Goal: Task Accomplishment & Management: Complete application form

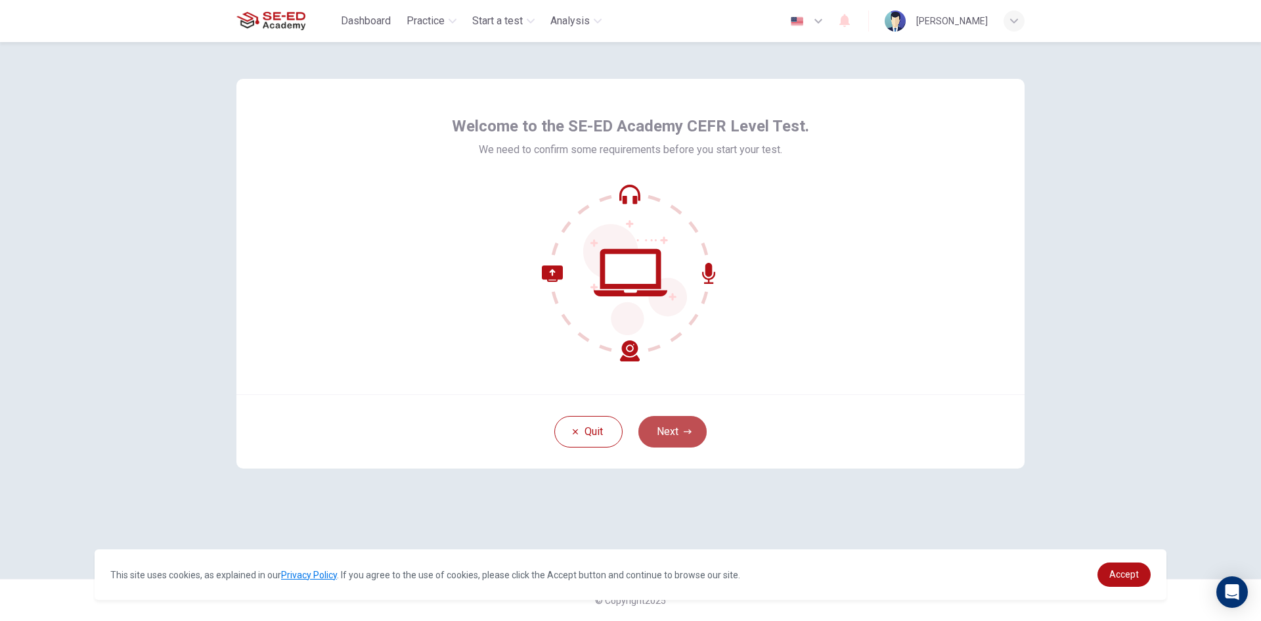
click at [681, 436] on button "Next" at bounding box center [673, 432] width 68 height 32
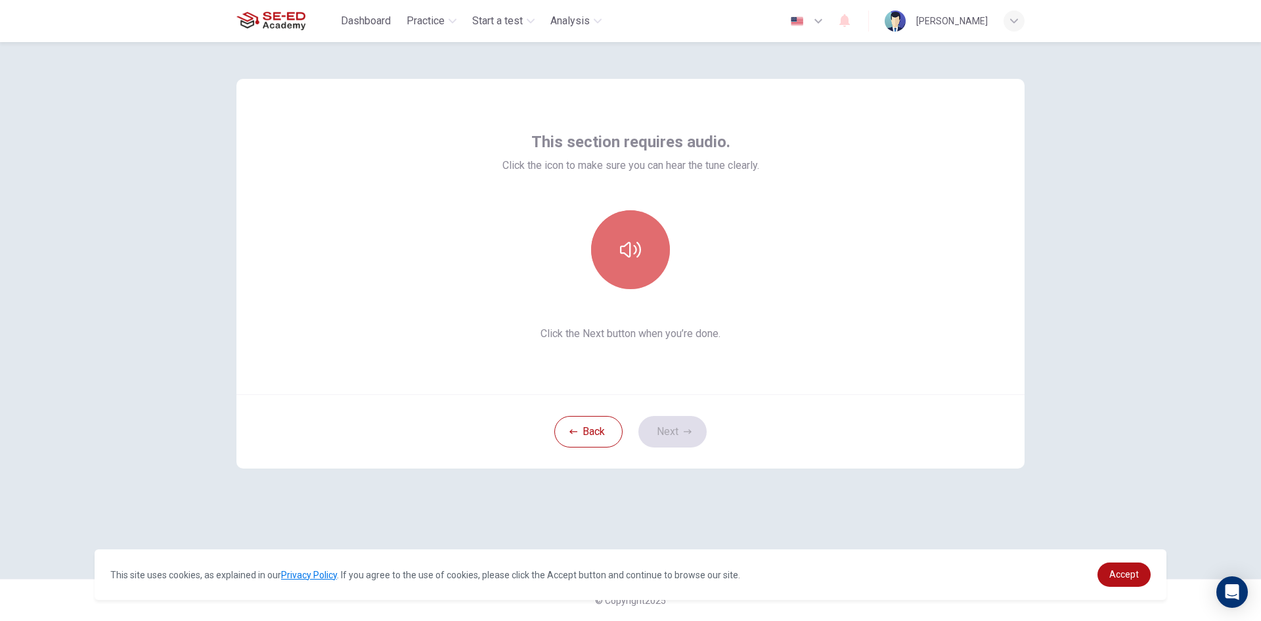
click at [633, 258] on icon "button" at bounding box center [630, 249] width 21 height 21
click at [648, 230] on button "button" at bounding box center [630, 249] width 79 height 79
click at [643, 235] on button "button" at bounding box center [630, 249] width 79 height 79
click at [633, 246] on icon "button" at bounding box center [630, 249] width 21 height 21
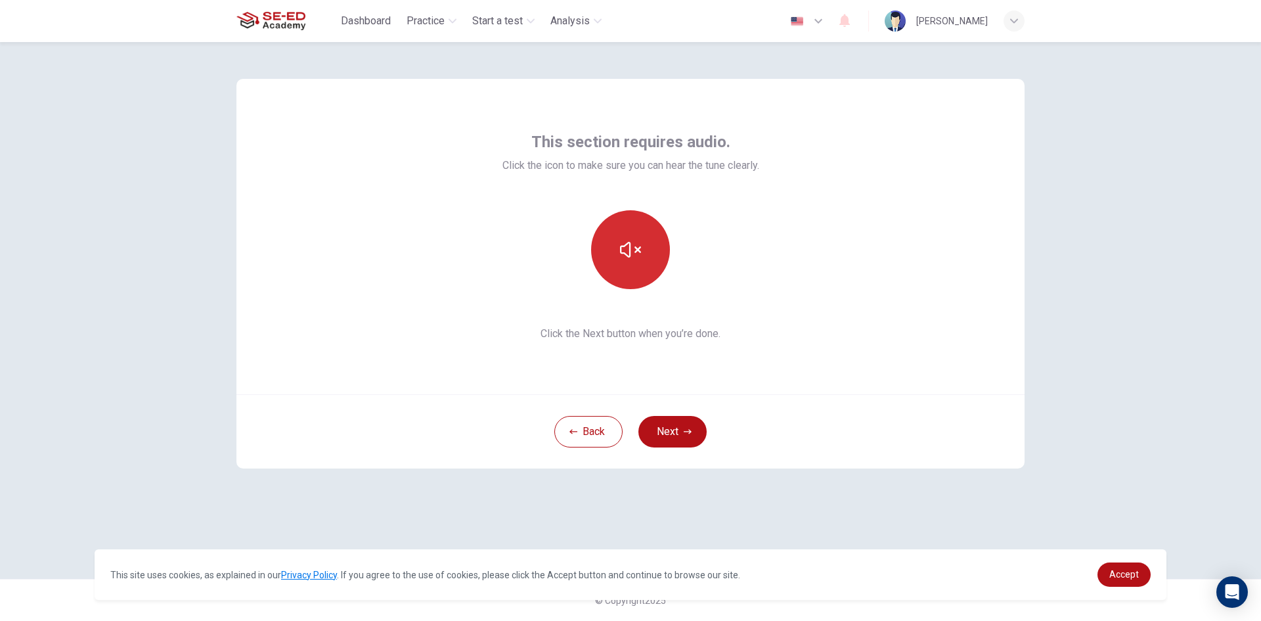
click at [627, 243] on icon "button" at bounding box center [630, 250] width 21 height 16
click at [631, 254] on icon "button" at bounding box center [630, 250] width 21 height 16
click at [682, 434] on button "Next" at bounding box center [673, 432] width 68 height 32
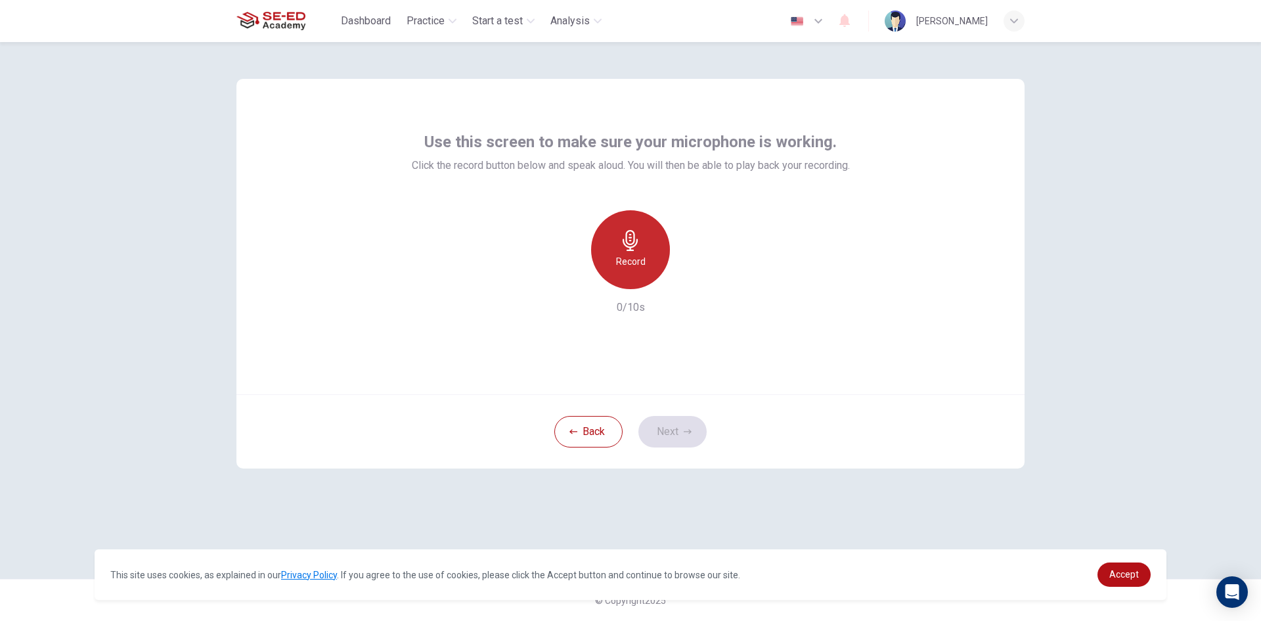
click at [628, 242] on icon "button" at bounding box center [630, 240] width 21 height 21
click at [631, 256] on h6 "Stop" at bounding box center [631, 262] width 20 height 16
click at [682, 430] on button "Next" at bounding box center [673, 432] width 68 height 32
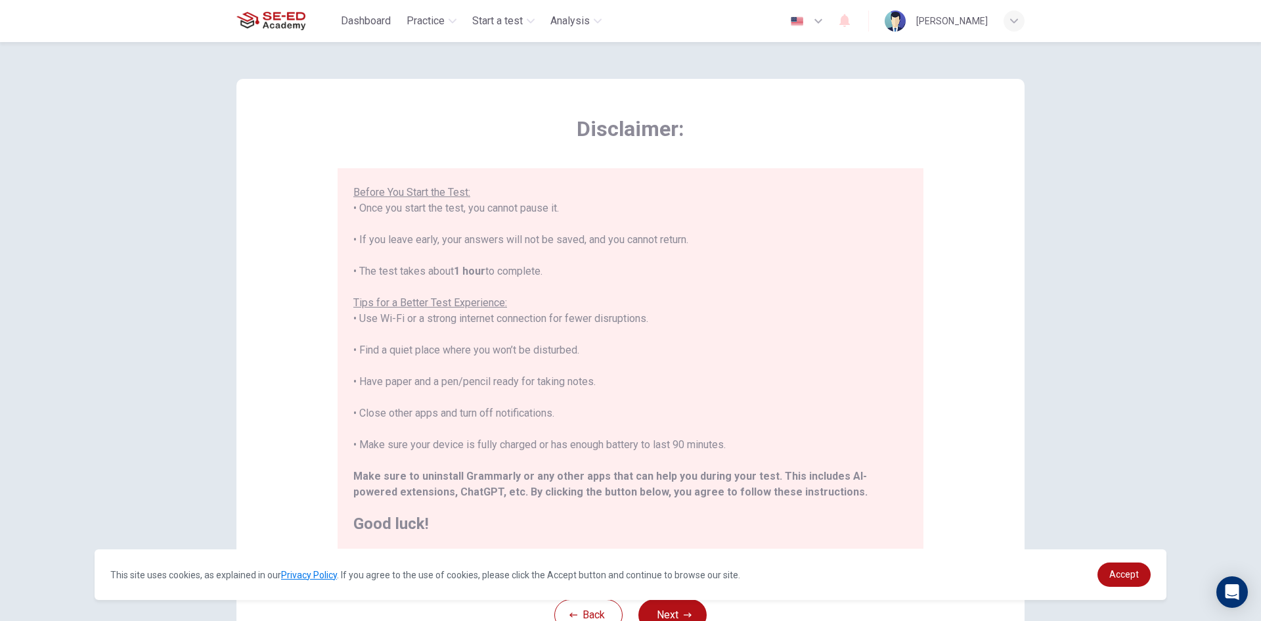
scroll to position [110, 0]
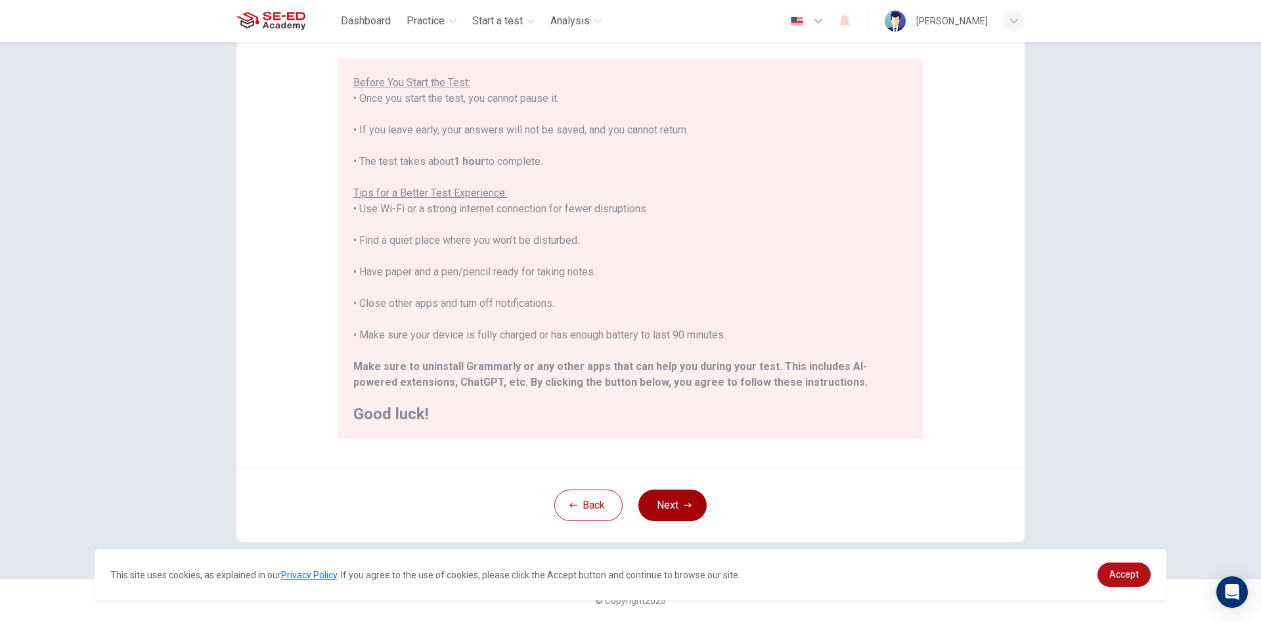
click at [661, 494] on button "Next" at bounding box center [673, 505] width 68 height 32
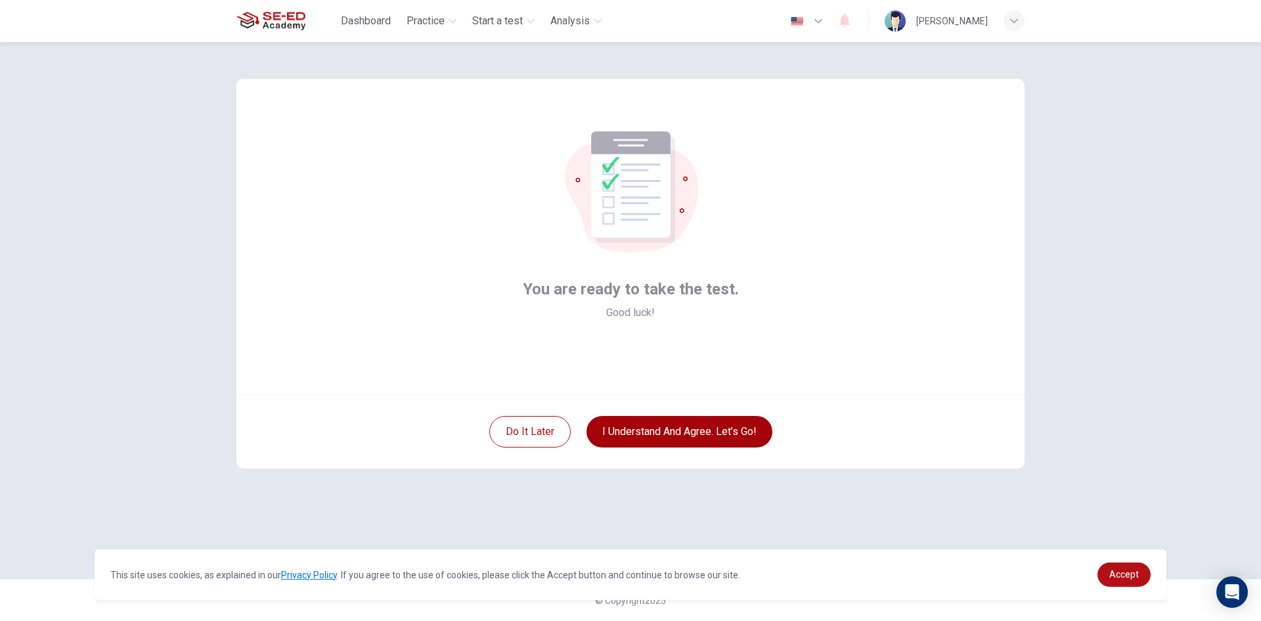
scroll to position [0, 0]
click at [617, 430] on button "I understand and agree. Let’s go!" at bounding box center [680, 432] width 186 height 32
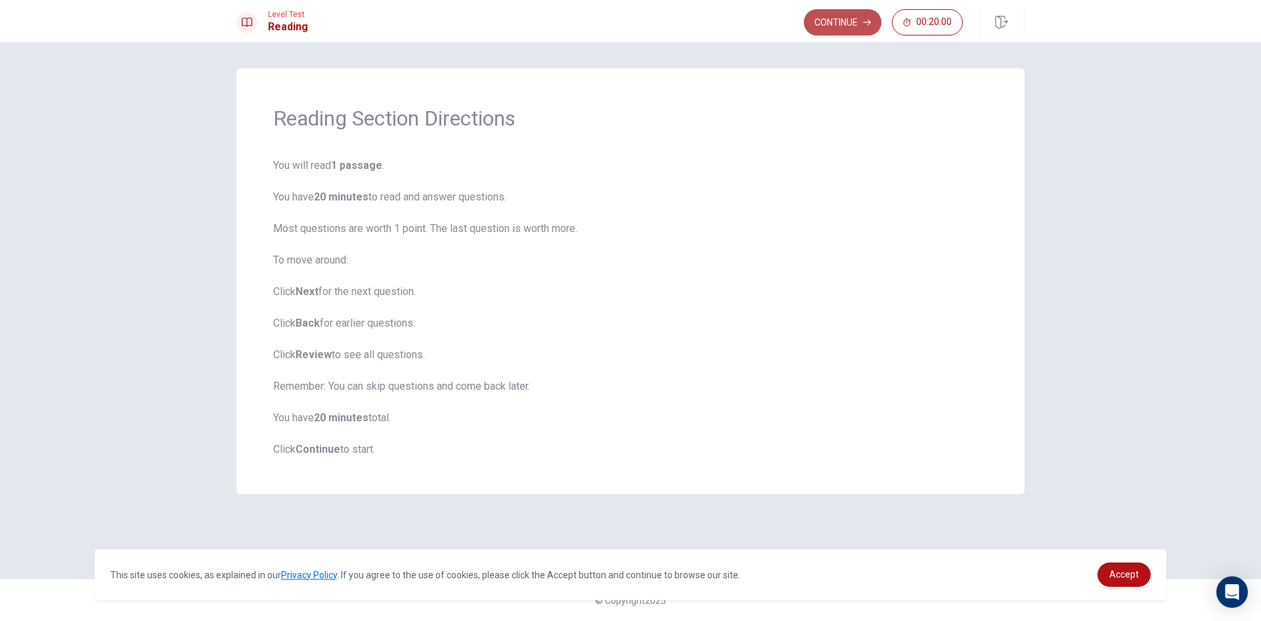
click at [840, 22] on button "Continue" at bounding box center [843, 22] width 78 height 26
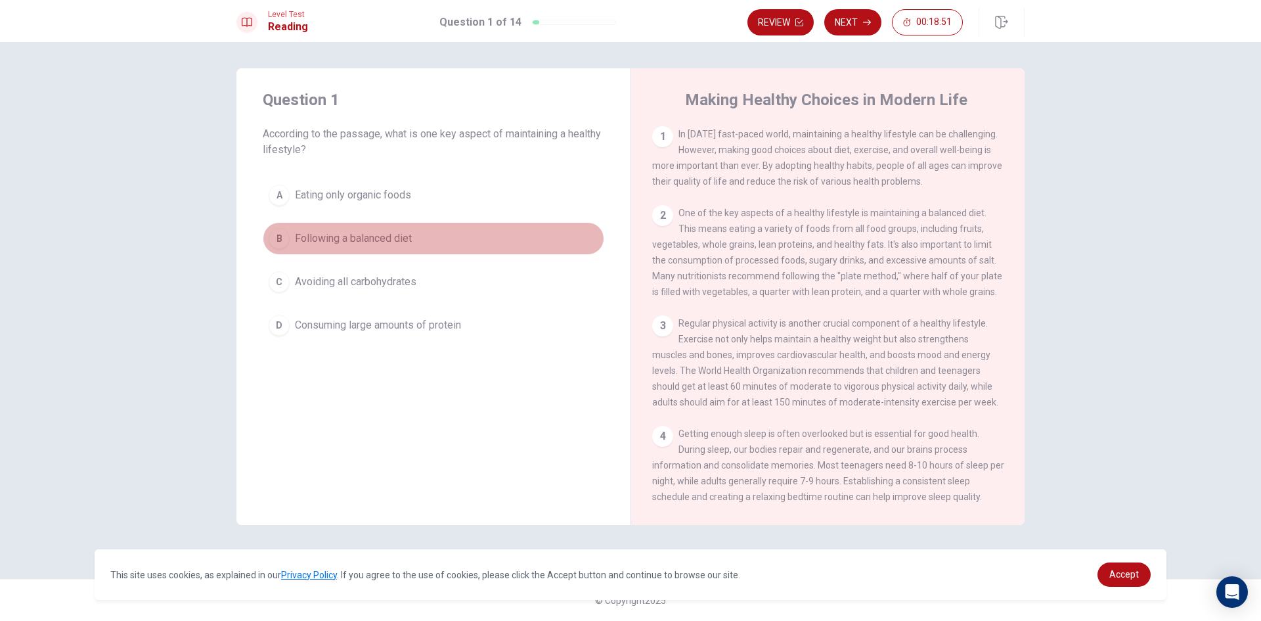
click at [275, 233] on div "B" at bounding box center [279, 238] width 21 height 21
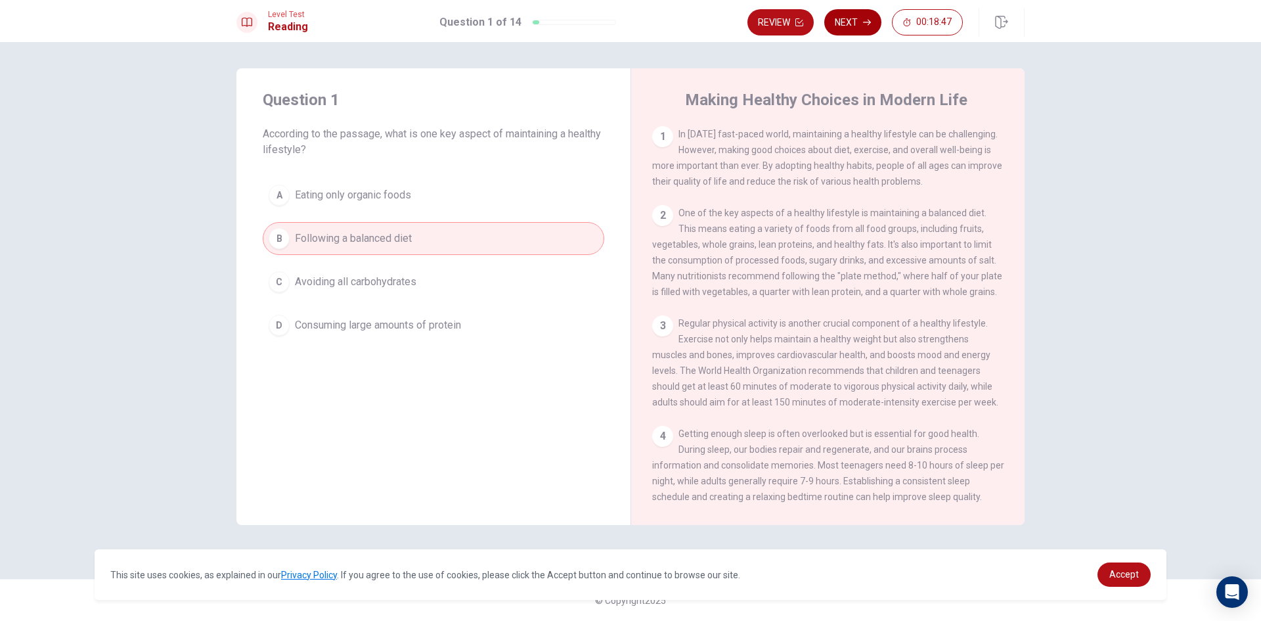
click at [863, 18] on button "Next" at bounding box center [853, 22] width 57 height 26
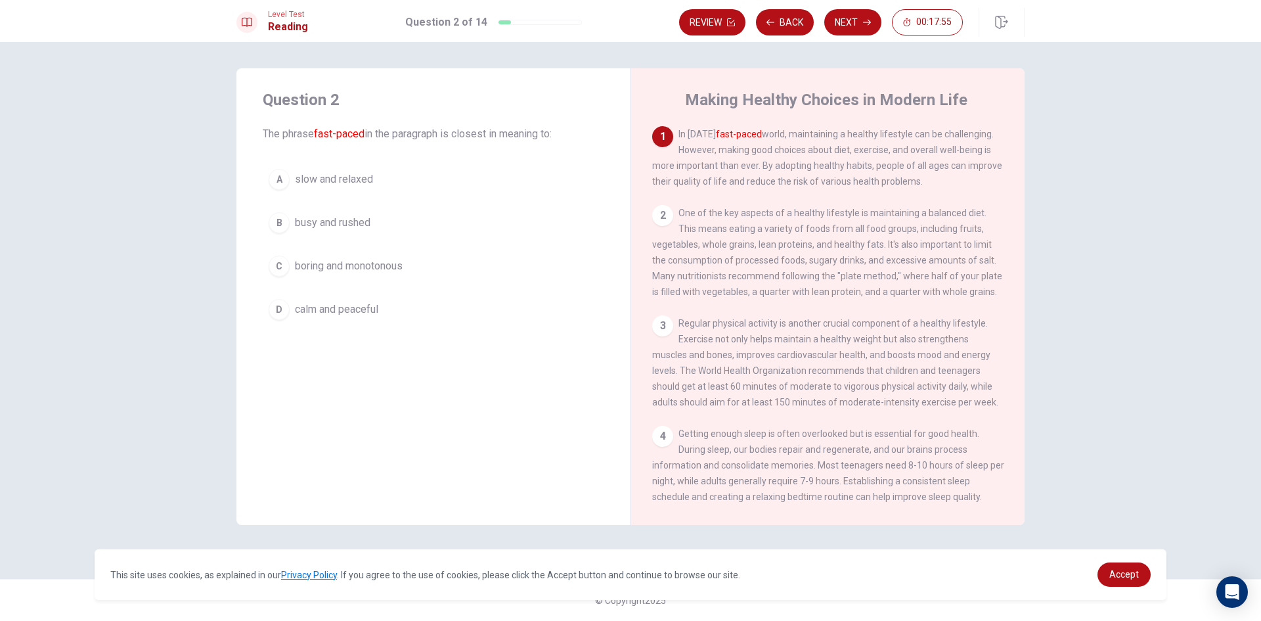
click at [323, 215] on span "busy and rushed" at bounding box center [333, 223] width 76 height 16
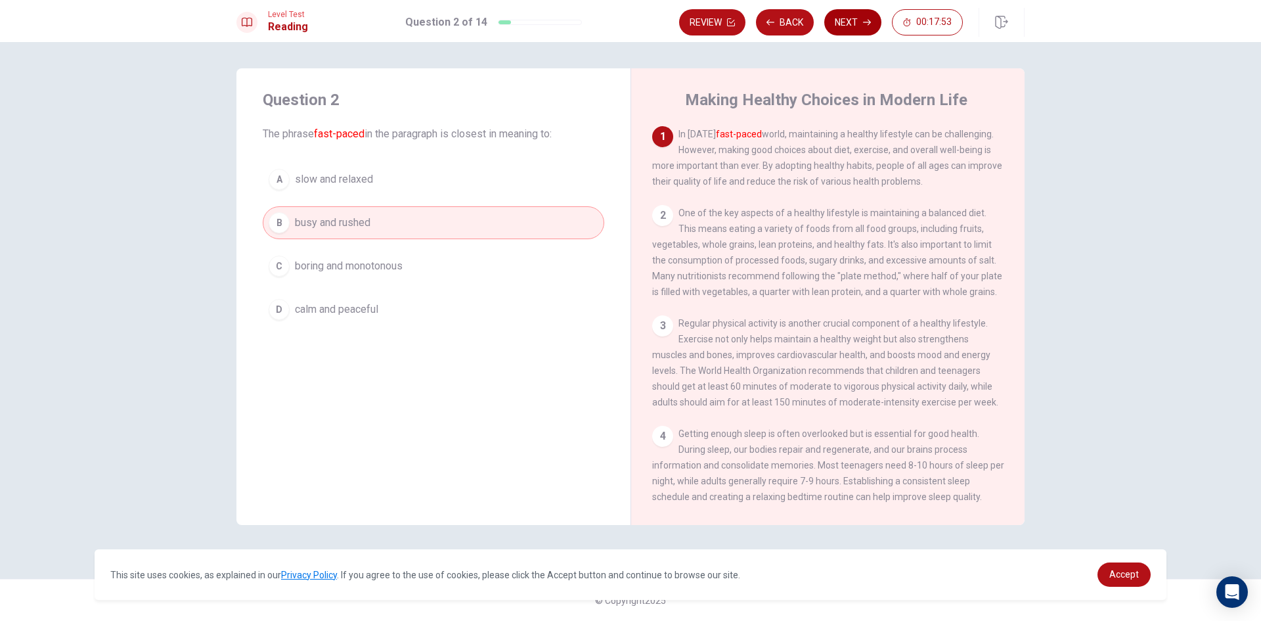
click at [843, 13] on button "Next" at bounding box center [853, 22] width 57 height 26
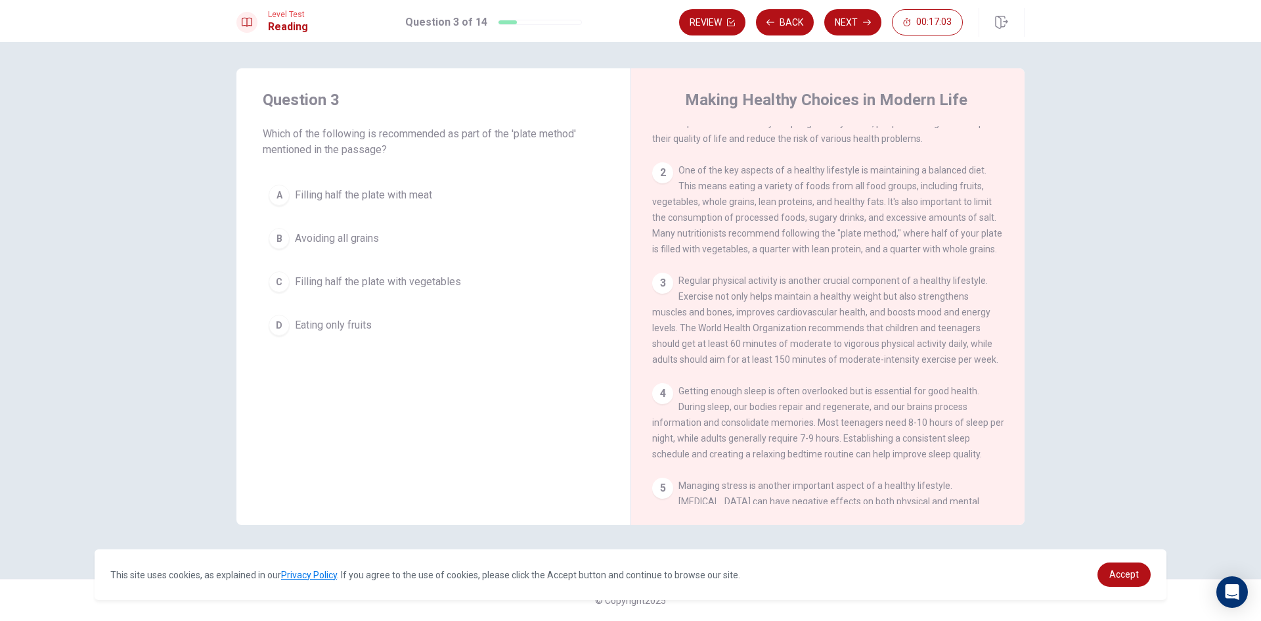
scroll to position [66, 0]
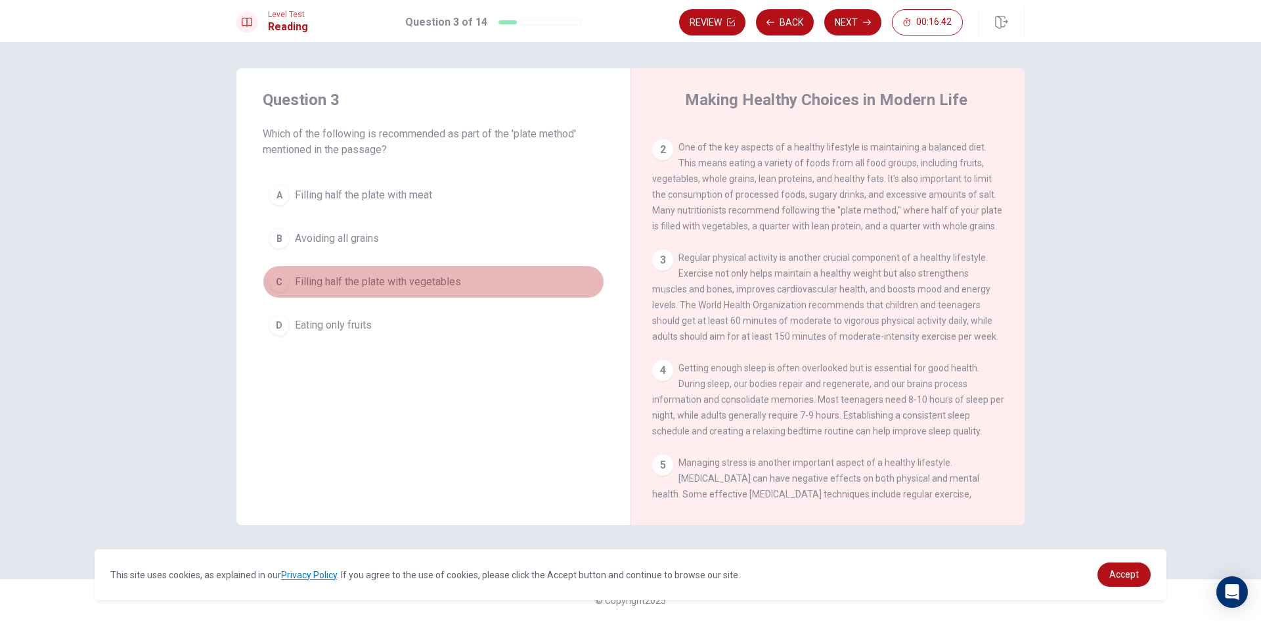
click at [298, 279] on span "Filling half the plate with vegetables" at bounding box center [378, 282] width 166 height 16
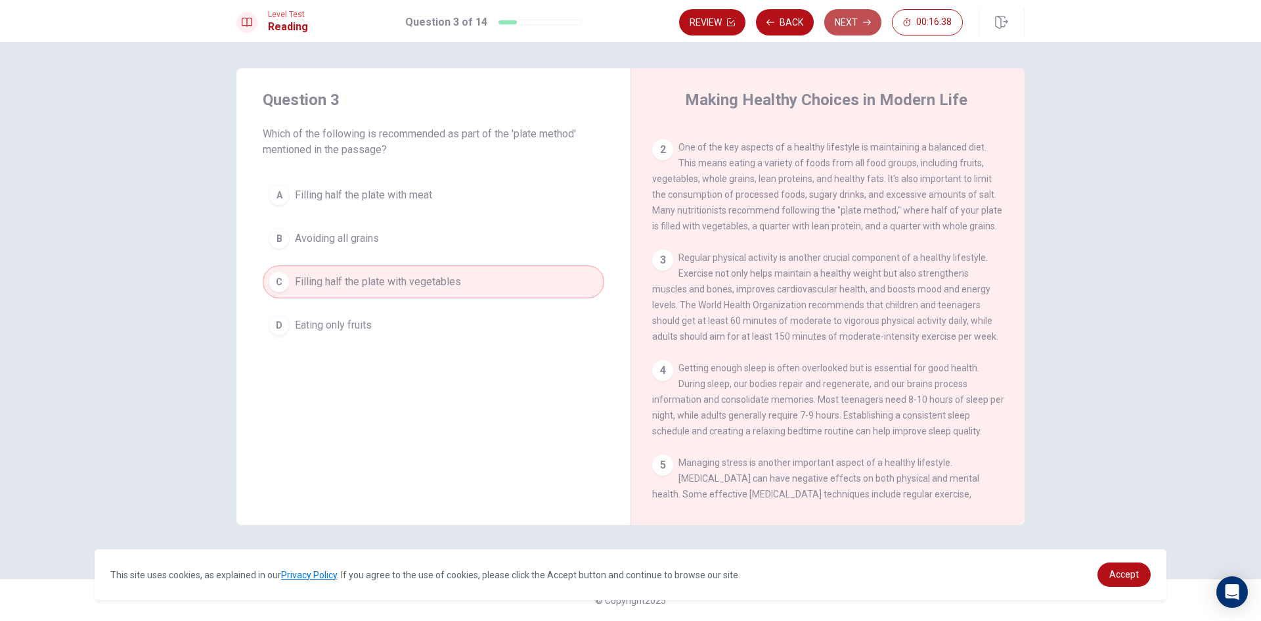
click at [844, 11] on button "Next" at bounding box center [853, 22] width 57 height 26
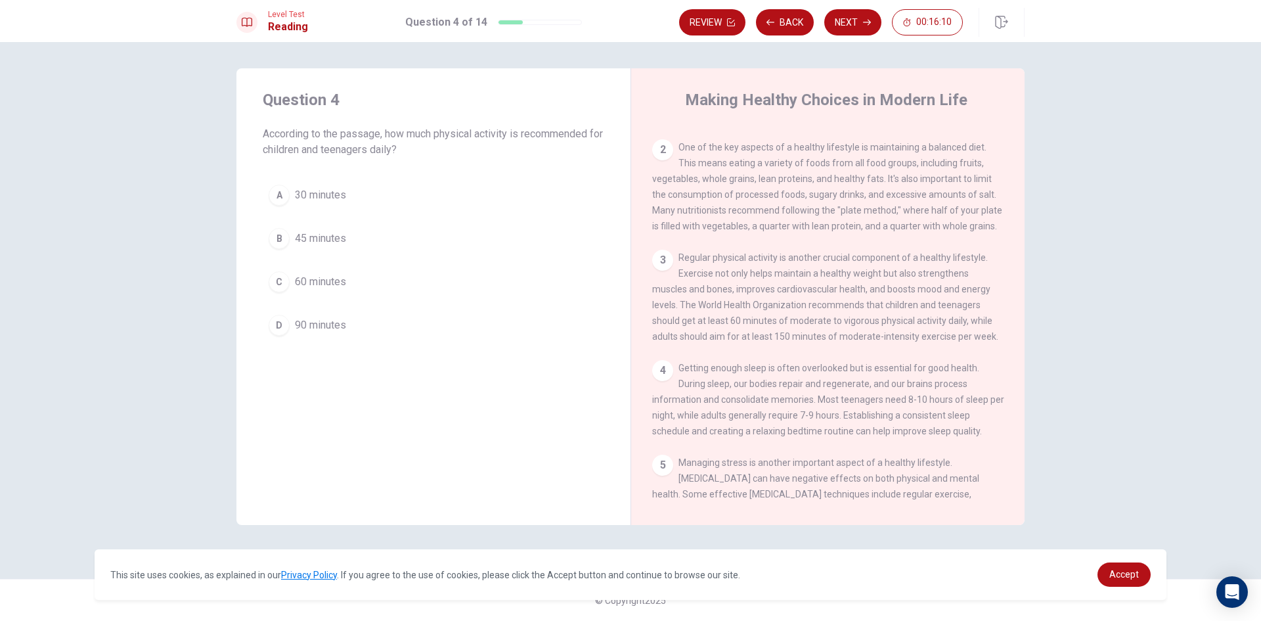
click at [370, 276] on button "C 60 minutes" at bounding box center [434, 281] width 342 height 33
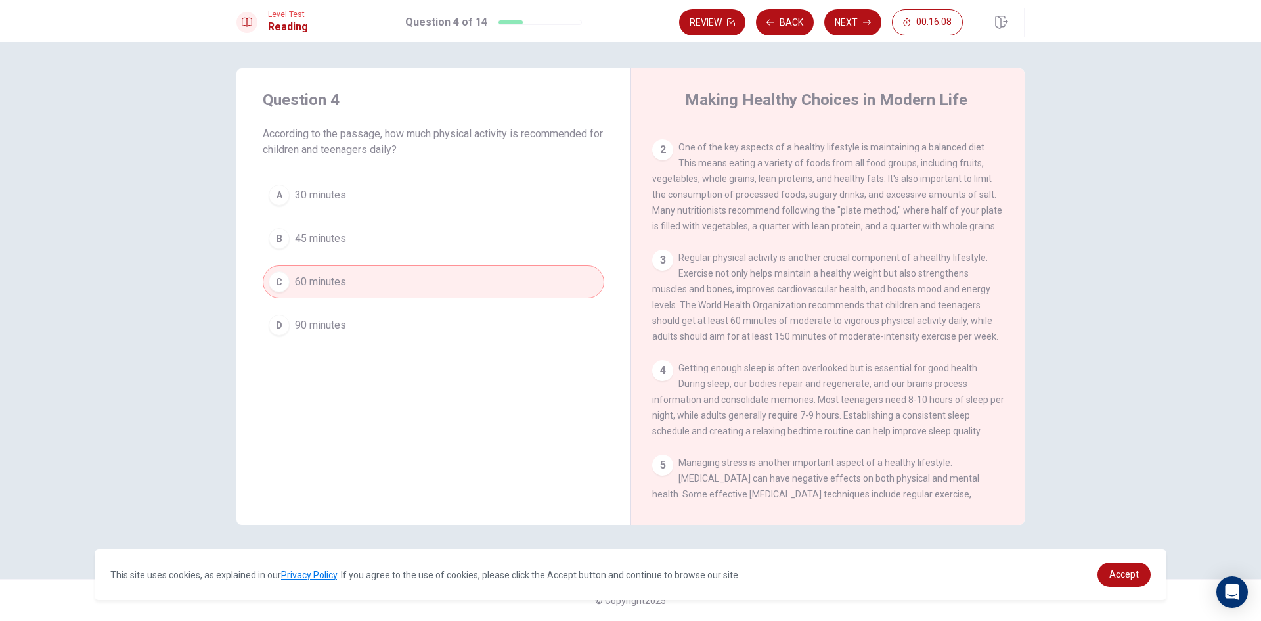
click at [857, 20] on button "Next" at bounding box center [853, 22] width 57 height 26
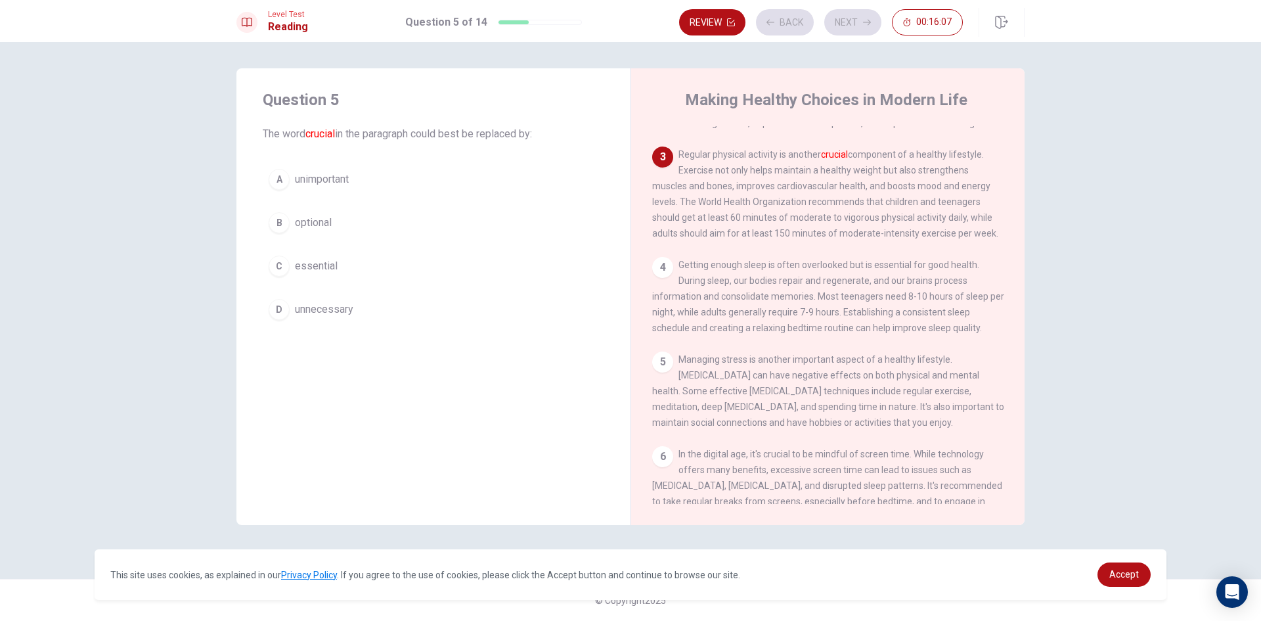
scroll to position [196, 0]
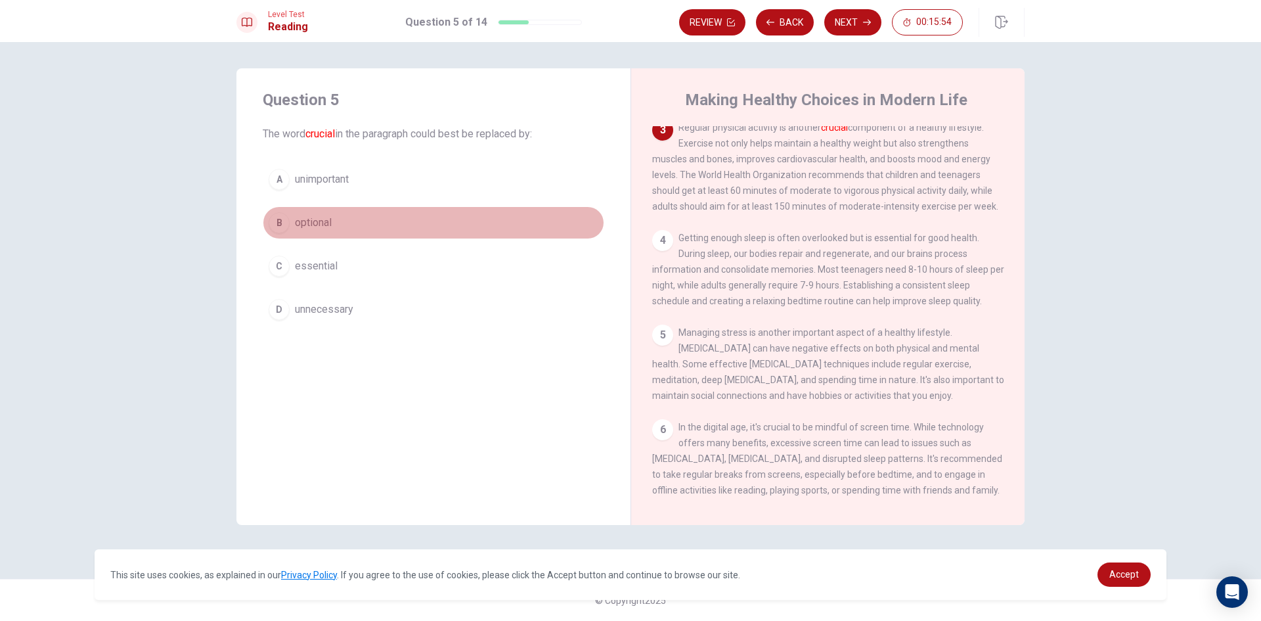
click at [334, 212] on button "B optional" at bounding box center [434, 222] width 342 height 33
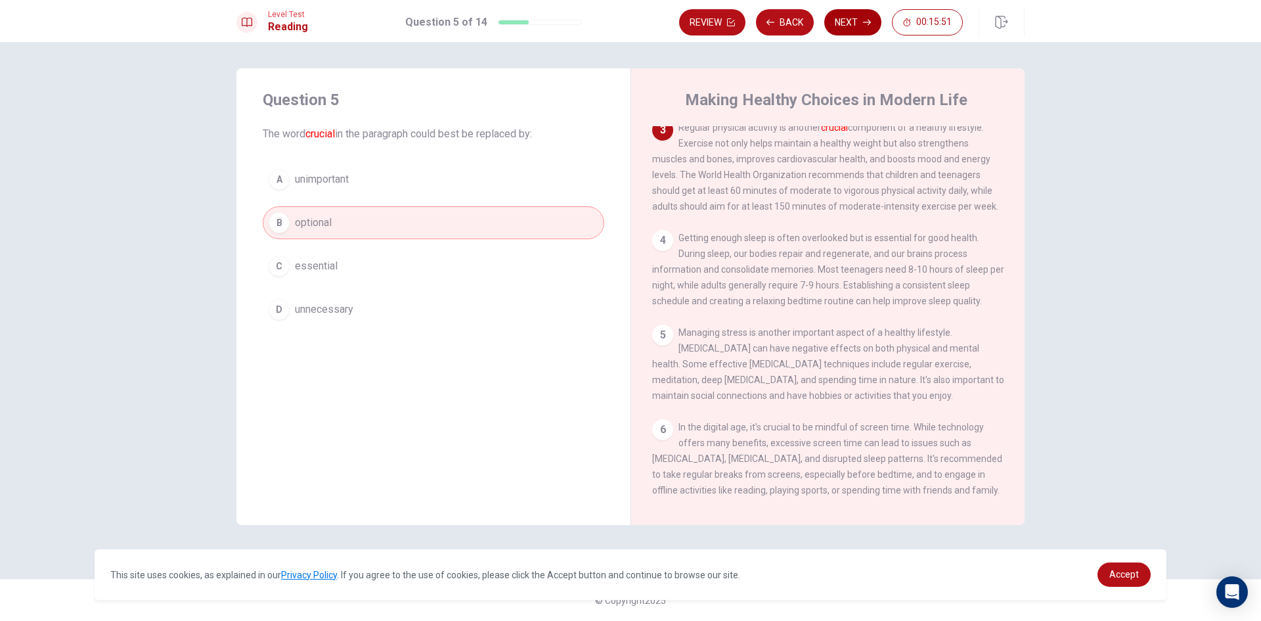
click at [864, 20] on icon "button" at bounding box center [867, 22] width 8 height 8
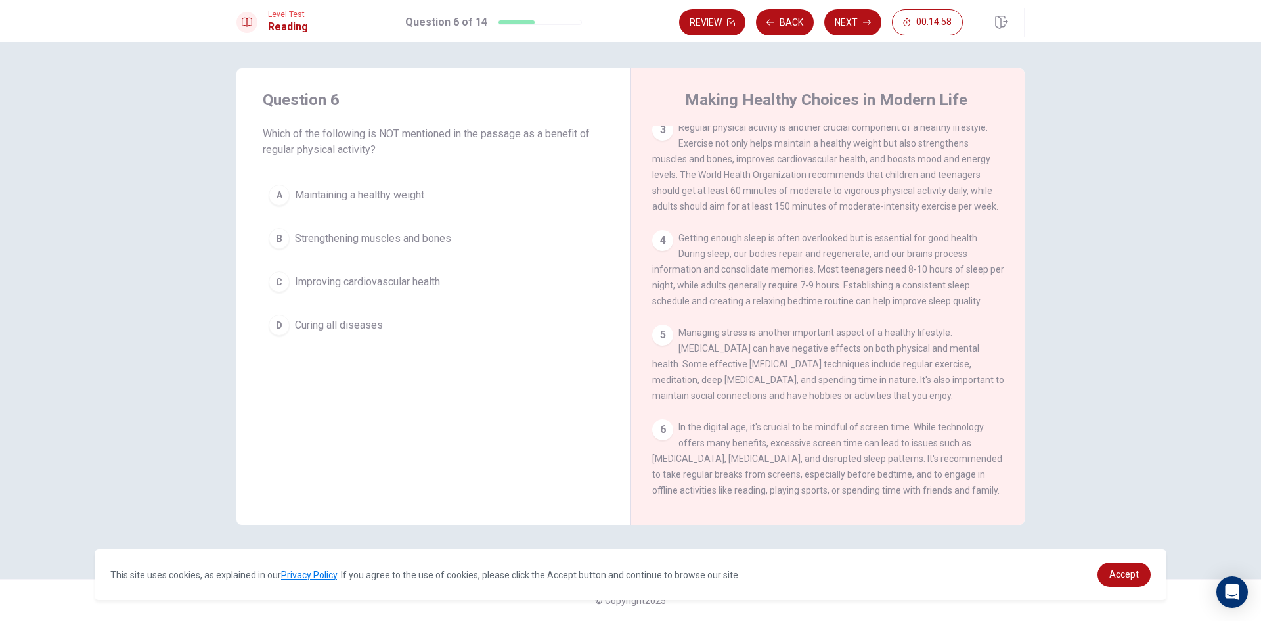
click at [431, 328] on button "D Curing all diseases" at bounding box center [434, 325] width 342 height 33
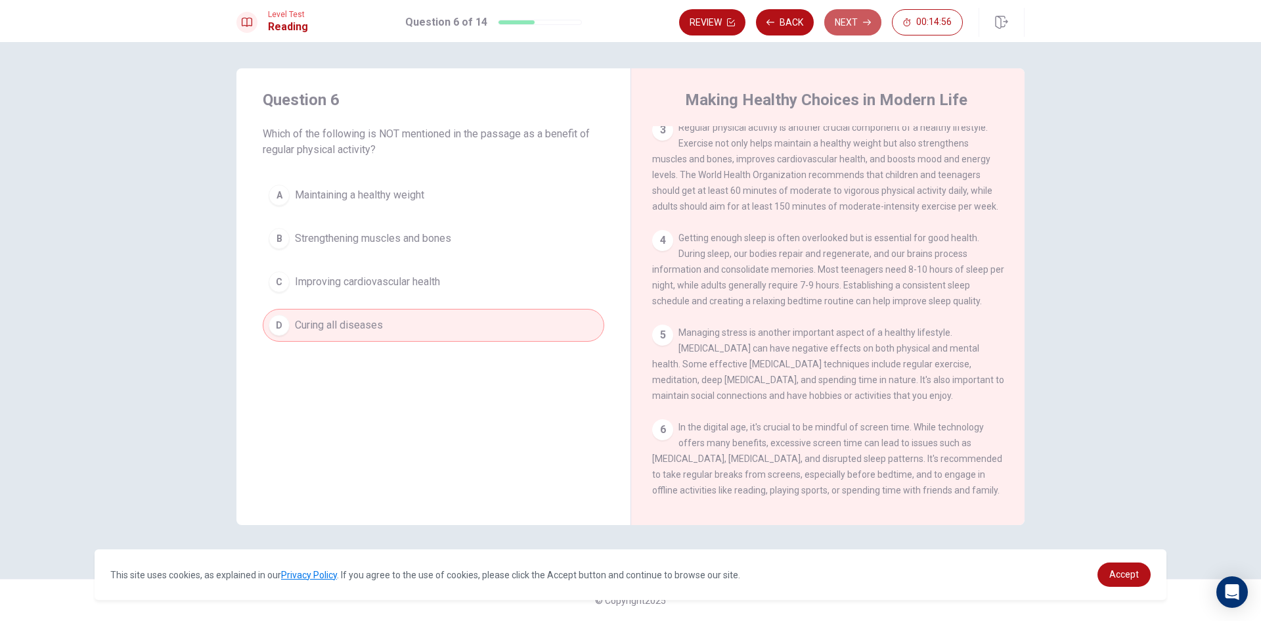
click at [880, 20] on button "Next" at bounding box center [853, 22] width 57 height 26
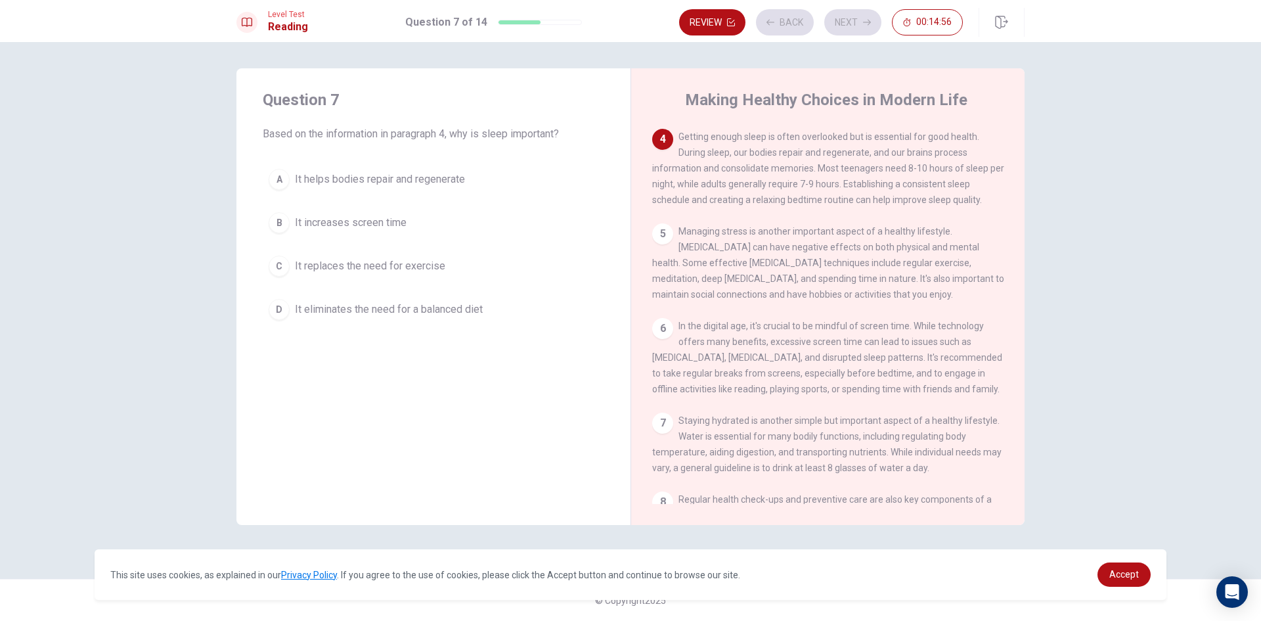
scroll to position [310, 0]
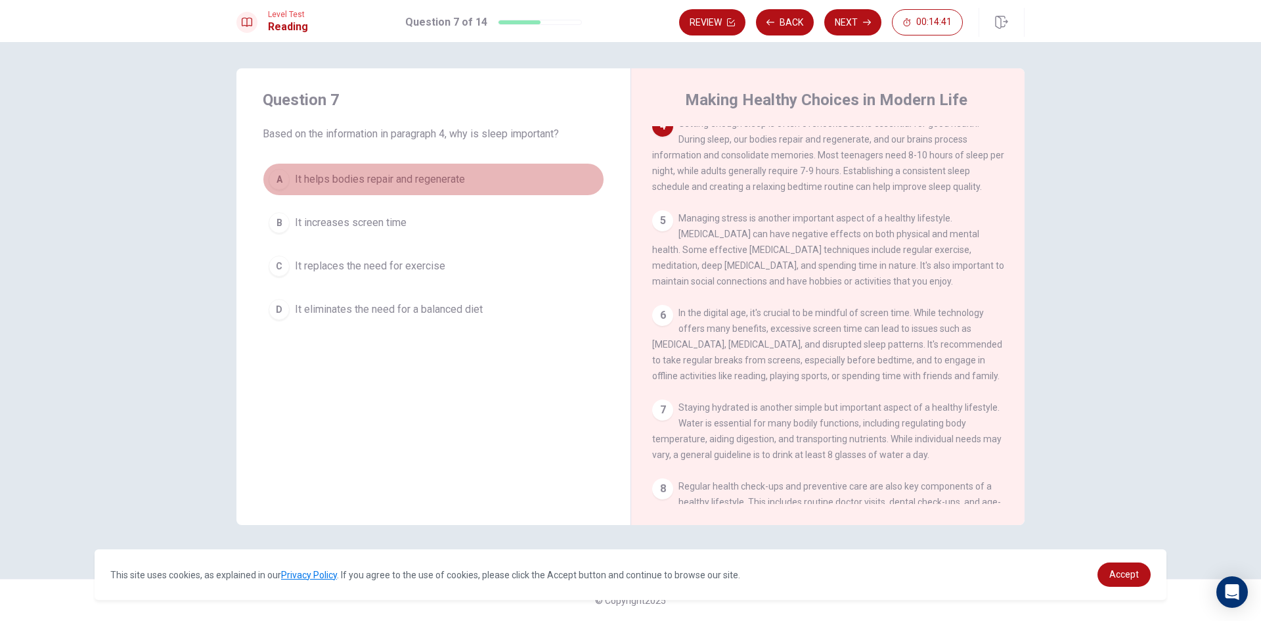
click at [327, 170] on button "A It helps bodies repair and regenerate" at bounding box center [434, 179] width 342 height 33
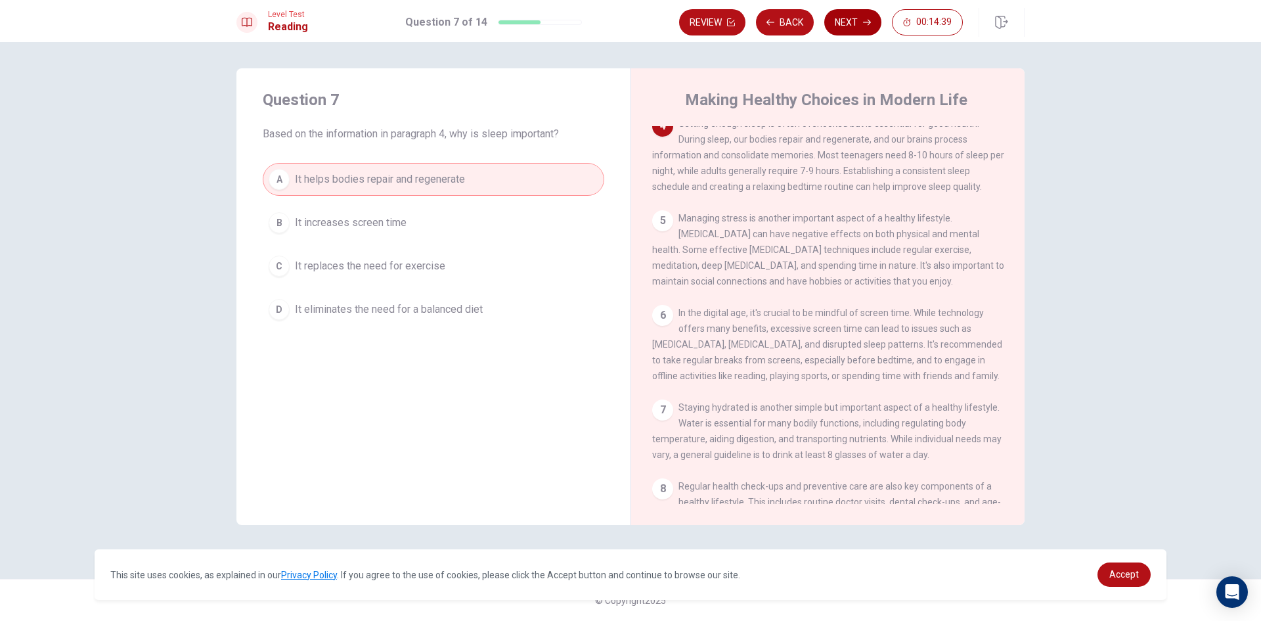
click at [871, 22] on button "Next" at bounding box center [853, 22] width 57 height 26
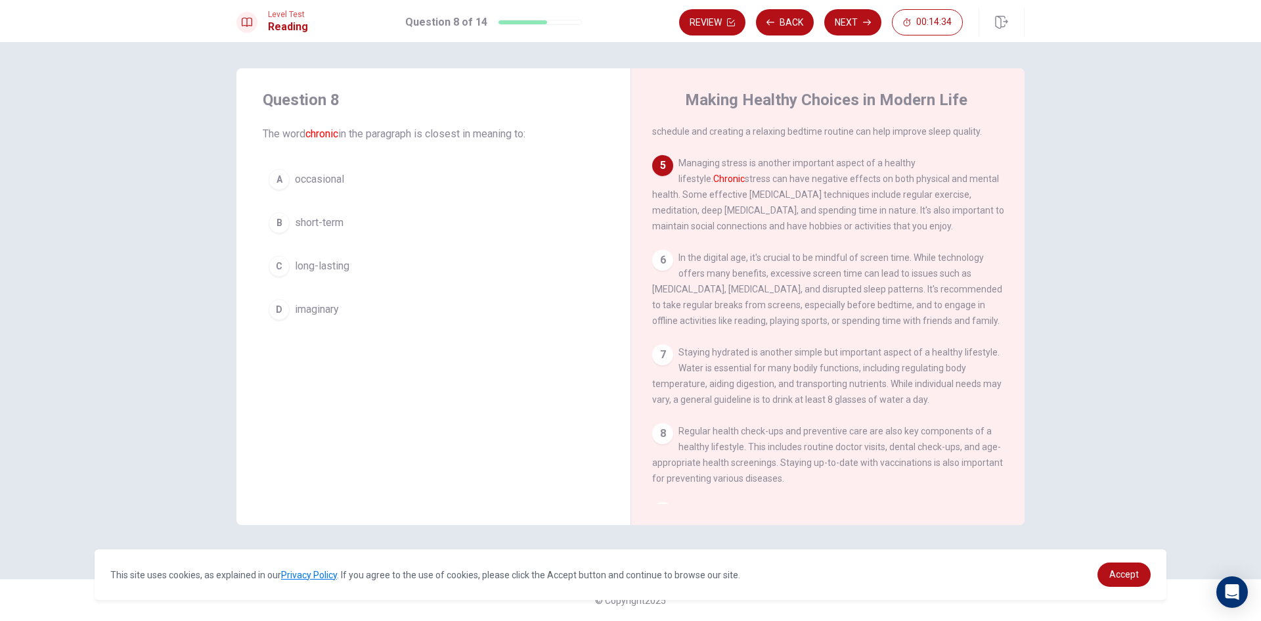
scroll to position [342, 0]
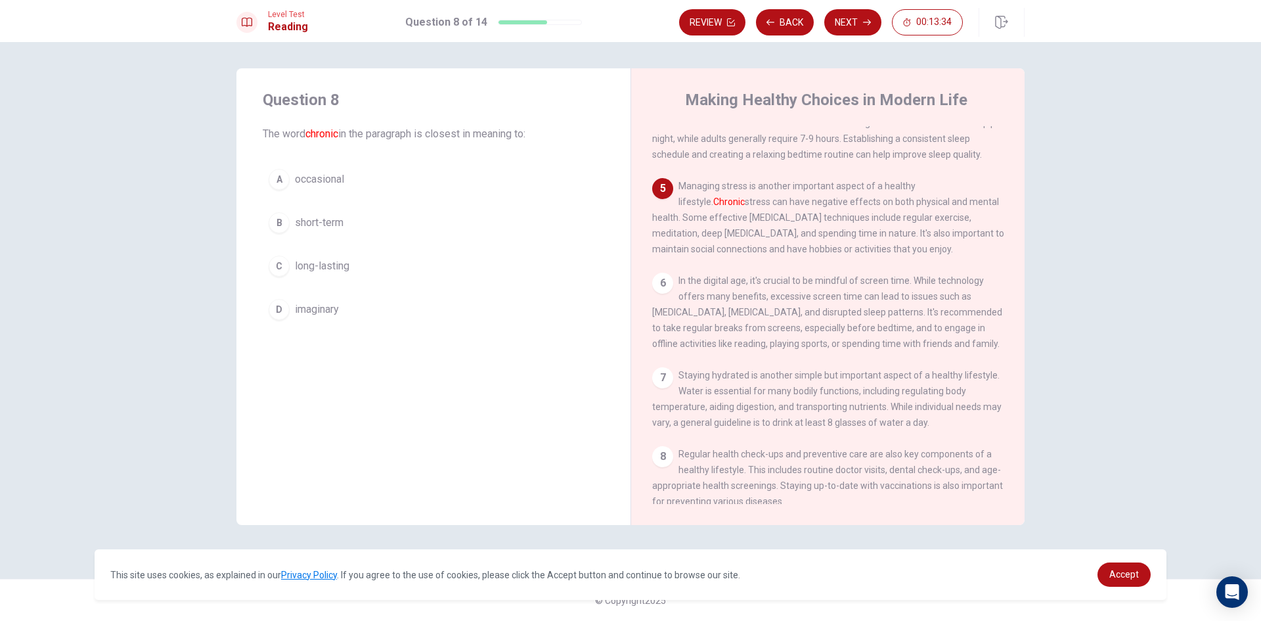
click at [295, 304] on span "imaginary" at bounding box center [317, 310] width 44 height 16
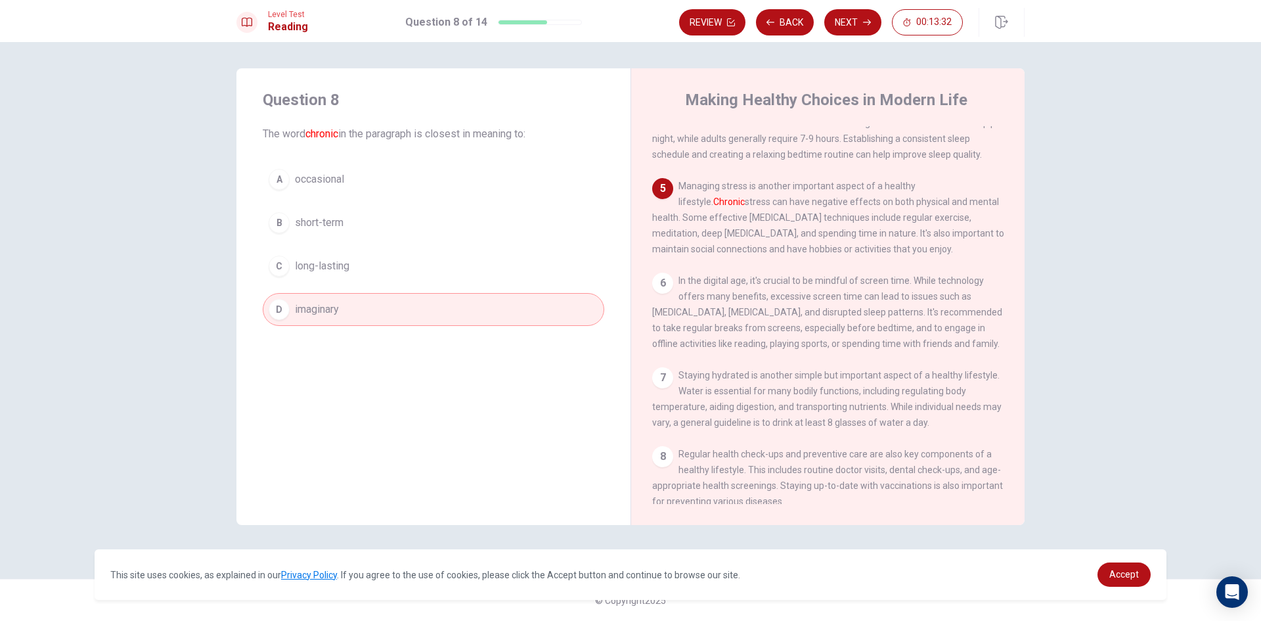
click at [865, 7] on div "Level Test Reading Question 8 of 14 Review Back Next 00:13:32" at bounding box center [630, 21] width 1261 height 42
click at [857, 21] on button "Next" at bounding box center [853, 22] width 57 height 26
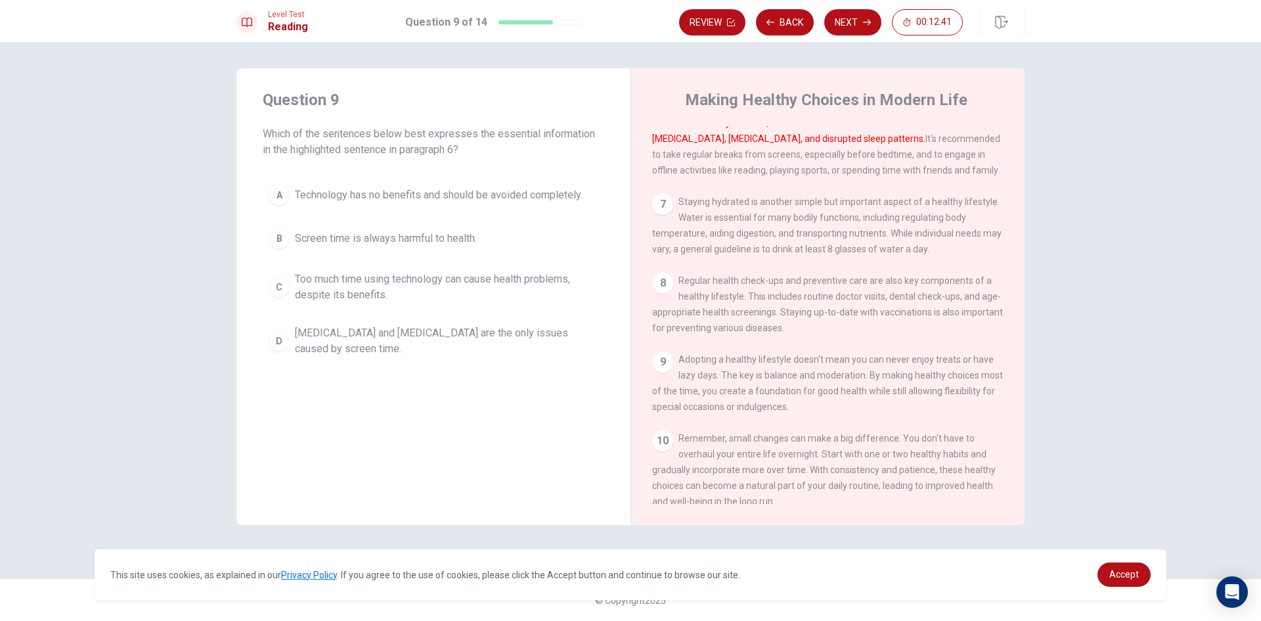
scroll to position [437, 0]
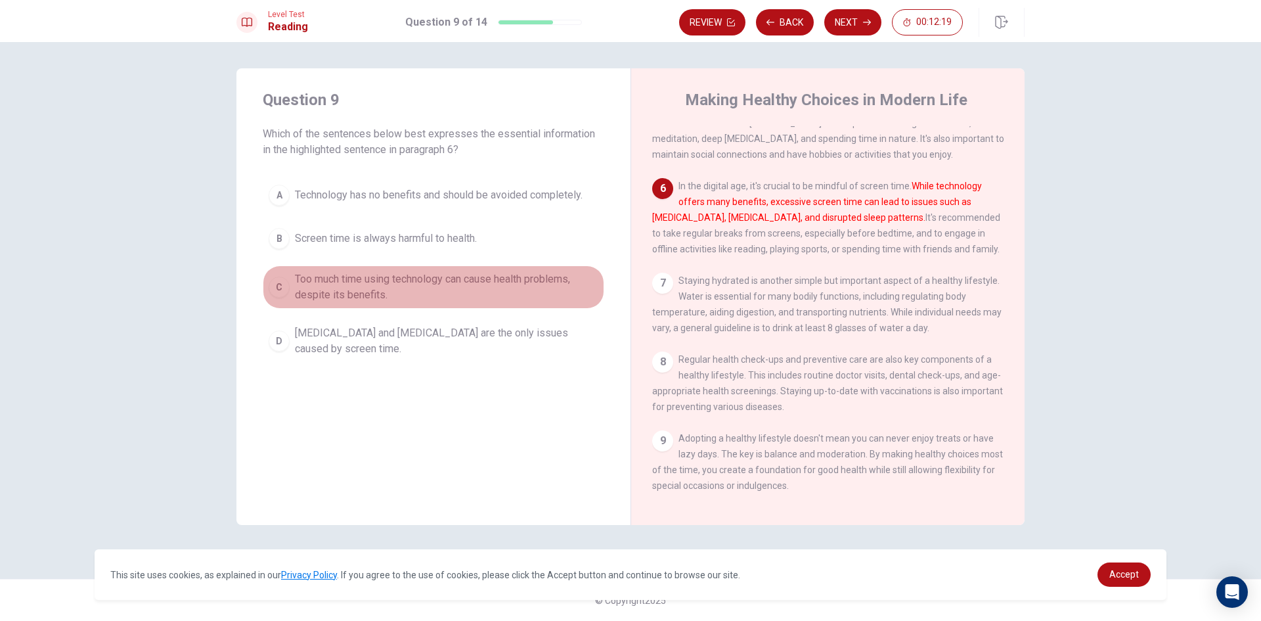
click at [458, 276] on span "Too much time using technology can cause health problems, despite its benefits." at bounding box center [447, 287] width 304 height 32
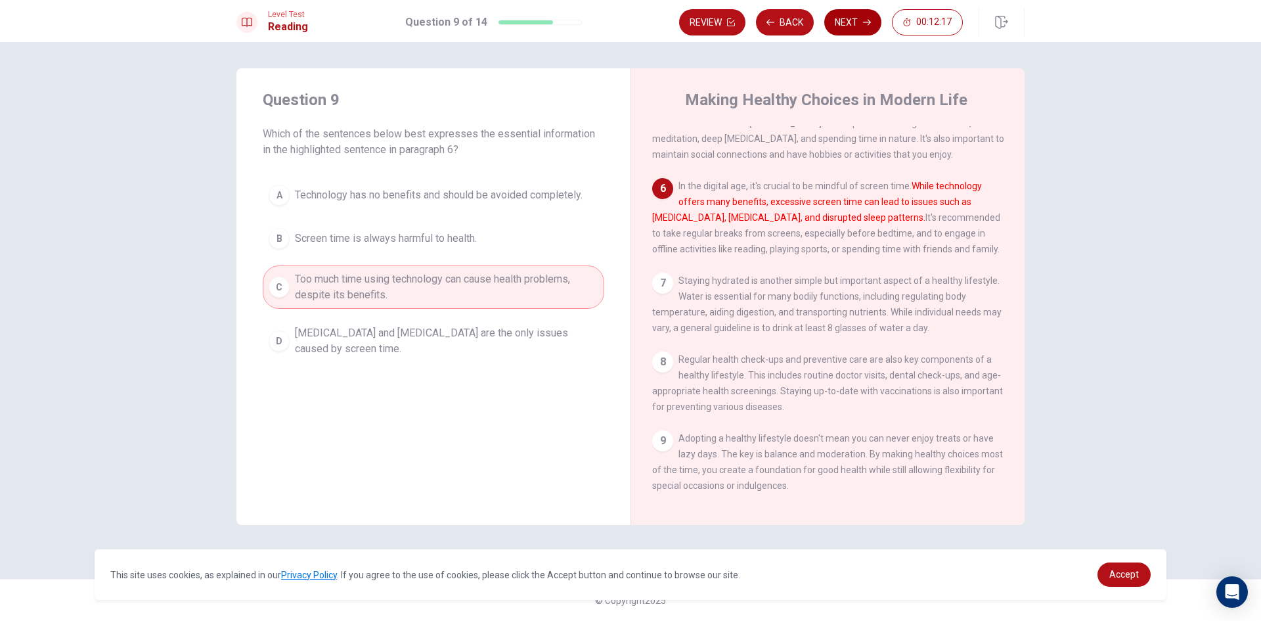
click at [861, 16] on button "Next" at bounding box center [853, 22] width 57 height 26
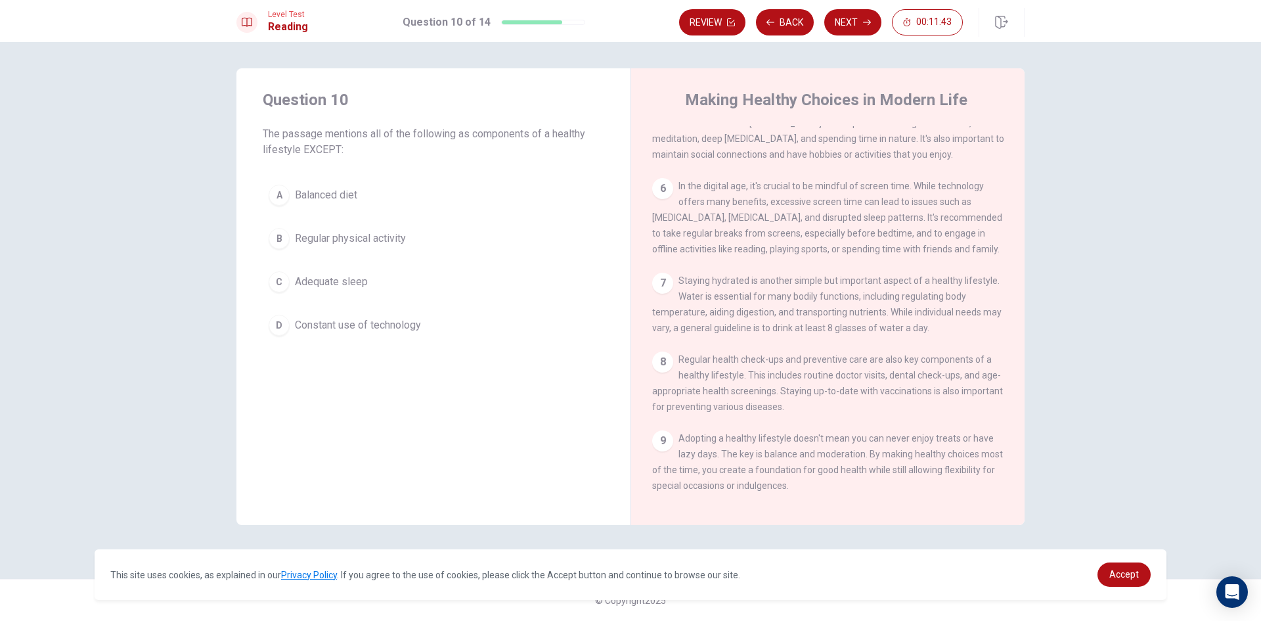
click at [357, 285] on span "Adequate sleep" at bounding box center [331, 282] width 73 height 16
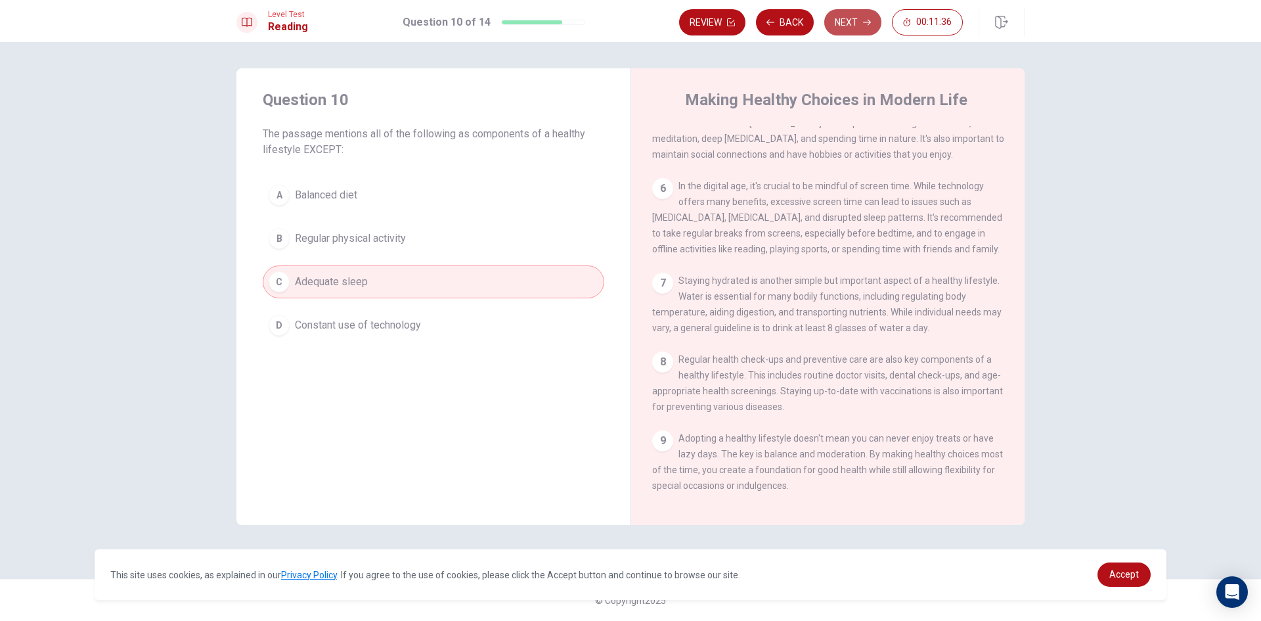
click at [849, 23] on button "Next" at bounding box center [853, 22] width 57 height 26
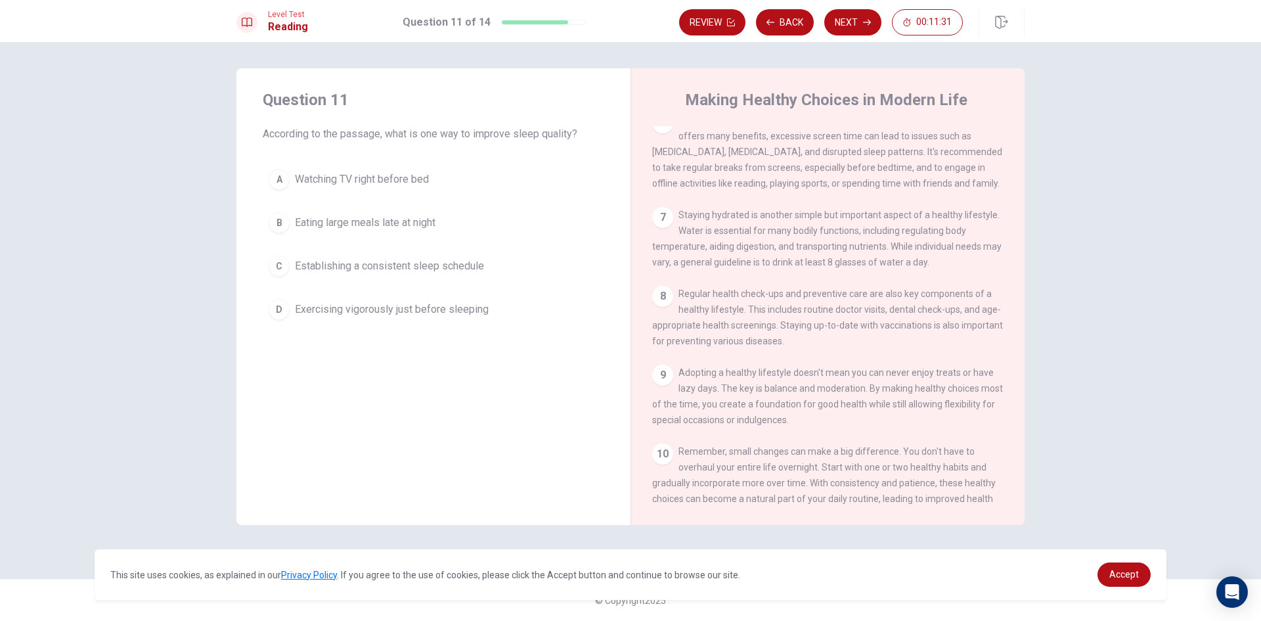
scroll to position [568, 0]
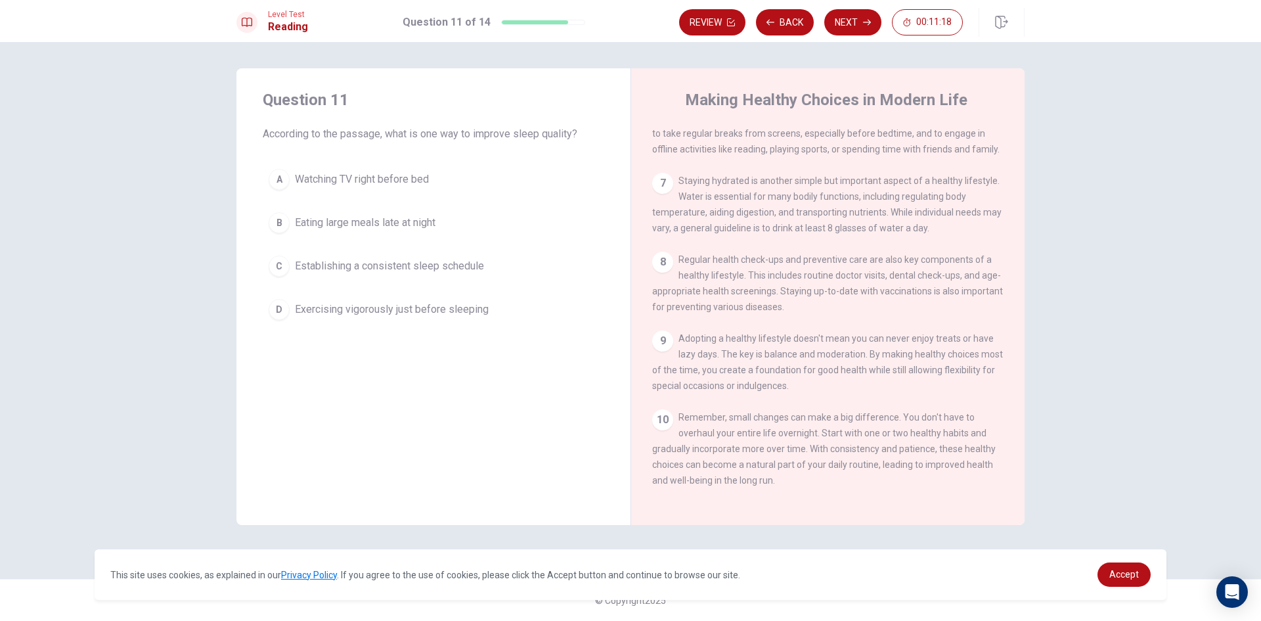
click at [289, 263] on div "C" at bounding box center [279, 266] width 21 height 21
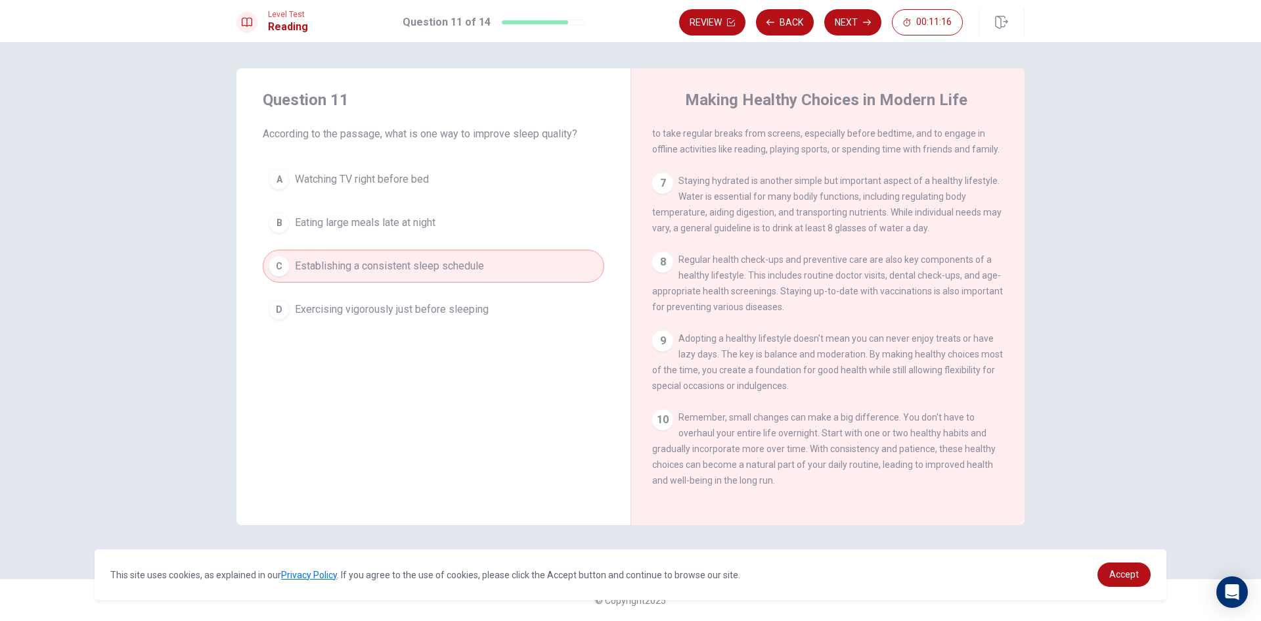
click at [842, 12] on button "Next" at bounding box center [853, 22] width 57 height 26
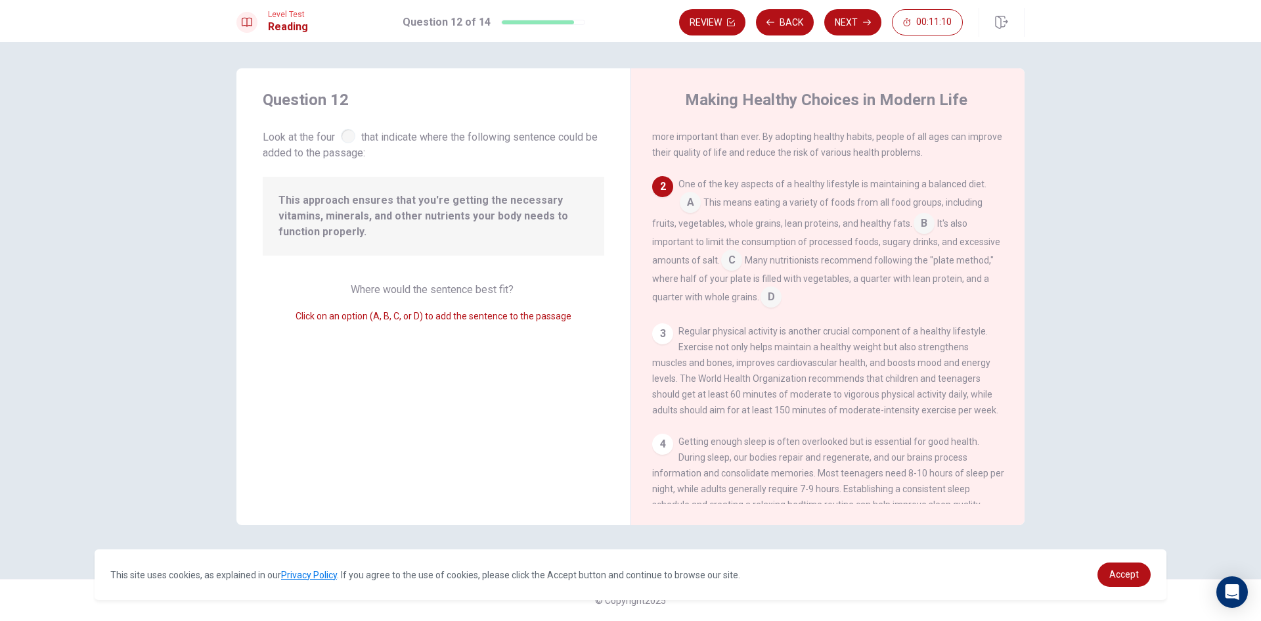
scroll to position [16, 0]
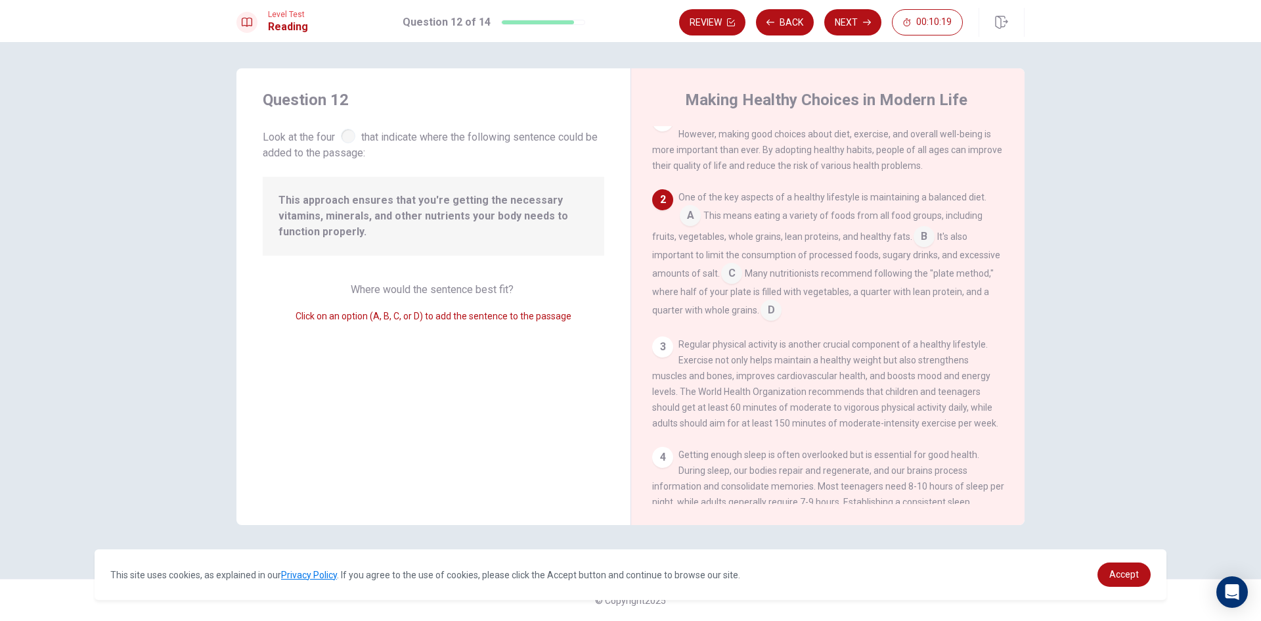
click at [919, 238] on input at bounding box center [924, 237] width 21 height 21
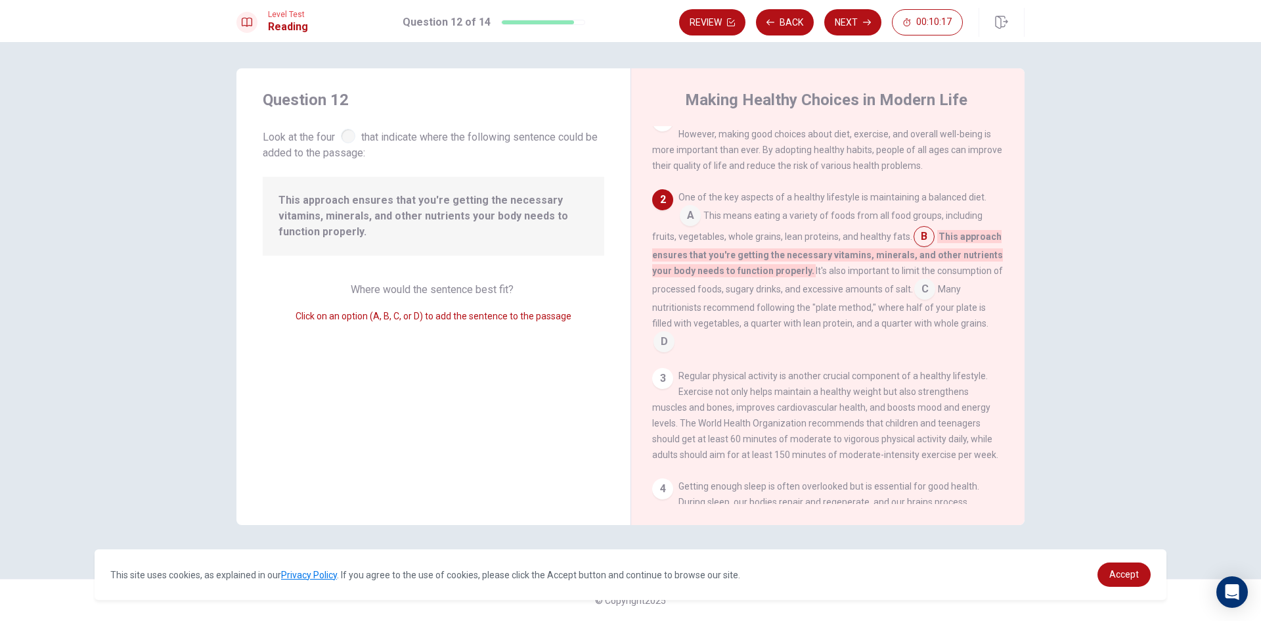
click at [702, 212] on div "One of the key aspects of a healthy lifestyle is maintaining a balanced diet. A…" at bounding box center [828, 270] width 352 height 163
click at [861, 13] on button "Next" at bounding box center [853, 22] width 57 height 26
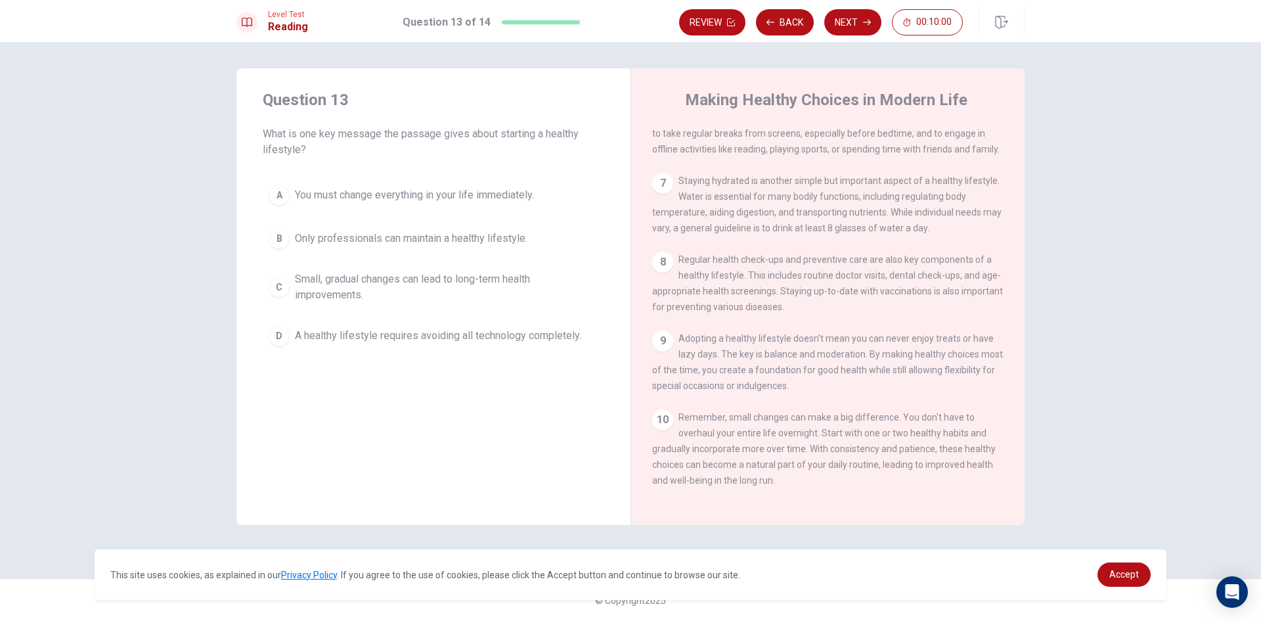
scroll to position [568, 0]
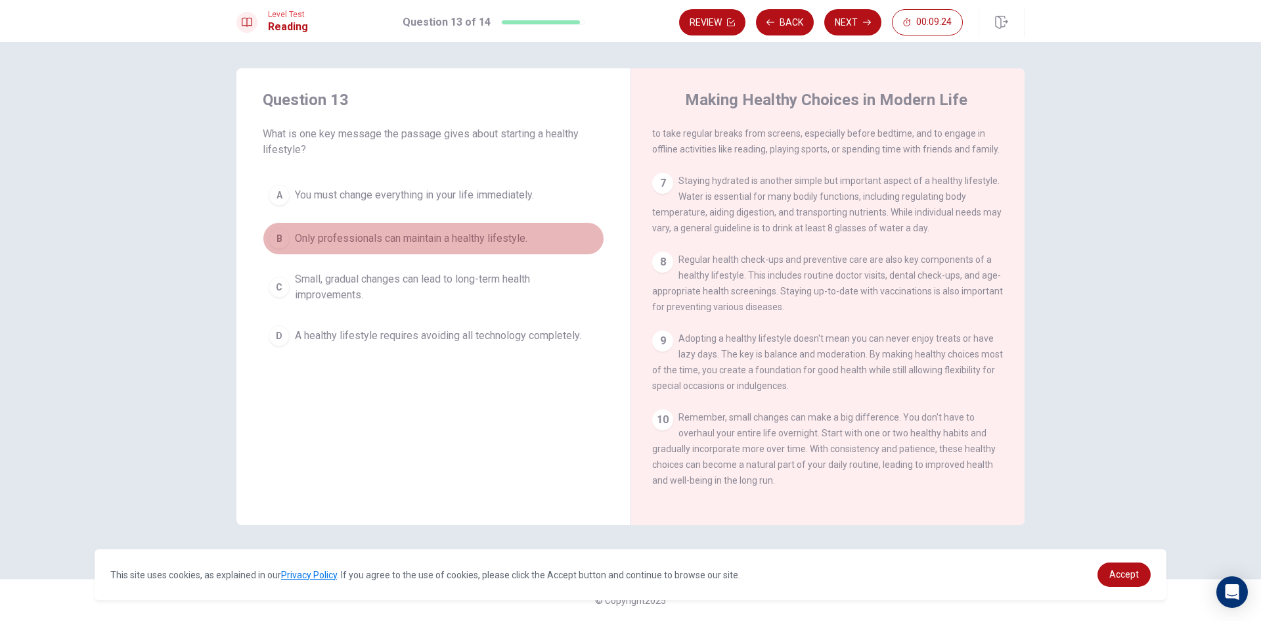
click at [287, 237] on div "B" at bounding box center [279, 238] width 21 height 21
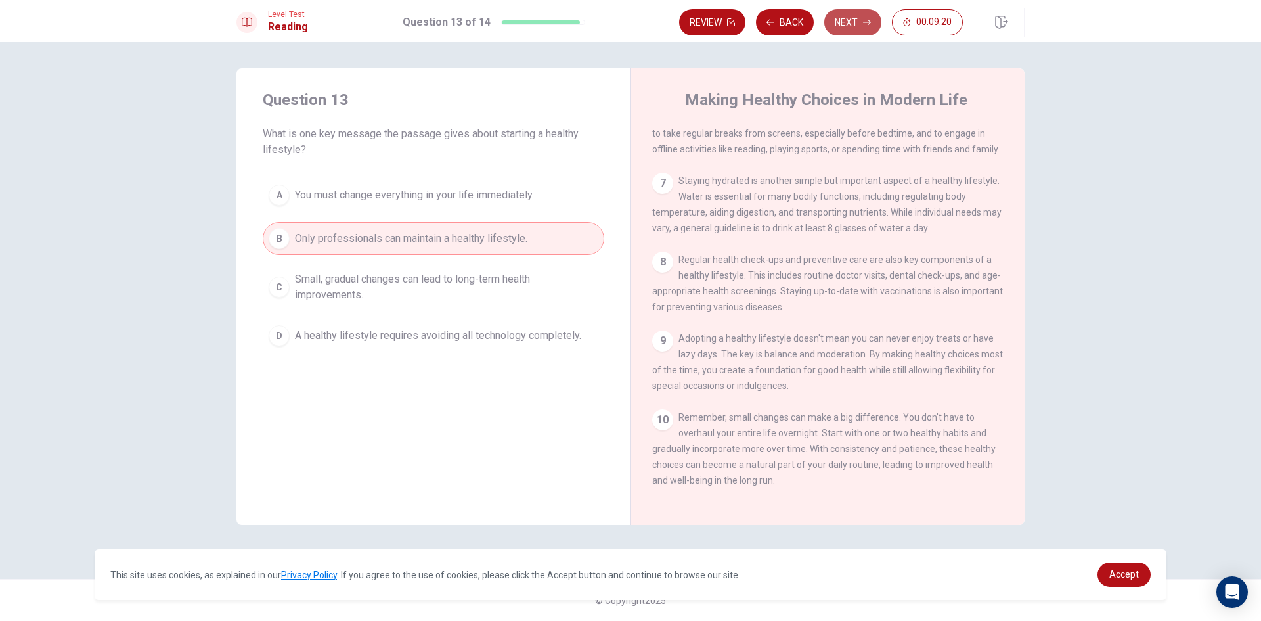
click at [840, 29] on button "Next" at bounding box center [853, 22] width 57 height 26
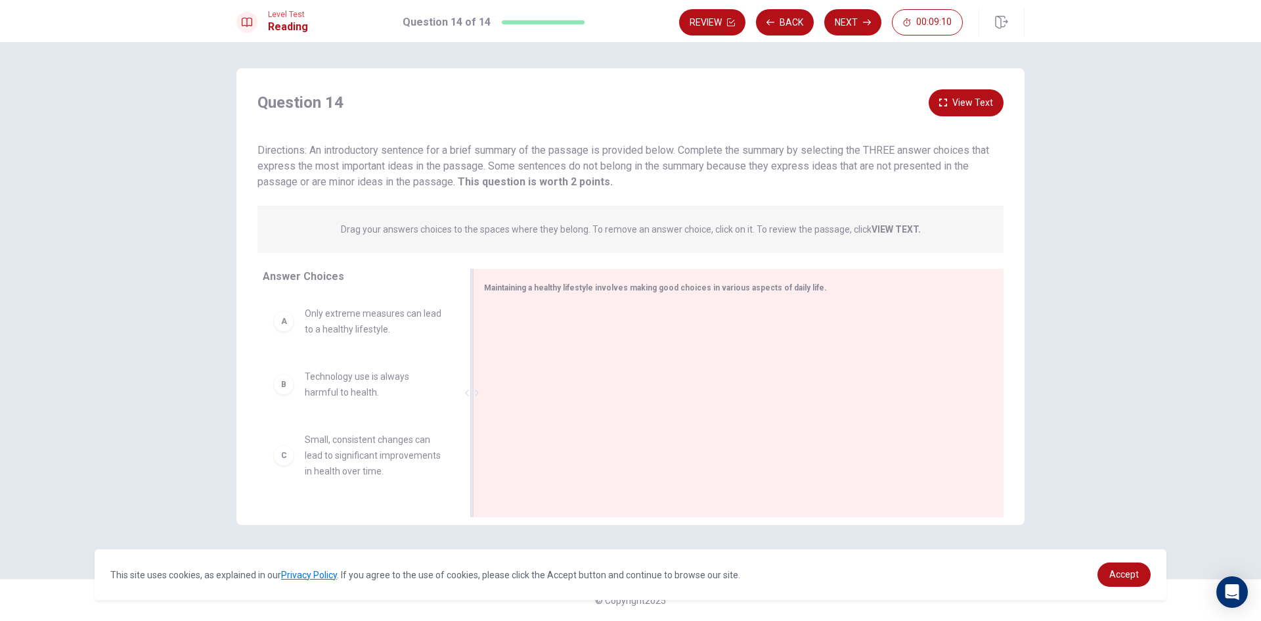
click at [612, 327] on div at bounding box center [733, 394] width 499 height 176
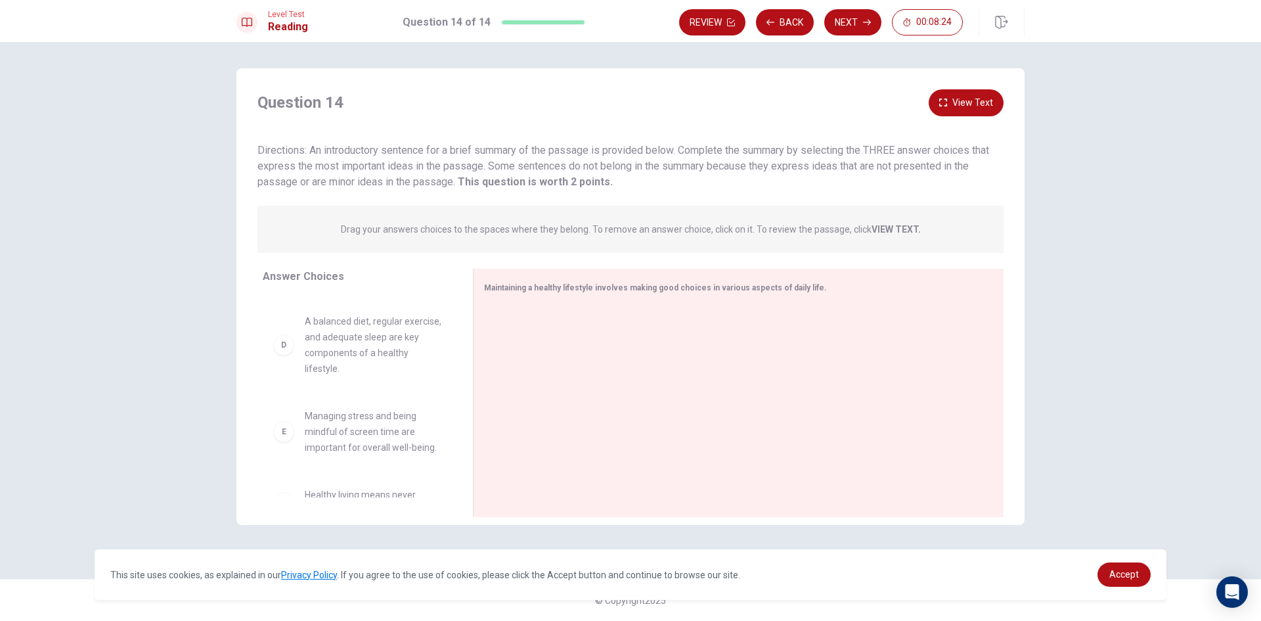
scroll to position [244, 0]
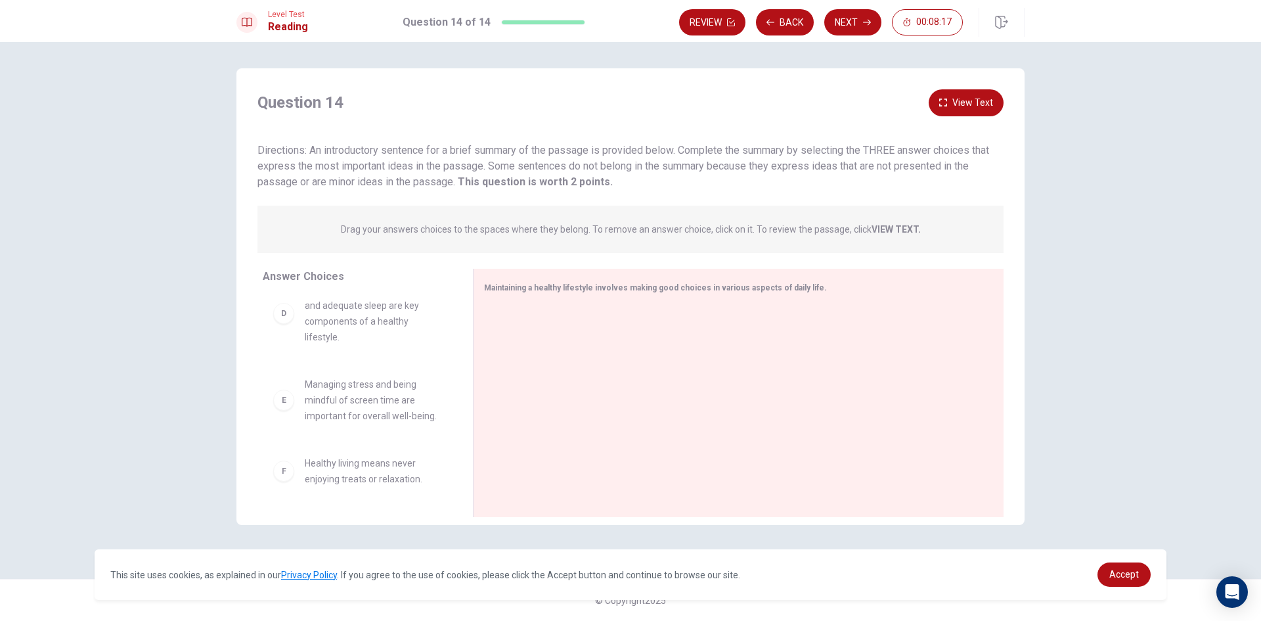
click at [316, 482] on span "Healthy living means never enjoying treats or relaxation." at bounding box center [373, 471] width 137 height 32
click at [277, 475] on div "F" at bounding box center [283, 471] width 21 height 21
click at [281, 470] on div "F" at bounding box center [283, 471] width 21 height 21
click at [284, 476] on div "F" at bounding box center [283, 471] width 21 height 21
drag, startPoint x: 284, startPoint y: 468, endPoint x: 501, endPoint y: 319, distance: 263.5
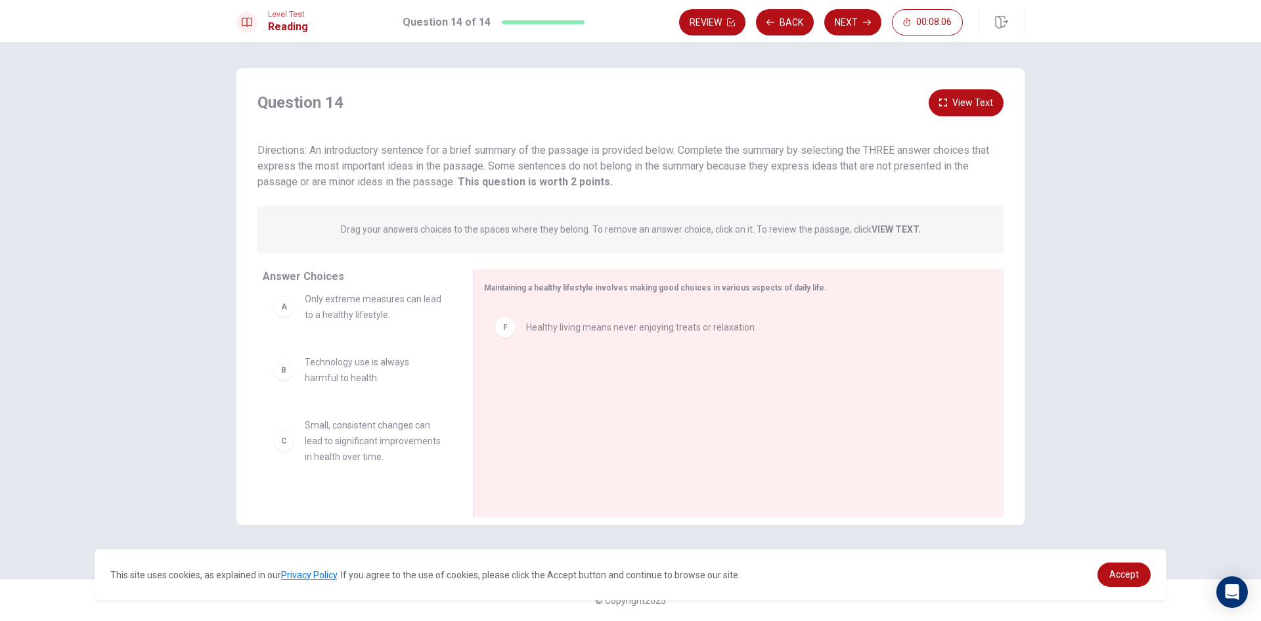
scroll to position [0, 0]
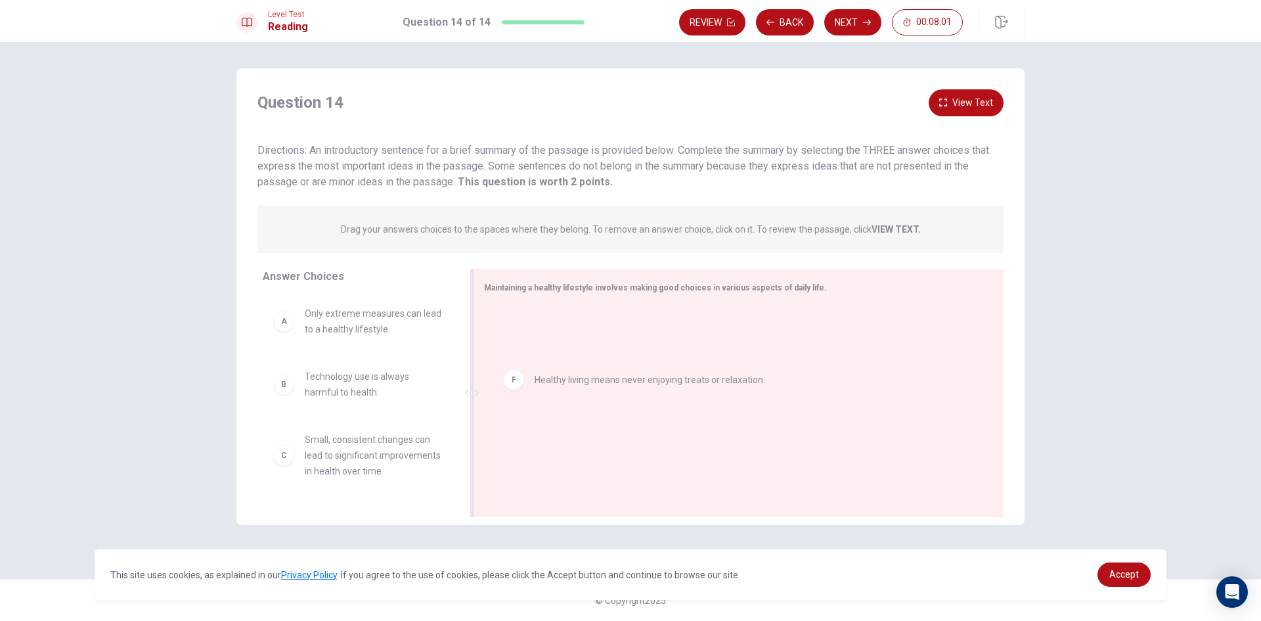
drag, startPoint x: 530, startPoint y: 330, endPoint x: 543, endPoint y: 401, distance: 72.8
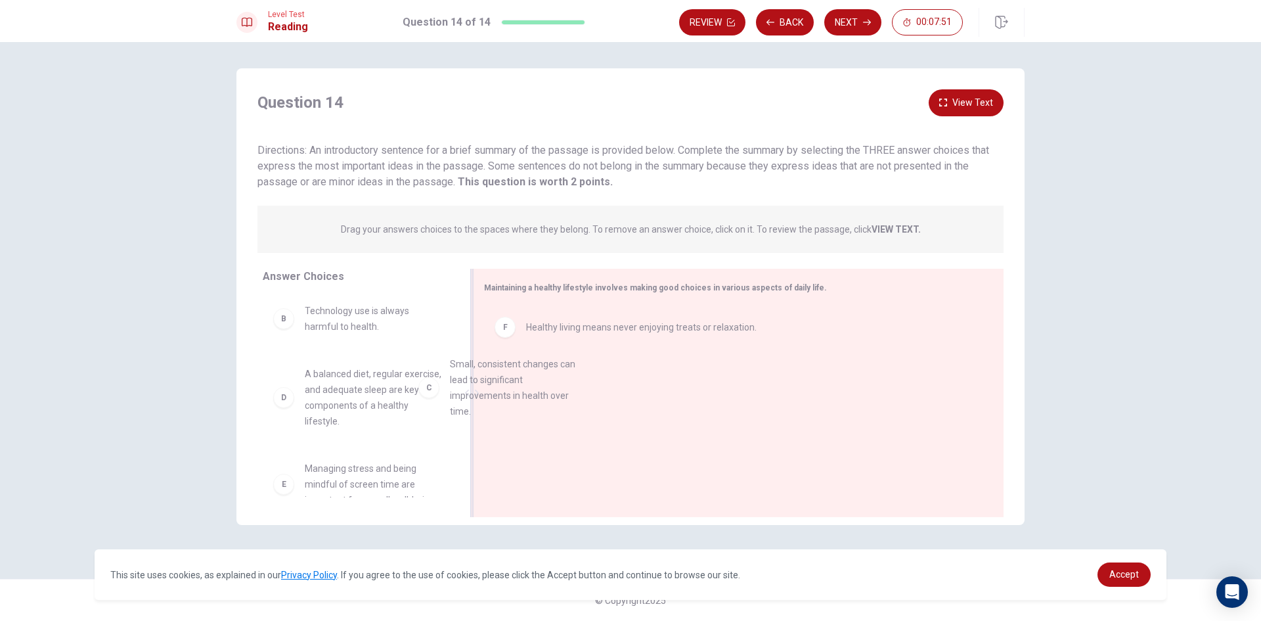
drag, startPoint x: 350, startPoint y: 405, endPoint x: 579, endPoint y: 396, distance: 229.5
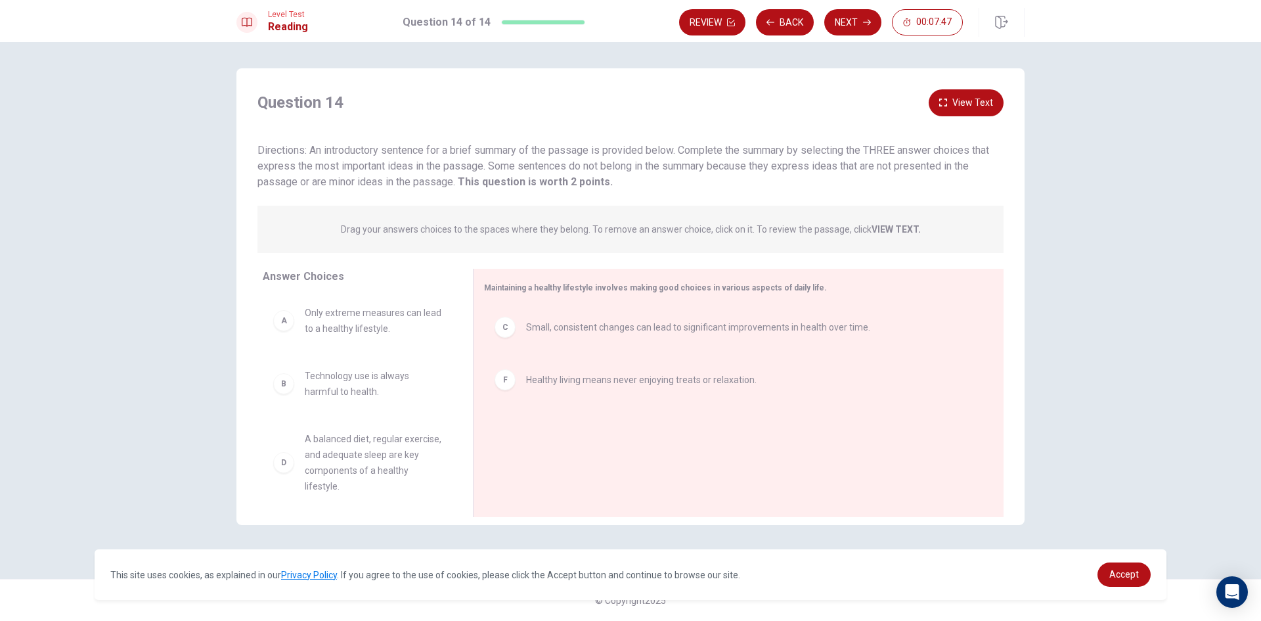
scroll to position [0, 0]
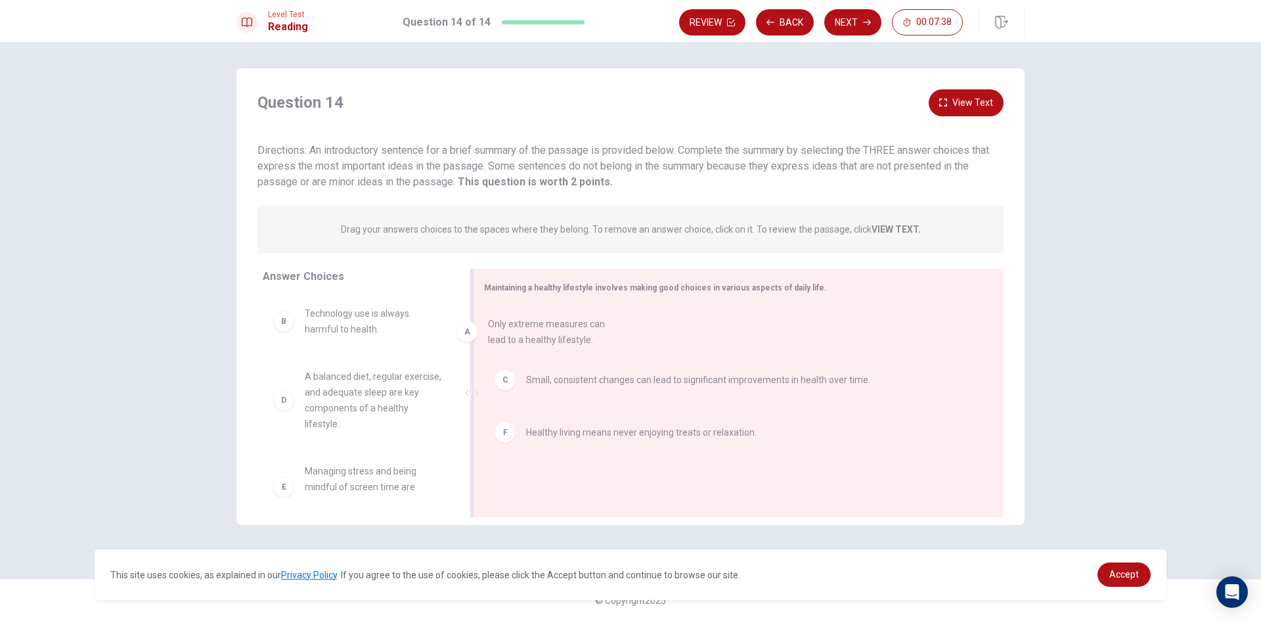
drag, startPoint x: 348, startPoint y: 310, endPoint x: 542, endPoint y: 320, distance: 194.7
click at [855, 24] on button "Next" at bounding box center [853, 22] width 57 height 26
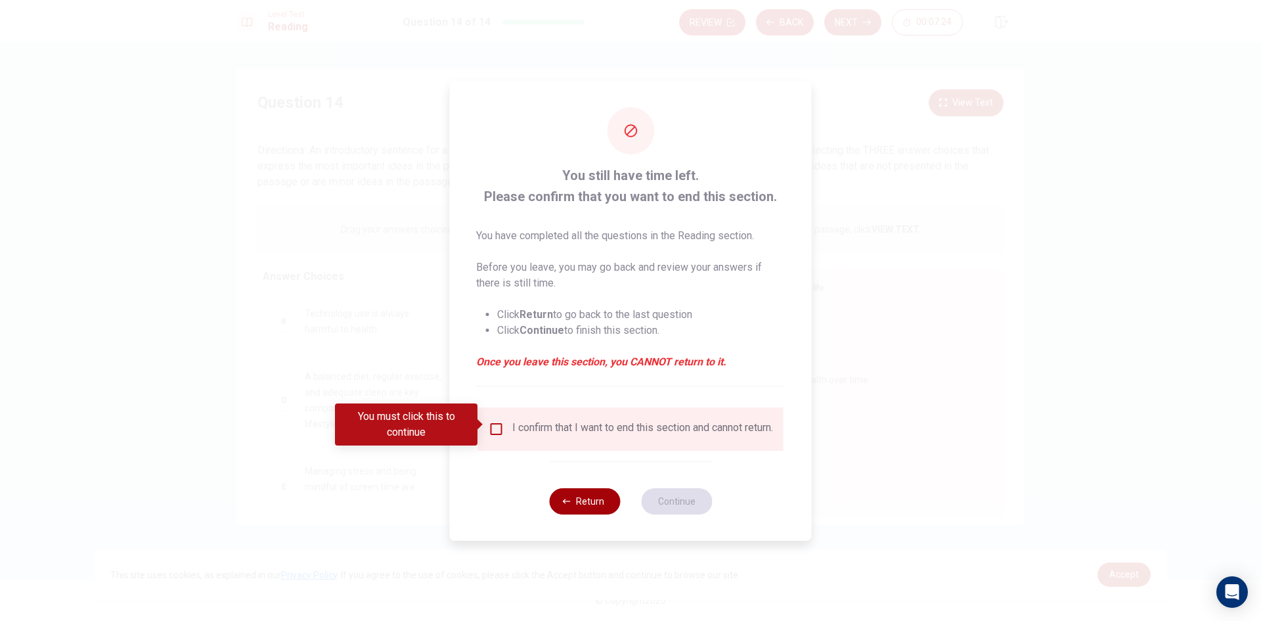
click at [567, 503] on icon "button" at bounding box center [567, 501] width 8 height 8
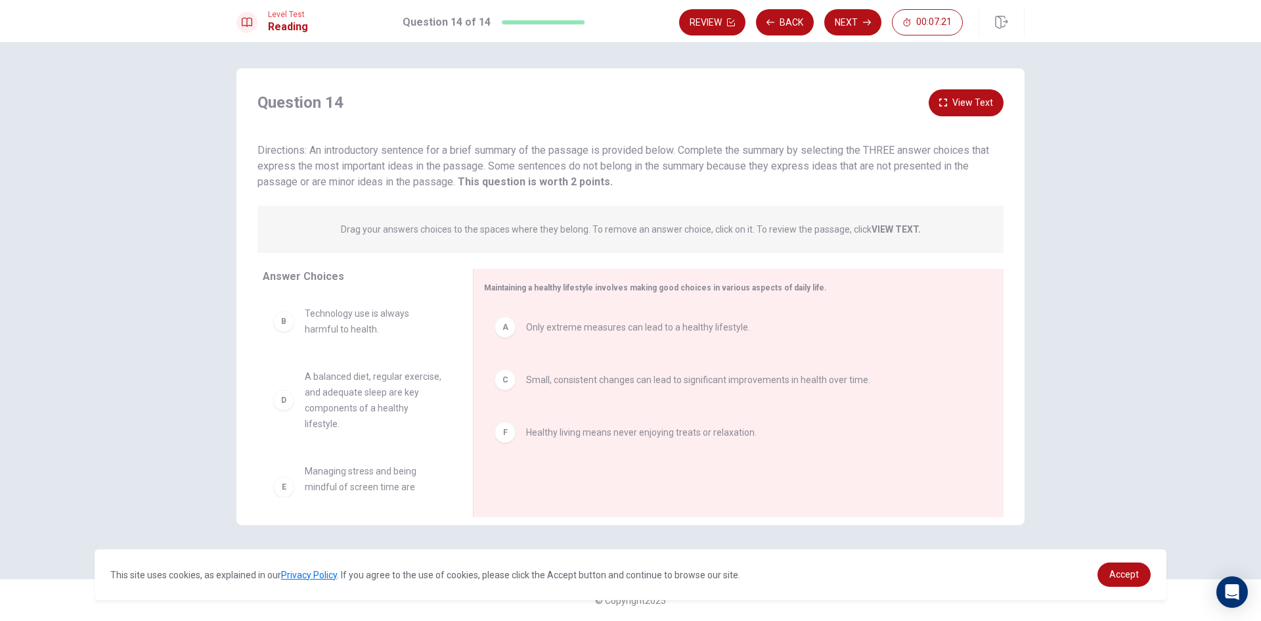
scroll to position [24, 0]
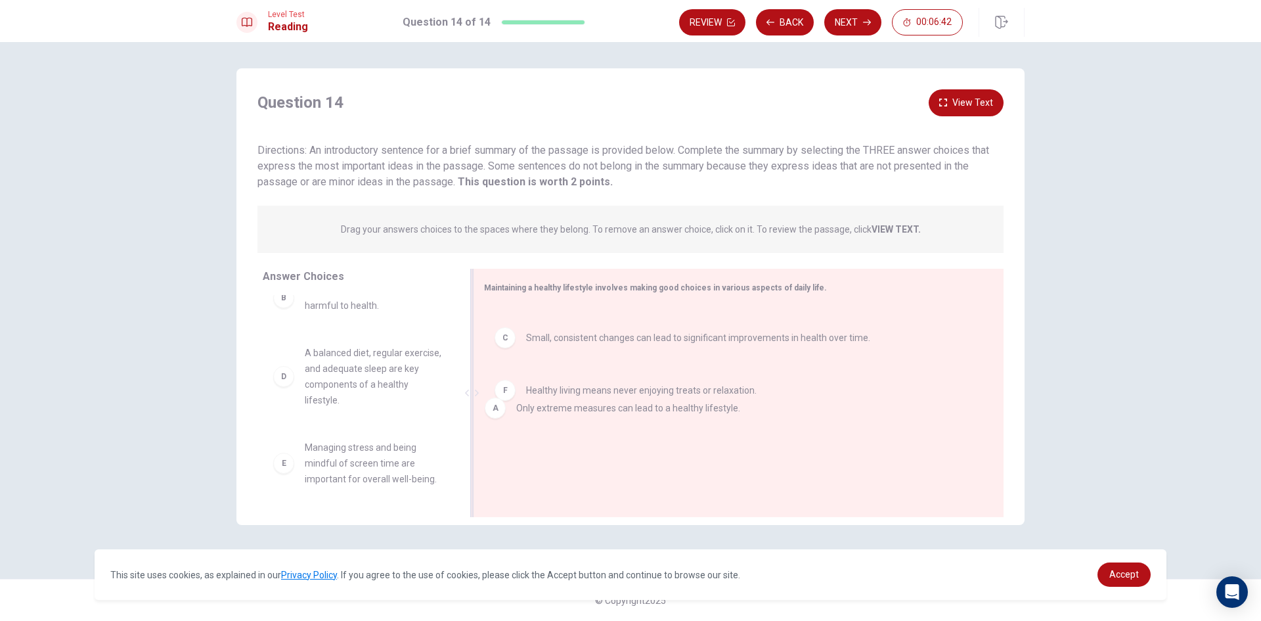
drag, startPoint x: 541, startPoint y: 334, endPoint x: 527, endPoint y: 423, distance: 90.5
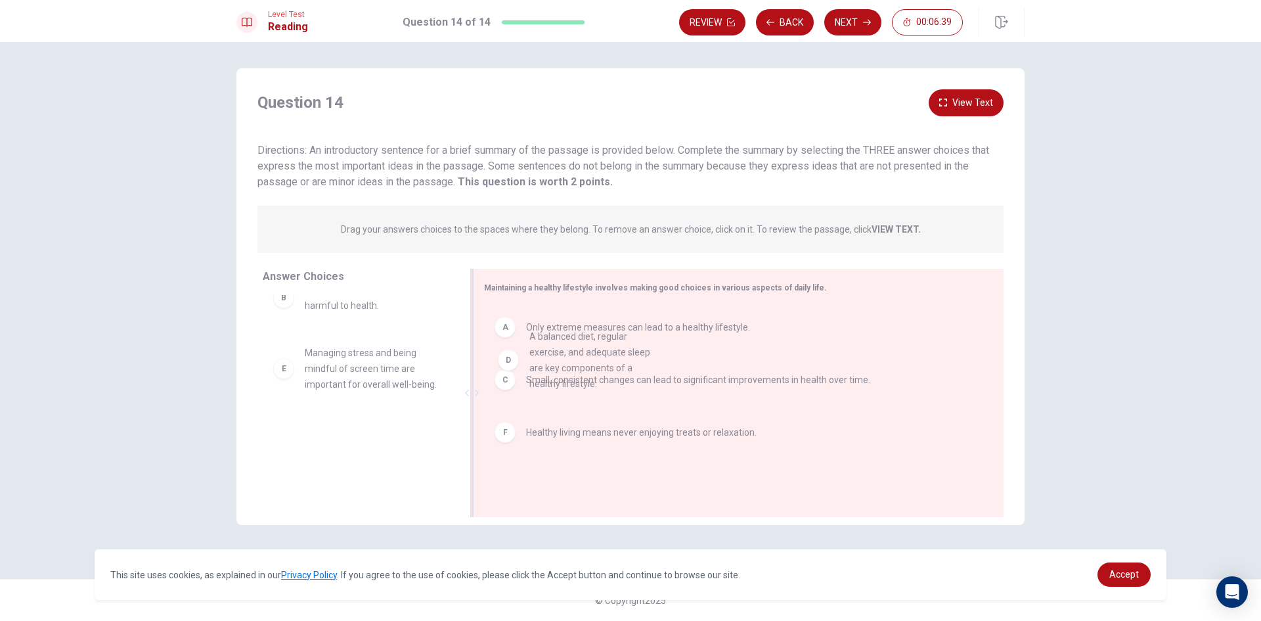
drag, startPoint x: 381, startPoint y: 364, endPoint x: 598, endPoint y: 351, distance: 217.2
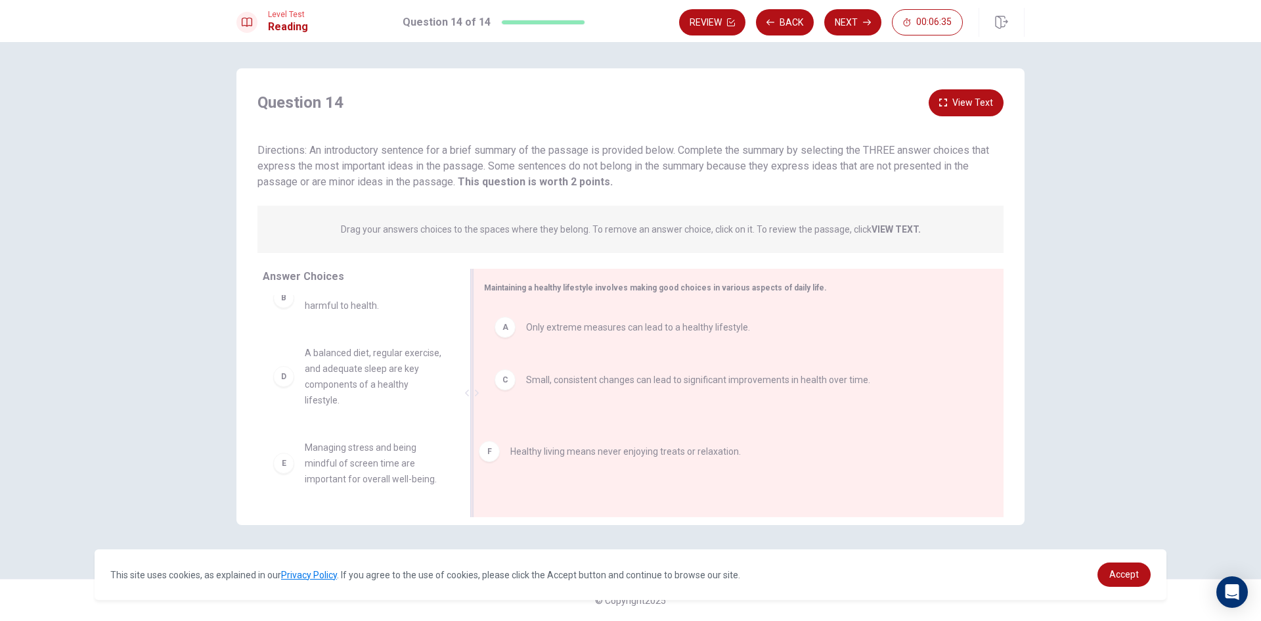
drag, startPoint x: 532, startPoint y: 415, endPoint x: 512, endPoint y: 435, distance: 28.3
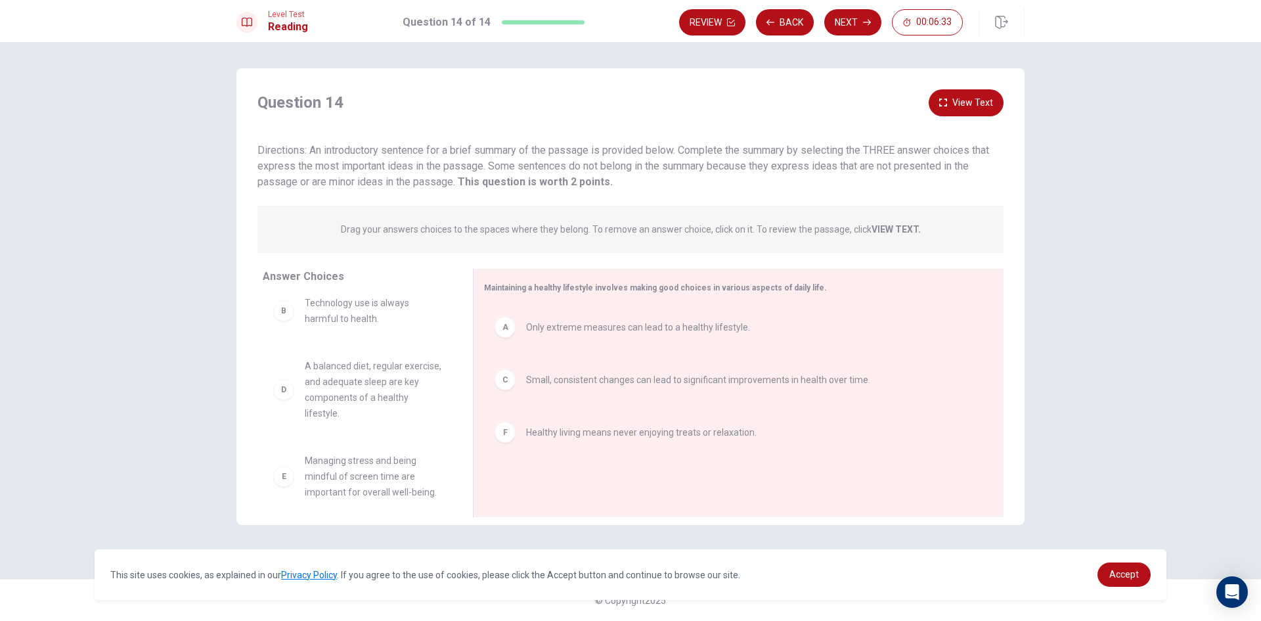
scroll to position [0, 0]
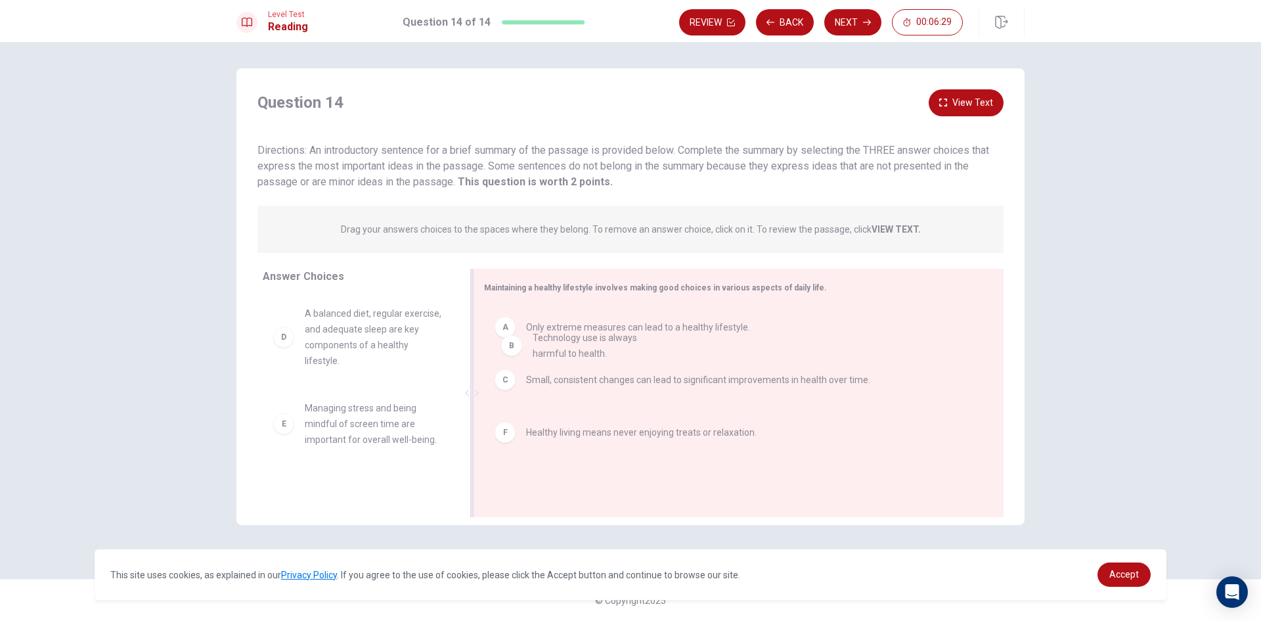
drag, startPoint x: 338, startPoint y: 328, endPoint x: 570, endPoint y: 353, distance: 232.5
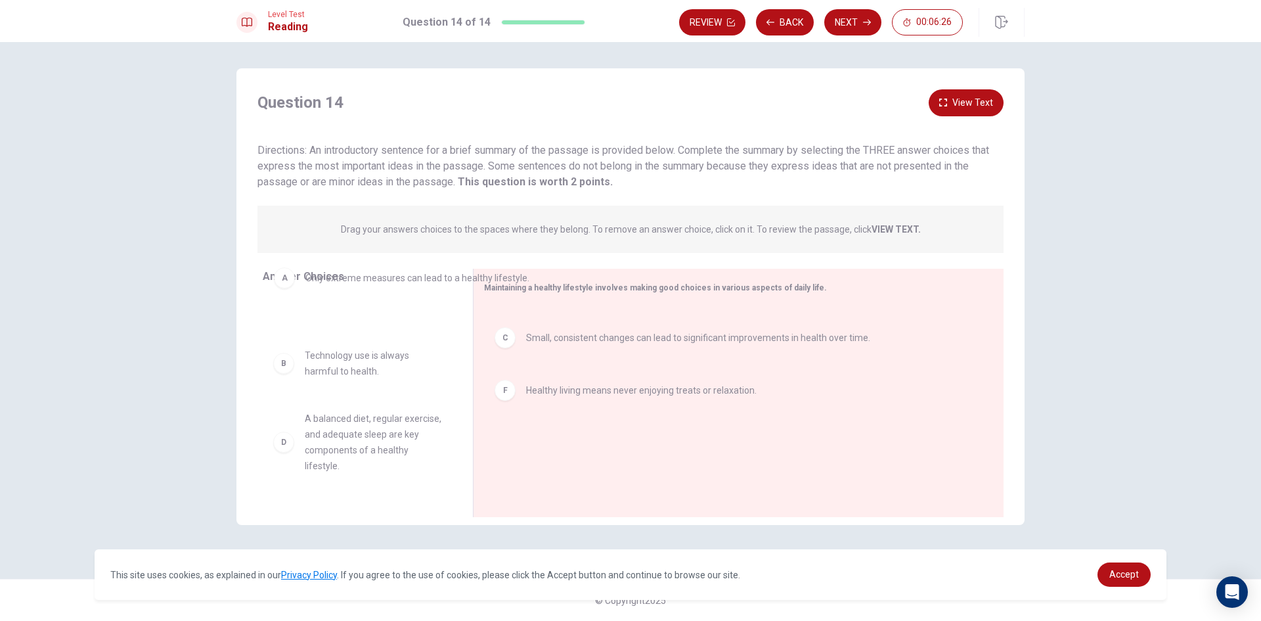
drag, startPoint x: 579, startPoint y: 328, endPoint x: 313, endPoint y: 272, distance: 271.9
drag, startPoint x: 525, startPoint y: 316, endPoint x: 275, endPoint y: 289, distance: 251.1
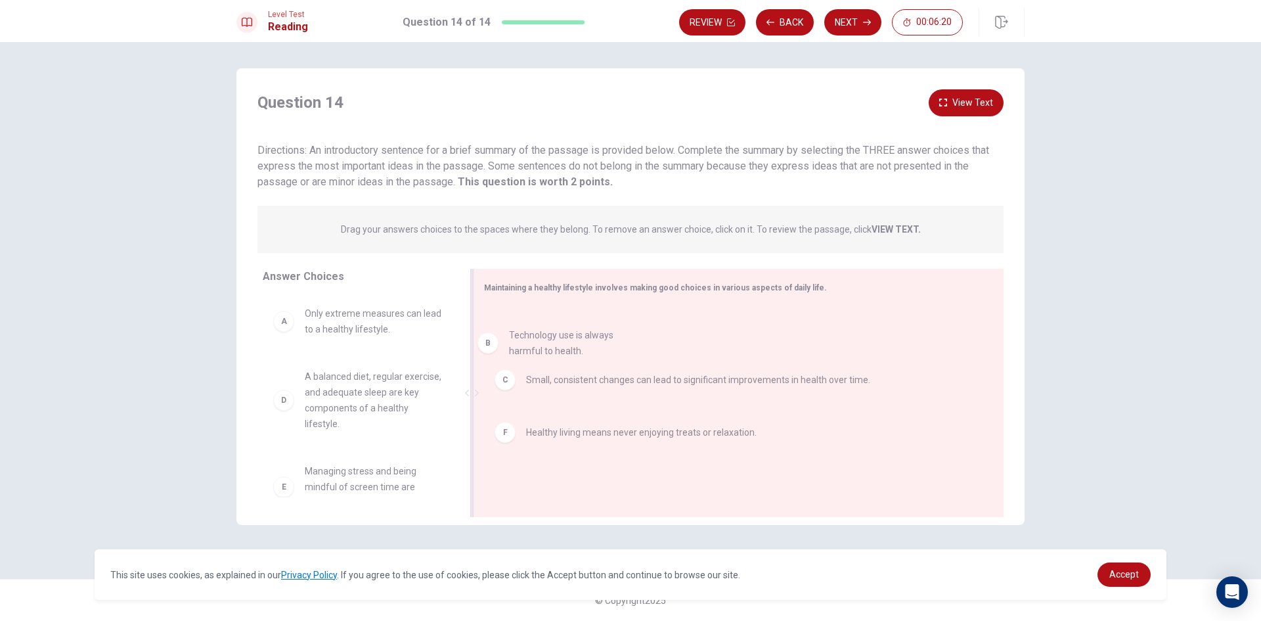
drag, startPoint x: 326, startPoint y: 397, endPoint x: 541, endPoint y: 345, distance: 221.2
click at [843, 38] on div "Level Test Reading Question 14 of 14 Review Back Next 00:06:17" at bounding box center [630, 21] width 1261 height 42
click at [853, 22] on button "Next" at bounding box center [853, 22] width 57 height 26
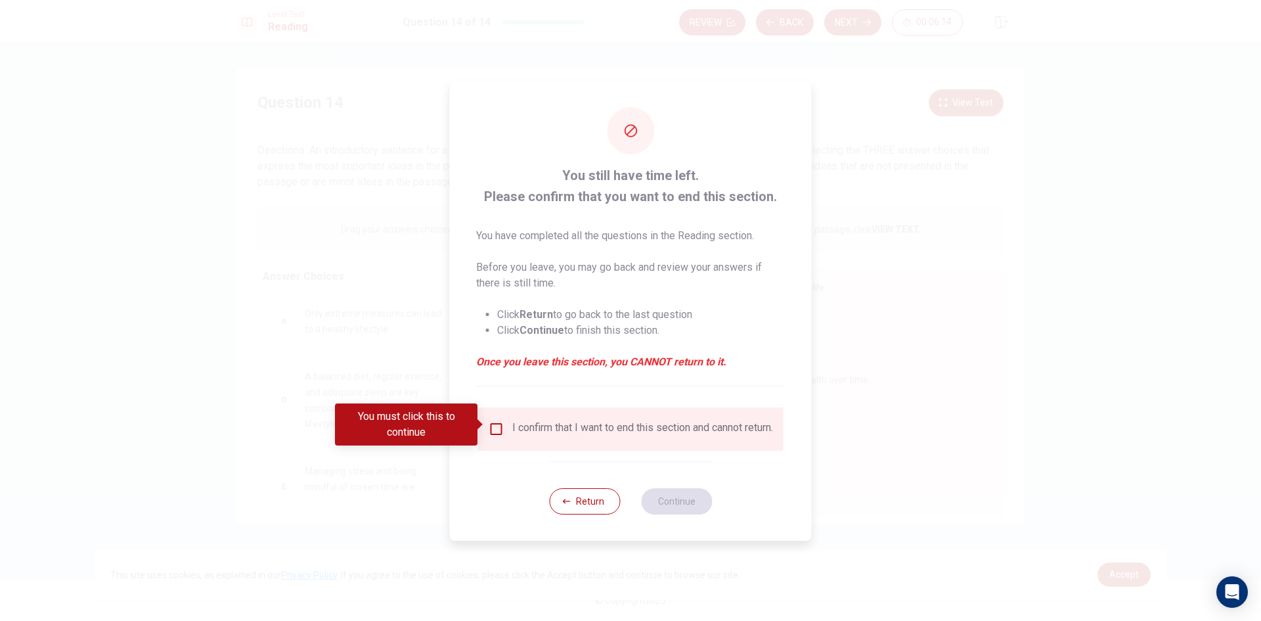
click at [495, 428] on input "You must click this to continue" at bounding box center [497, 429] width 16 height 16
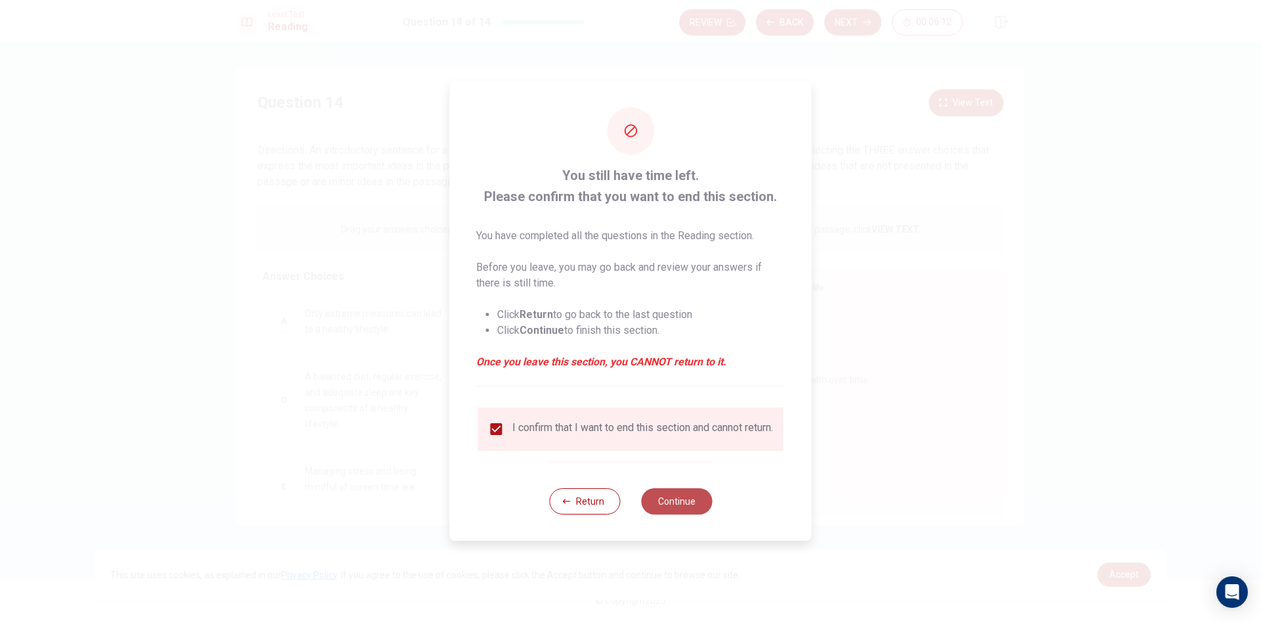
click at [681, 497] on button "Continue" at bounding box center [676, 501] width 71 height 26
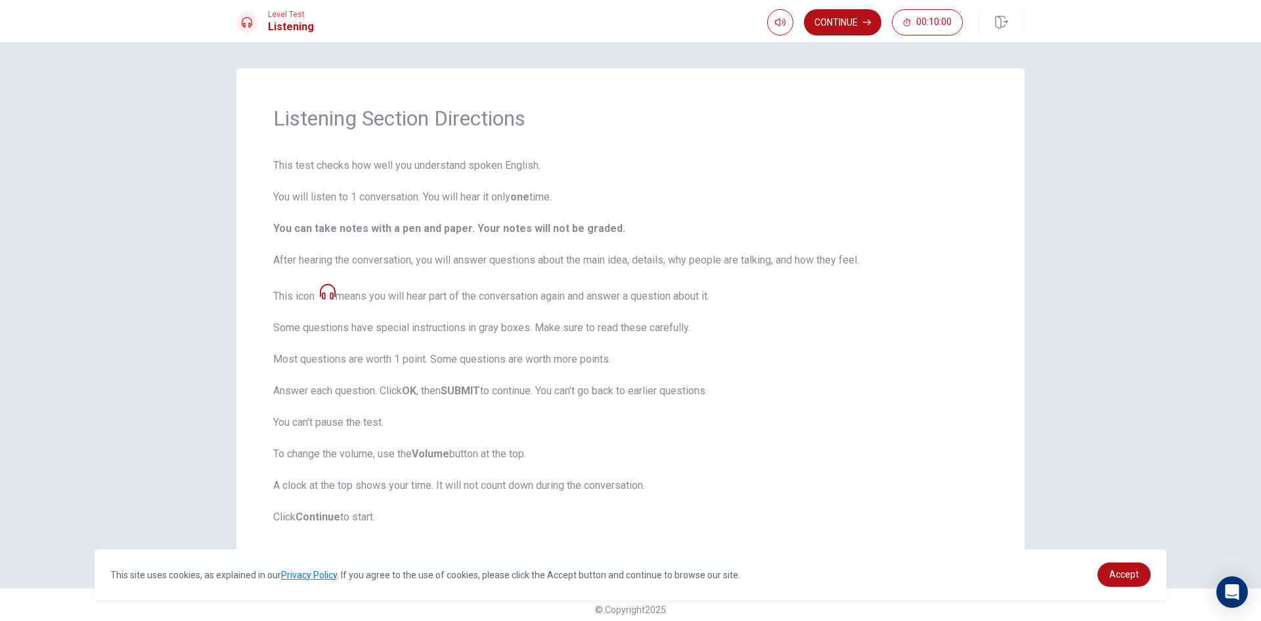
scroll to position [9, 0]
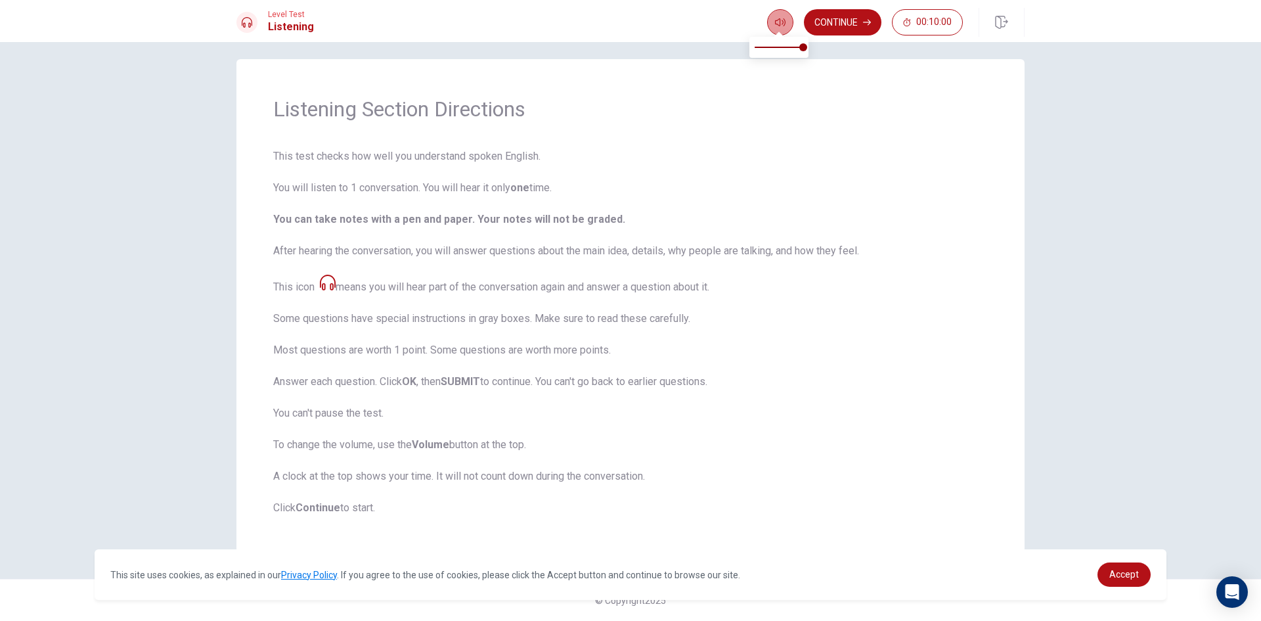
click at [781, 21] on icon "button" at bounding box center [780, 22] width 11 height 11
click at [837, 14] on button "Continue" at bounding box center [843, 22] width 78 height 26
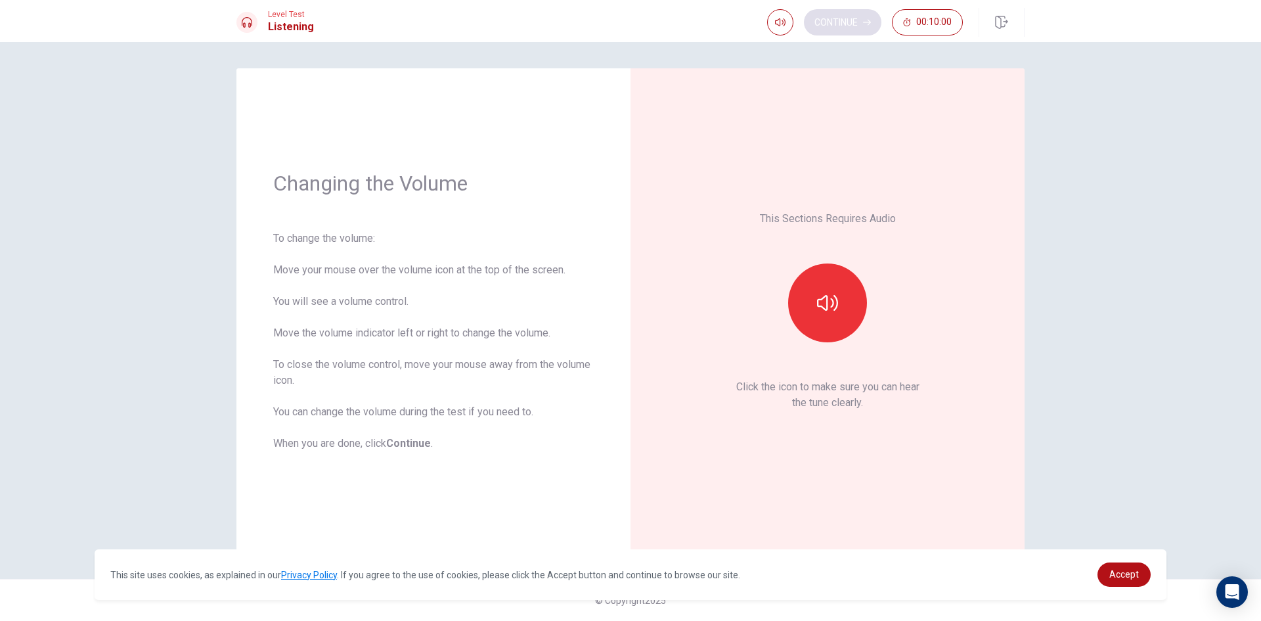
scroll to position [0, 0]
click at [855, 306] on button "button" at bounding box center [827, 302] width 79 height 79
click at [846, 311] on button "button" at bounding box center [827, 302] width 79 height 79
click at [842, 312] on button "button" at bounding box center [827, 302] width 79 height 79
click at [842, 11] on button "Continue" at bounding box center [843, 22] width 78 height 26
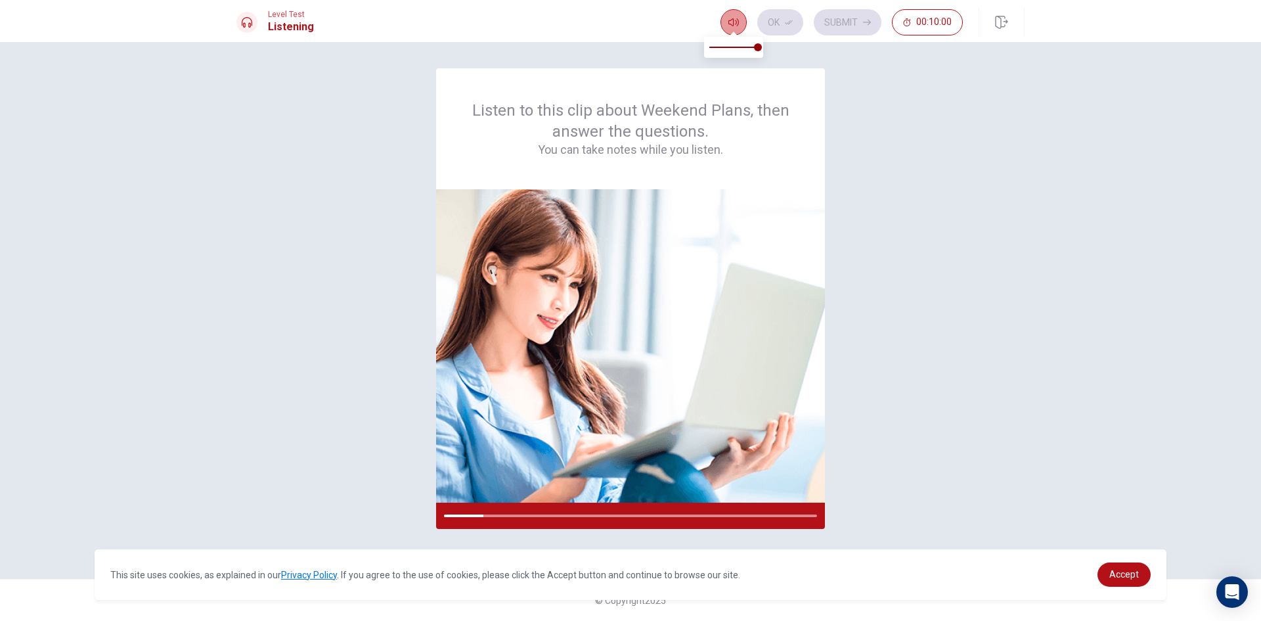
click at [736, 27] on icon "button" at bounding box center [734, 22] width 11 height 11
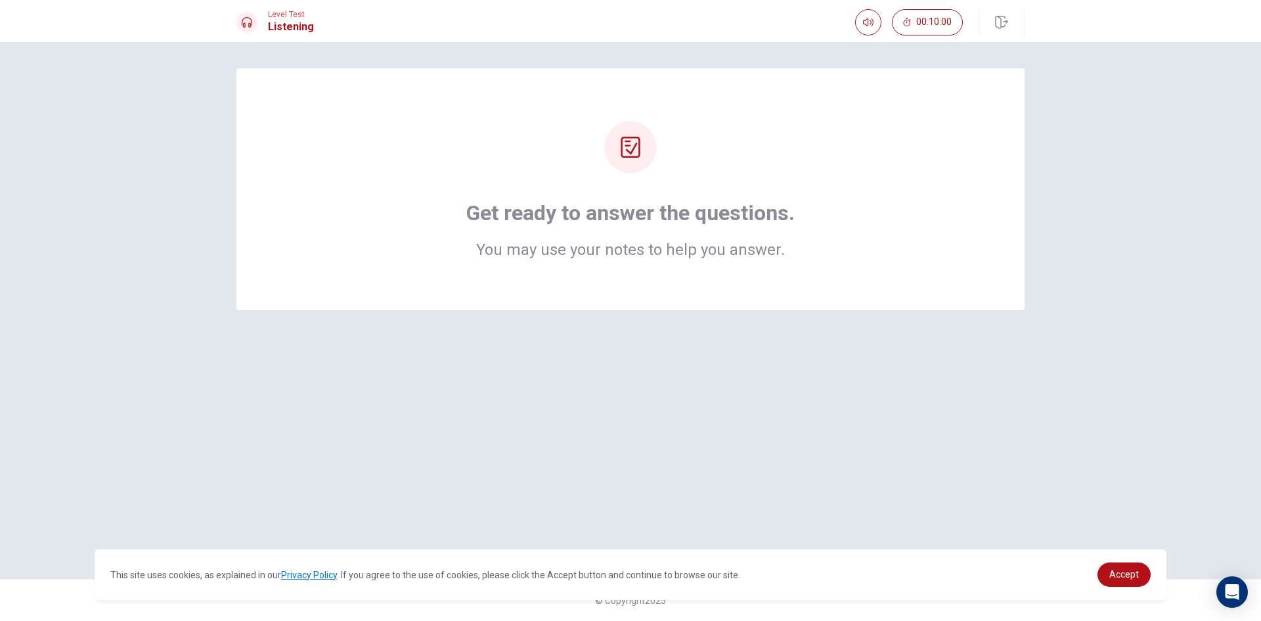
click at [612, 217] on h1 "Get ready to answer the questions." at bounding box center [630, 213] width 328 height 26
click at [614, 154] on div at bounding box center [630, 147] width 53 height 53
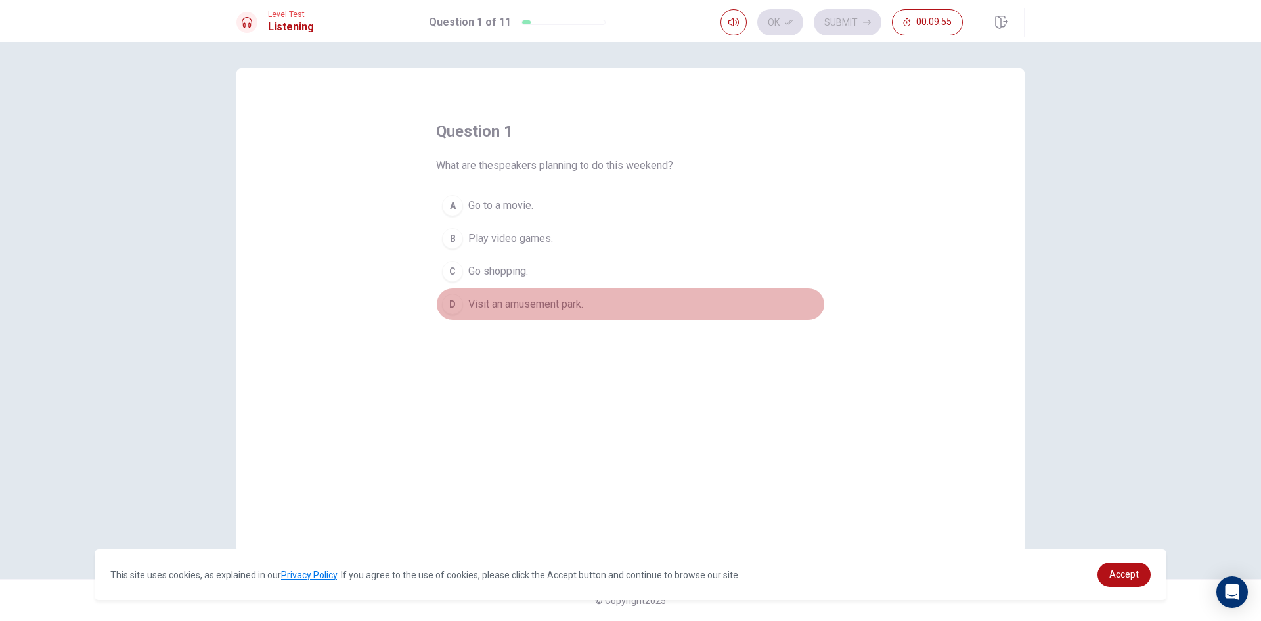
click at [499, 292] on button "D Visit an amusement park." at bounding box center [630, 304] width 389 height 33
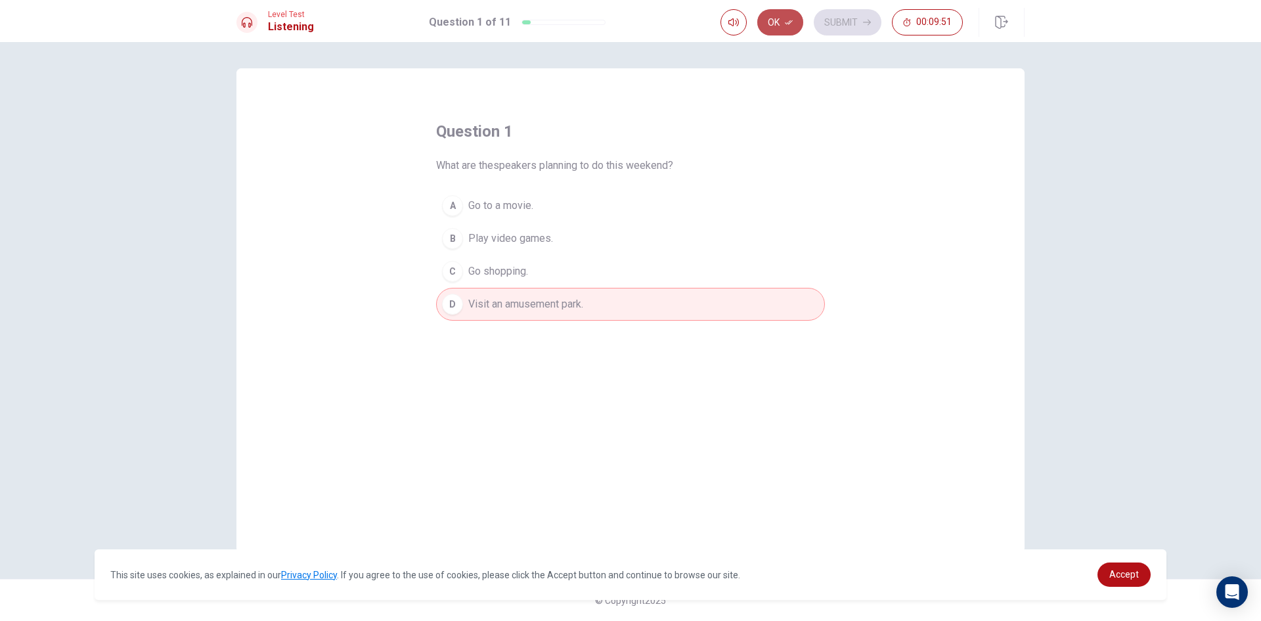
click at [793, 12] on button "Ok" at bounding box center [781, 22] width 46 height 26
click at [830, 21] on button "Submit" at bounding box center [848, 22] width 68 height 26
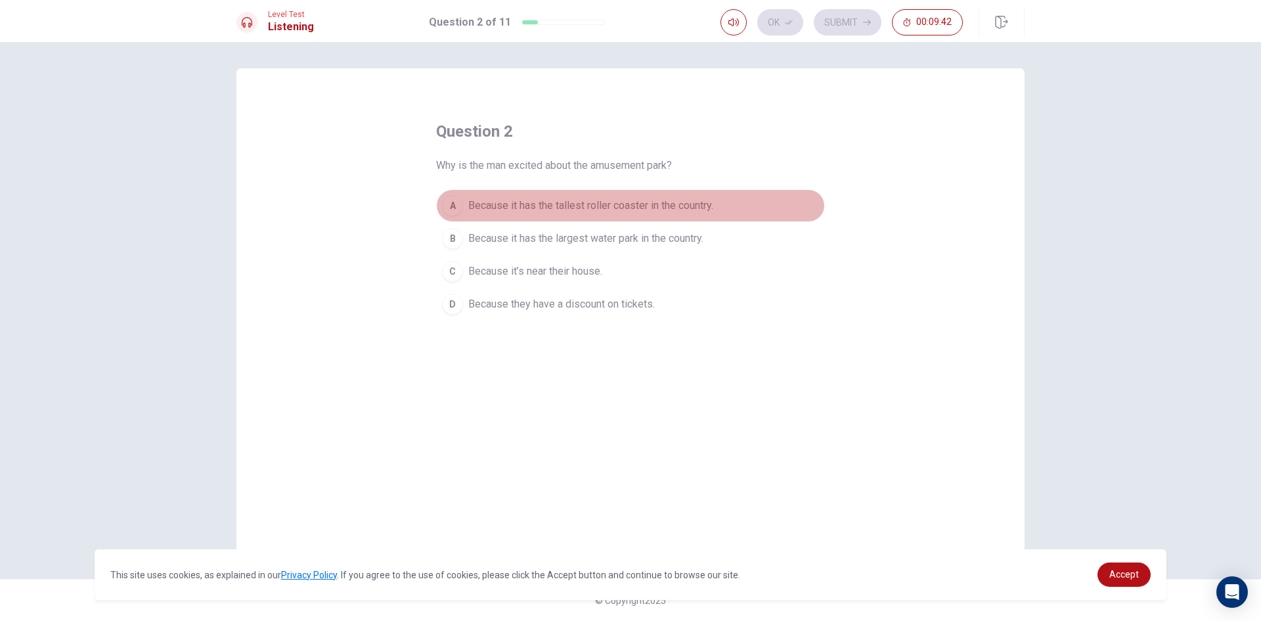
click at [456, 207] on div "A" at bounding box center [452, 205] width 21 height 21
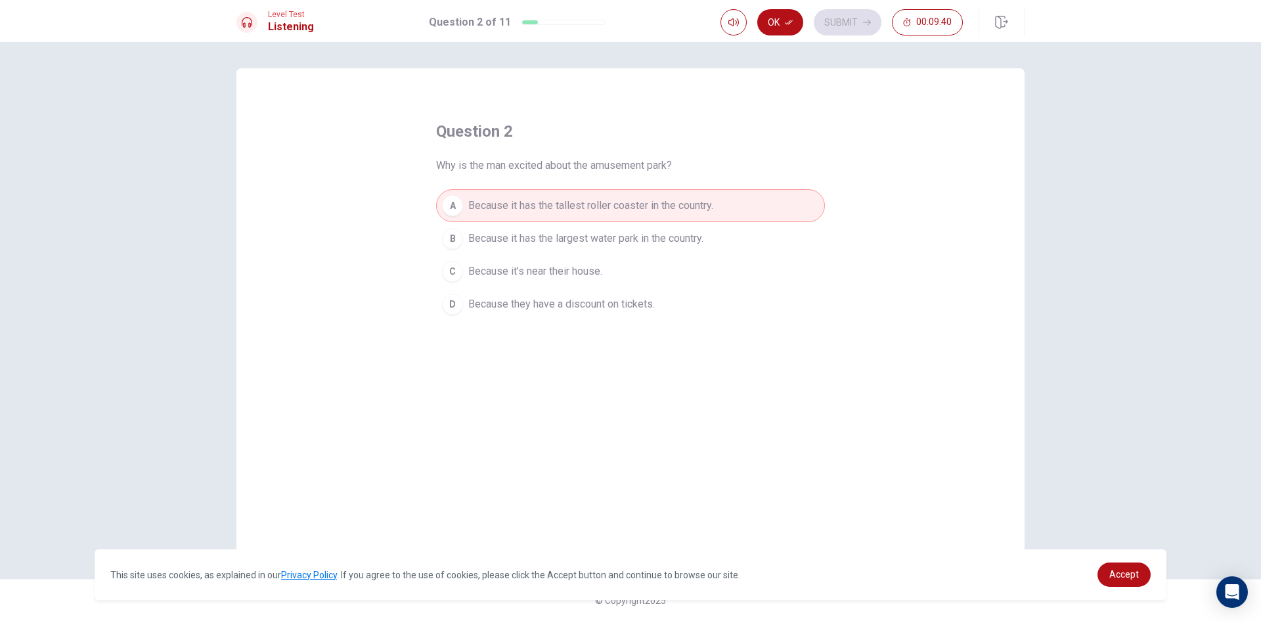
click at [781, 14] on button "Ok" at bounding box center [781, 22] width 46 height 26
click at [842, 11] on button "Submit" at bounding box center [848, 22] width 68 height 26
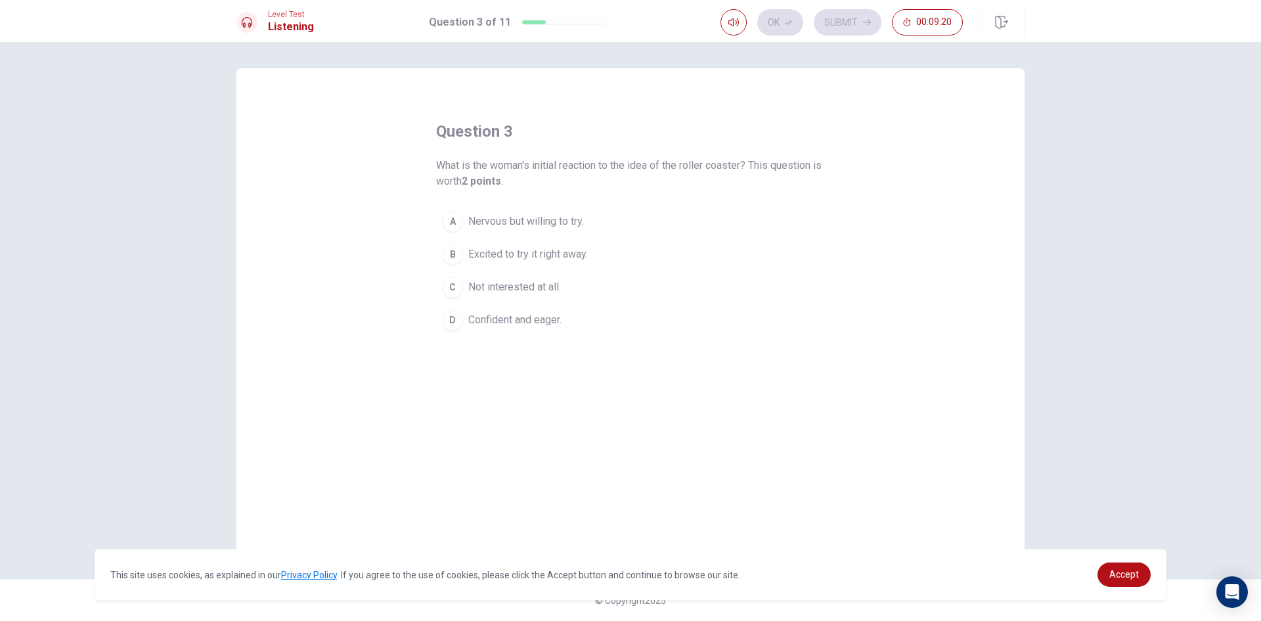
click at [535, 221] on span "Nervous but willing to try." at bounding box center [526, 222] width 116 height 16
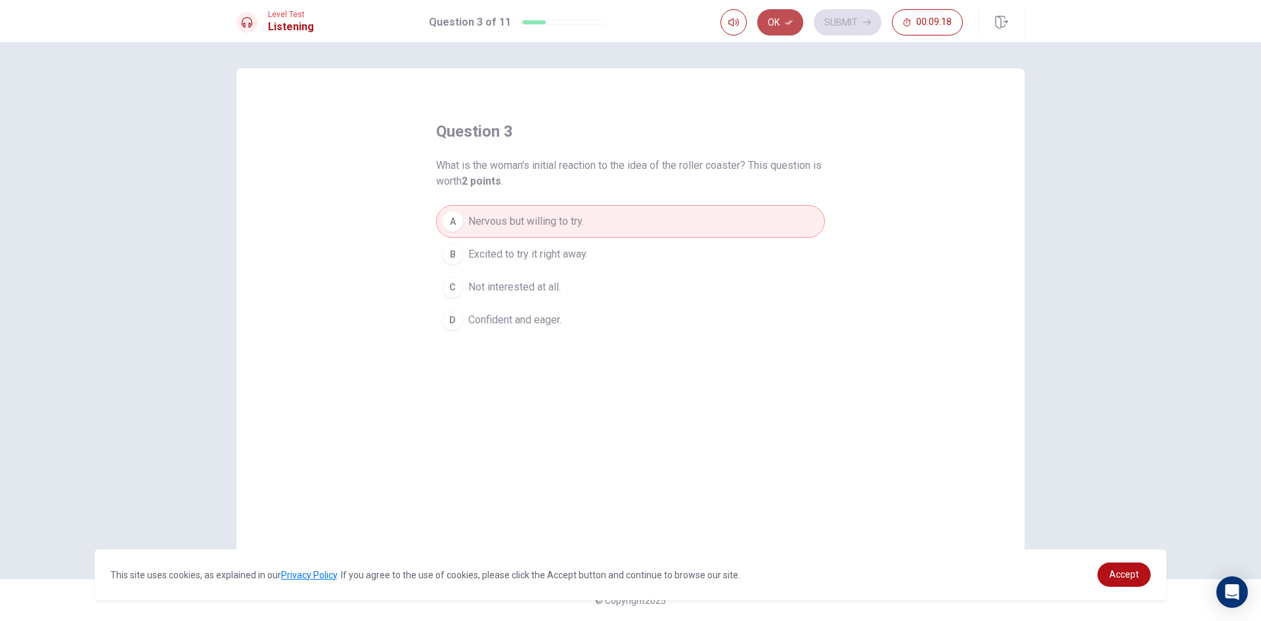
click at [790, 19] on icon "button" at bounding box center [789, 22] width 8 height 8
click at [859, 15] on button "Submit" at bounding box center [848, 22] width 68 height 26
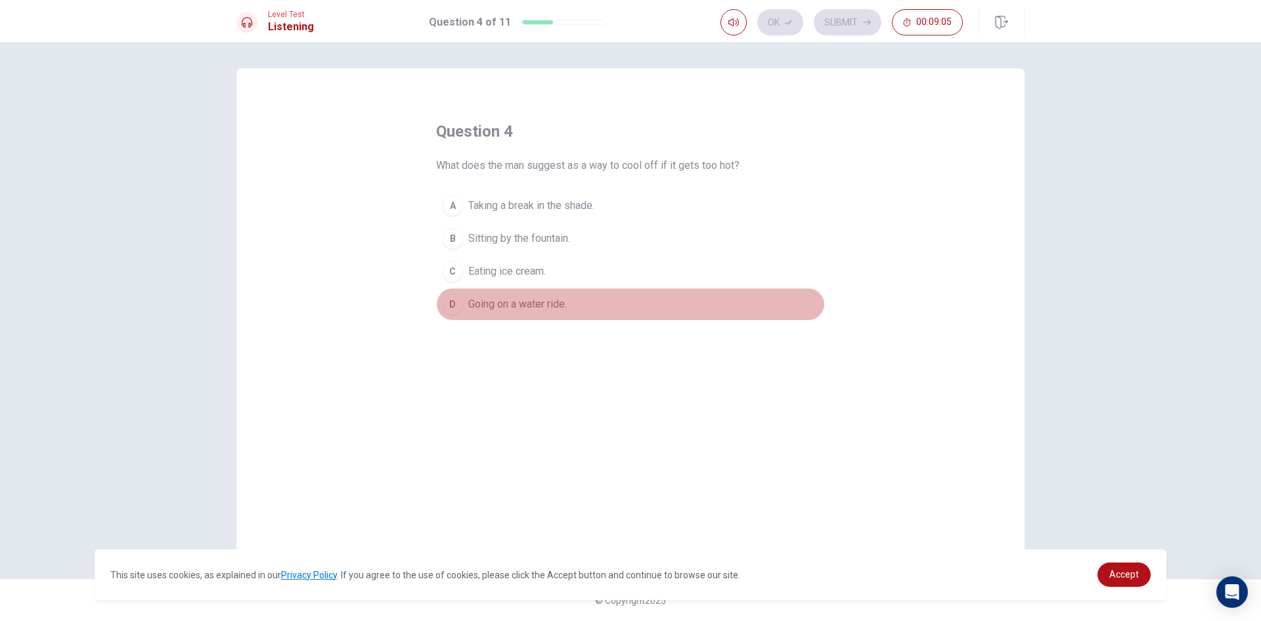
click at [487, 302] on span "Going on a water ride." at bounding box center [517, 304] width 99 height 16
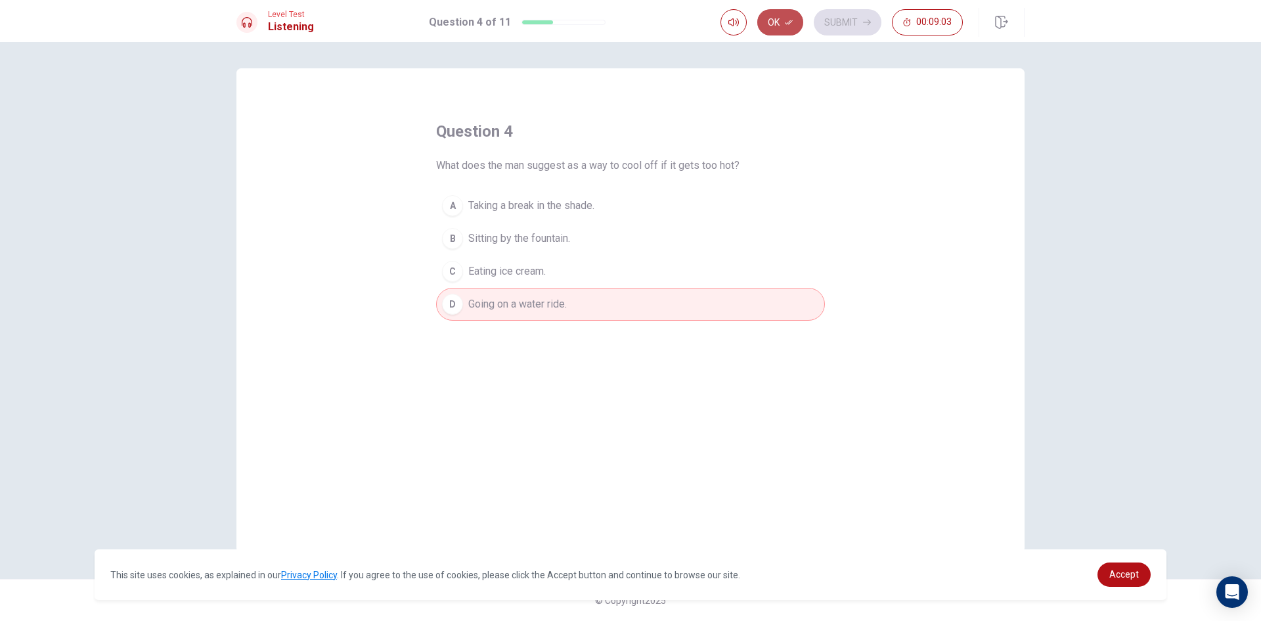
click at [777, 22] on button "Ok" at bounding box center [781, 22] width 46 height 26
click at [853, 19] on button "Submit" at bounding box center [848, 22] width 68 height 26
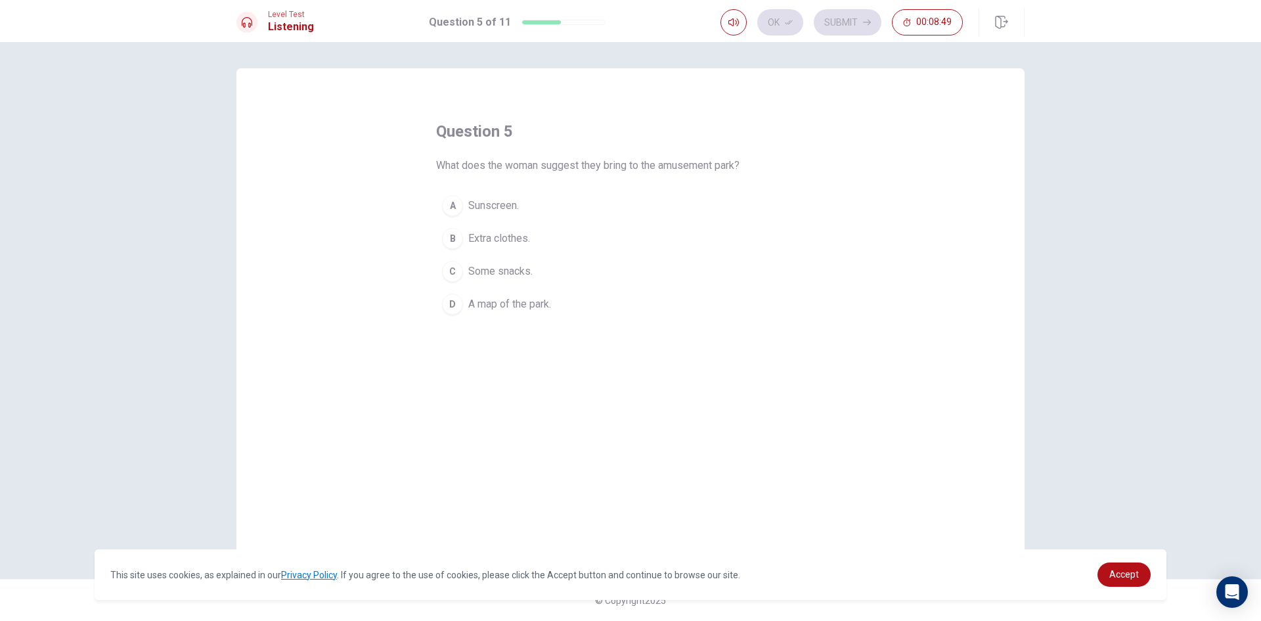
click at [487, 227] on button "B Extra clothes." at bounding box center [630, 238] width 389 height 33
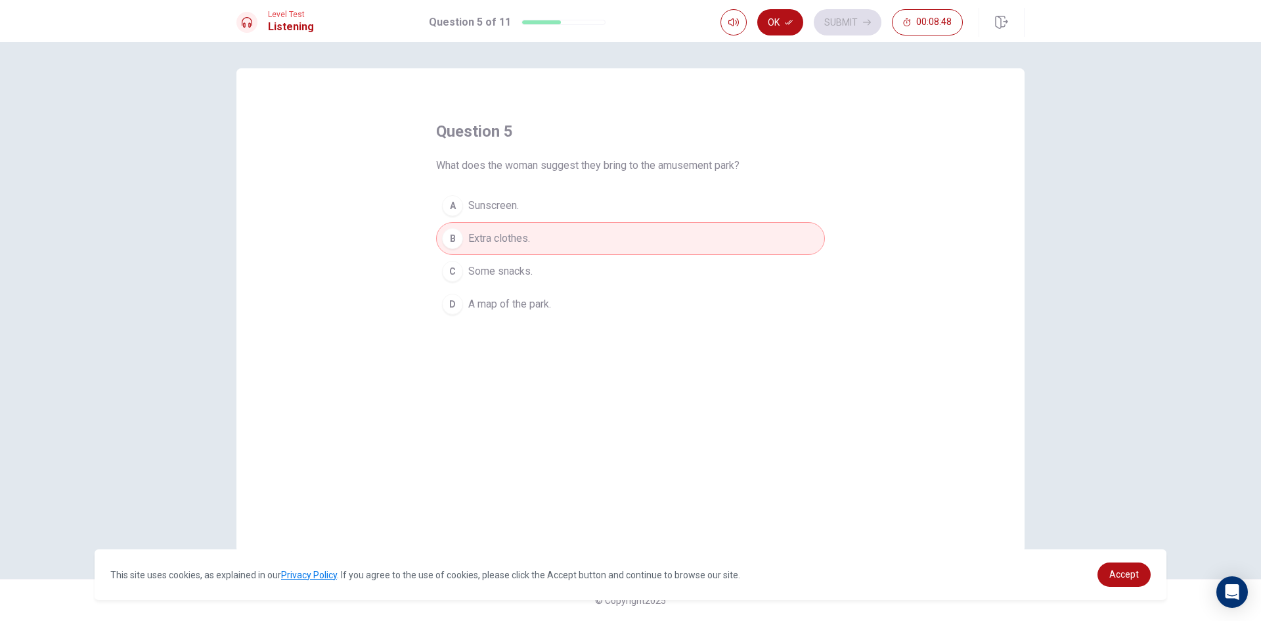
drag, startPoint x: 776, startPoint y: 19, endPoint x: 784, endPoint y: 19, distance: 7.9
click at [778, 19] on button "Ok" at bounding box center [781, 22] width 46 height 26
click at [834, 18] on button "Submit" at bounding box center [848, 22] width 68 height 26
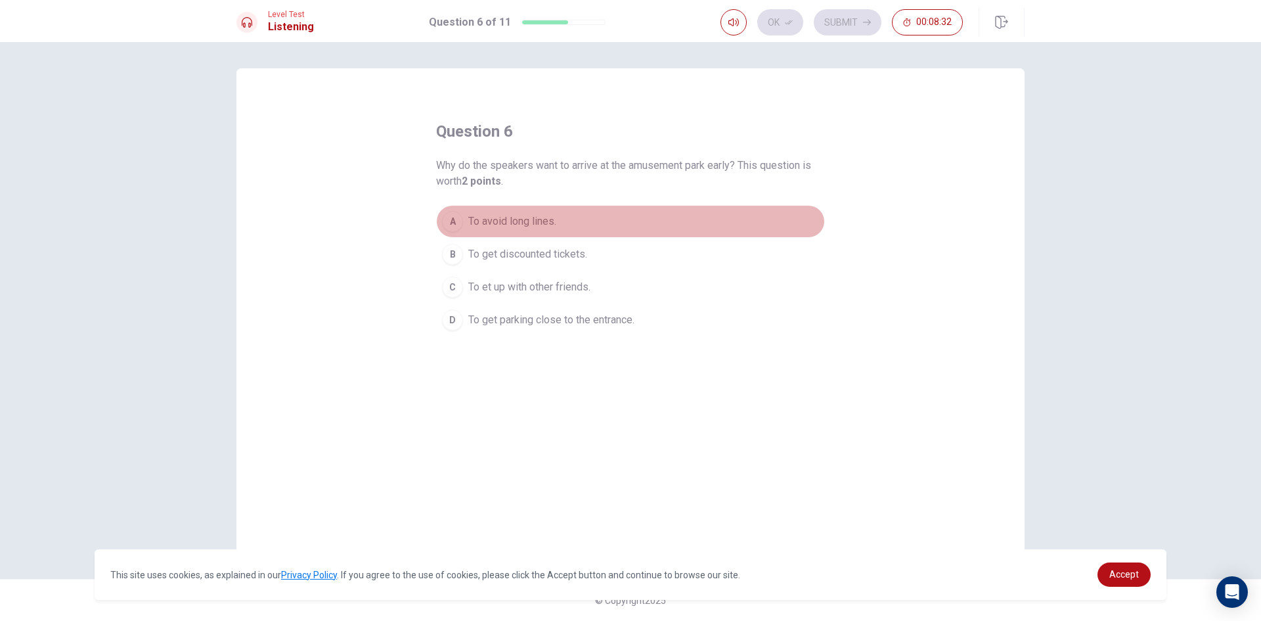
click at [455, 219] on div "A" at bounding box center [452, 221] width 21 height 21
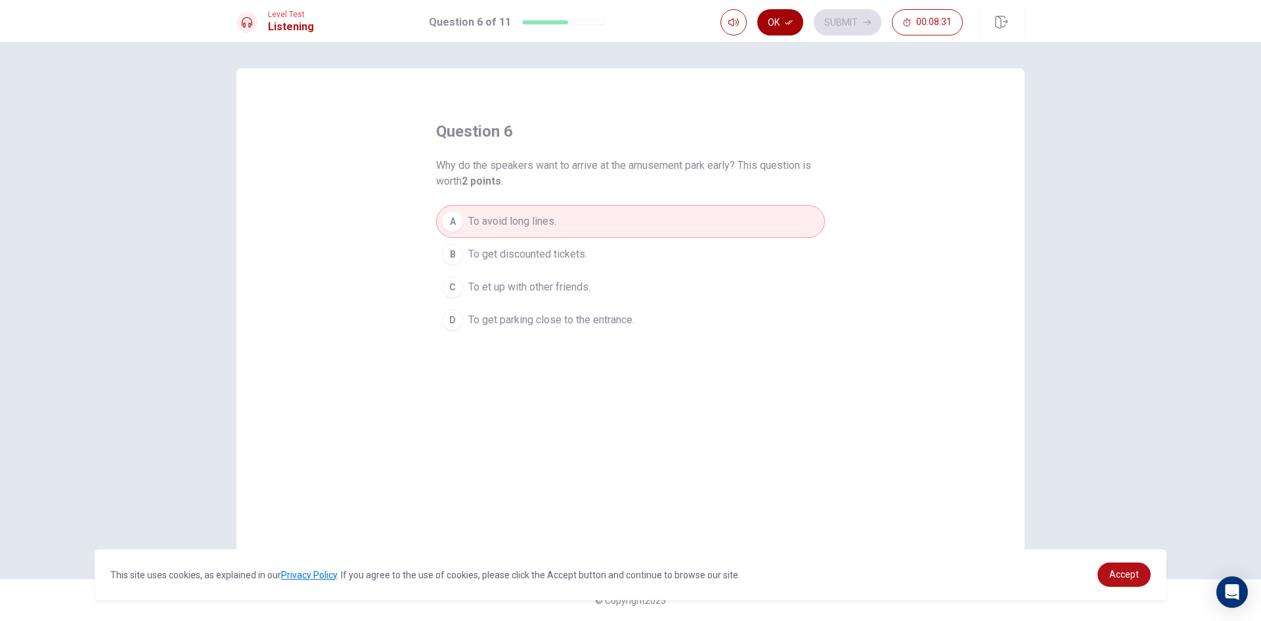
click at [779, 24] on button "Ok" at bounding box center [781, 22] width 46 height 26
click at [846, 16] on button "Submit" at bounding box center [848, 22] width 68 height 26
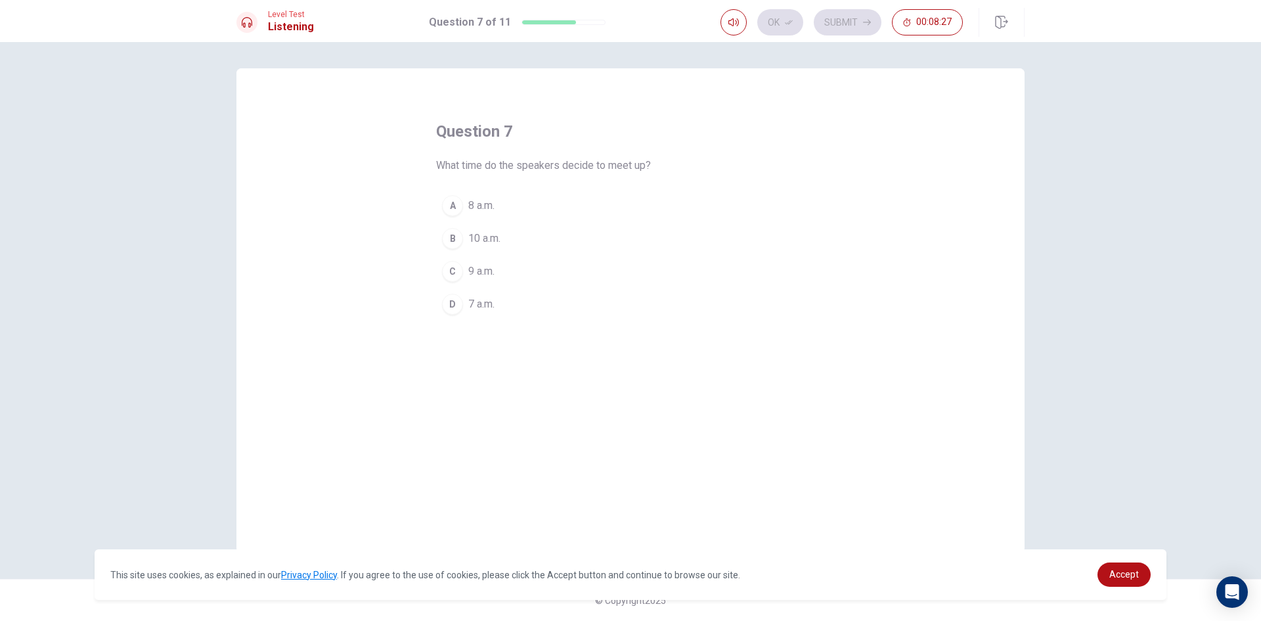
click at [476, 272] on span "9 a.m." at bounding box center [481, 271] width 26 height 16
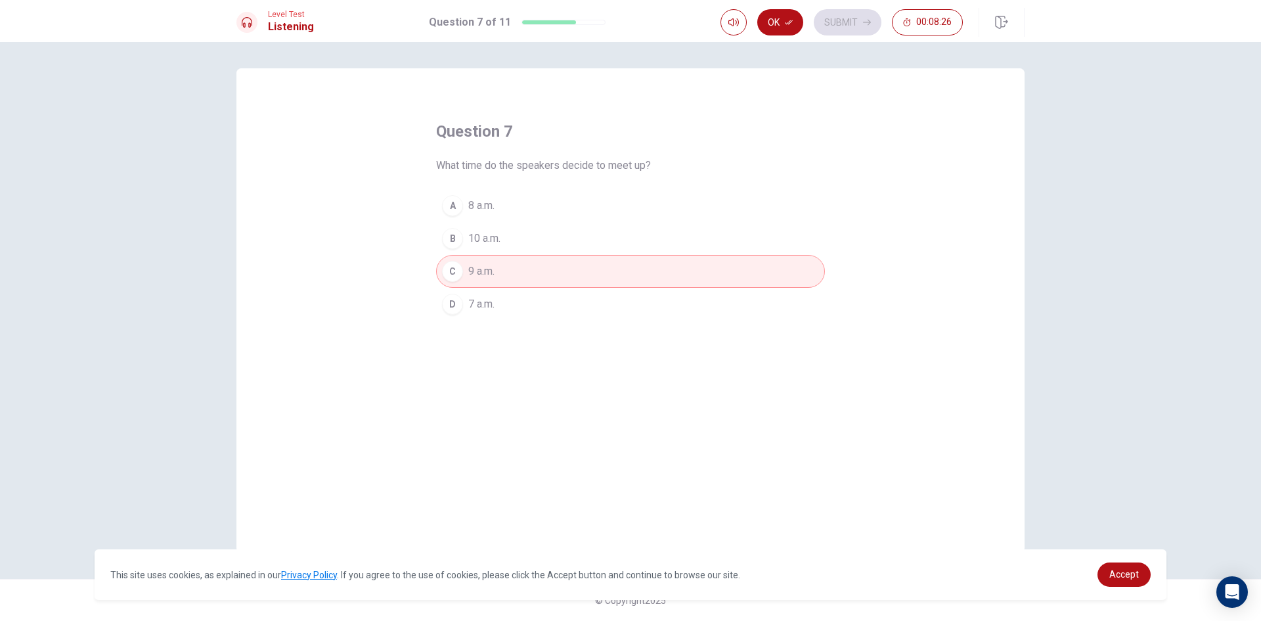
drag, startPoint x: 785, startPoint y: 9, endPoint x: 810, endPoint y: 17, distance: 26.2
click at [785, 11] on button "Ok" at bounding box center [781, 22] width 46 height 26
click at [843, 15] on button "Submit" at bounding box center [848, 22] width 68 height 26
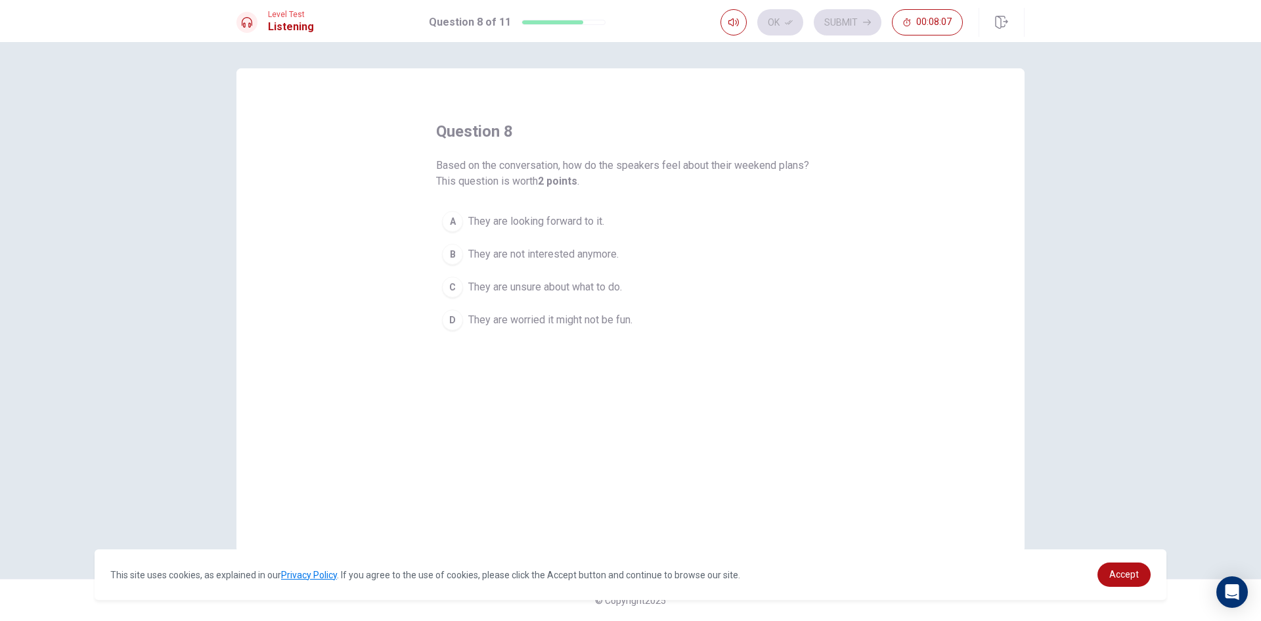
click at [508, 319] on span "They are worried it might not be fun." at bounding box center [550, 320] width 164 height 16
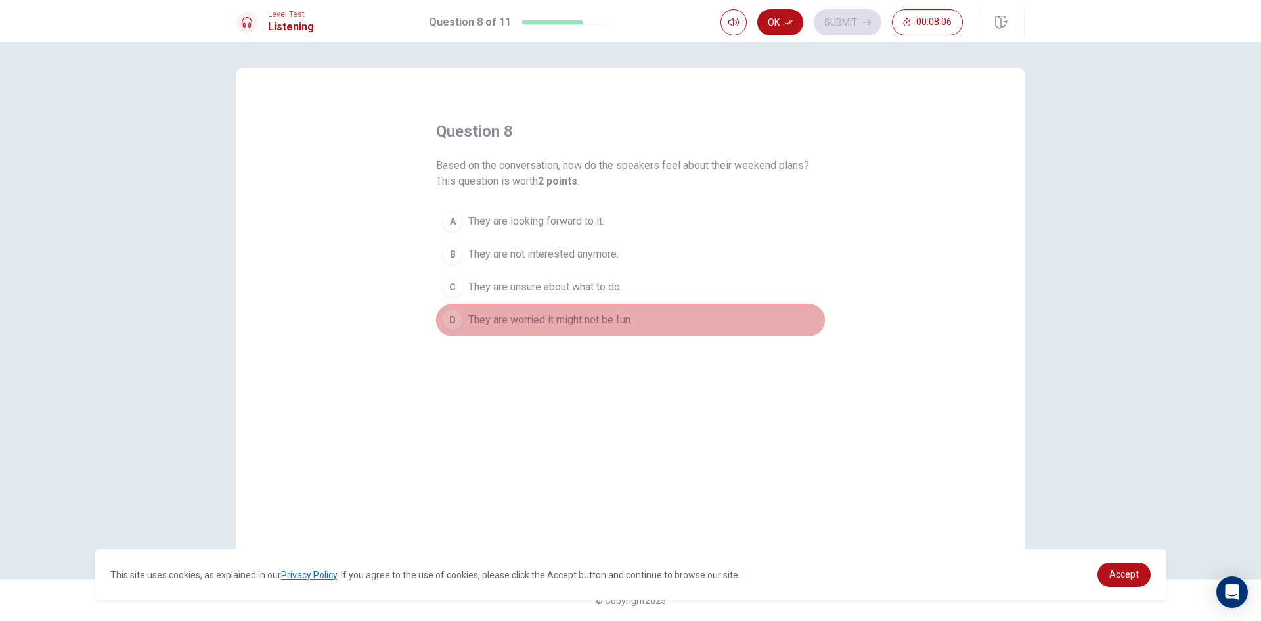
click at [507, 319] on span "They are worried it might not be fun." at bounding box center [550, 320] width 164 height 16
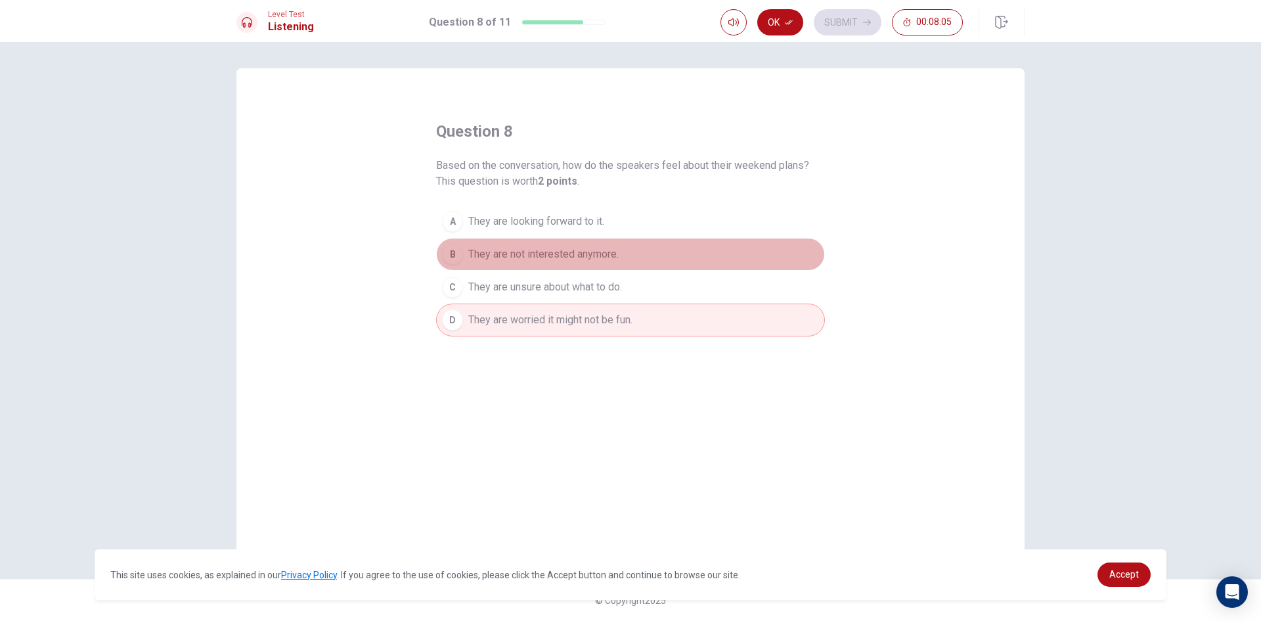
click at [474, 244] on button "B They are not interested anymore." at bounding box center [630, 254] width 389 height 33
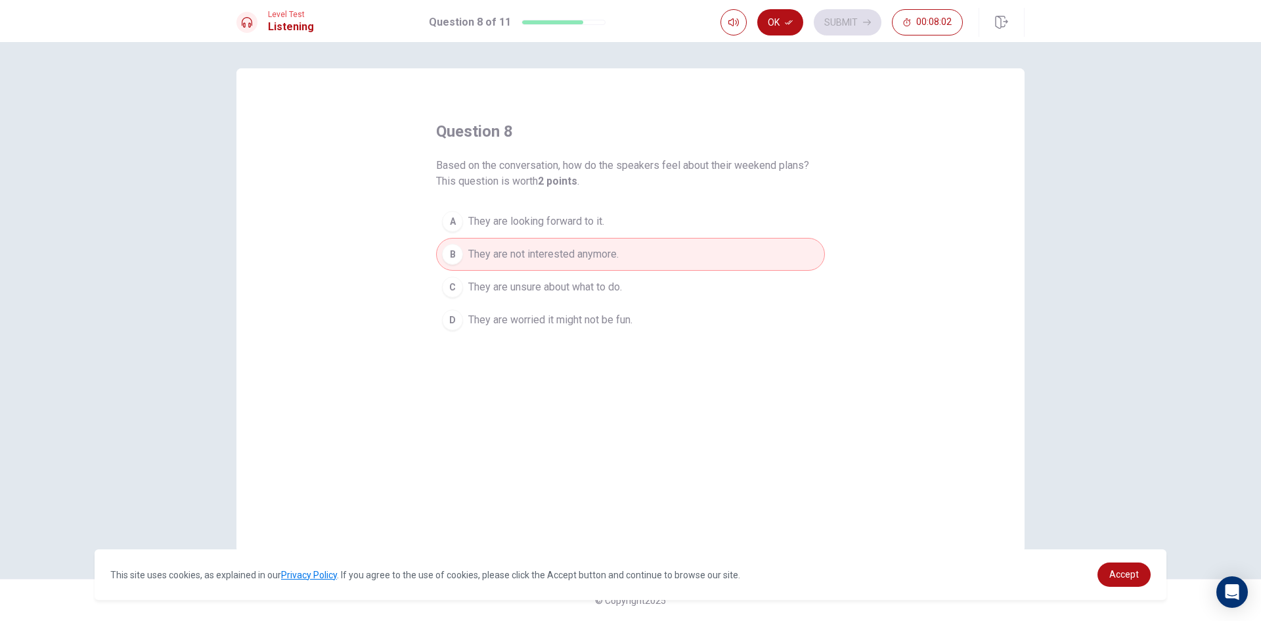
click at [556, 312] on span "They are worried it might not be fun." at bounding box center [550, 320] width 164 height 16
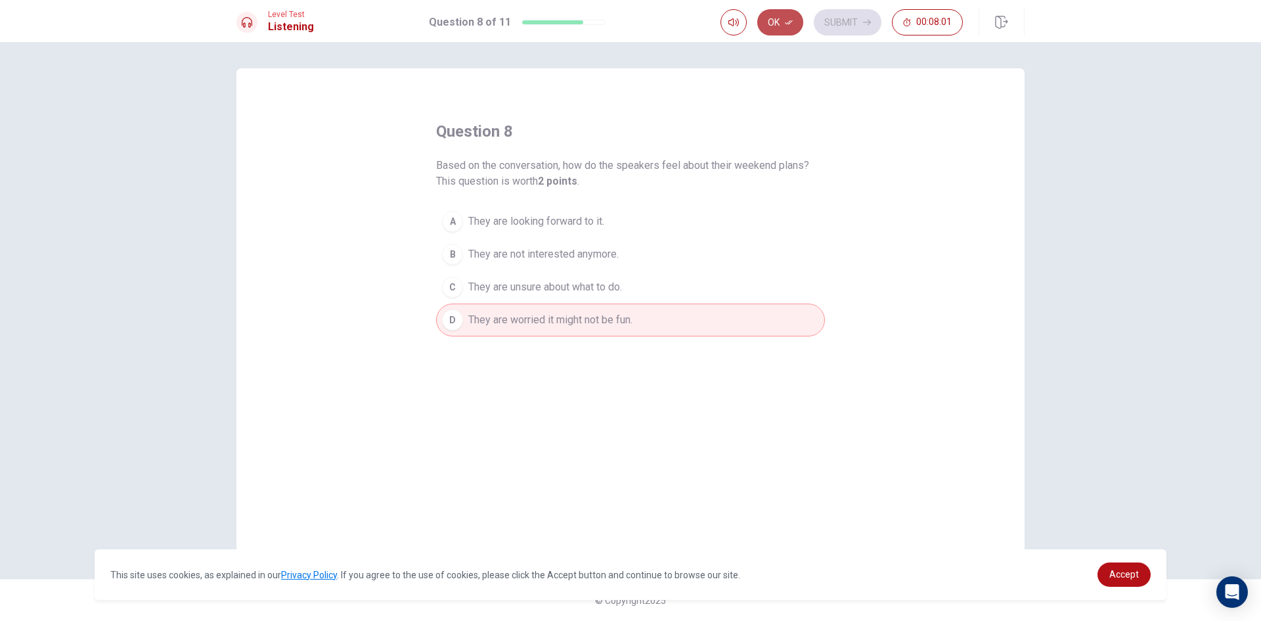
click at [779, 28] on button "Ok" at bounding box center [781, 22] width 46 height 26
click at [852, 16] on button "Submit" at bounding box center [848, 22] width 68 height 26
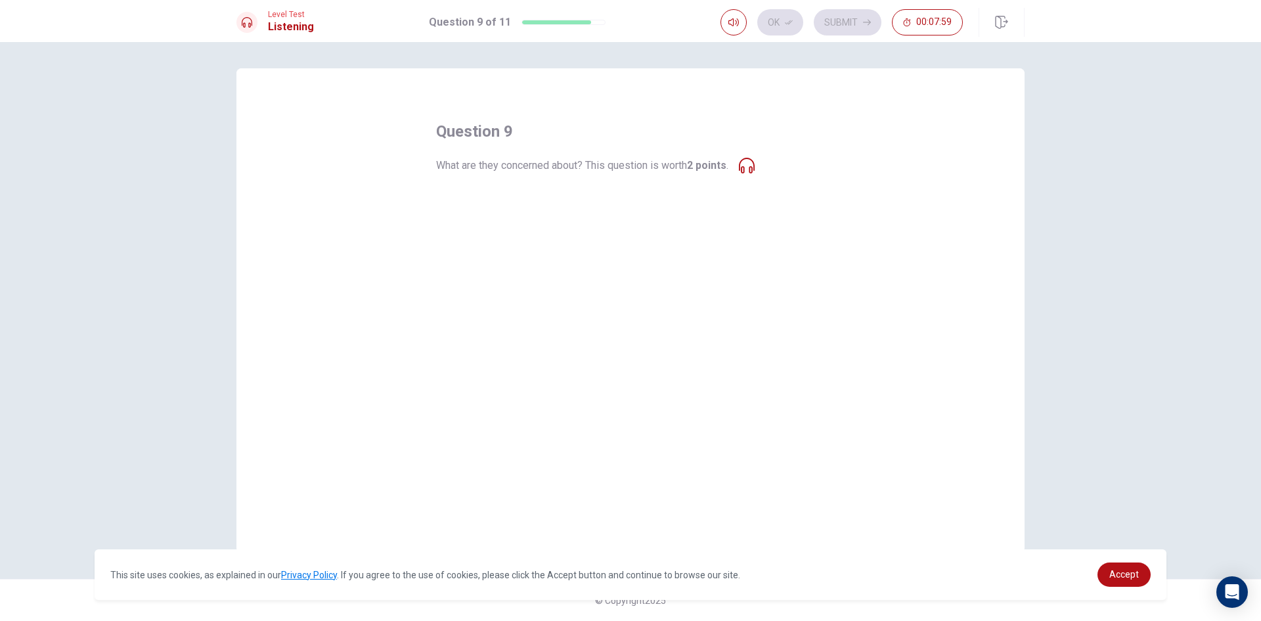
click at [526, 237] on span "The park might close early." at bounding box center [529, 239] width 122 height 16
click at [759, 179] on div "question 9 What are they concerned about? This question is worth 2 points . A T…" at bounding box center [630, 221] width 389 height 200
click at [566, 231] on span "The park might close early." at bounding box center [529, 239] width 122 height 16
drag, startPoint x: 524, startPoint y: 224, endPoint x: 554, endPoint y: 203, distance: 36.8
click at [554, 203] on div "A The weather might be bad. B The park might close early. C The park might be t…" at bounding box center [630, 254] width 389 height 131
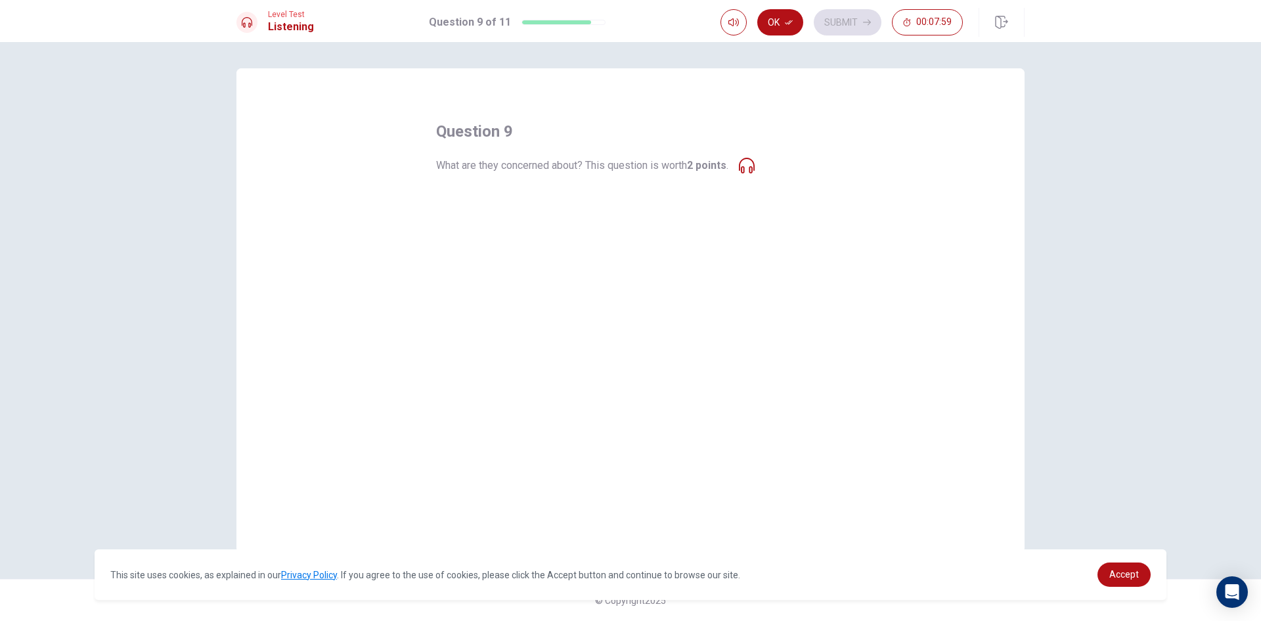
click at [755, 166] on icon at bounding box center [747, 166] width 16 height 16
click at [526, 202] on span "The weather might be bad." at bounding box center [528, 206] width 121 height 16
click at [467, 202] on button "A The weather might be bad." at bounding box center [630, 205] width 389 height 33
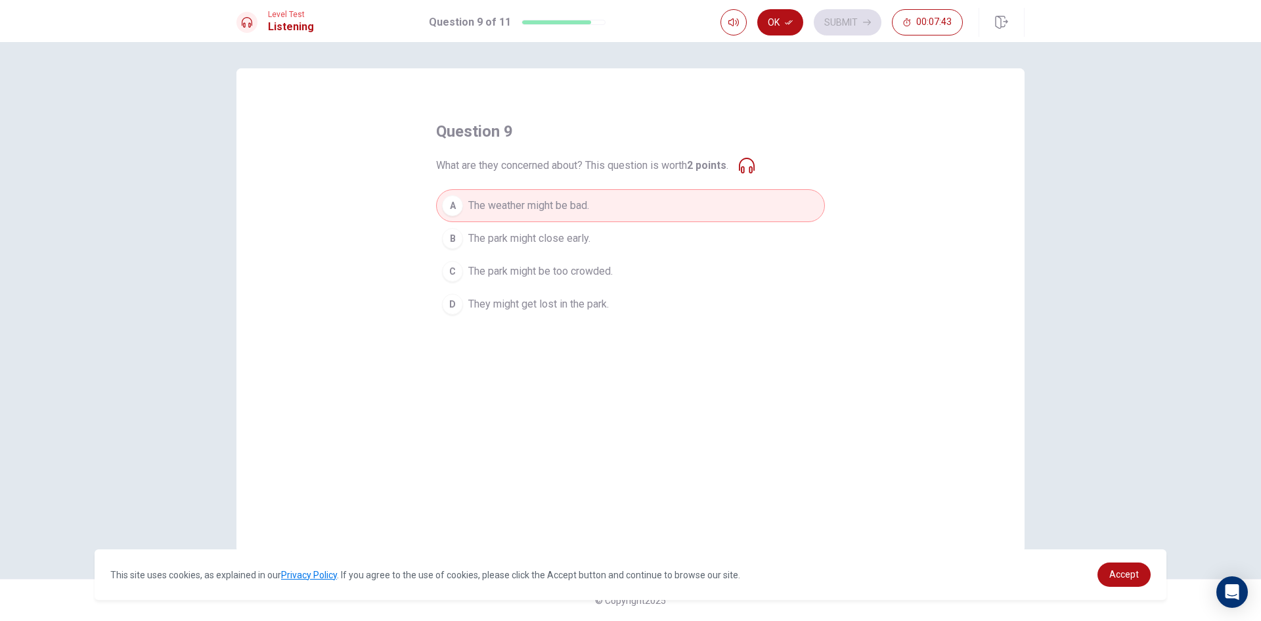
click at [755, 167] on icon at bounding box center [747, 166] width 16 height 16
click at [747, 166] on icon at bounding box center [747, 166] width 16 height 16
click at [631, 267] on button "C The park might be too crowded." at bounding box center [630, 271] width 389 height 33
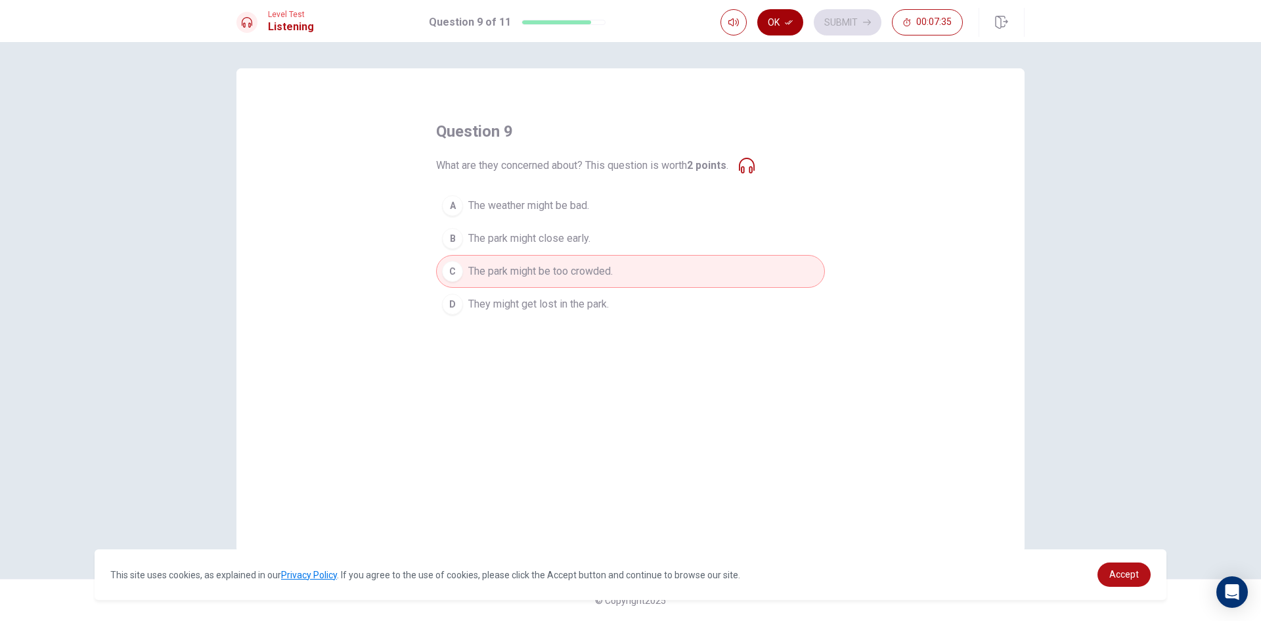
click at [788, 26] on button "Ok" at bounding box center [781, 22] width 46 height 26
click at [836, 17] on button "Submit" at bounding box center [848, 22] width 68 height 26
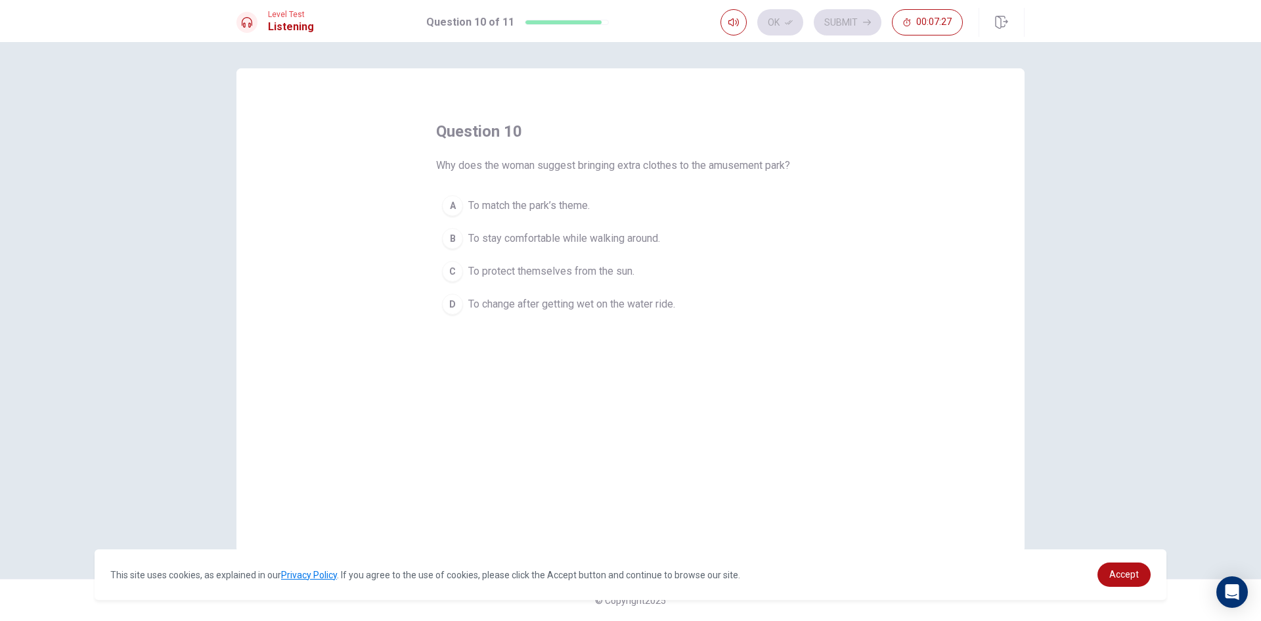
click at [508, 240] on span "To stay comfortable while walking around." at bounding box center [564, 239] width 192 height 16
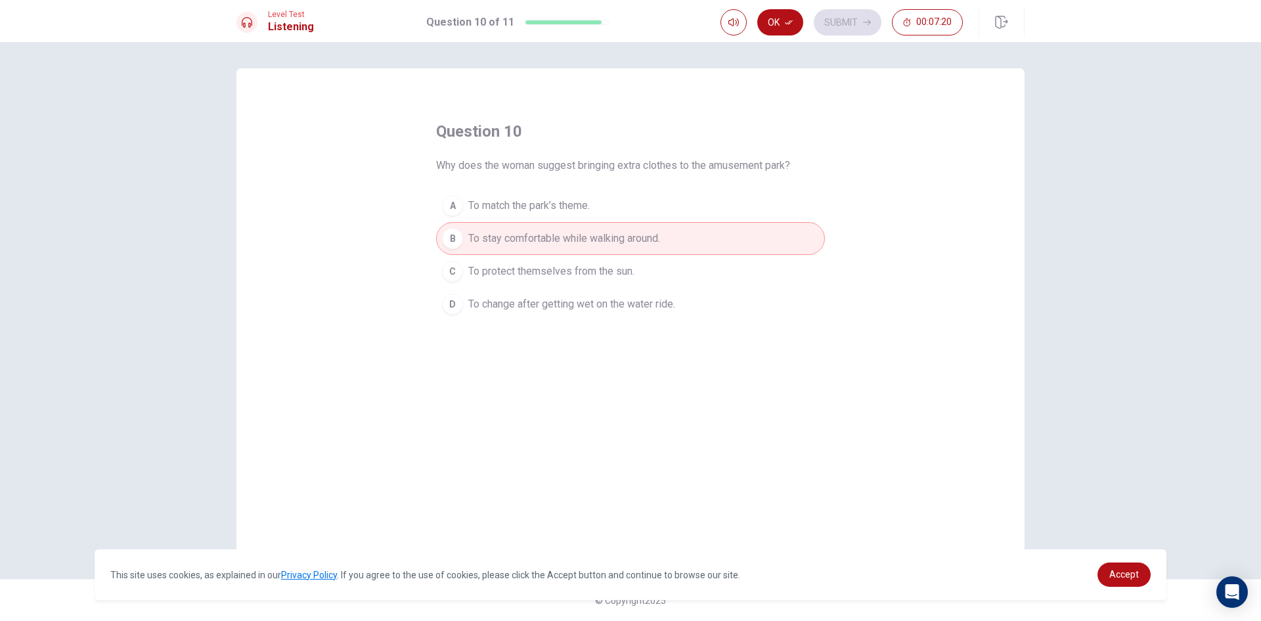
click at [623, 306] on span "To change after getting wet on the water ride." at bounding box center [571, 304] width 207 height 16
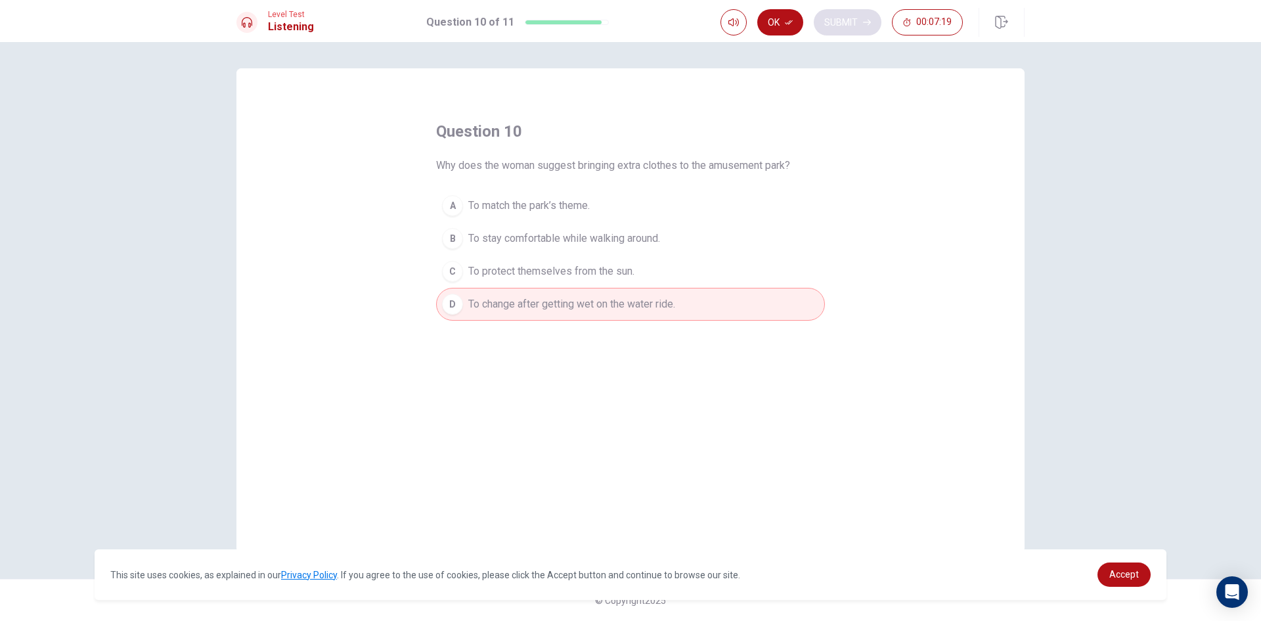
click at [794, 19] on button "Ok" at bounding box center [781, 22] width 46 height 26
click at [859, 19] on button "Submit" at bounding box center [848, 22] width 68 height 26
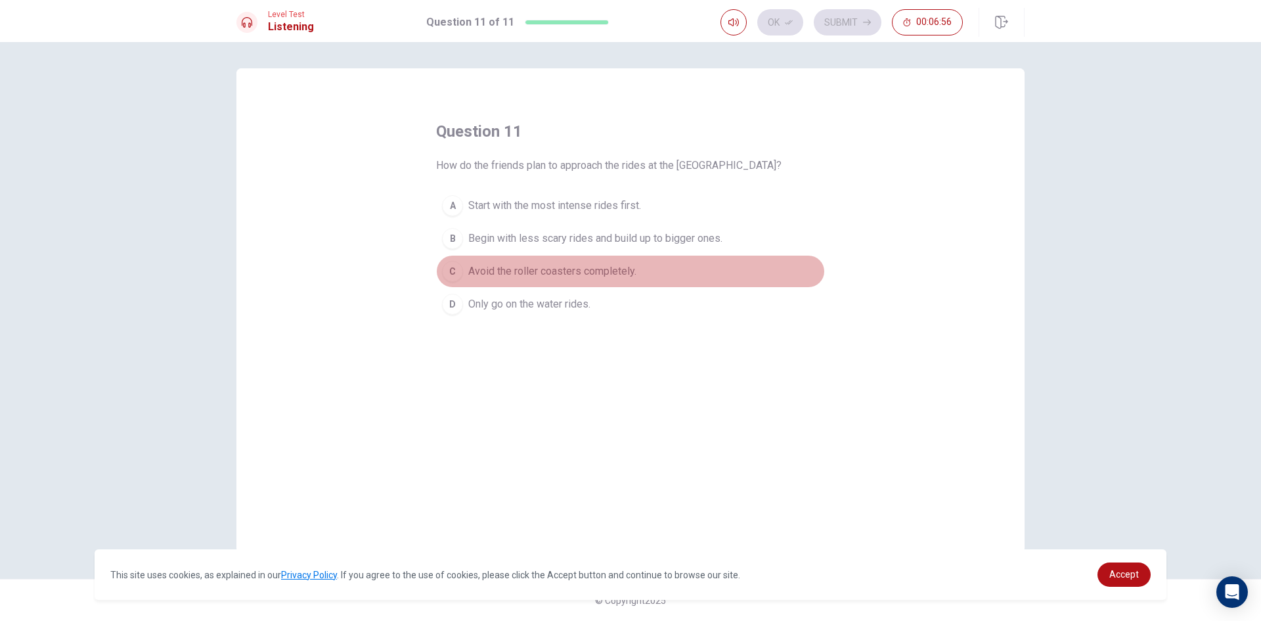
click at [516, 269] on span "Avoid the roller coasters completely." at bounding box center [552, 271] width 168 height 16
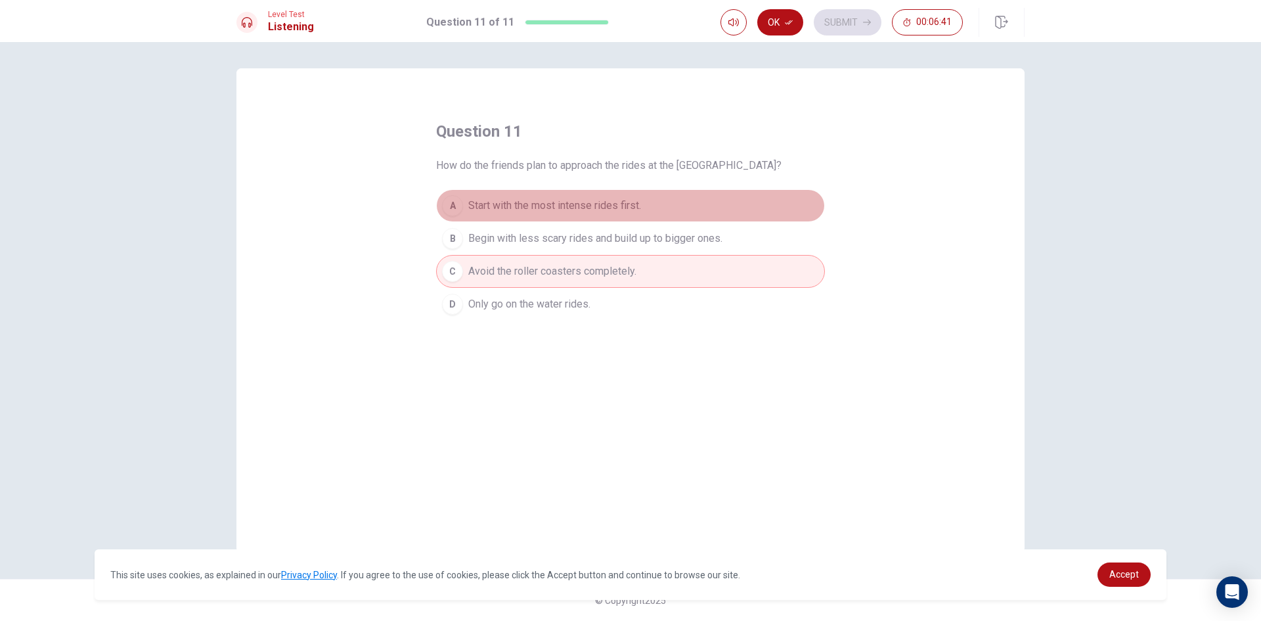
click at [590, 204] on span "Start with the most intense rides first." at bounding box center [554, 206] width 173 height 16
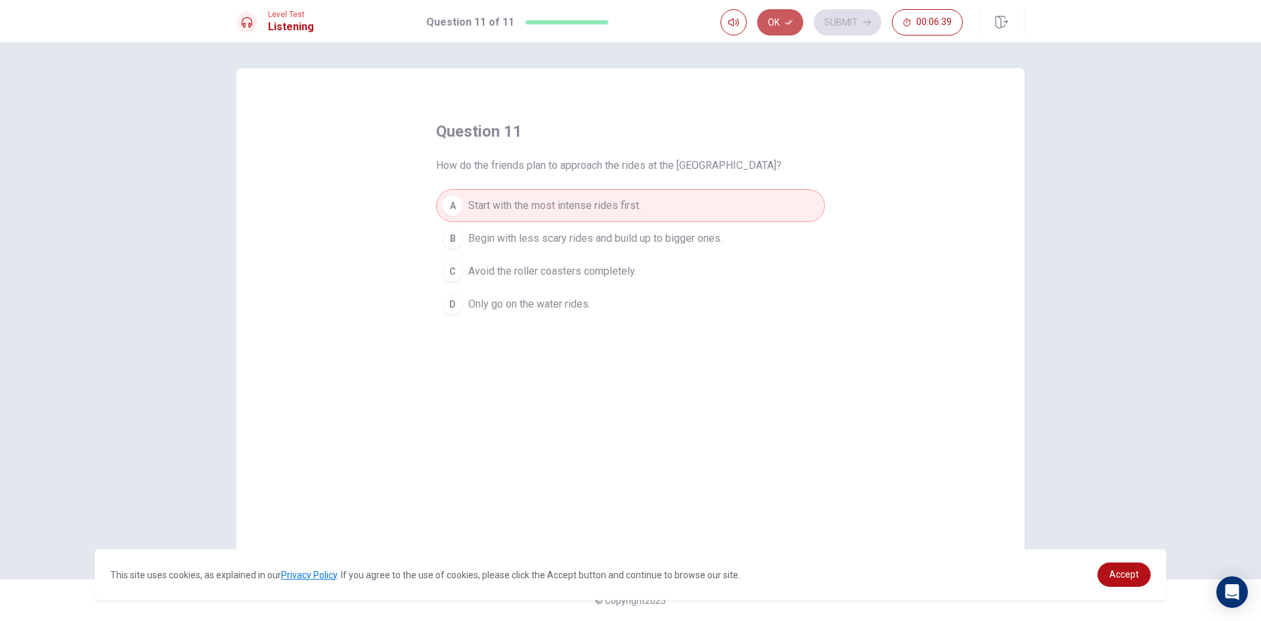
drag, startPoint x: 771, startPoint y: 23, endPoint x: 829, endPoint y: 6, distance: 60.9
click at [772, 22] on button "Ok" at bounding box center [781, 22] width 46 height 26
click at [844, 20] on button "Submit" at bounding box center [848, 22] width 68 height 26
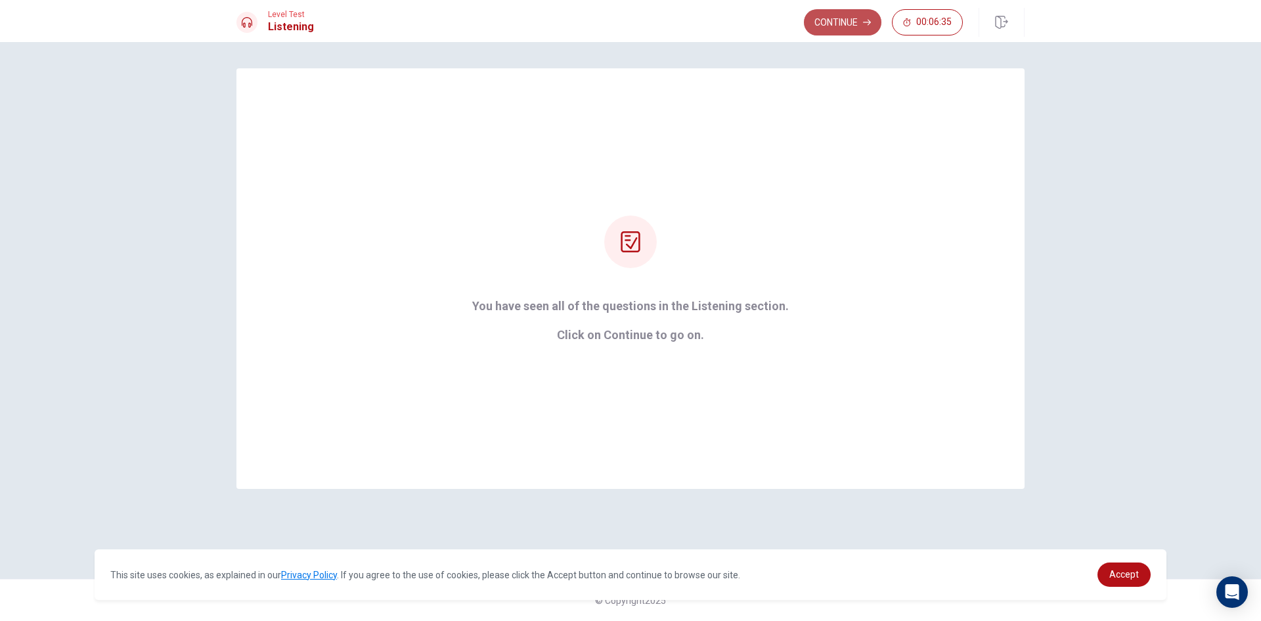
click at [844, 21] on button "Continue" at bounding box center [843, 22] width 78 height 26
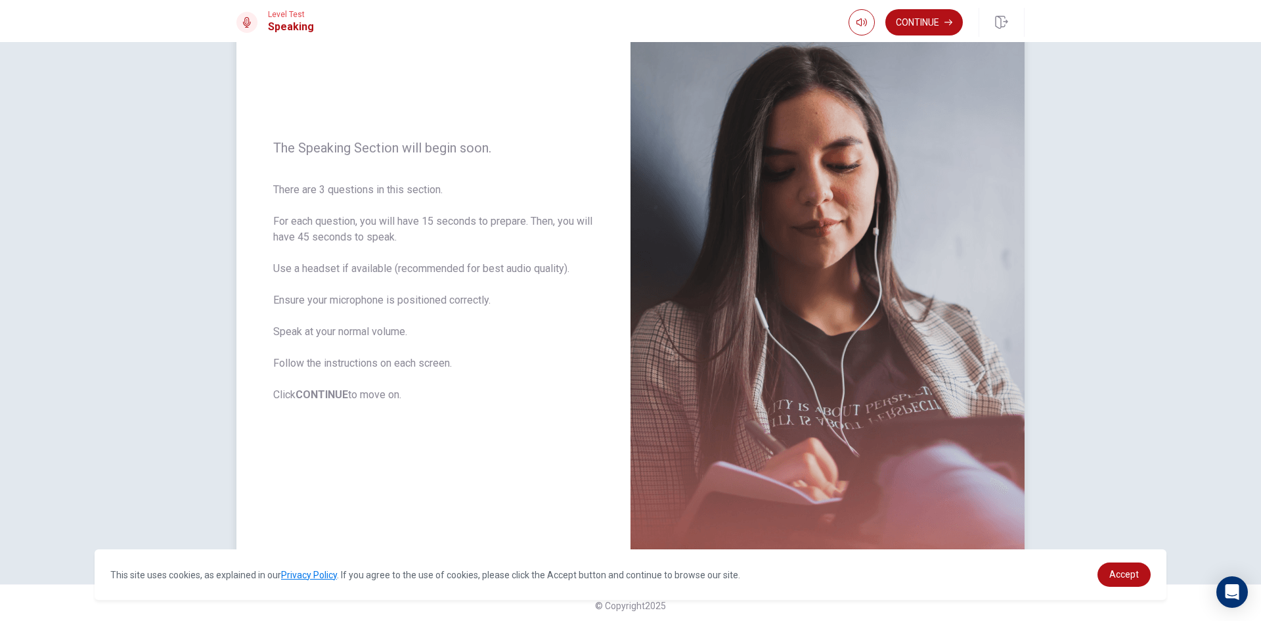
scroll to position [89, 0]
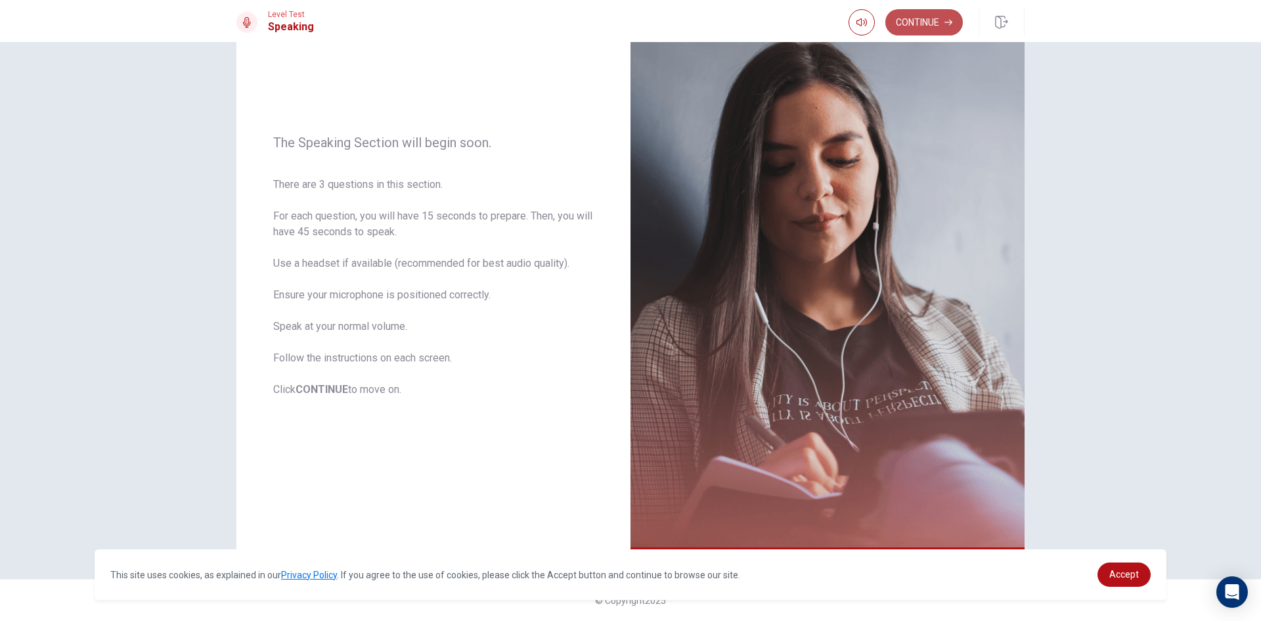
click at [928, 11] on button "Continue" at bounding box center [925, 22] width 78 height 26
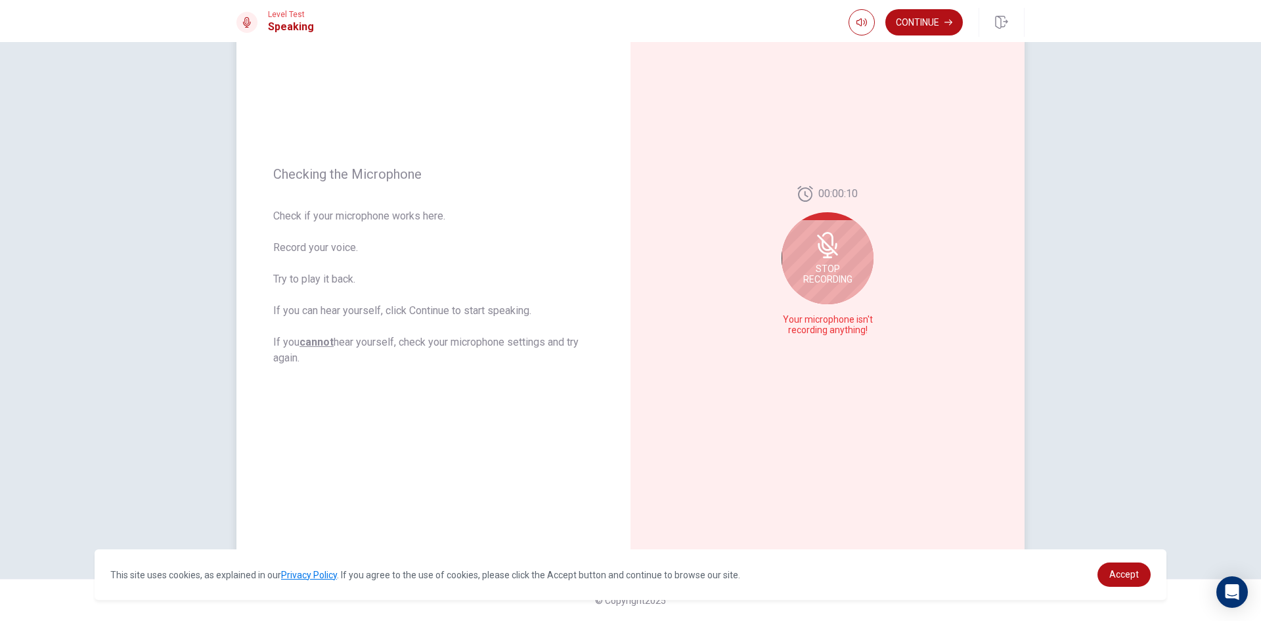
click at [806, 277] on span "Stop Recording" at bounding box center [828, 273] width 49 height 21
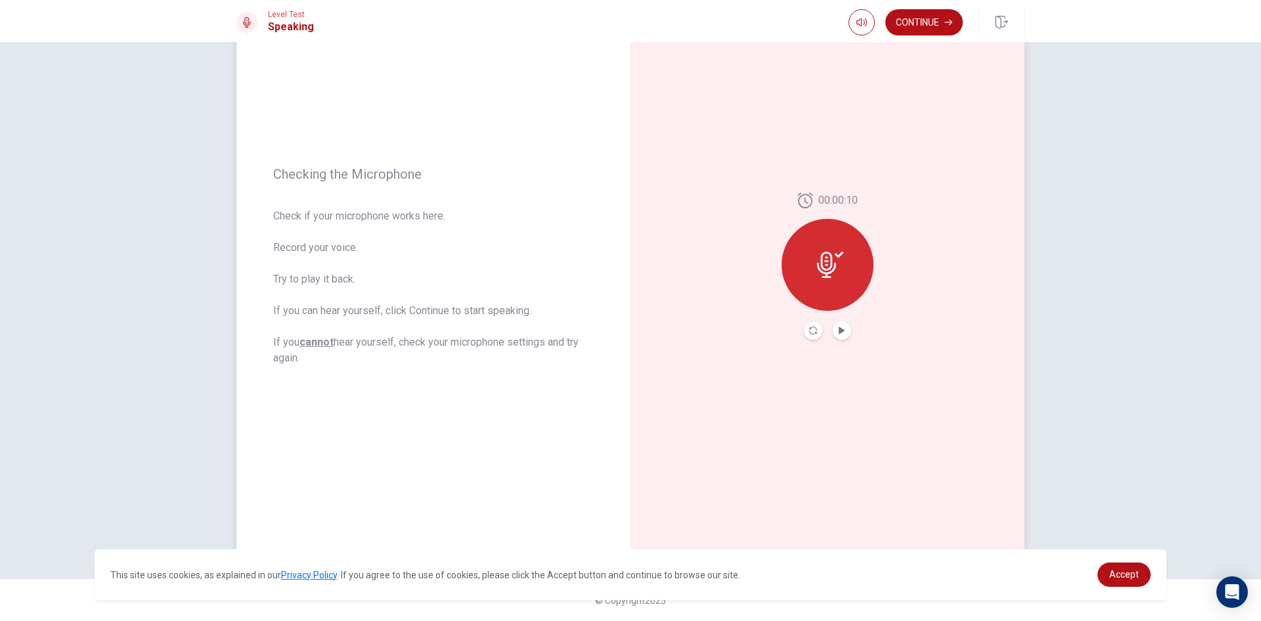
click at [829, 284] on div at bounding box center [828, 265] width 92 height 92
click at [809, 330] on icon "Record Again" at bounding box center [813, 331] width 8 height 8
click at [825, 275] on div "Stop Recording" at bounding box center [828, 274] width 92 height 92
click at [839, 329] on icon "Play Audio" at bounding box center [842, 331] width 6 height 8
click at [818, 333] on button "Record Again" at bounding box center [828, 330] width 98 height 26
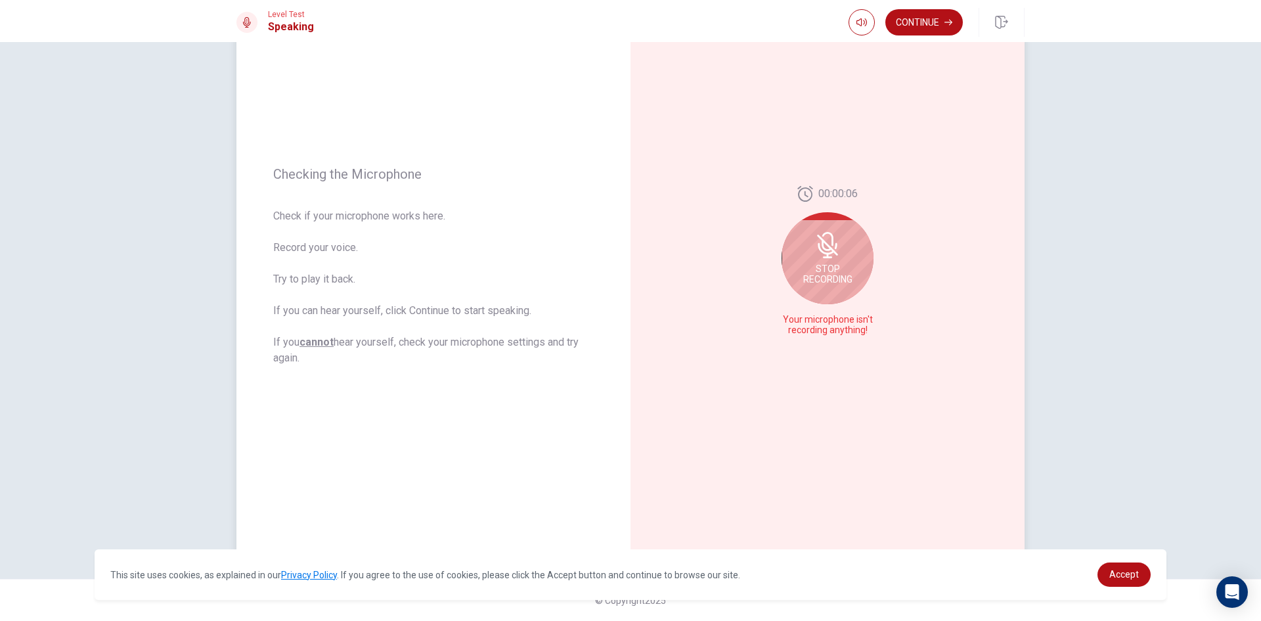
click at [823, 278] on span "Stop Recording" at bounding box center [828, 273] width 49 height 21
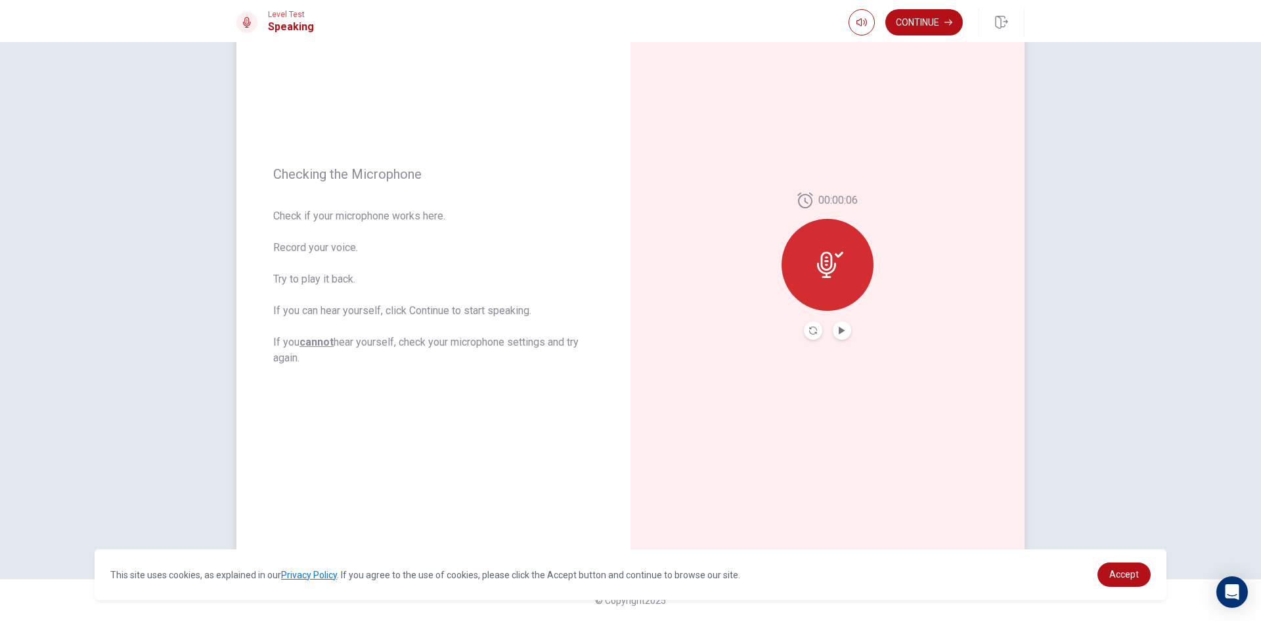
click at [819, 268] on icon at bounding box center [826, 265] width 19 height 26
click at [840, 328] on icon "Play Audio" at bounding box center [842, 331] width 8 height 8
click at [811, 327] on icon "Record Again" at bounding box center [813, 331] width 8 height 8
click at [815, 266] on icon at bounding box center [828, 261] width 26 height 26
click at [817, 266] on icon at bounding box center [830, 265] width 26 height 26
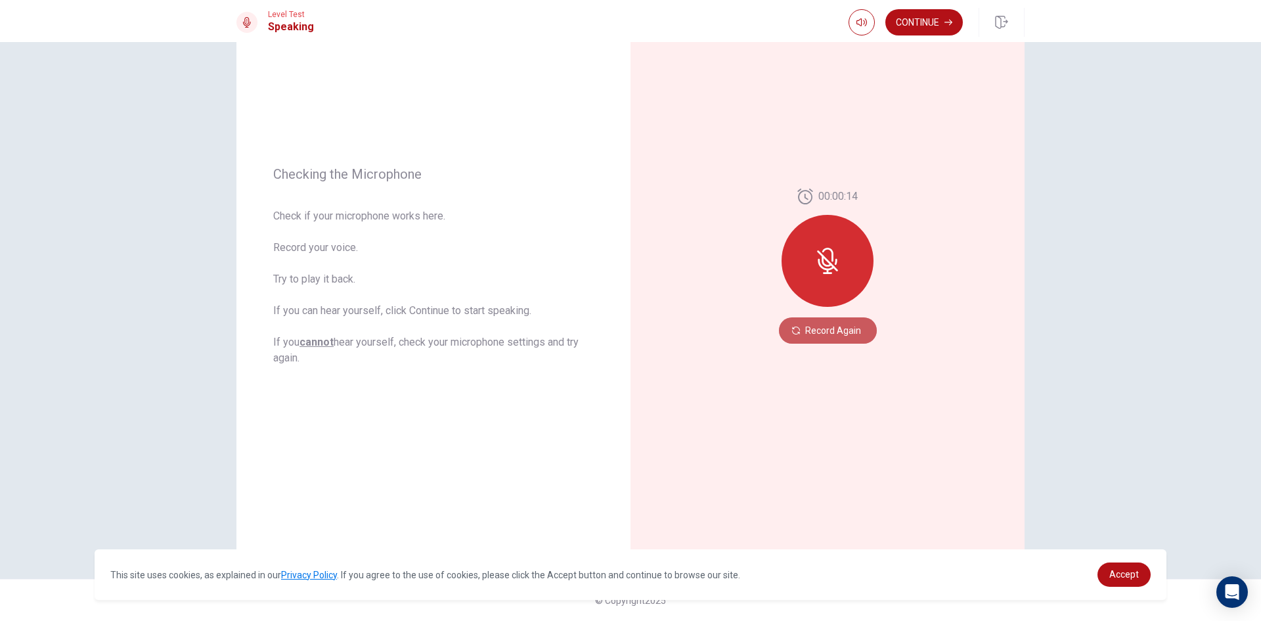
click at [837, 325] on button "Record Again" at bounding box center [828, 330] width 98 height 26
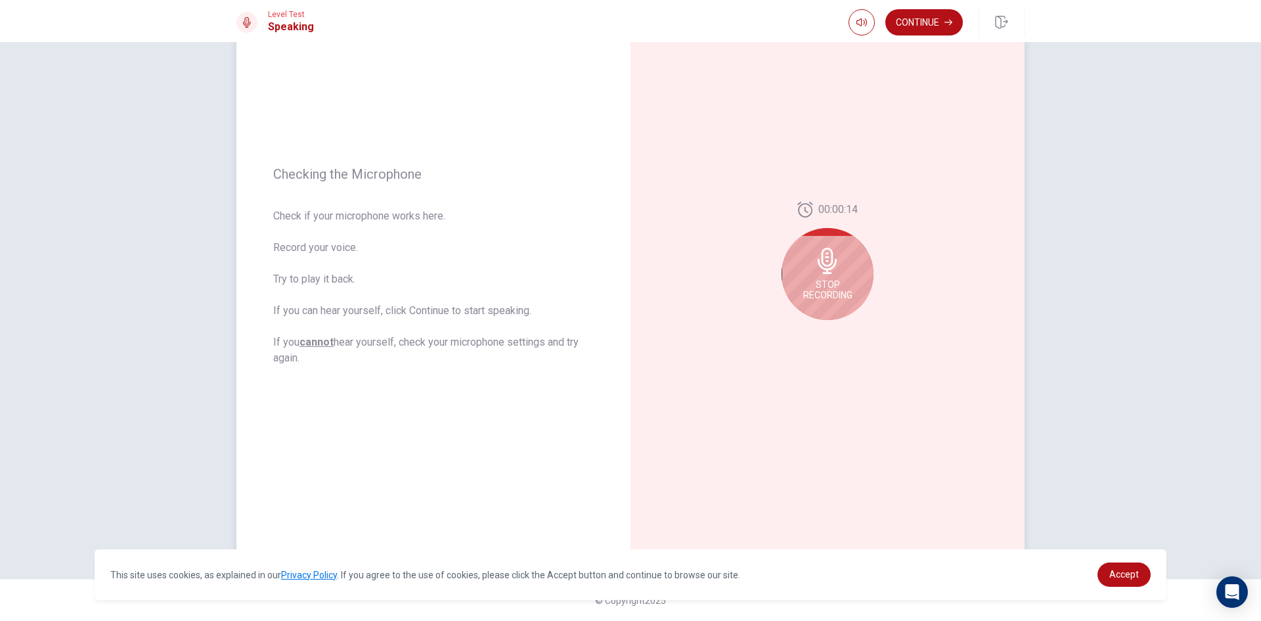
click at [812, 290] on span "Stop Recording" at bounding box center [828, 289] width 49 height 21
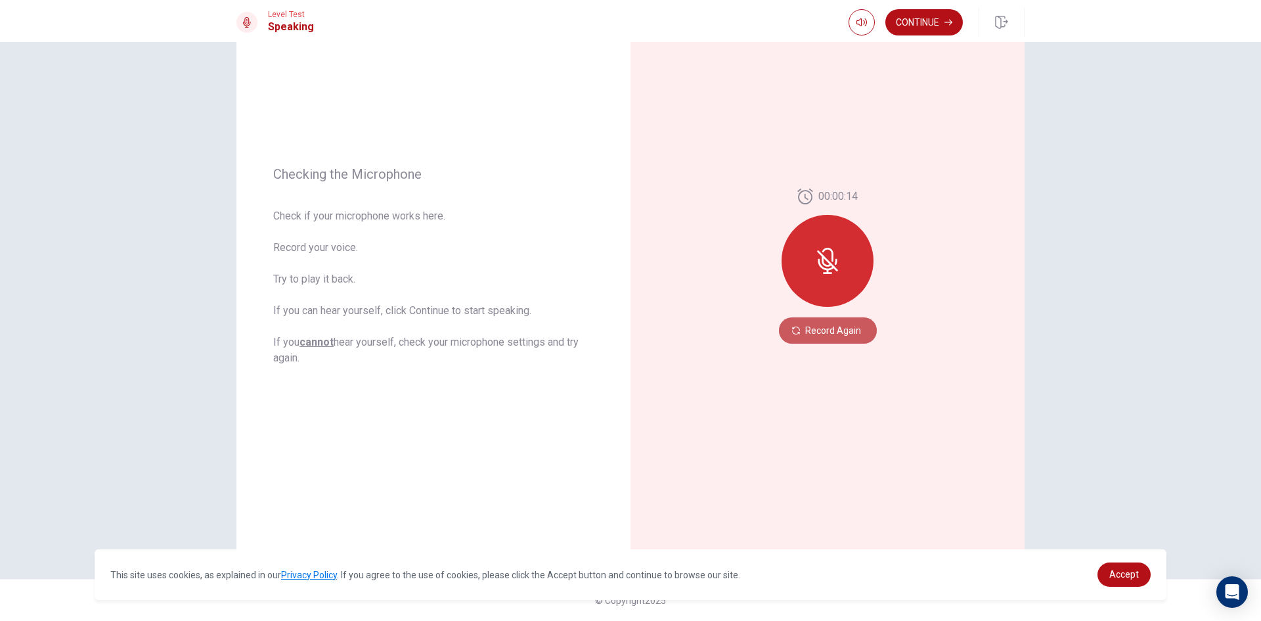
click at [822, 331] on button "Record Again" at bounding box center [828, 330] width 98 height 26
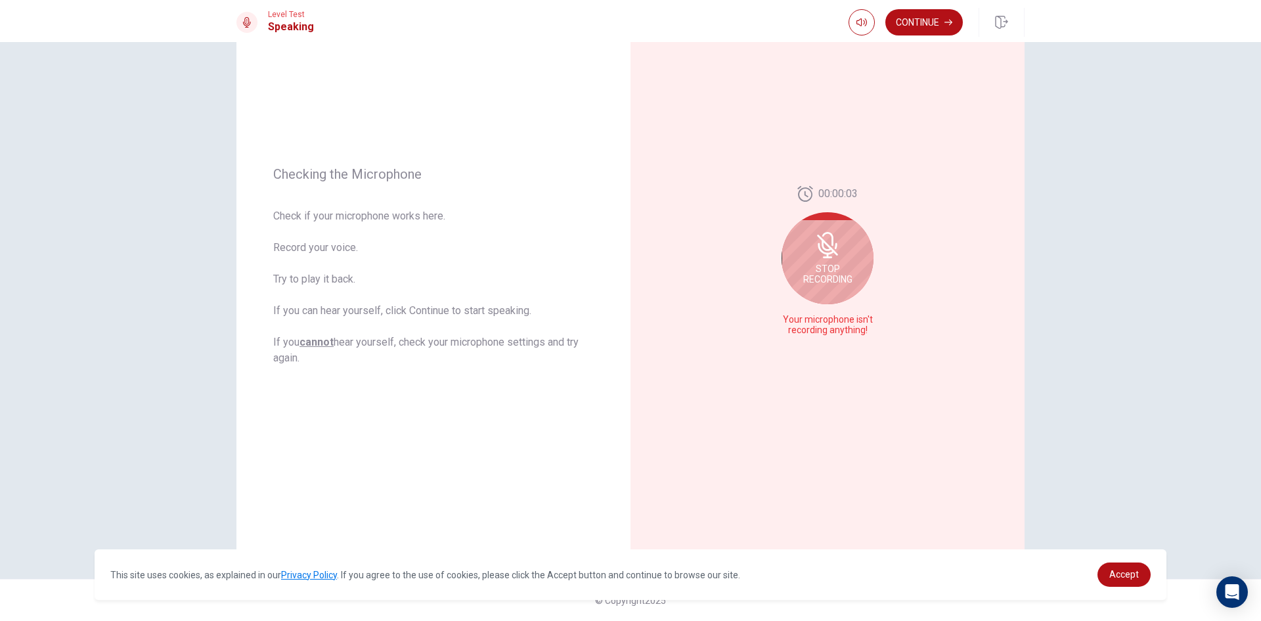
click at [829, 250] on icon at bounding box center [827, 245] width 21 height 21
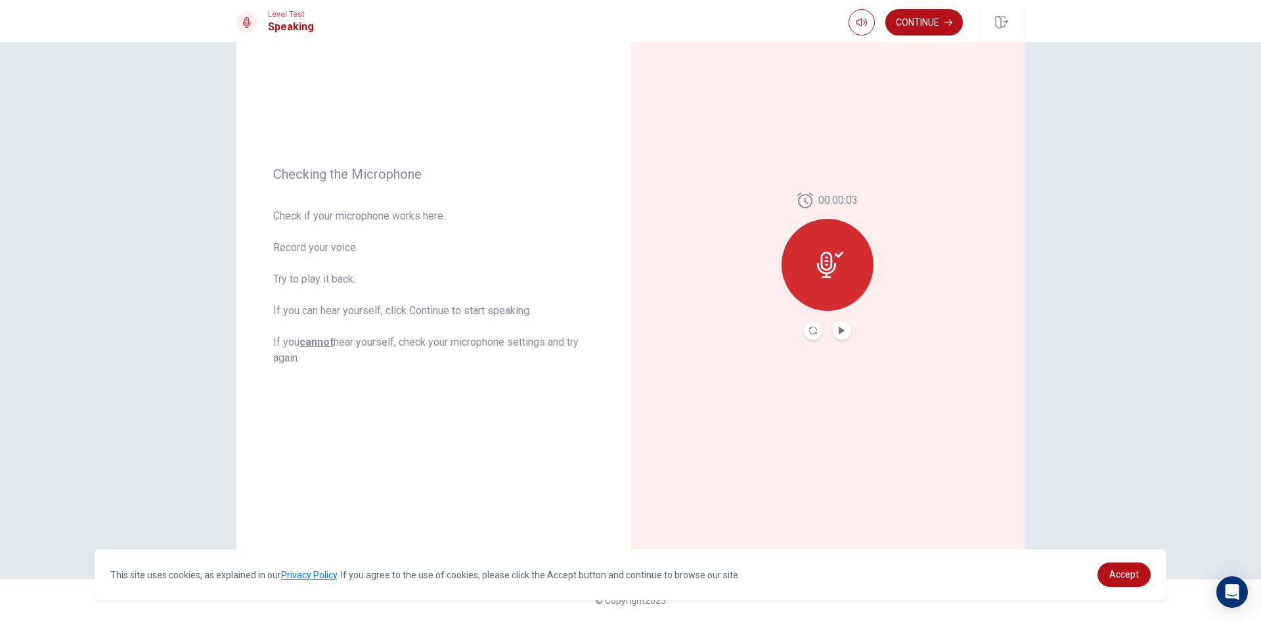
click at [818, 281] on div at bounding box center [828, 265] width 92 height 92
click at [844, 329] on button "Play Audio" at bounding box center [842, 330] width 18 height 18
click at [821, 290] on div at bounding box center [828, 265] width 92 height 92
click at [846, 339] on div at bounding box center [827, 330] width 47 height 18
click at [840, 332] on icon "Pause Audio" at bounding box center [842, 331] width 8 height 8
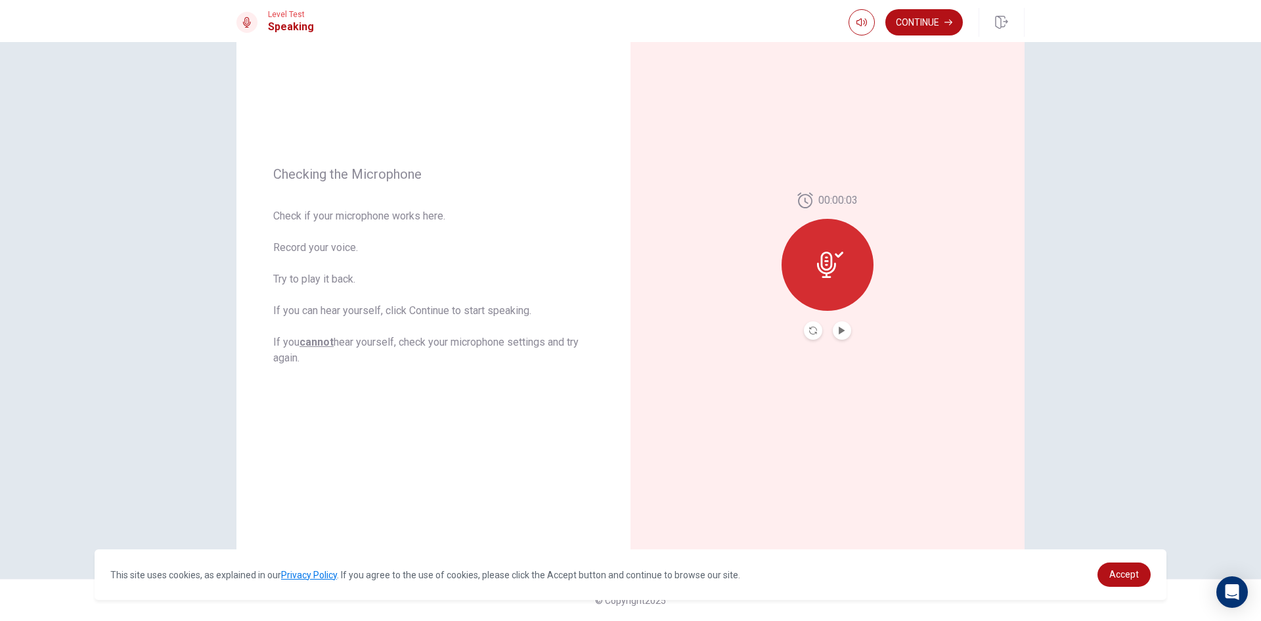
click at [821, 266] on icon at bounding box center [830, 265] width 26 height 26
click at [842, 336] on button "Play Audio" at bounding box center [842, 330] width 18 height 18
click at [844, 334] on button "Pause Audio" at bounding box center [842, 330] width 18 height 18
click at [824, 279] on div at bounding box center [828, 265] width 92 height 92
click at [833, 336] on button "Play Audio" at bounding box center [842, 330] width 18 height 18
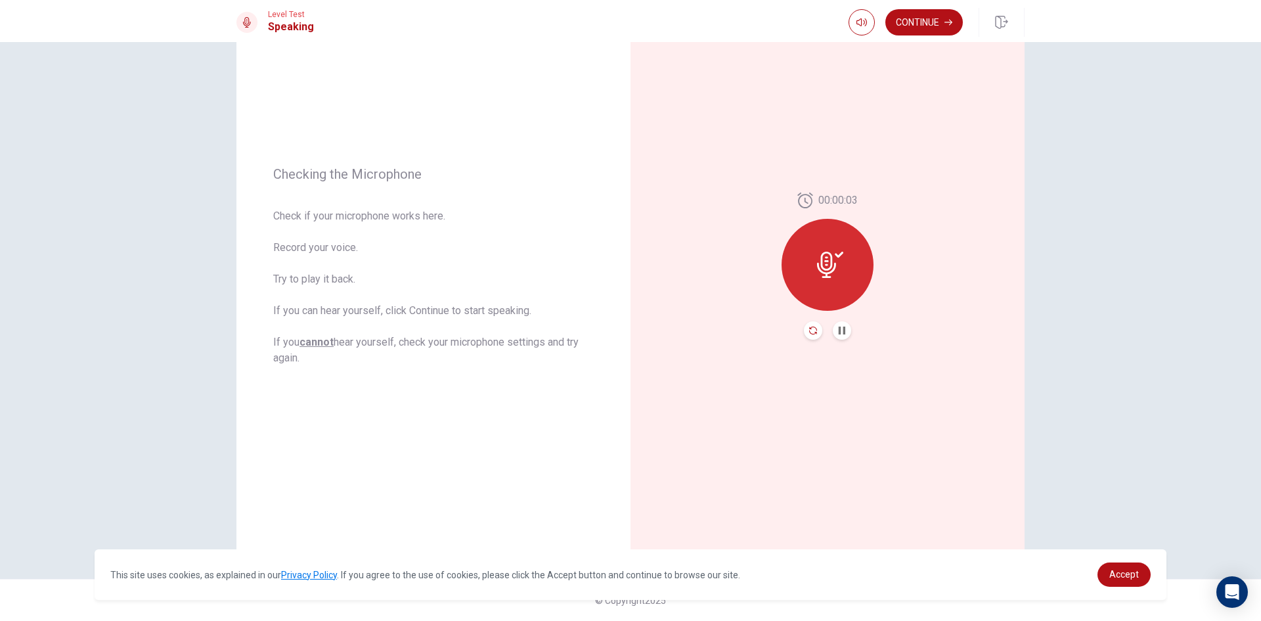
click at [810, 328] on icon "Record Again" at bounding box center [813, 331] width 8 height 8
click at [836, 338] on button "Record Again" at bounding box center [828, 330] width 98 height 26
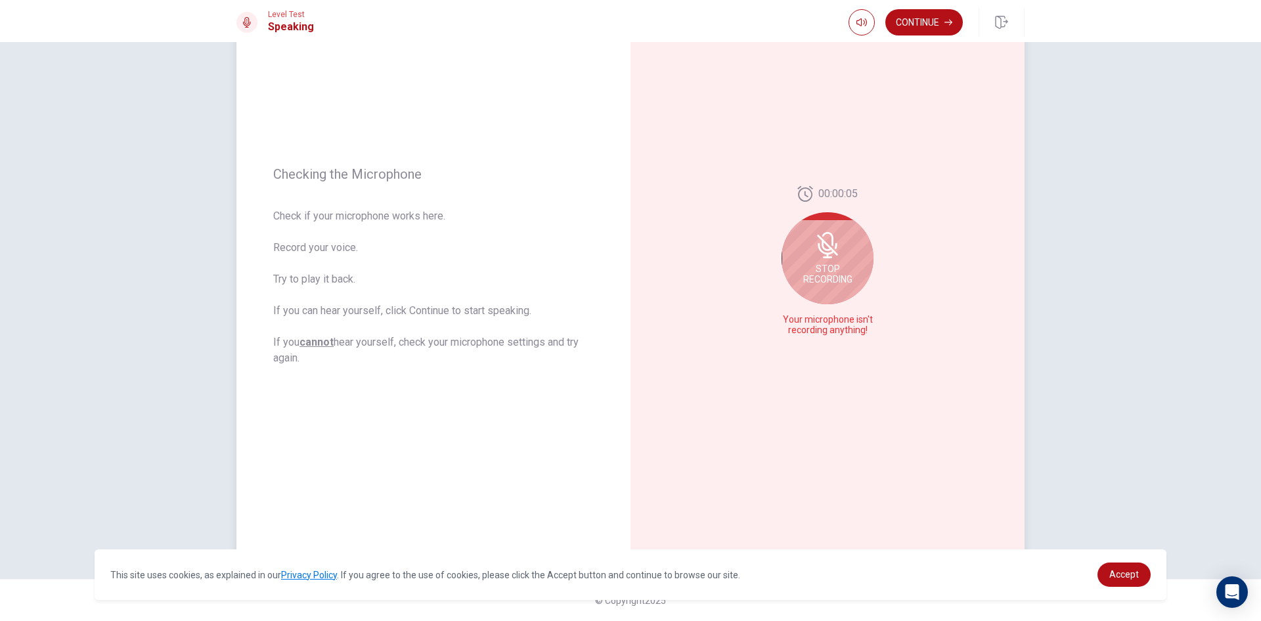
click at [826, 283] on span "Stop Recording" at bounding box center [828, 273] width 49 height 21
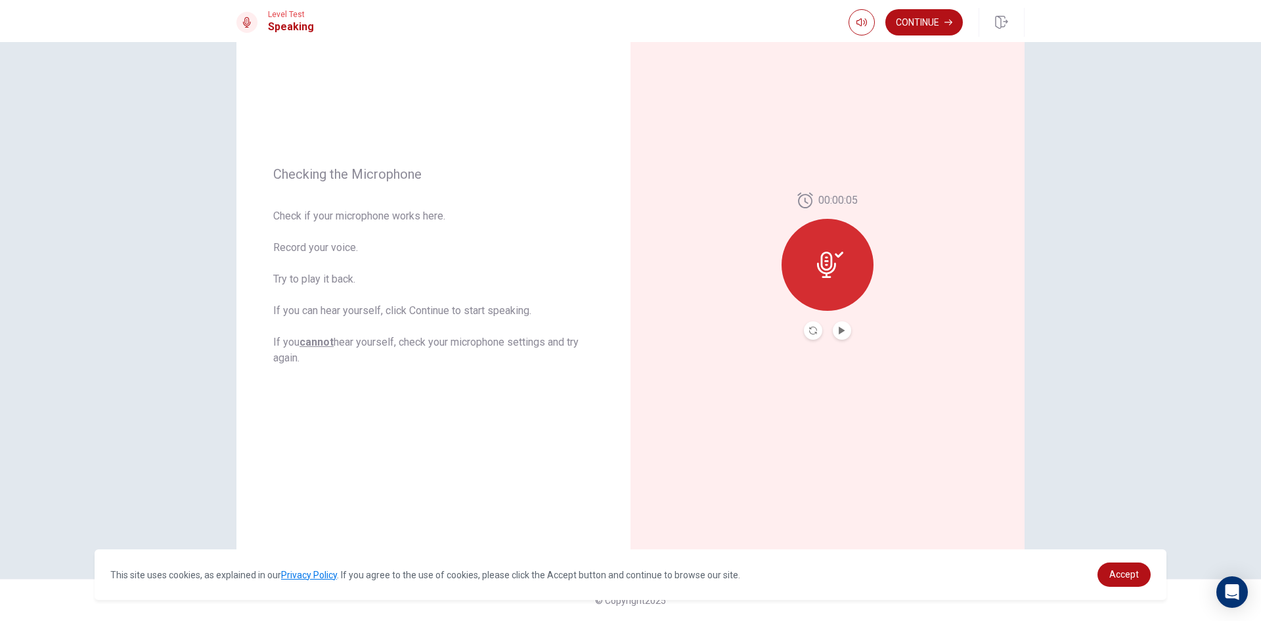
click at [847, 332] on button "Play Audio" at bounding box center [842, 330] width 18 height 18
click at [839, 330] on icon "Pause Audio" at bounding box center [842, 331] width 7 height 8
click at [836, 241] on div at bounding box center [828, 265] width 92 height 92
click at [811, 328] on icon "Record Again" at bounding box center [813, 331] width 8 height 8
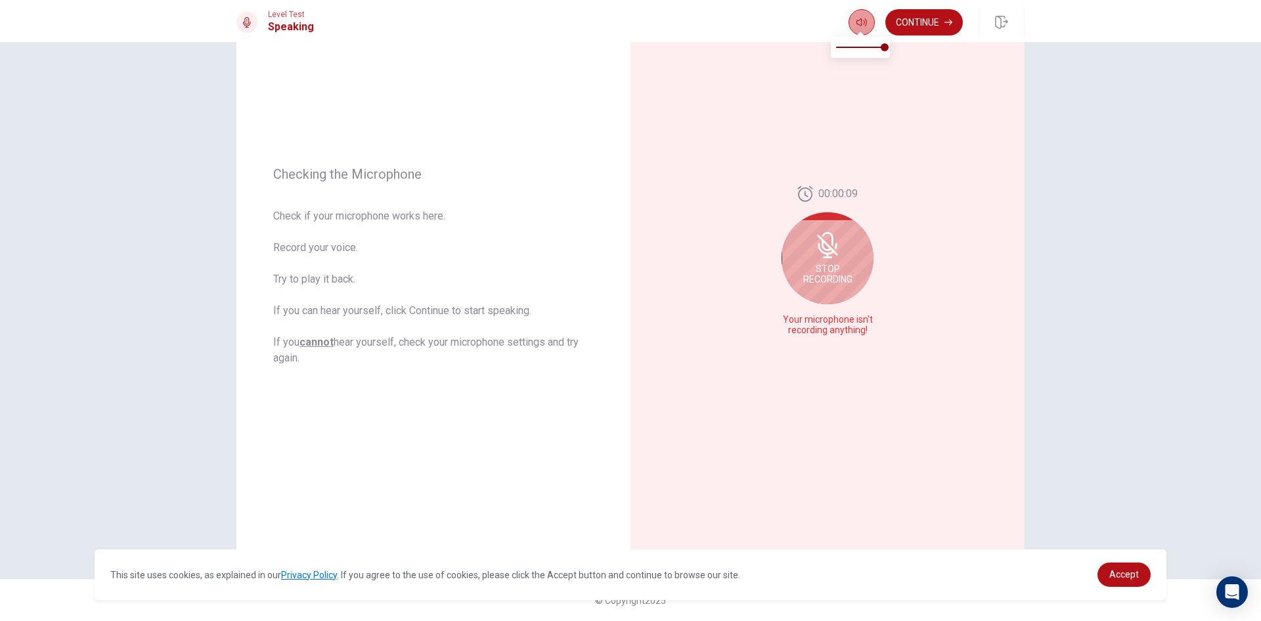
click at [859, 12] on button "button" at bounding box center [862, 22] width 26 height 26
click at [863, 76] on div "00:00:08 Stop Recording Your microphone isn't recording anything!" at bounding box center [828, 266] width 394 height 573
click at [834, 252] on icon at bounding box center [828, 245] width 26 height 26
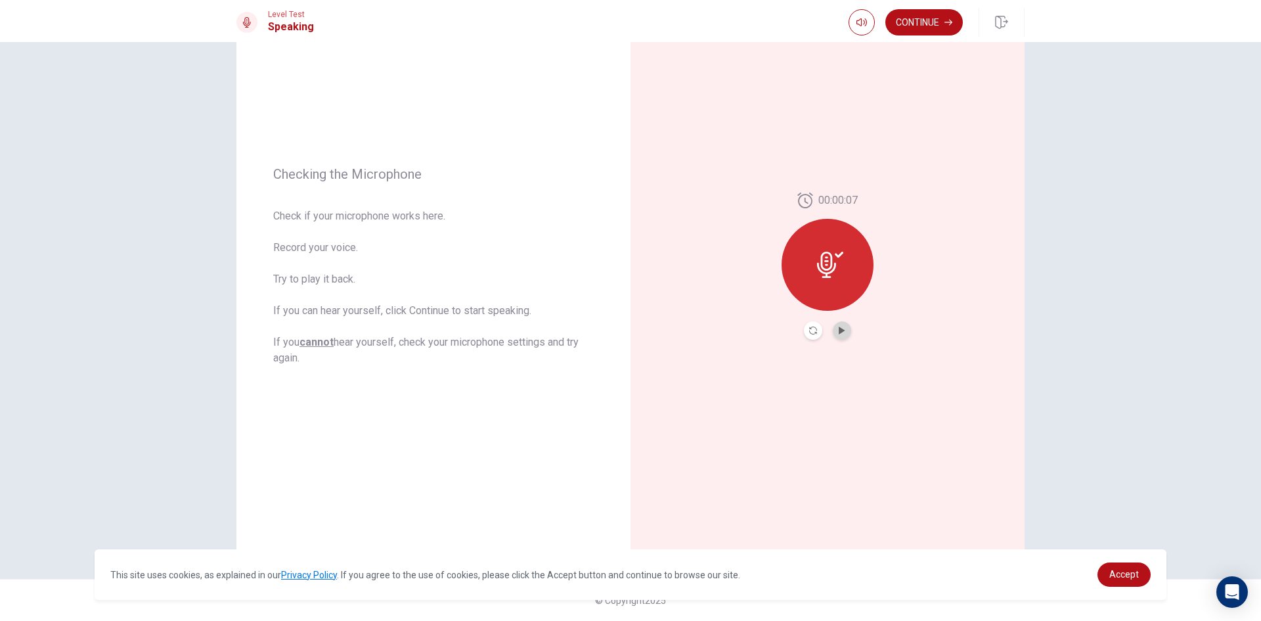
click at [839, 325] on button "Play Audio" at bounding box center [842, 330] width 18 height 18
click at [800, 330] on div "00:00:07" at bounding box center [828, 265] width 92 height 147
click at [809, 330] on icon "Record Again" at bounding box center [813, 331] width 8 height 8
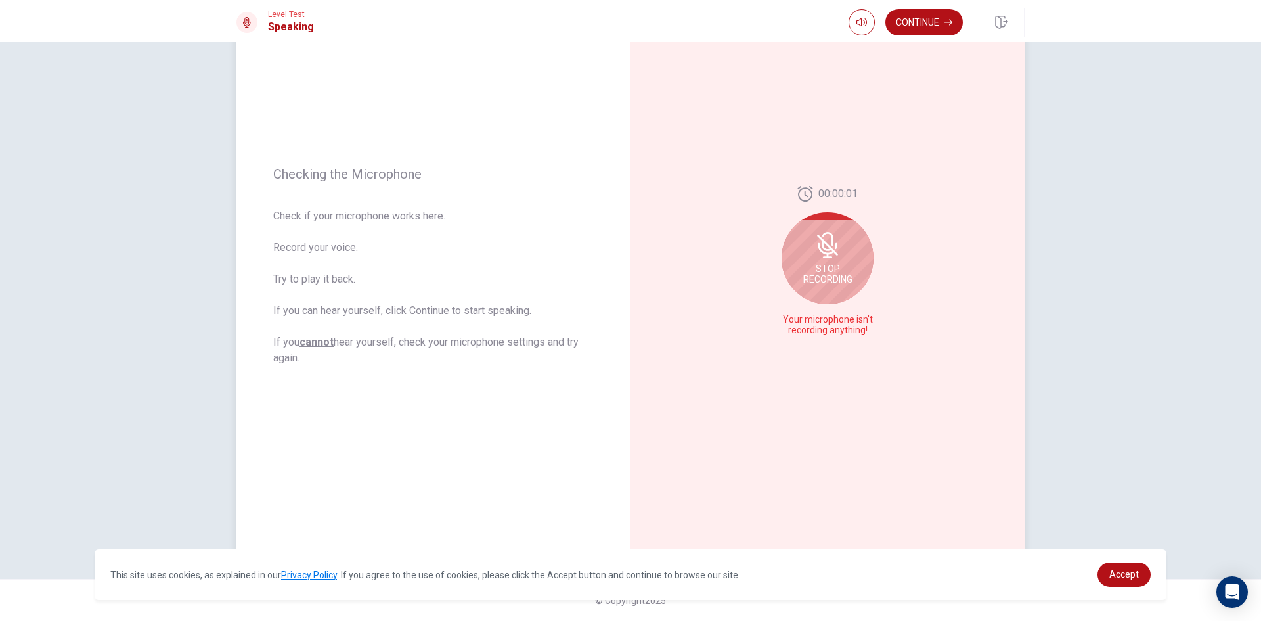
click at [827, 293] on div "Stop Recording" at bounding box center [828, 258] width 92 height 92
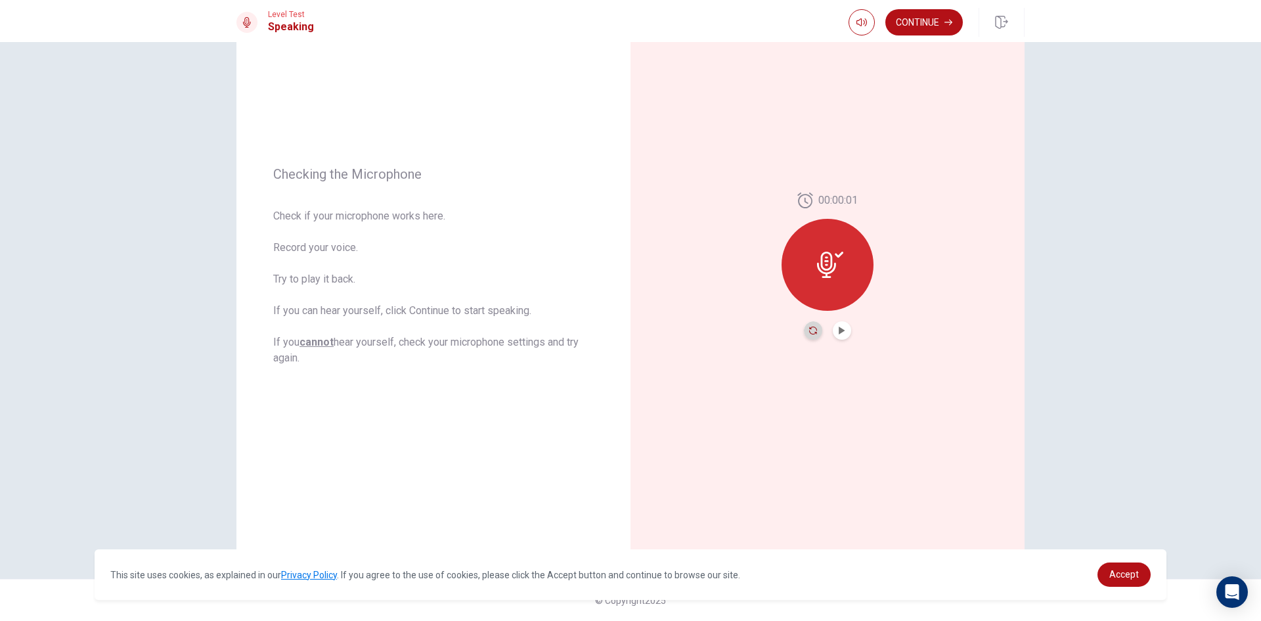
click at [810, 330] on icon "Record Again" at bounding box center [813, 331] width 8 height 8
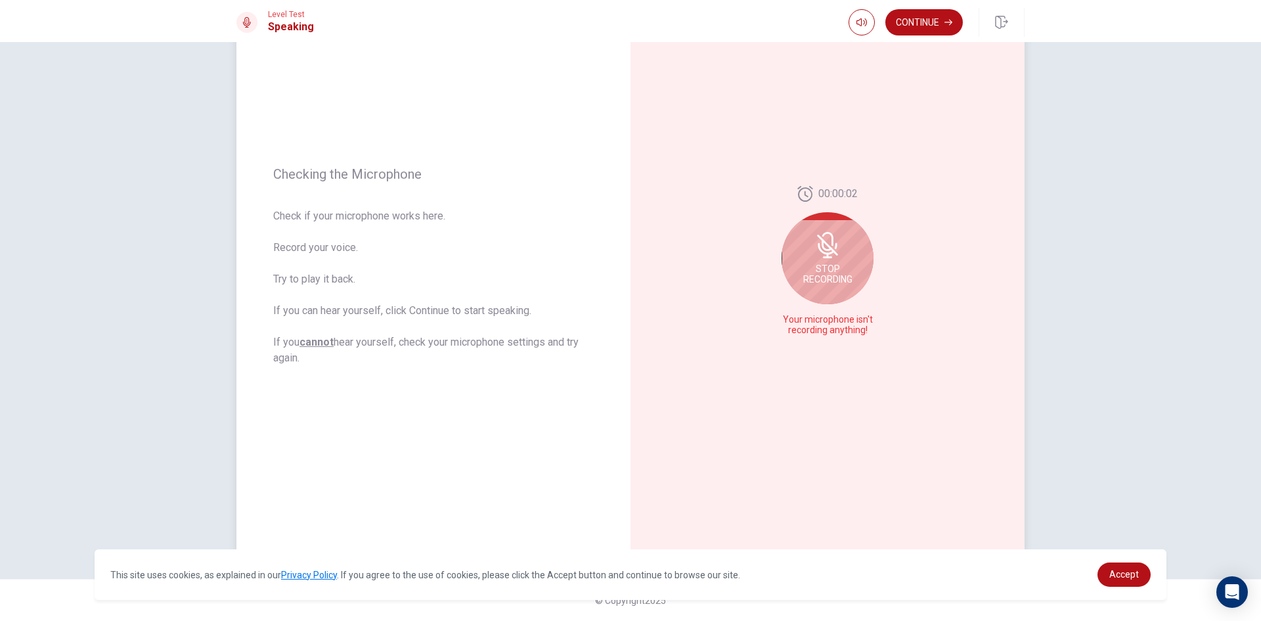
click at [826, 246] on icon at bounding box center [827, 245] width 21 height 21
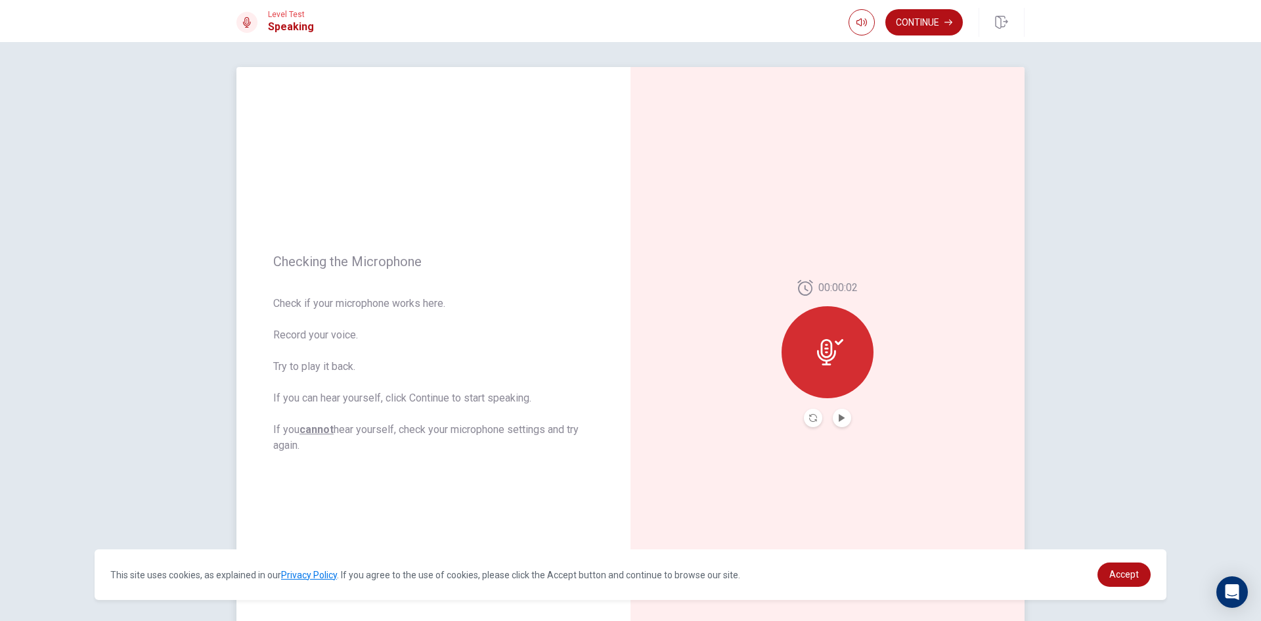
scroll to position [0, 0]
click at [839, 417] on icon "Play Audio" at bounding box center [842, 419] width 6 height 8
click at [817, 357] on icon at bounding box center [830, 353] width 26 height 26
click at [813, 417] on icon "Record Again" at bounding box center [813, 419] width 8 height 8
click at [828, 381] on span "Stop Recording" at bounding box center [828, 378] width 49 height 21
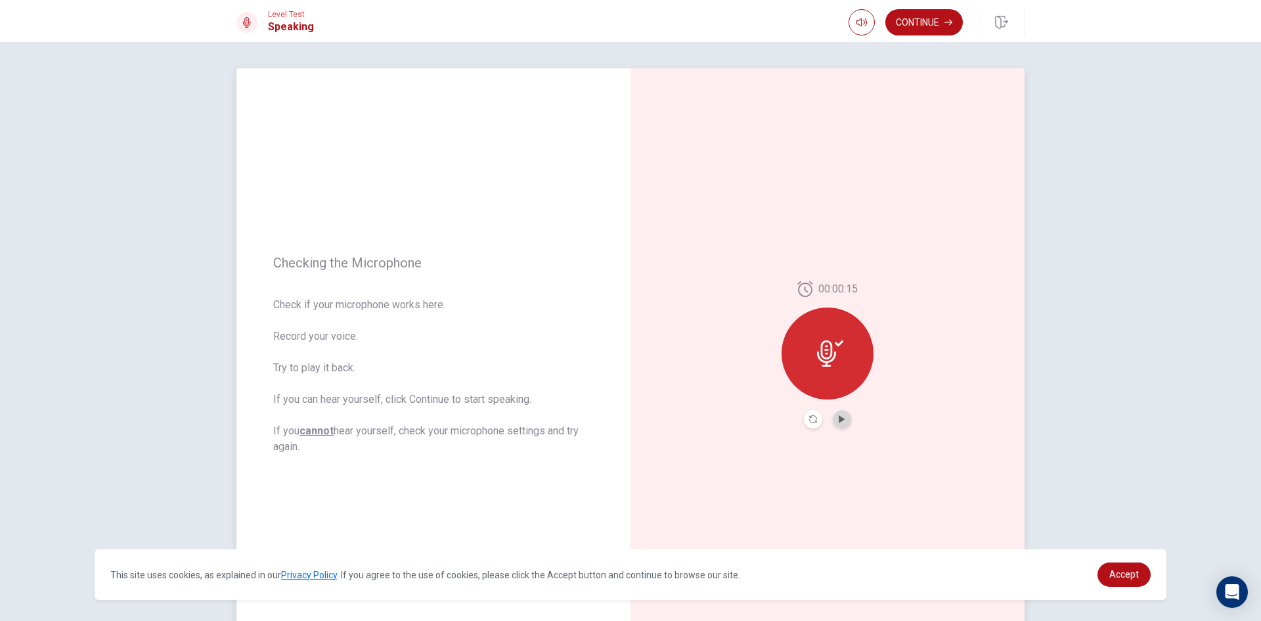
drag, startPoint x: 842, startPoint y: 420, endPoint x: 844, endPoint y: 428, distance: 7.5
click at [842, 426] on button "Play Audio" at bounding box center [842, 419] width 18 height 18
click at [830, 424] on button "Record Again" at bounding box center [828, 419] width 98 height 26
click at [820, 338] on icon at bounding box center [828, 349] width 26 height 26
click at [799, 426] on button "Record Again" at bounding box center [828, 419] width 98 height 26
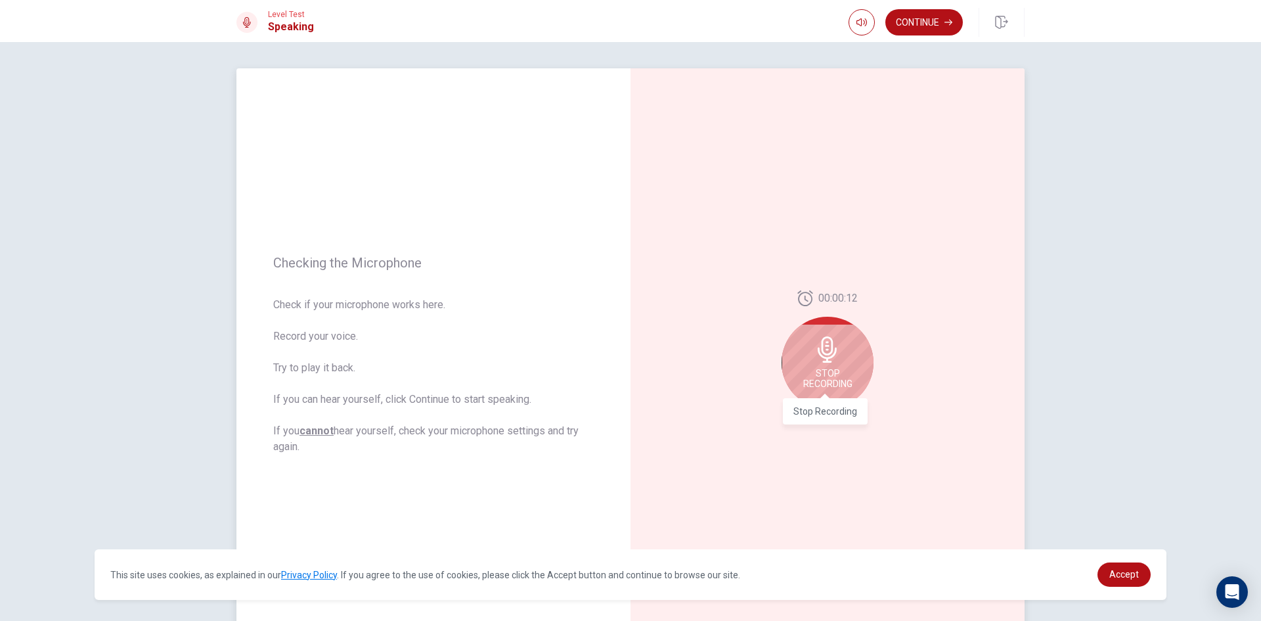
click at [829, 374] on span "Stop Recording" at bounding box center [828, 378] width 49 height 21
click at [840, 413] on button "Play Audio" at bounding box center [842, 419] width 18 height 18
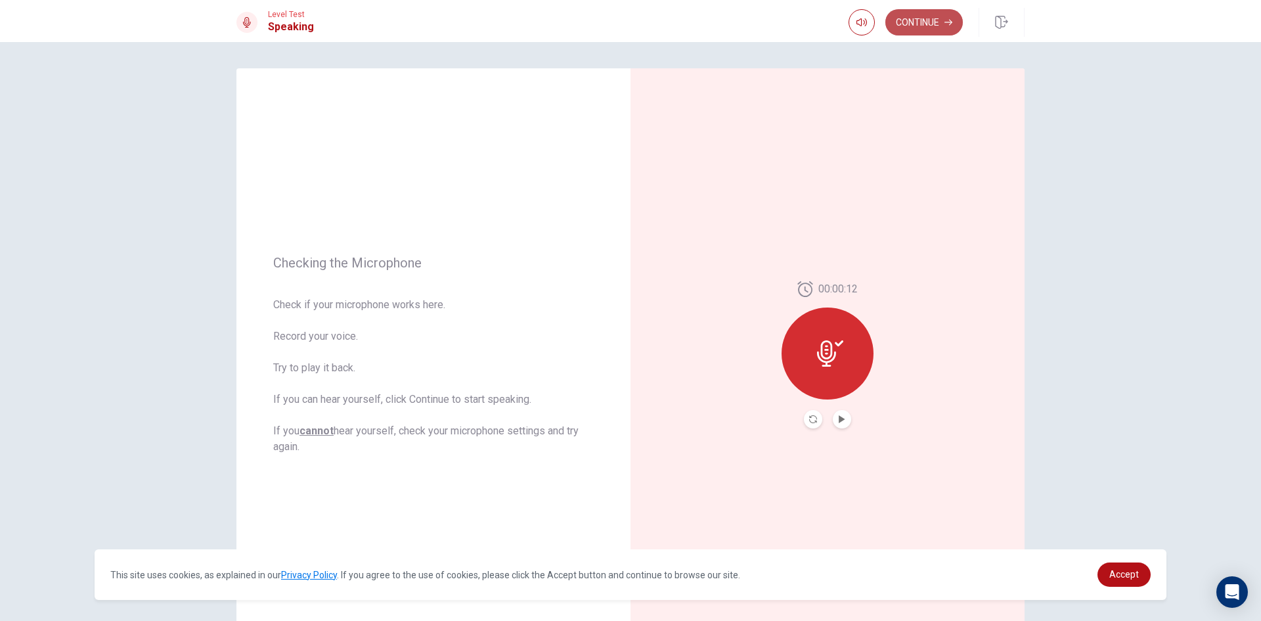
click at [934, 23] on button "Continue" at bounding box center [925, 22] width 78 height 26
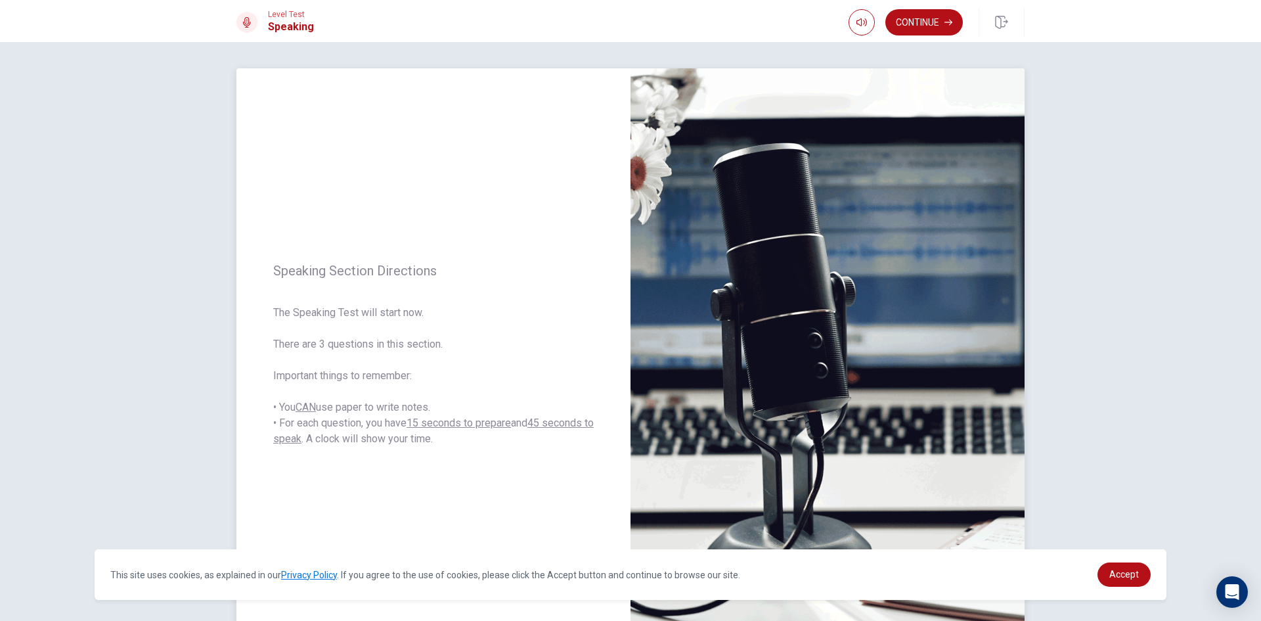
scroll to position [66, 0]
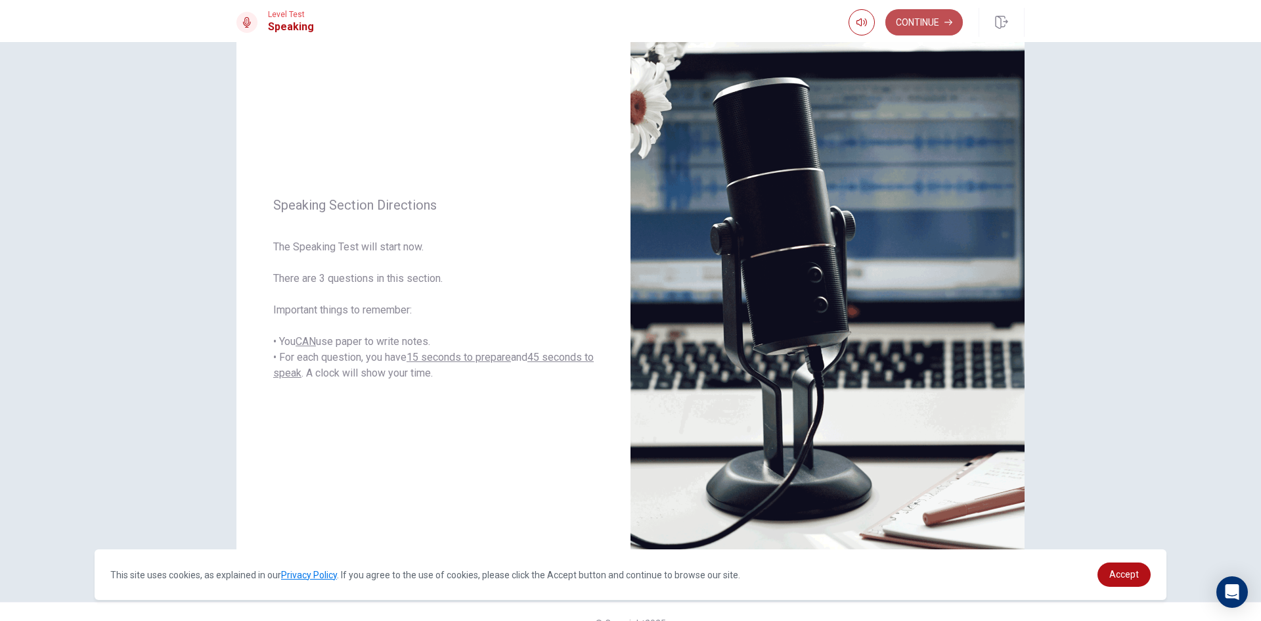
click at [932, 22] on button "Continue" at bounding box center [925, 22] width 78 height 26
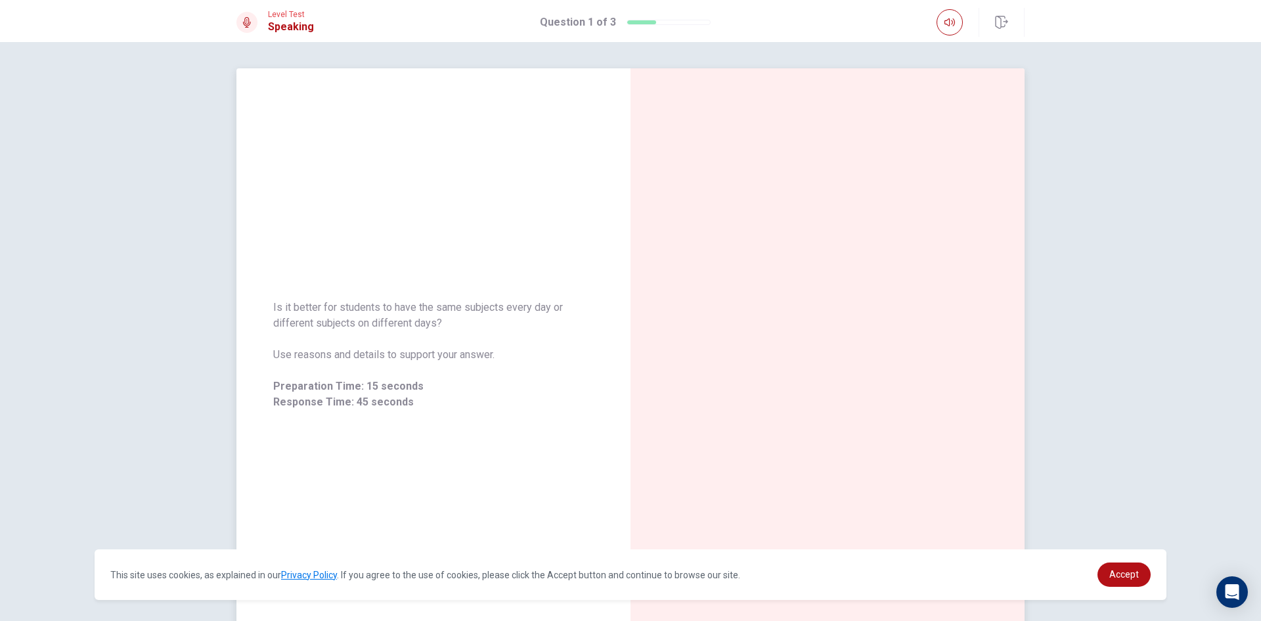
drag, startPoint x: 697, startPoint y: 190, endPoint x: 682, endPoint y: 201, distance: 18.8
click at [696, 193] on div at bounding box center [828, 354] width 394 height 573
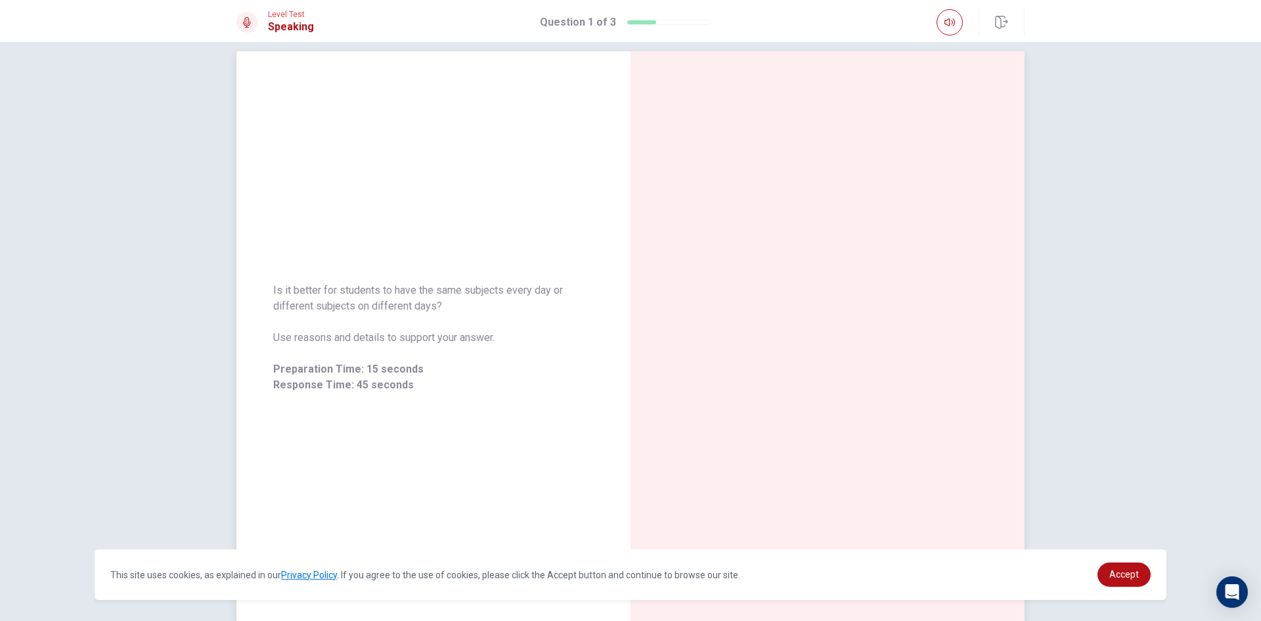
scroll to position [66, 0]
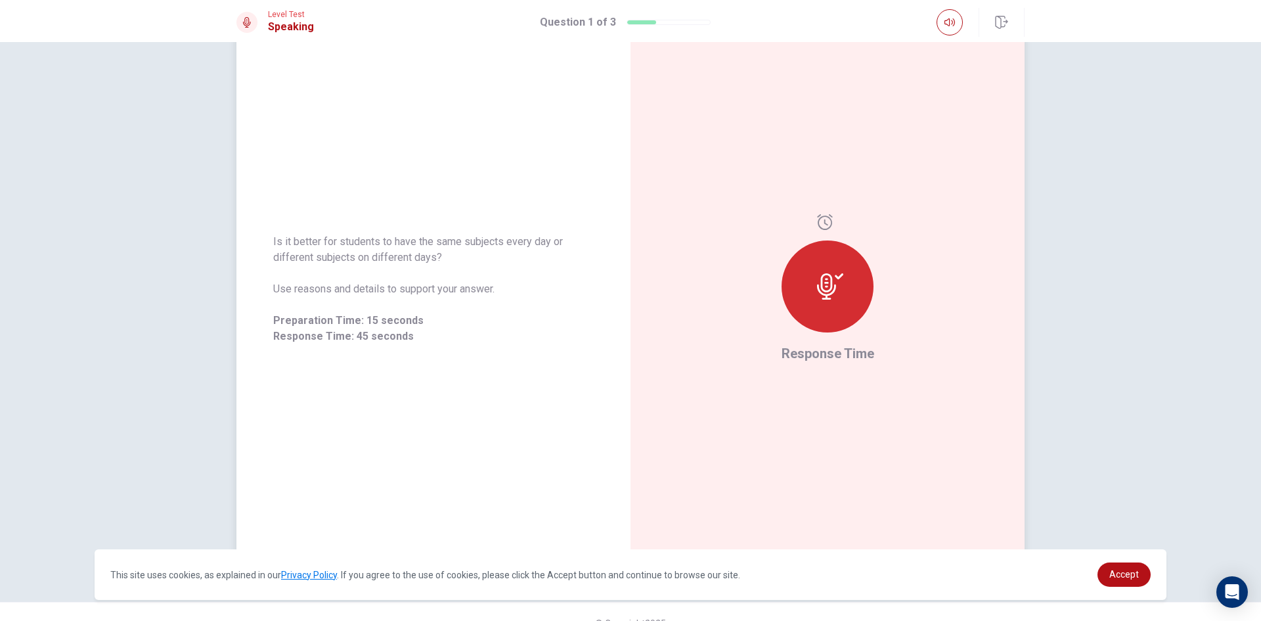
click at [802, 293] on div at bounding box center [828, 286] width 92 height 92
click at [822, 216] on icon at bounding box center [824, 222] width 15 height 16
click at [824, 283] on icon at bounding box center [826, 286] width 19 height 26
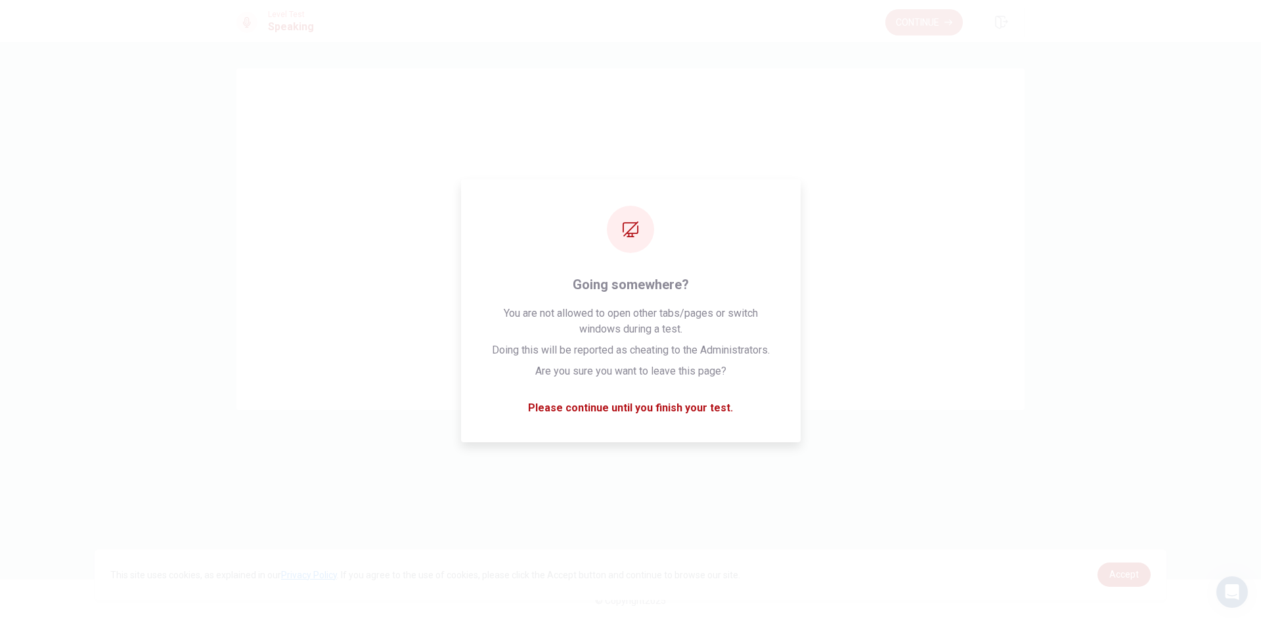
click at [901, 12] on button "Continue" at bounding box center [925, 22] width 78 height 26
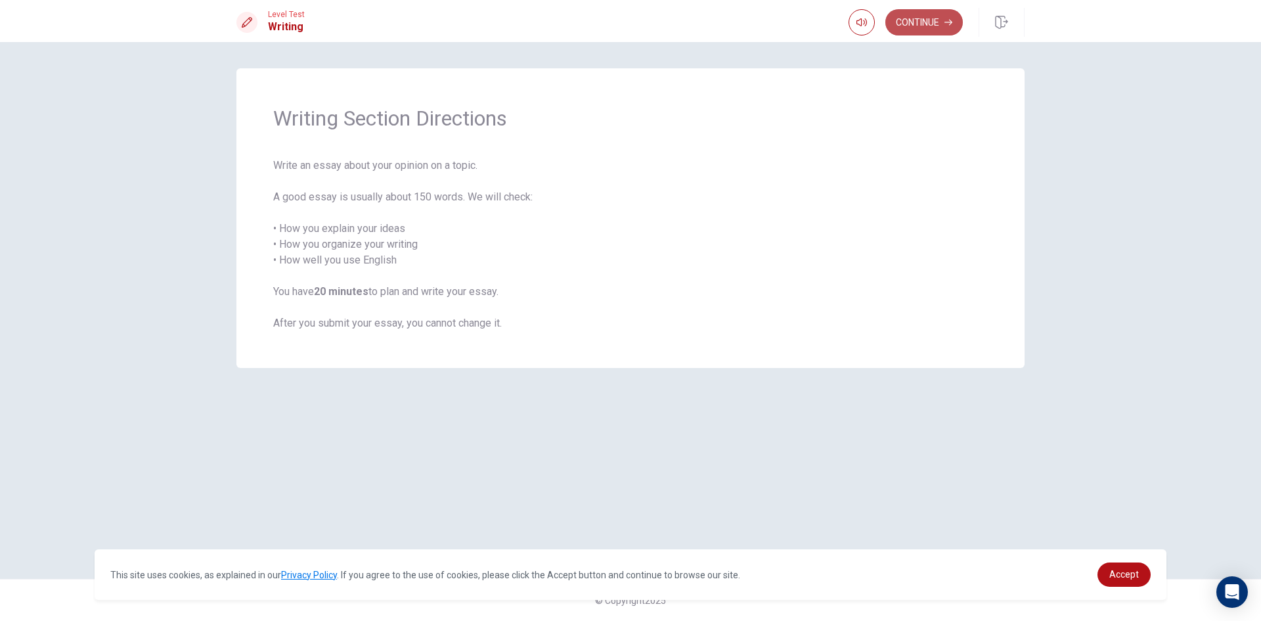
click at [938, 22] on button "Continue" at bounding box center [925, 22] width 78 height 26
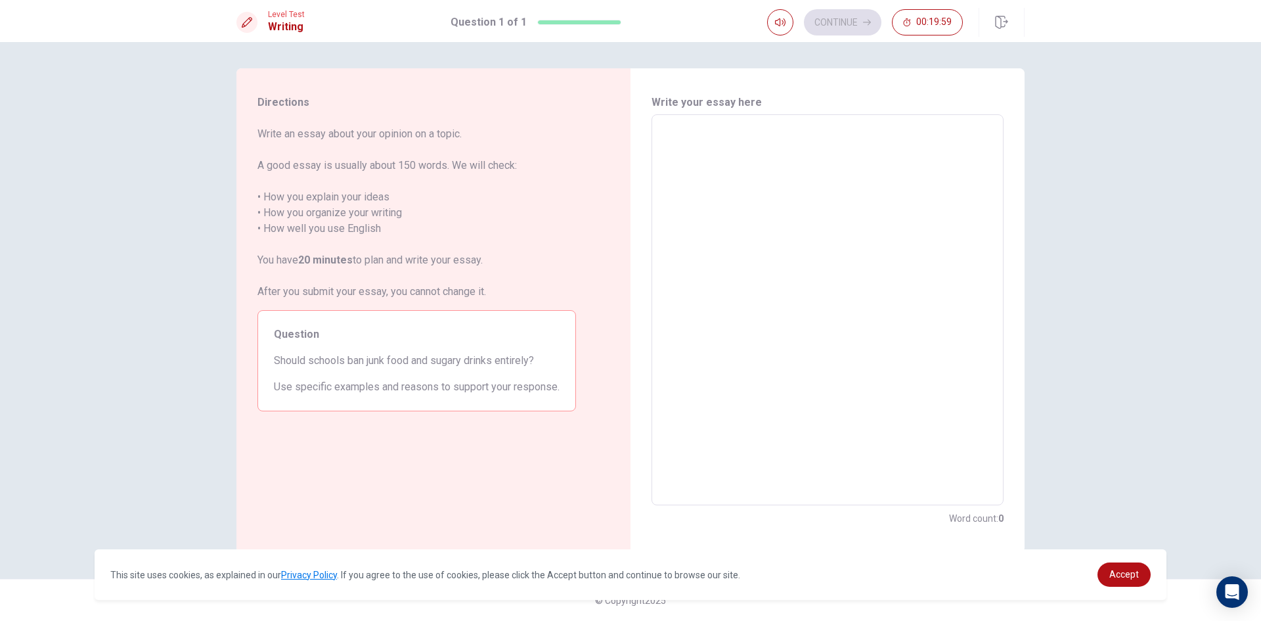
click at [687, 150] on textarea at bounding box center [828, 309] width 334 height 369
type textarea "i"
type textarea "x"
type textarea "I"
type textarea "x"
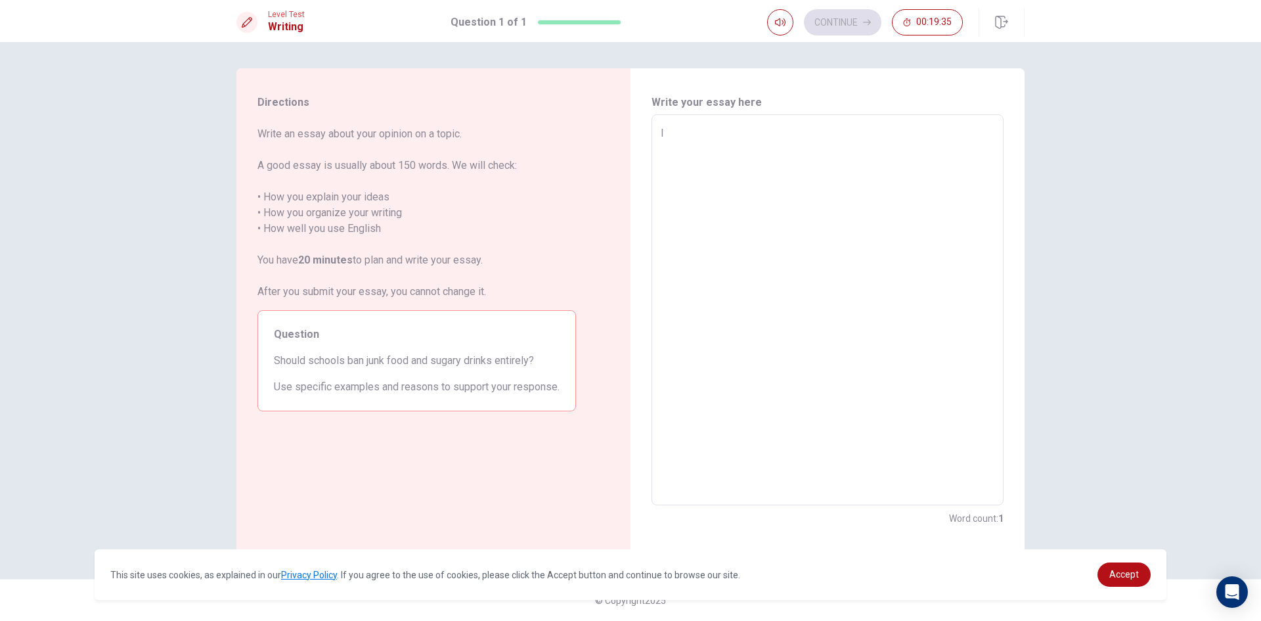
type textarea "I"
type textarea "x"
type textarea "I t"
type textarea "x"
type textarea "I th"
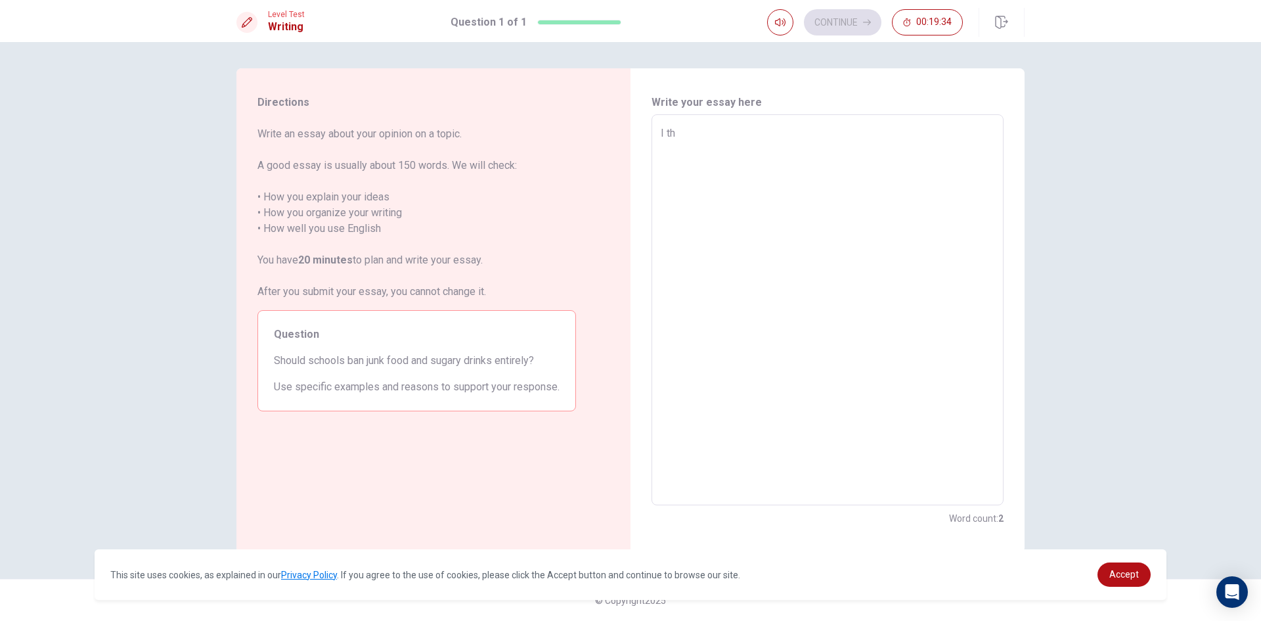
type textarea "x"
type textarea "I thi"
type textarea "x"
type textarea "I thin"
type textarea "x"
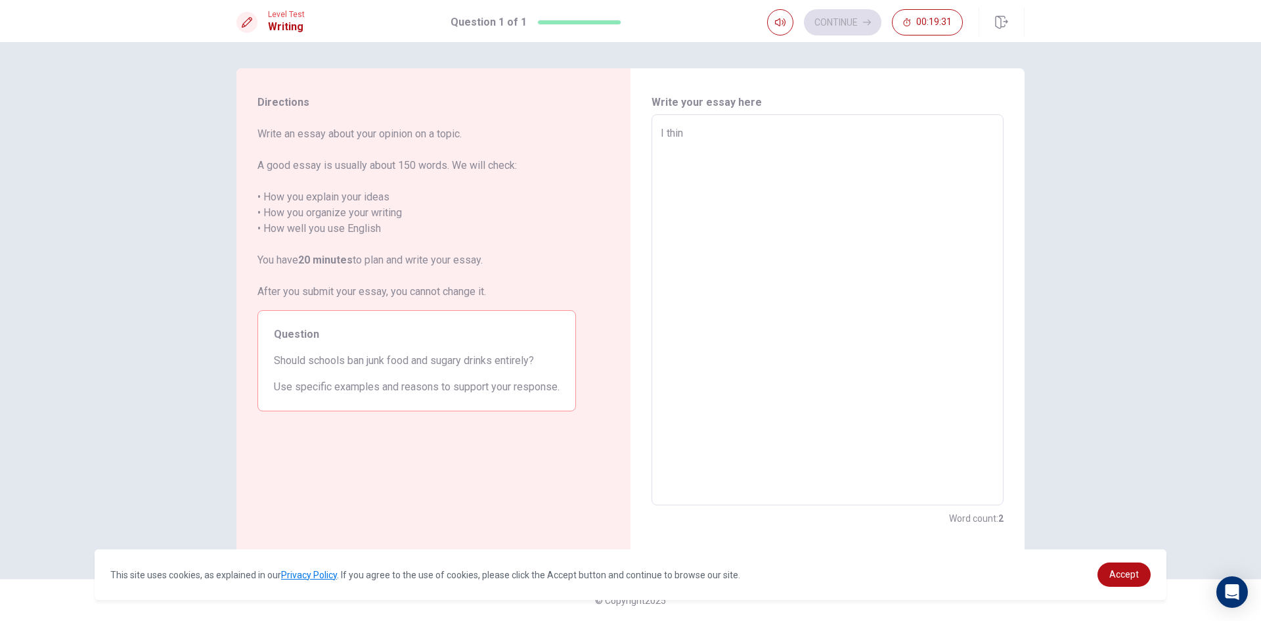
type textarea "I think"
type textarea "x"
type textarea "I think"
type textarea "x"
type textarea "I think i"
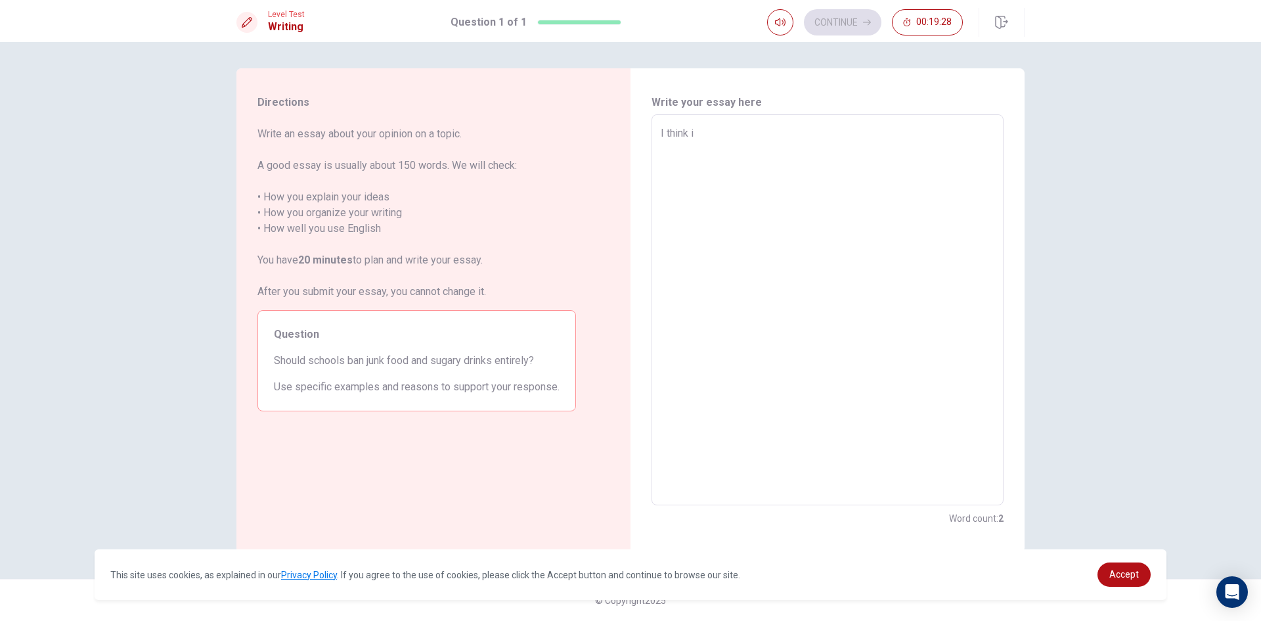
type textarea "x"
type textarea "I think is"
type textarea "x"
type textarea "I think is"
type textarea "x"
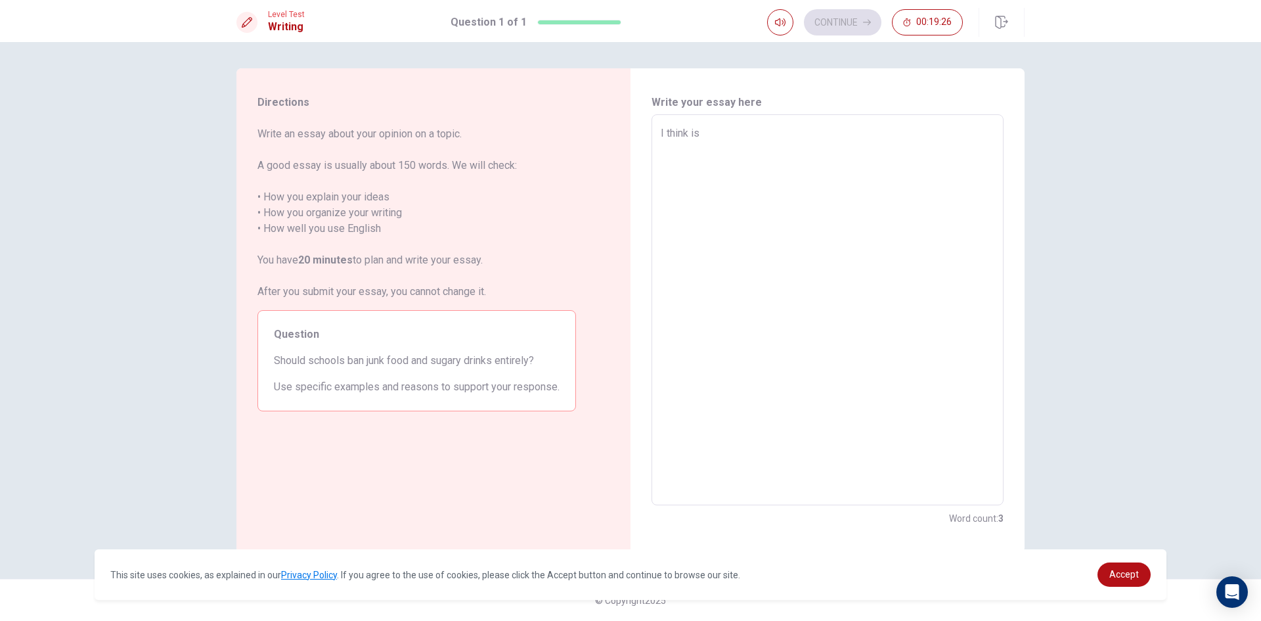
type textarea "I think is"
type textarea "x"
type textarea "I think i"
type textarea "x"
type textarea "I think"
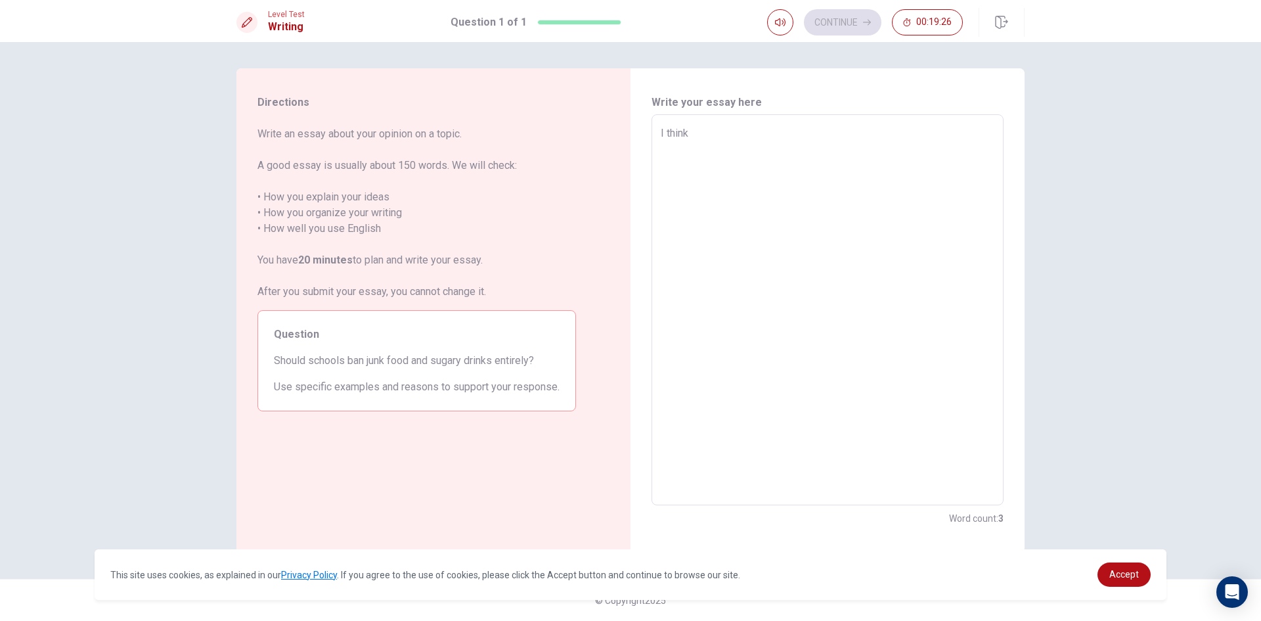
type textarea "x"
type textarea "I think"
type textarea "x"
type textarea "I thin"
type textarea "x"
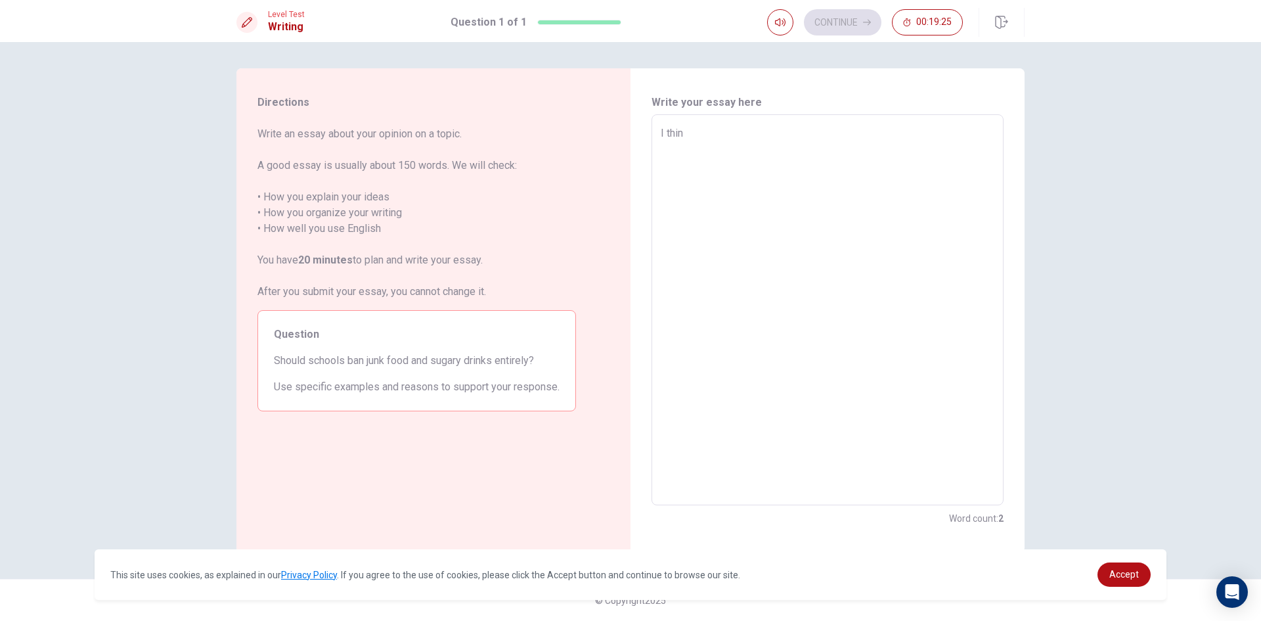
type textarea "I thi"
type textarea "x"
type textarea "I th"
type textarea "x"
type textarea "I t"
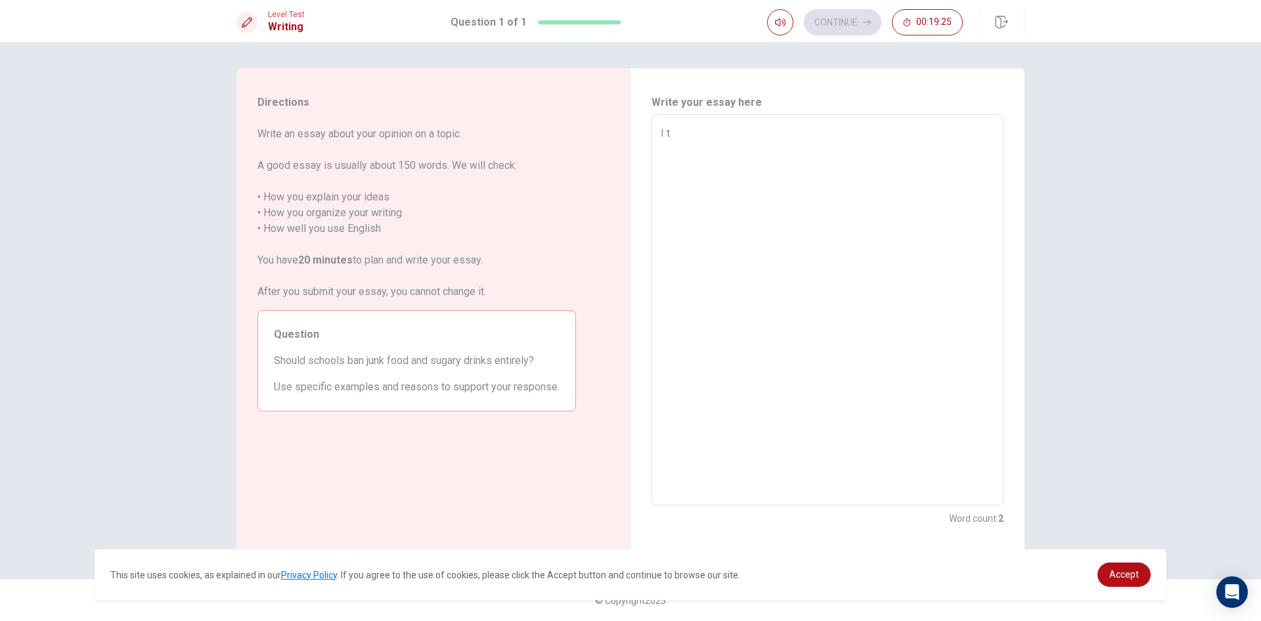
type textarea "x"
type textarea "I"
type textarea "x"
type textarea "I"
type textarea "x"
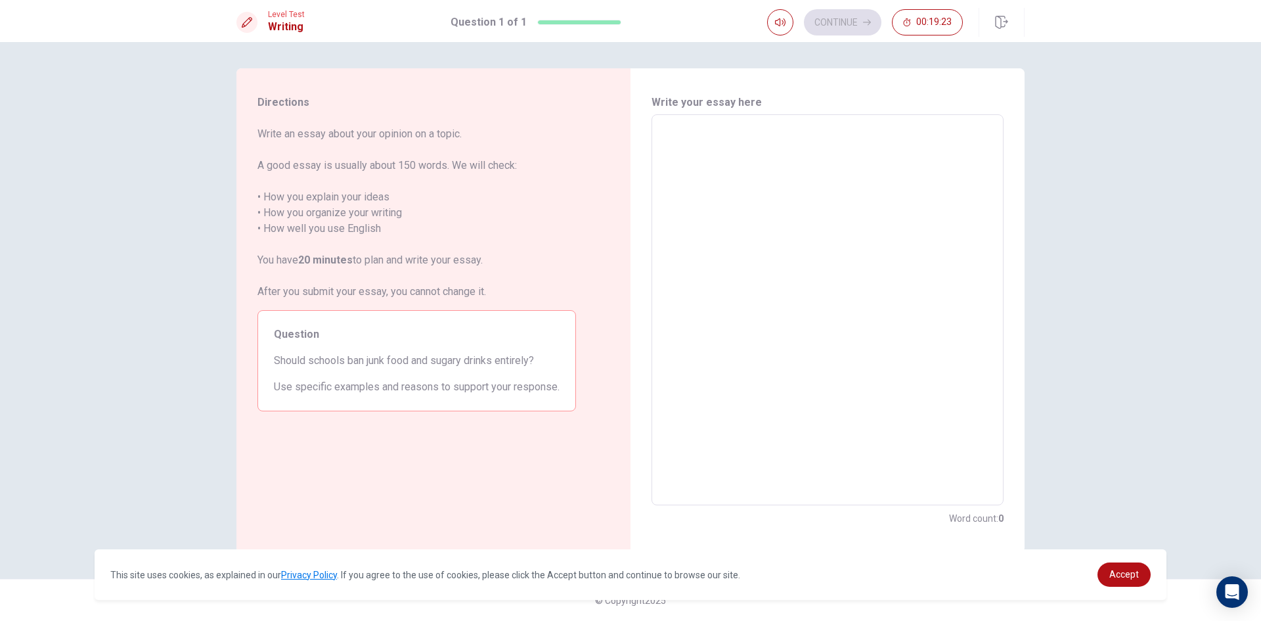
type textarea "N"
type textarea "x"
type textarea "No"
type textarea "x"
type textarea "No"
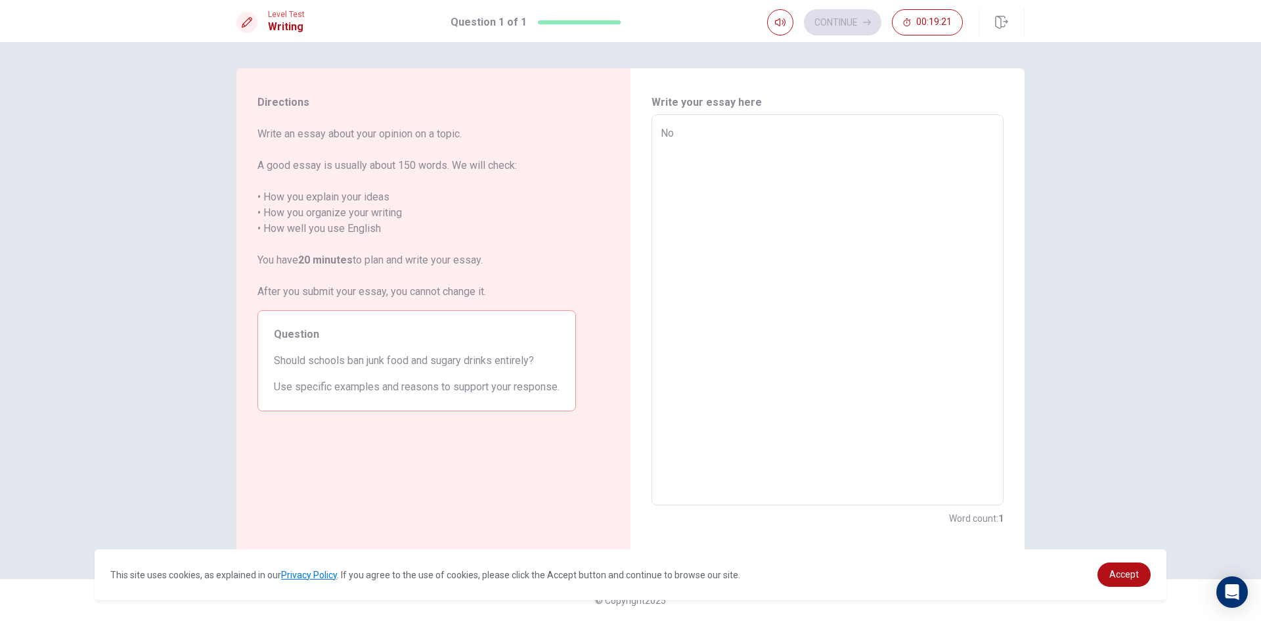
type textarea "x"
type textarea "No s"
type textarea "x"
type textarea "No"
type textarea "x"
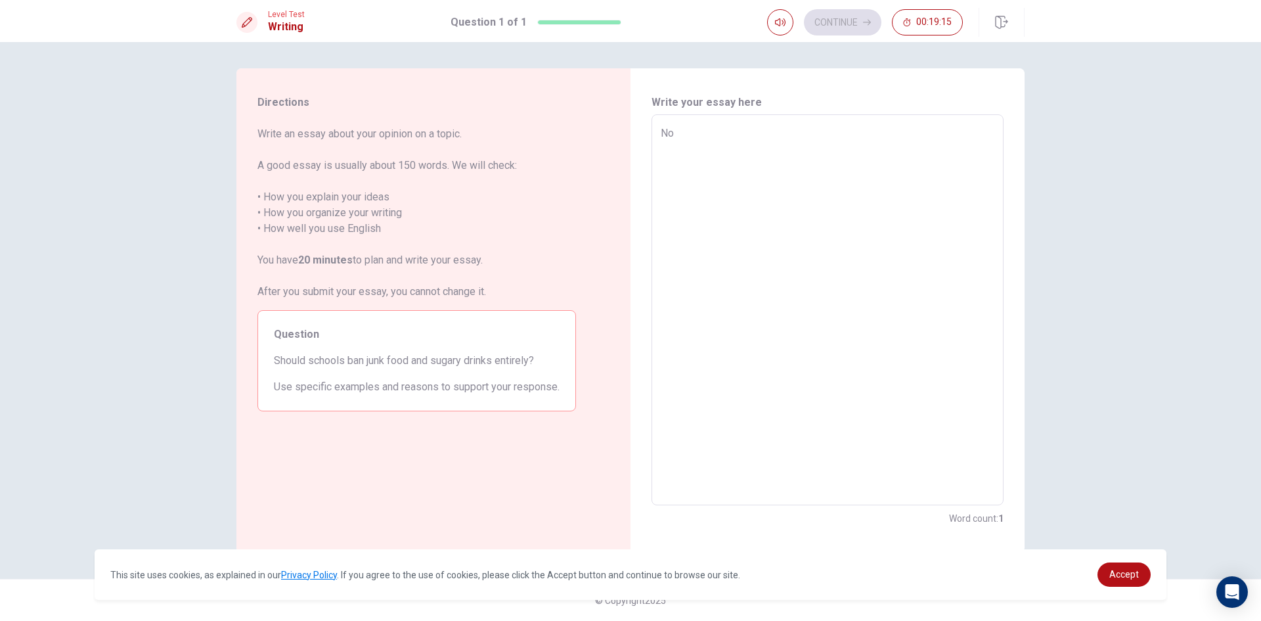
type textarea "No b"
type textarea "x"
type textarea "No be"
type textarea "x"
type textarea "No bec"
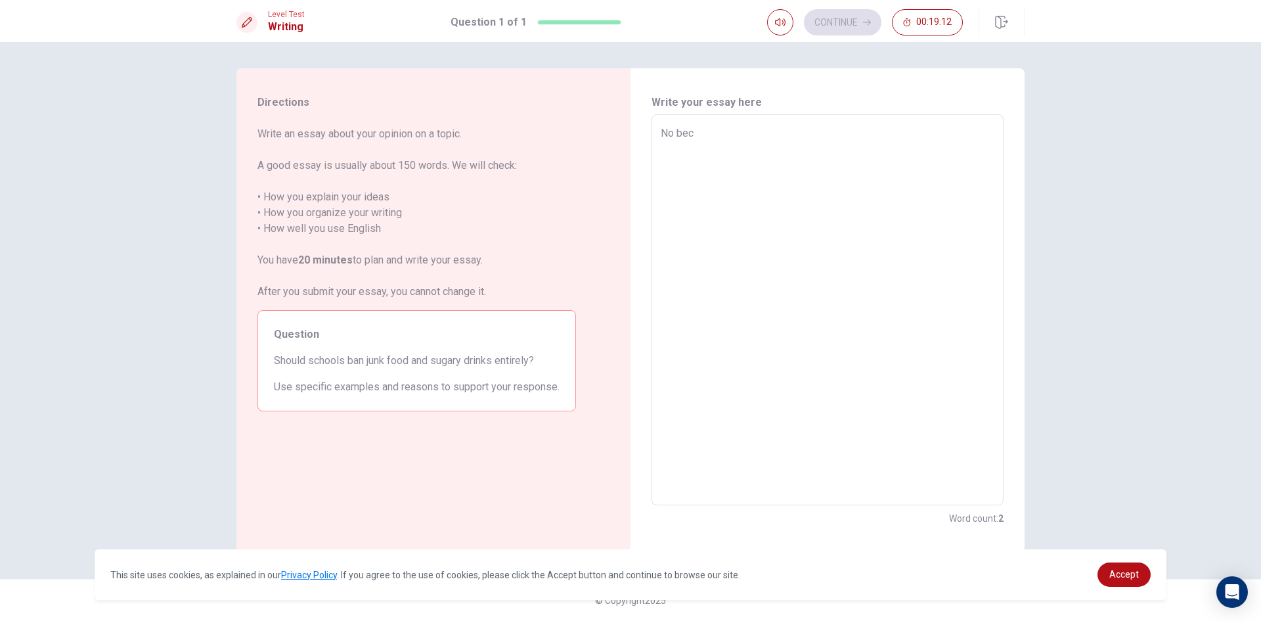
type textarea "x"
type textarea "No beca"
type textarea "x"
type textarea "No becau"
type textarea "x"
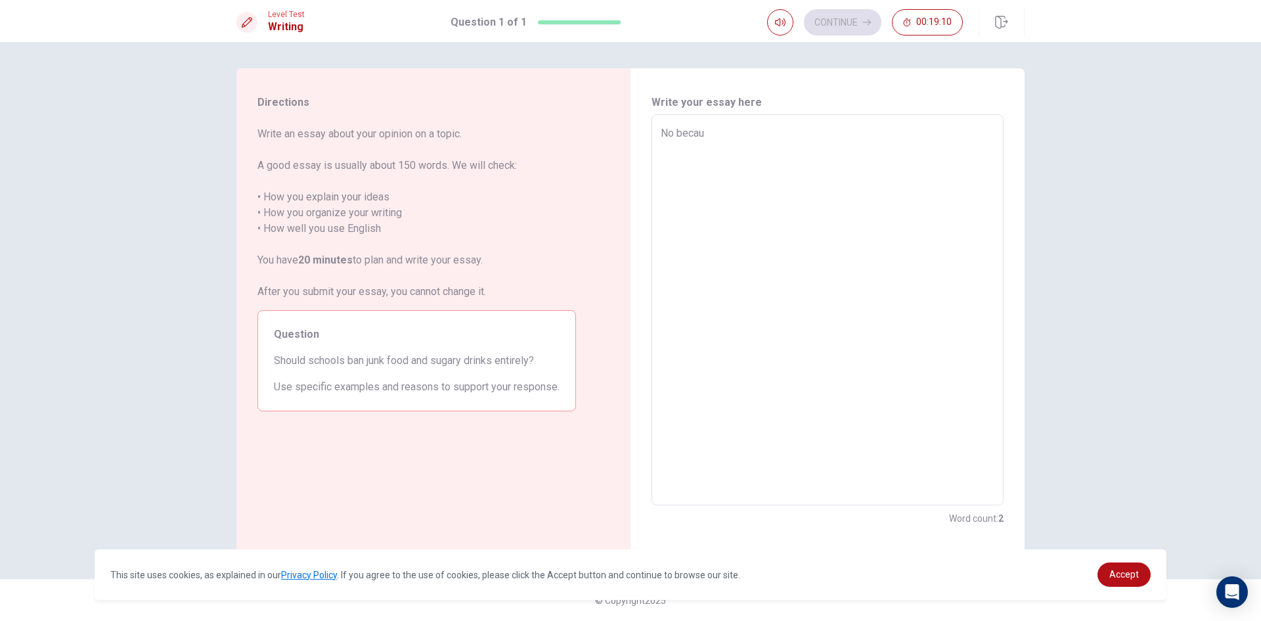
type textarea "No becaus"
type textarea "x"
type textarea "No because"
type textarea "x"
type textarea "No because"
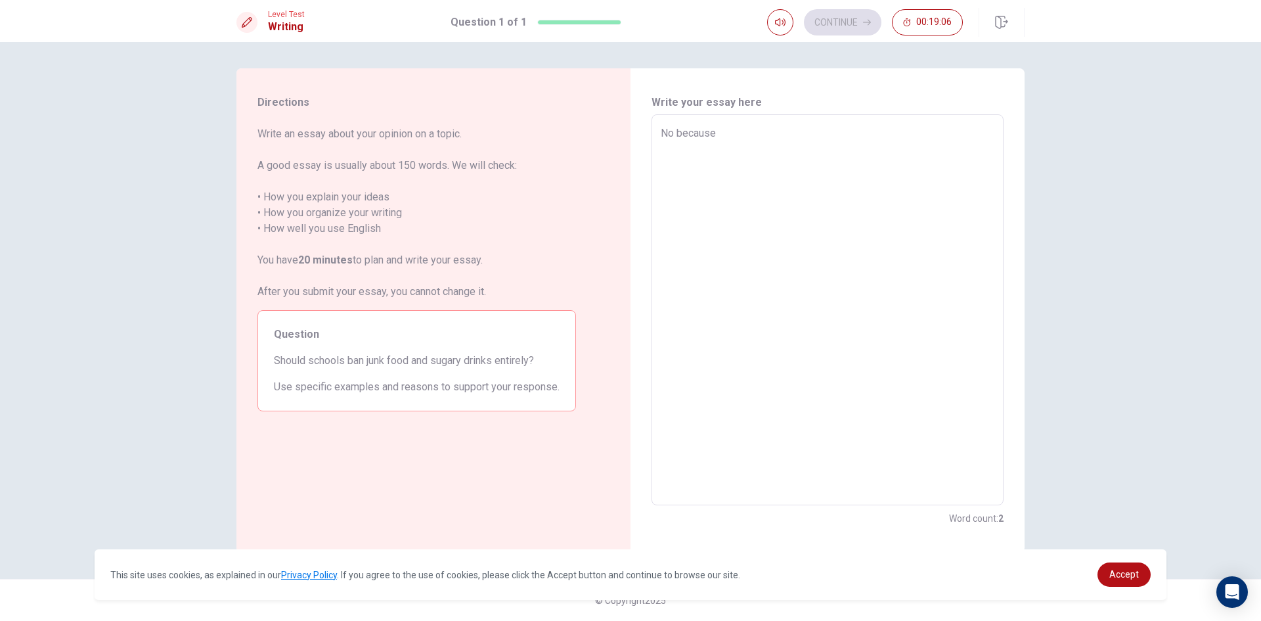
type textarea "x"
type textarea "No because 1"
type textarea "x"
type textarea "No because 1t"
type textarea "x"
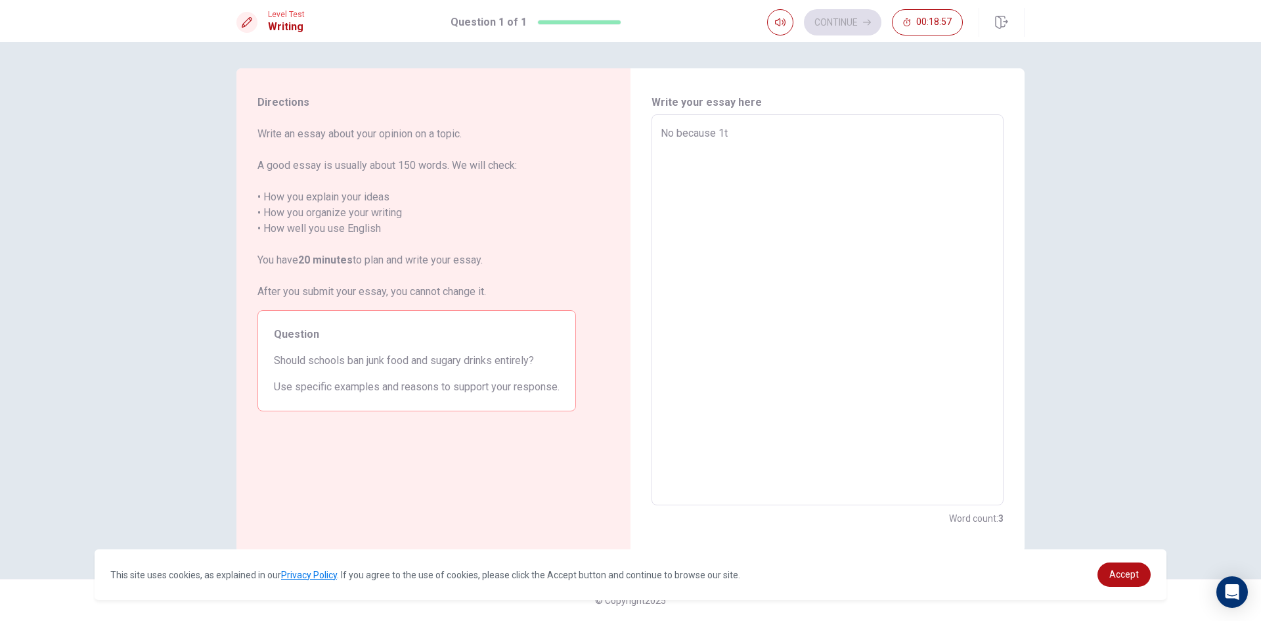
type textarea "No because 1th"
type textarea "x"
type textarea "No because 1the"
type textarea "x"
type textarea "No because 1the"
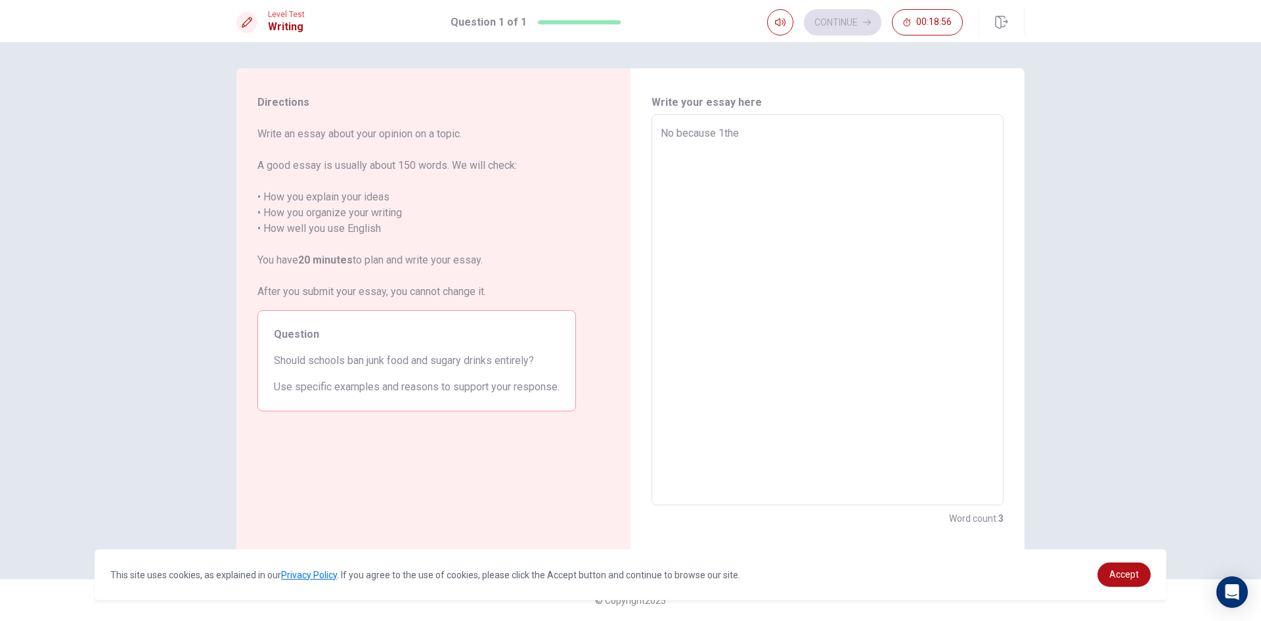
type textarea "x"
type textarea "No because 1the j"
type textarea "x"
type textarea "No because 1the ju"
type textarea "x"
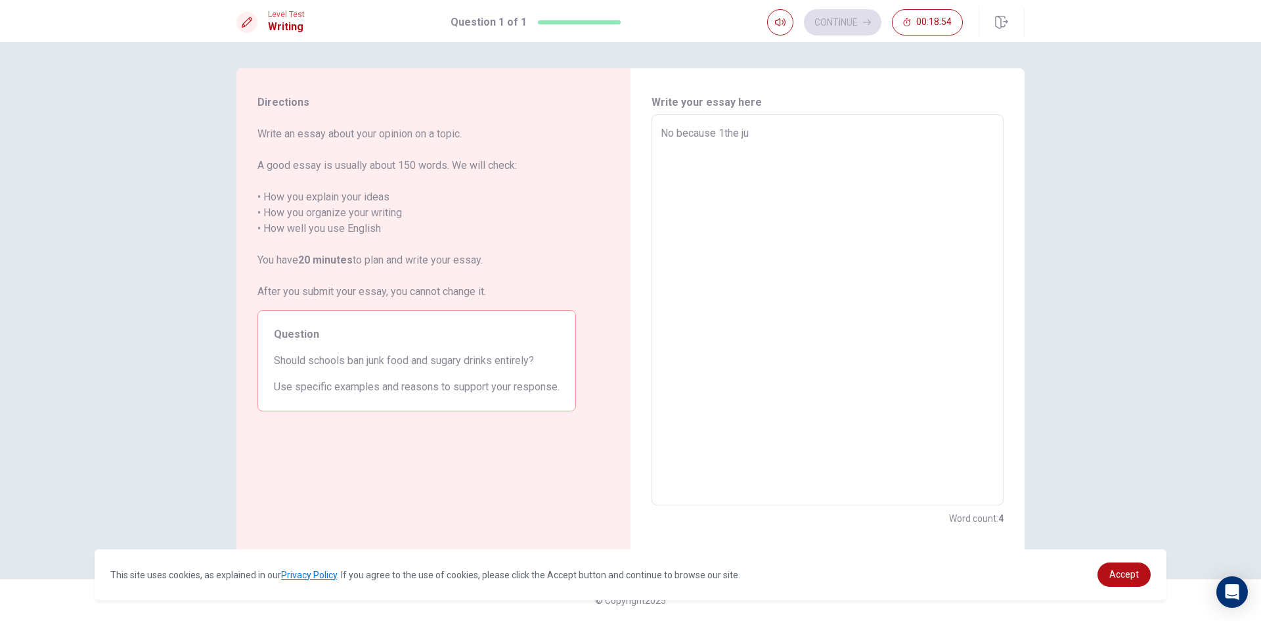
type textarea "No because 1the jun"
type textarea "x"
type textarea "No because 1the jung"
type textarea "x"
type textarea "No because 1the jun"
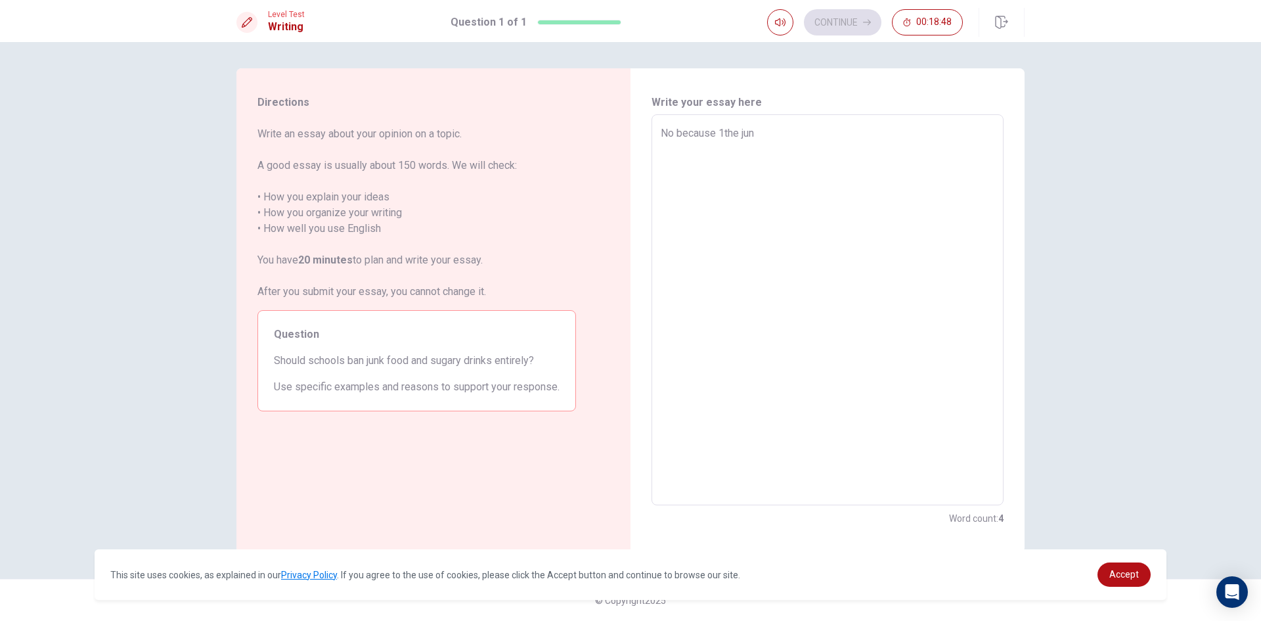
type textarea "x"
type textarea "No because 1the junk"
type textarea "x"
type textarea "No because 1the junk"
type textarea "x"
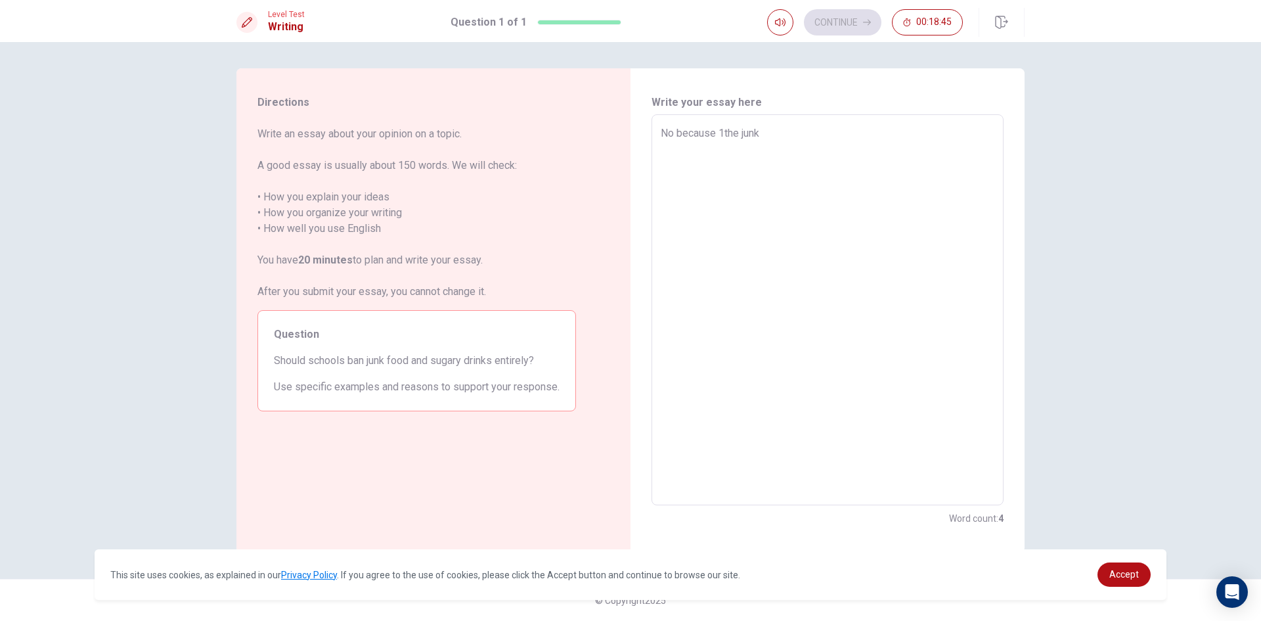
type textarea "No because 1the junk f"
type textarea "x"
type textarea "No because 1the junk fo"
type textarea "x"
type textarea "No because 1the junk foo"
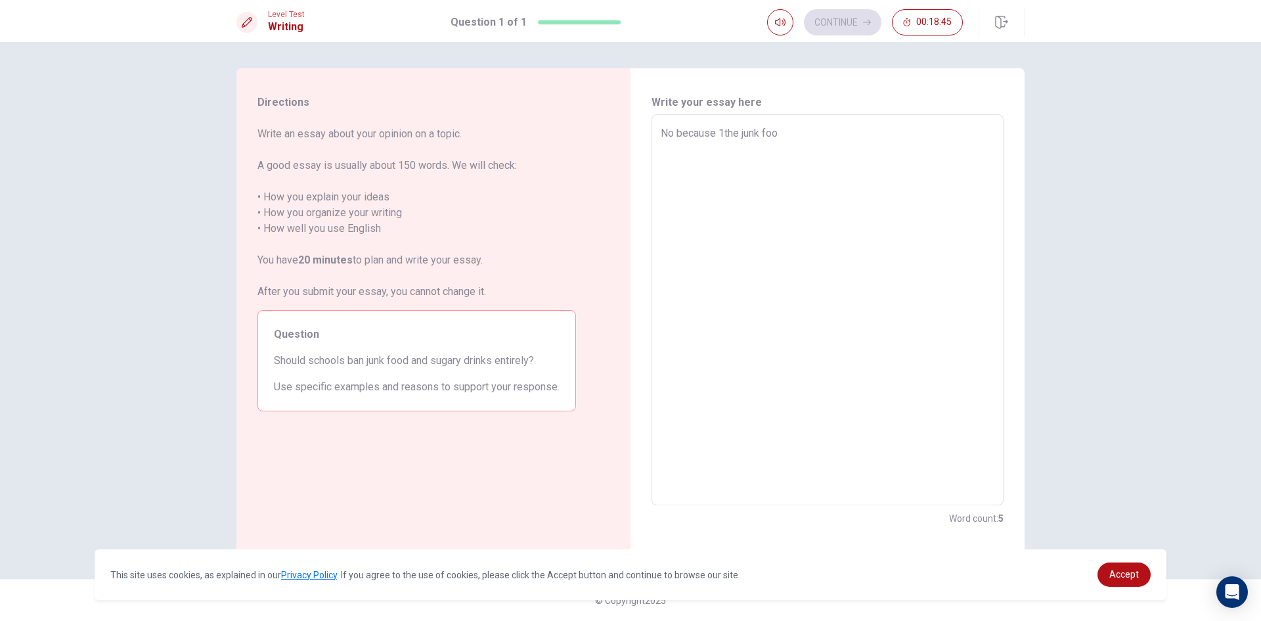
type textarea "x"
type textarea "No because 1the junk food"
type textarea "x"
type textarea "No because 1the junk food"
type textarea "x"
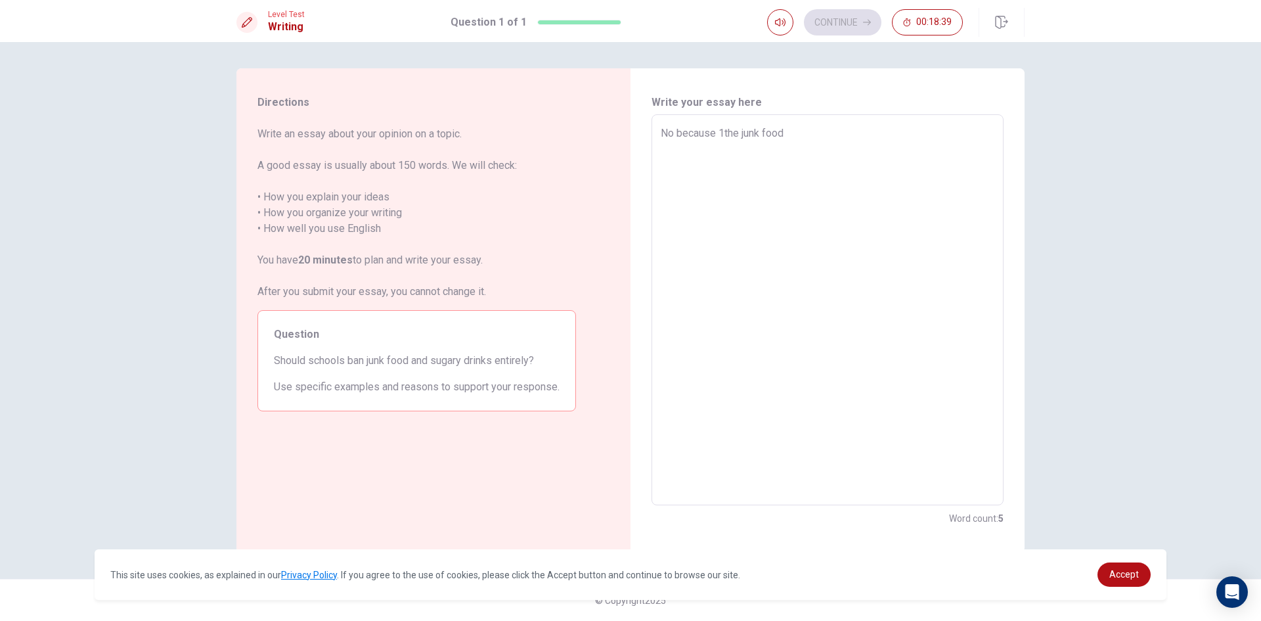
type textarea "No because 1the junk food i"
type textarea "x"
type textarea "No because 1the junk food is"
type textarea "x"
type textarea "No because 1the junk food is"
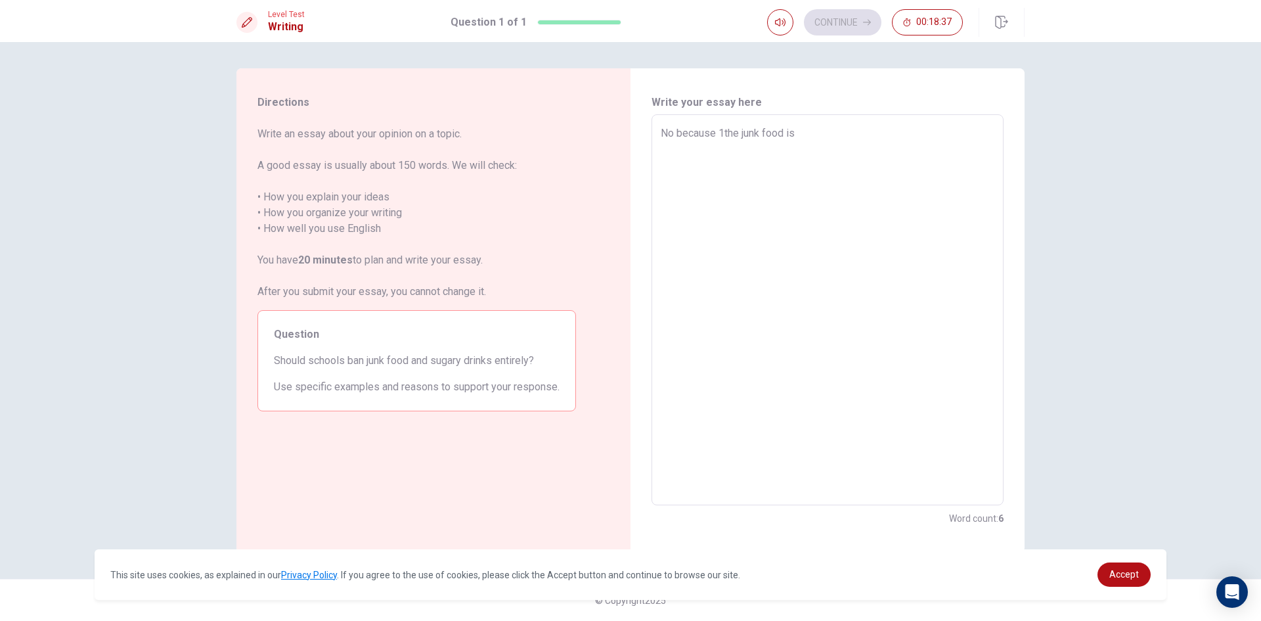
type textarea "x"
type textarea "No because 1the junk food is i"
type textarea "x"
type textarea "No because 1the junk food is im"
type textarea "x"
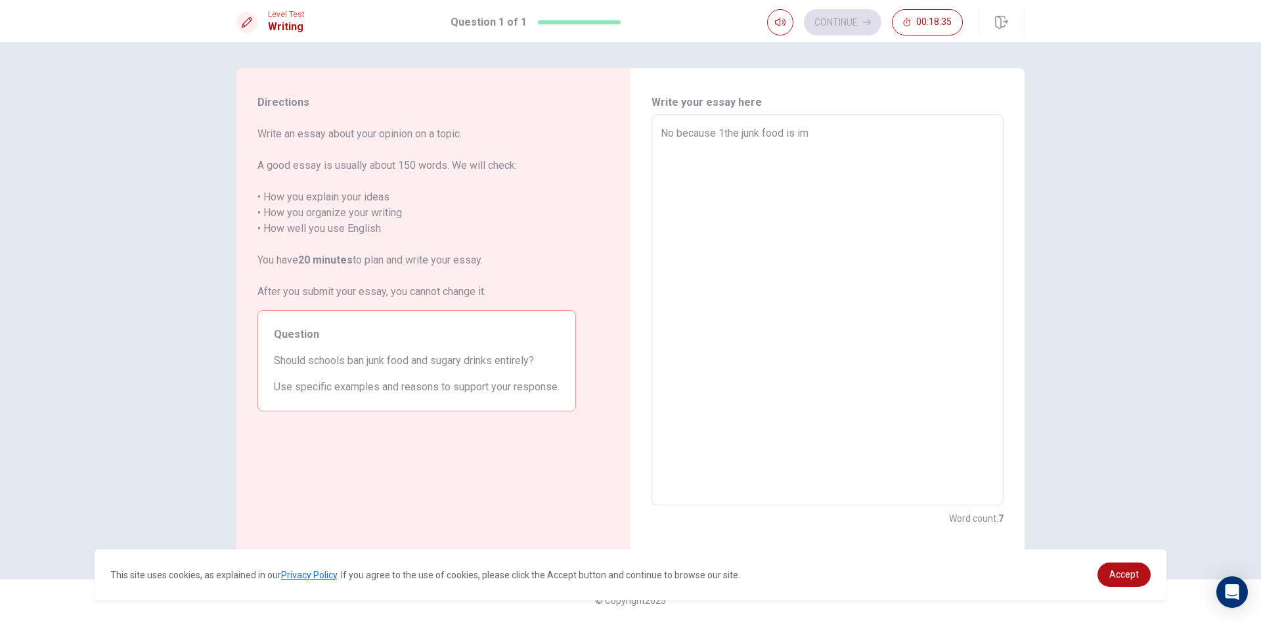
type textarea "No because 1the junk food is imp"
type textarea "x"
type textarea "No because 1the junk food is impo"
type textarea "x"
type textarea "No because 1the junk food is impor"
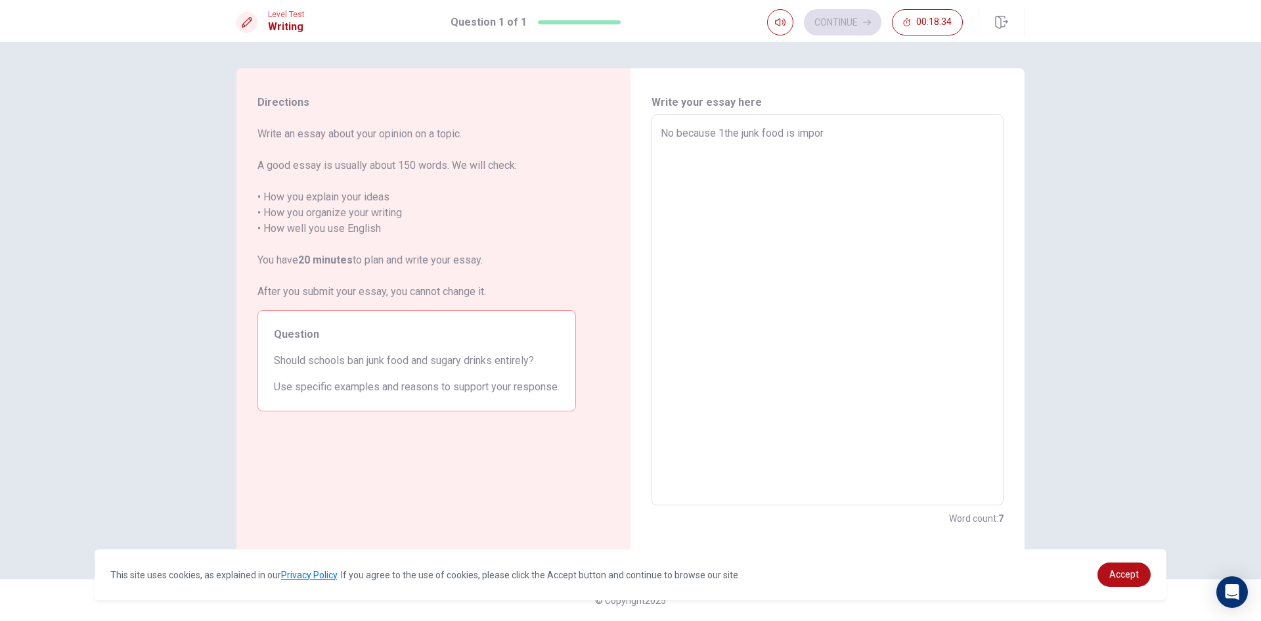
type textarea "x"
type textarea "No because 1the junk food is import"
type textarea "x"
type textarea "No because 1the junk food is importa"
type textarea "x"
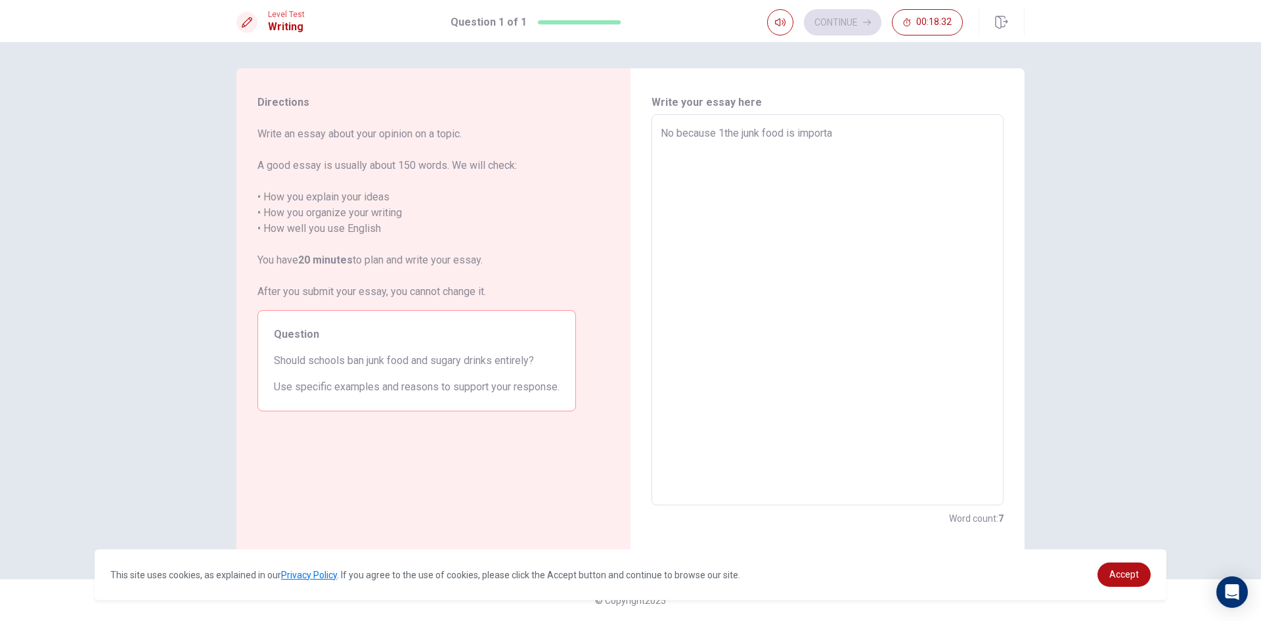
type textarea "No because 1the junk food is importan"
type textarea "x"
type textarea "No because 1the junk food is importa"
type textarea "x"
type textarea "No because 1the junk food is import"
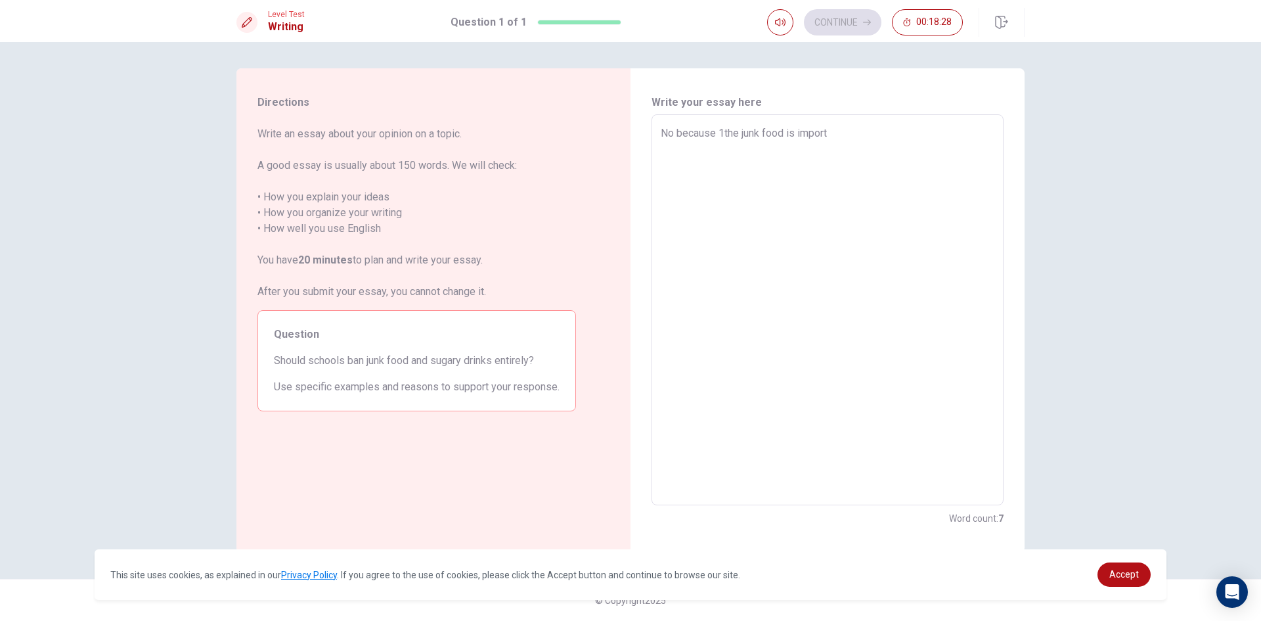
type textarea "x"
type textarea "No because 1the junk food is importe"
type textarea "x"
type textarea "No because 1the junk food is importen"
type textarea "x"
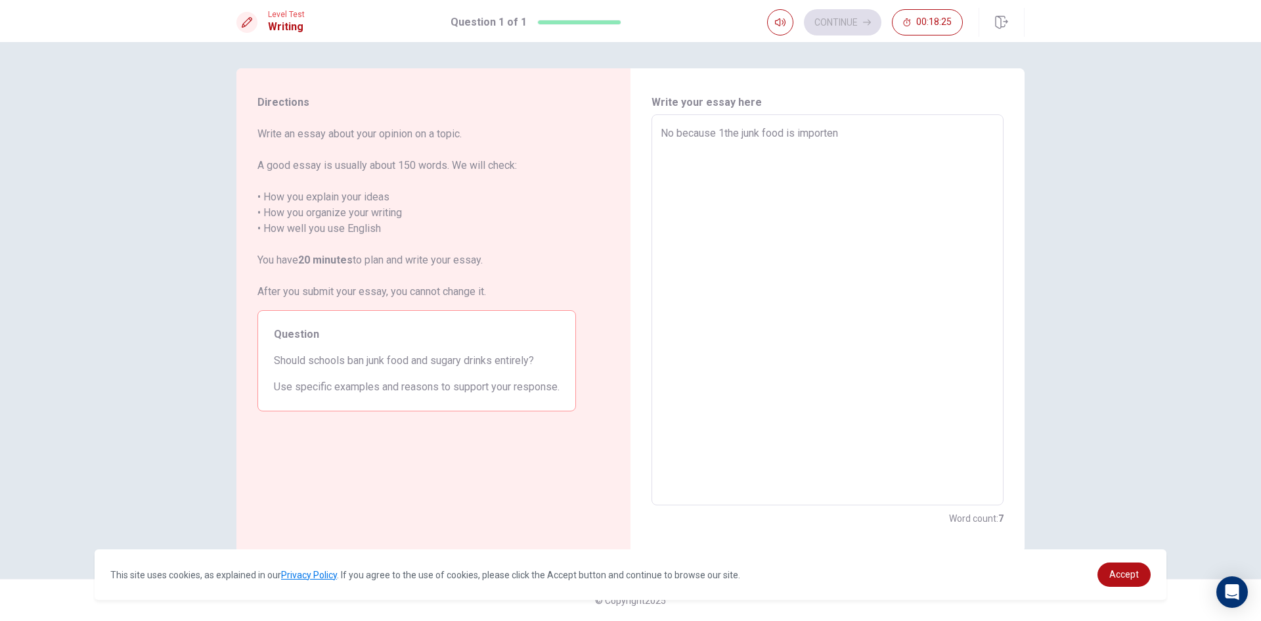
type textarea "No because 1the junk food is importe"
type textarea "x"
type textarea "No because 1the junk food is import"
type textarea "x"
type textarea "No because 1the junk food is importa"
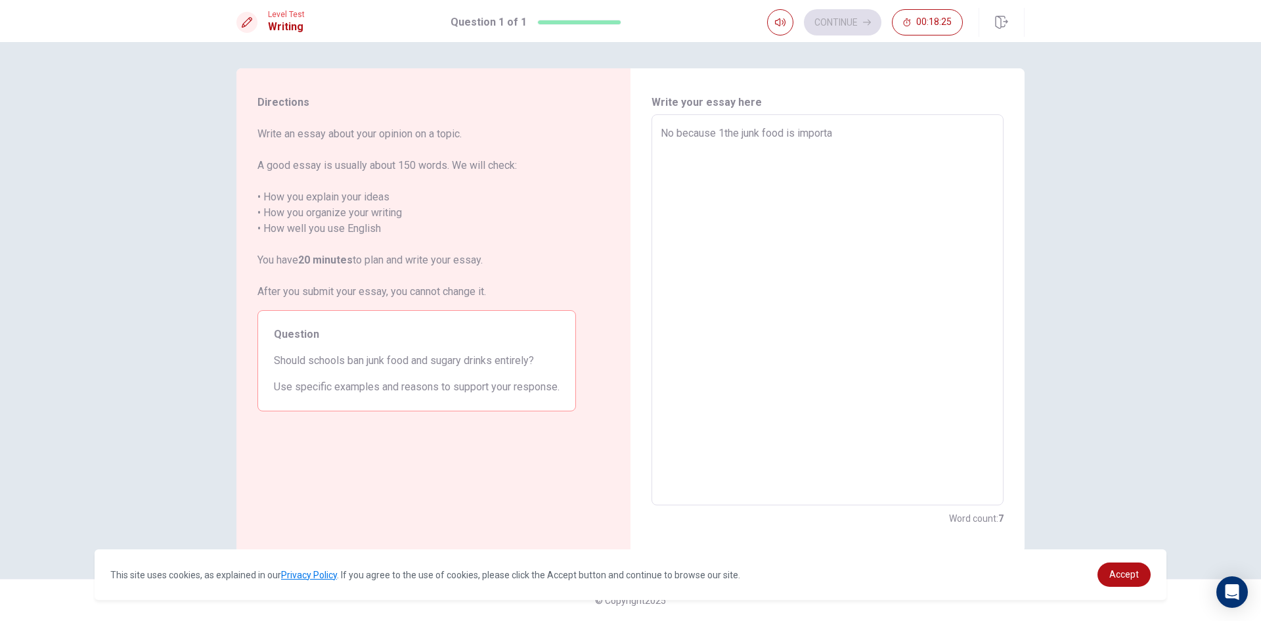
type textarea "x"
type textarea "No because 1the junk food is importan"
type textarea "x"
type textarea "No because 1the junk food is importan"
type textarea "x"
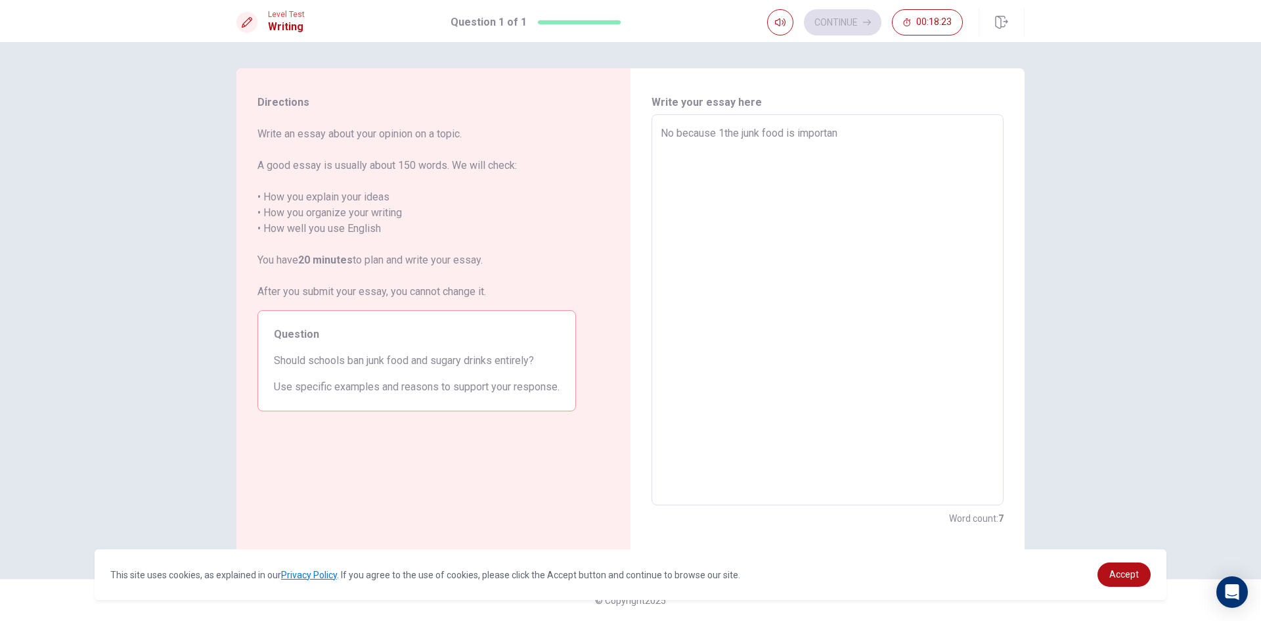
type textarea "No because 1the junk food is importan t"
type textarea "x"
type textarea "No because 1the junk food is importan to"
type textarea "x"
type textarea "No because 1the junk food is importan to"
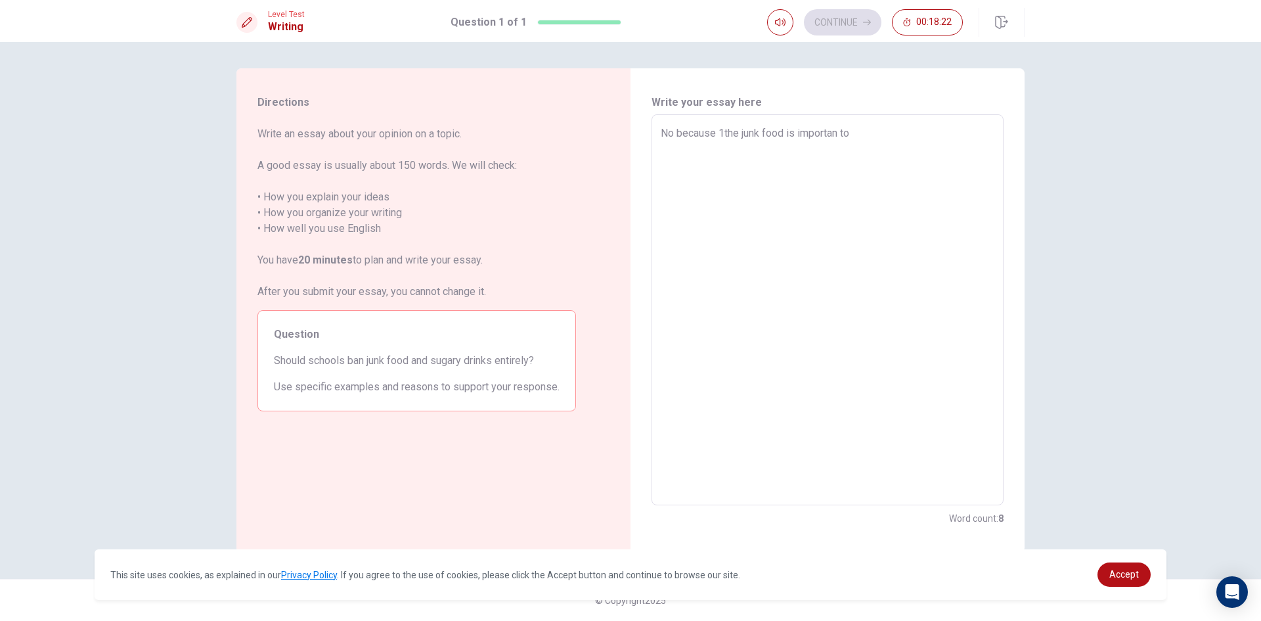
type textarea "x"
type textarea "No because 1the junk food is importan to s"
type textarea "x"
type textarea "No because 1the junk food is importan to so"
type textarea "x"
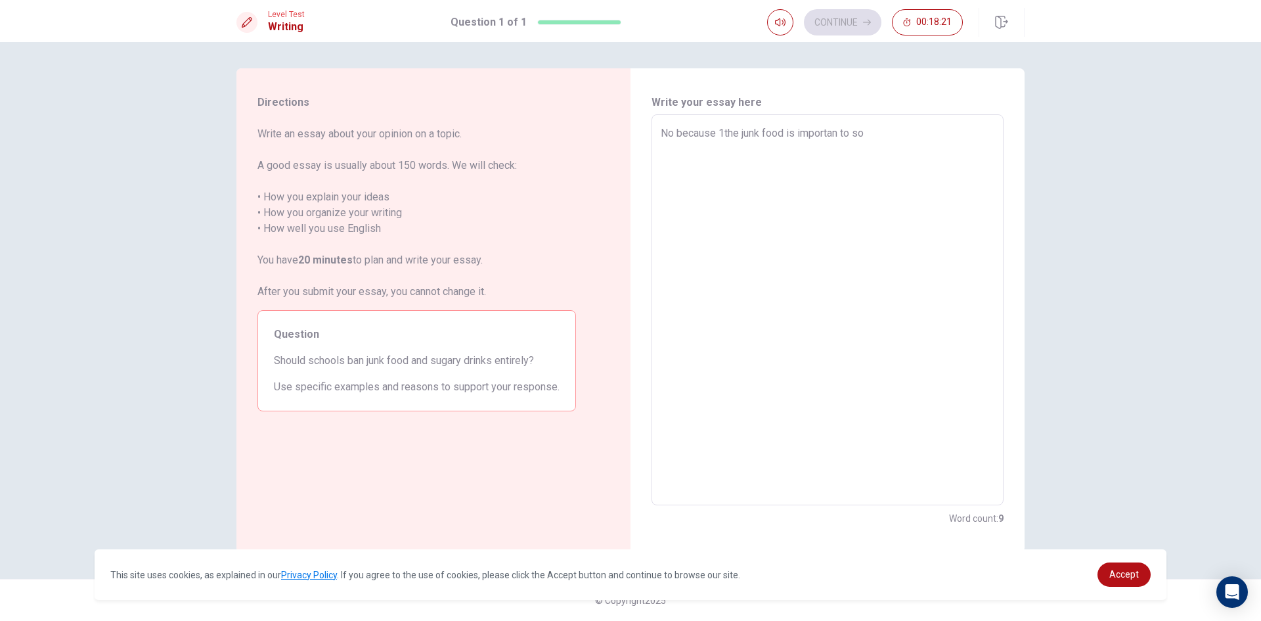
type textarea "No because 1the junk food is importan to som"
type textarea "x"
type textarea "No because 1the junk food is importan to some"
type textarea "x"
type textarea "No because 1the junk food is importan to some"
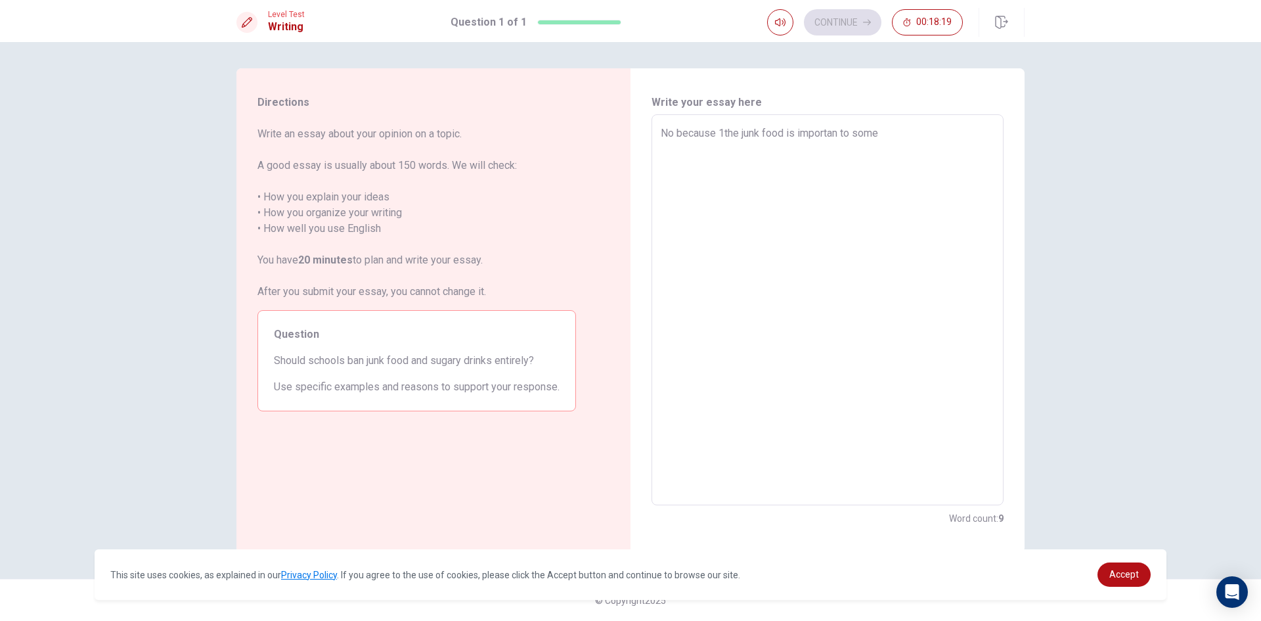
type textarea "x"
type textarea "No because 1the junk food is importan to some p"
type textarea "x"
type textarea "No because 1the junk food is importan to some pw"
type textarea "x"
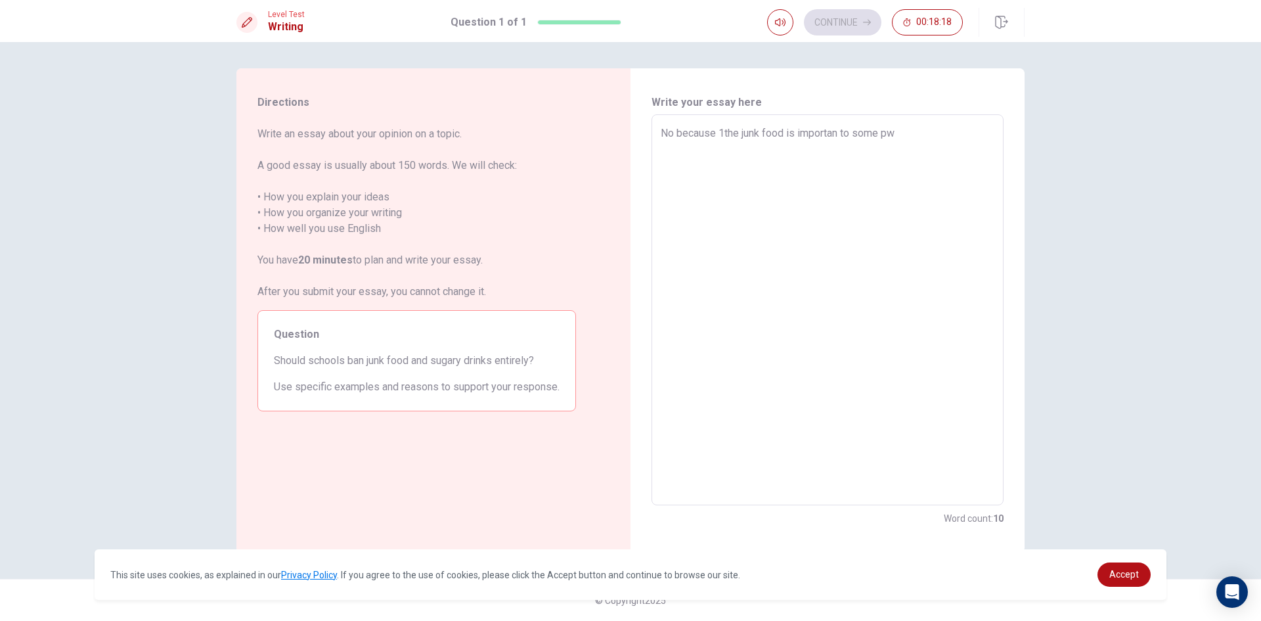
type textarea "No because 1the junk food is importan to some pwp"
type textarea "x"
type textarea "No because 1the junk food is importan to some pwpl"
type textarea "x"
type textarea "No because 1the junk food is importan to some pwple"
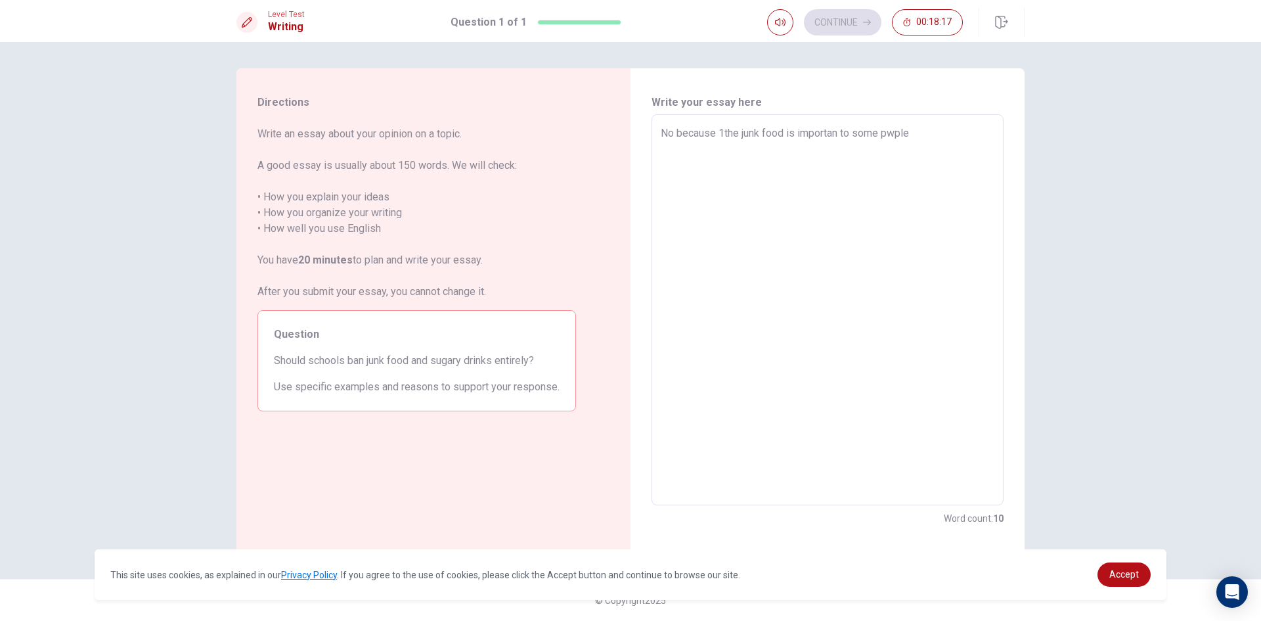
type textarea "x"
type textarea "No because 1the junk food is importan to some pwple"
type textarea "x"
type textarea "No because 1the junk food is importan to some pwple s"
type textarea "x"
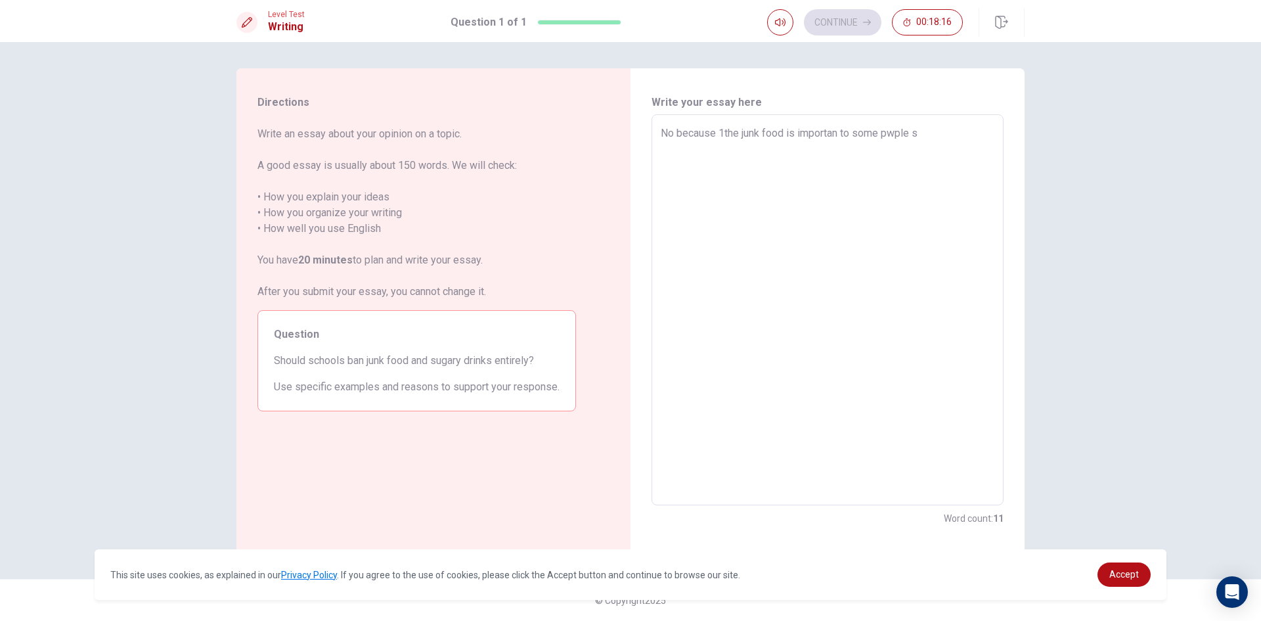
type textarea "No because 1the junk food is importan to some pwple so"
type textarea "x"
type textarea "No because 1the junk food is importan to some pwple som"
type textarea "x"
type textarea "No because 1the junk food is importan to some pwple some"
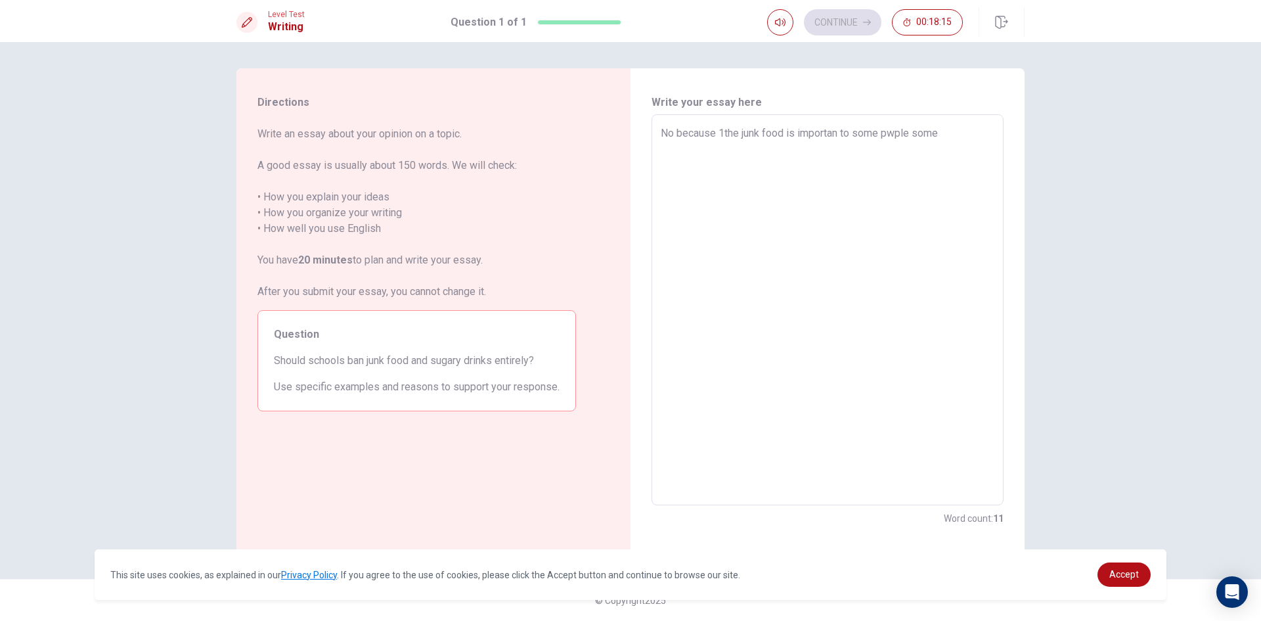
type textarea "x"
type textarea "No because 1the junk food is importan to some pwple some"
type textarea "x"
type textarea "No because 1the junk food is importan to some pwple some g"
type textarea "x"
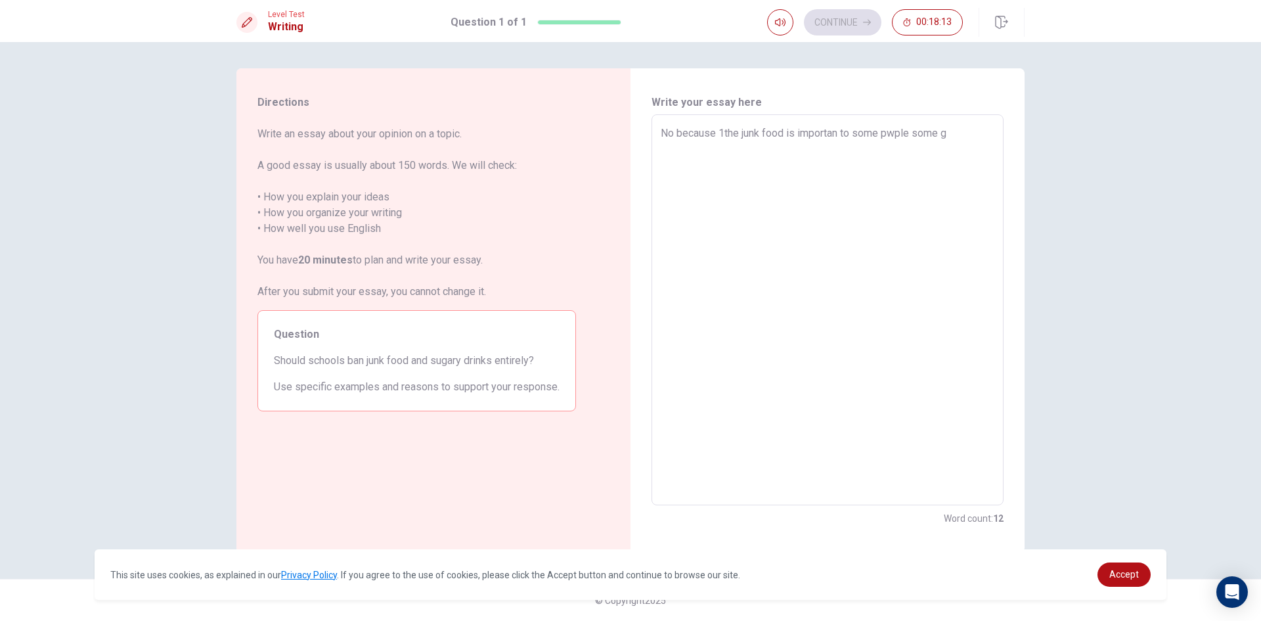
type textarea "No because 1the junk food is importan to some pwple some gr"
type textarea "x"
type textarea "No because 1the junk food is importan to some pwple some gro"
type textarea "x"
type textarea "No because 1the junk food is importan to some pwple some grou"
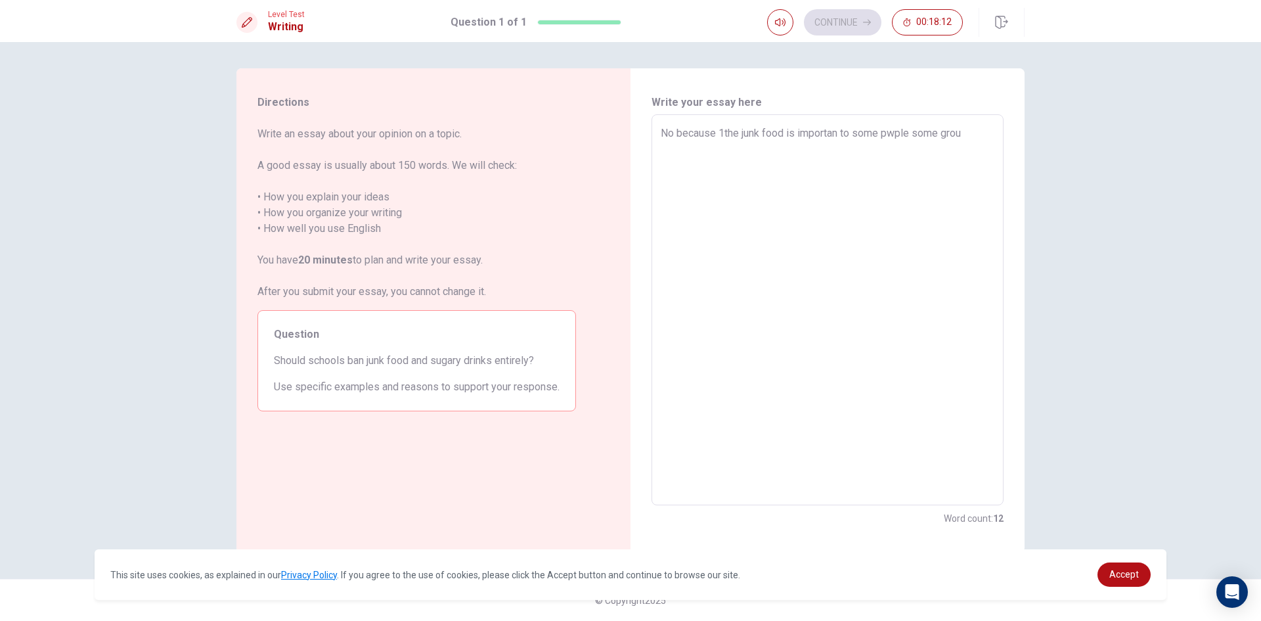
type textarea "x"
type textarea "No because 1the junk food is importan to some pwple some group"
type textarea "x"
type textarea "No because 1the junk food is importan to some pwple some group"
type textarea "x"
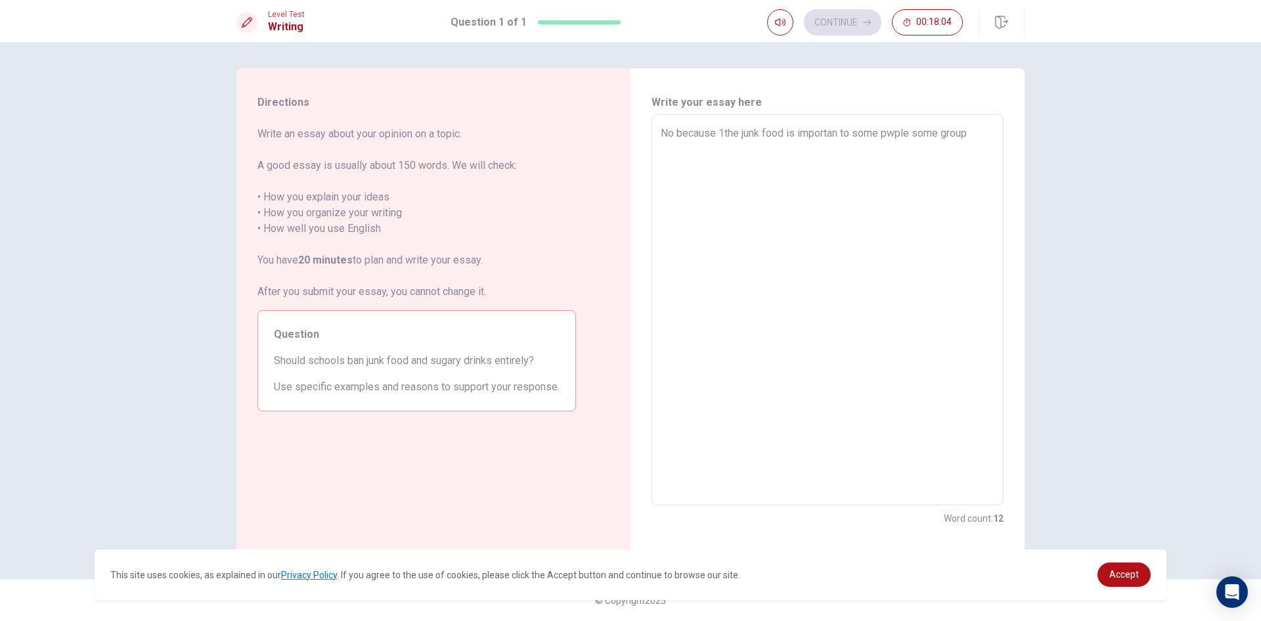
type textarea "No because 1the junk food is importan to some pwple some group 1"
type textarea "x"
type textarea "No because 1the junk food is importan to some pwple some group 1t"
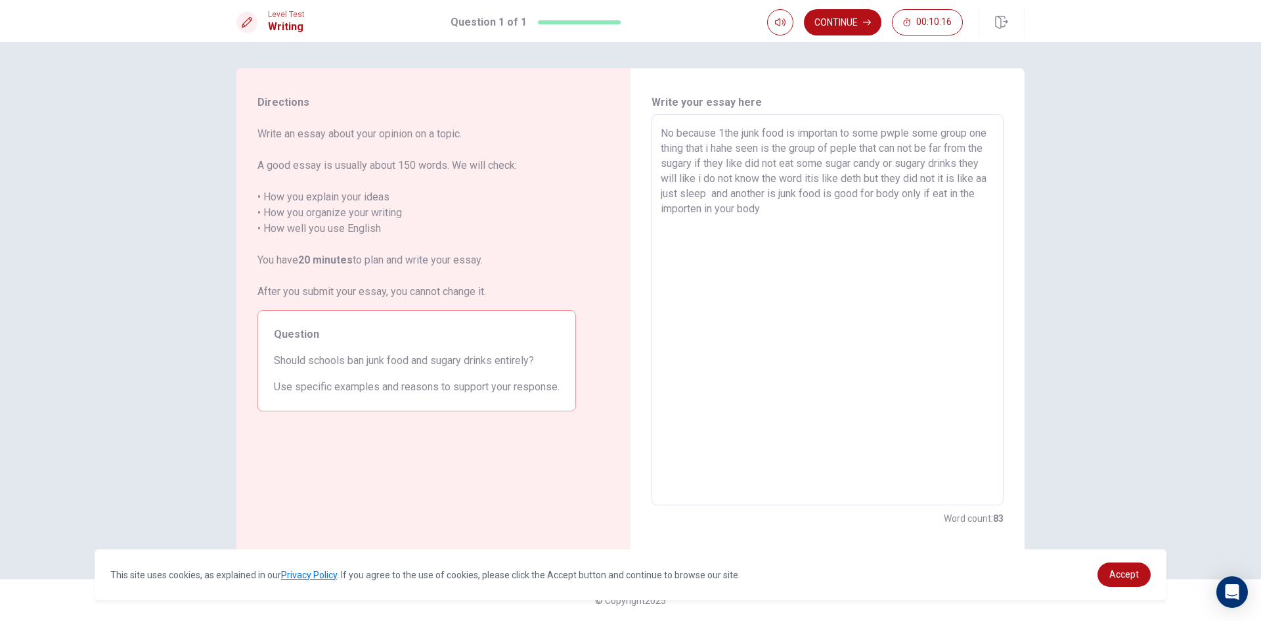
click at [726, 137] on textarea "No because 1the junk food is importan to some pwple some group one thing that i…" at bounding box center [828, 309] width 334 height 369
click at [714, 135] on textarea "No becauseone the junk food is importan to some pwple some group one thing that…" at bounding box center [828, 309] width 334 height 369
click at [834, 213] on textarea "No because one the junk food is importan to some pwple some group one thing tha…" at bounding box center [828, 309] width 334 height 369
click at [853, 219] on textarea "No because one the junk food is importan to some pwple some group one thing tha…" at bounding box center [828, 309] width 334 height 369
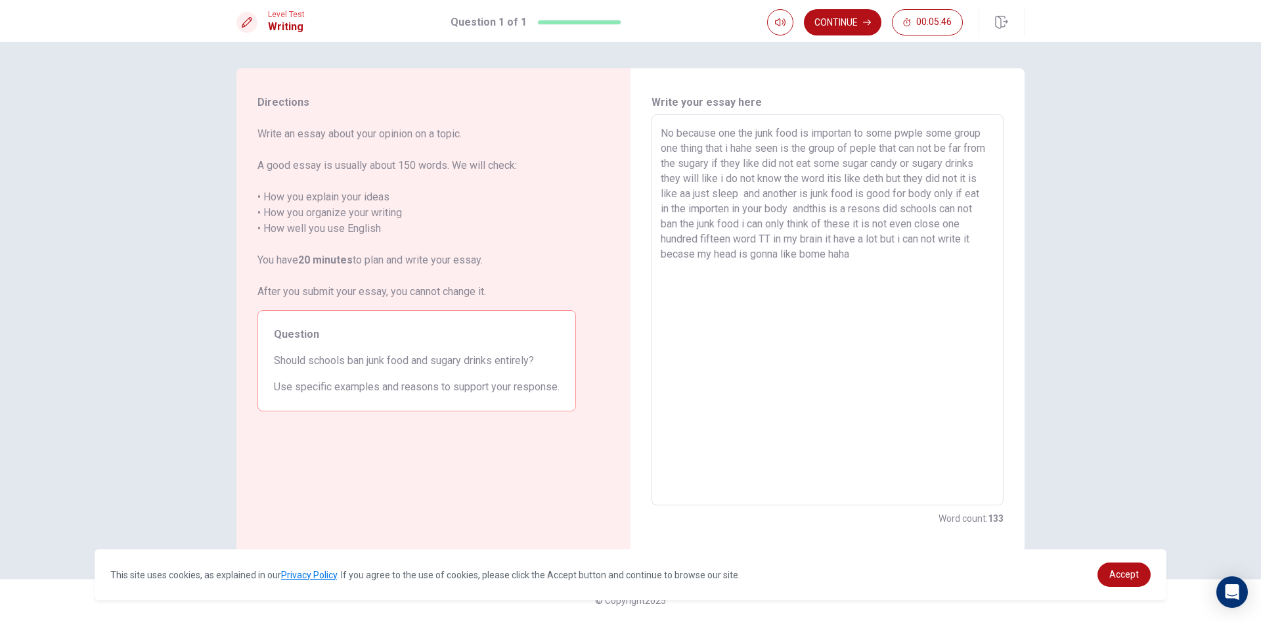
click at [869, 184] on textarea "No because one the junk food is importan to some pwple some group one thing tha…" at bounding box center [828, 309] width 334 height 369
click at [867, 260] on textarea "No because one the junk food is importan to some pwple some group one thing tha…" at bounding box center [828, 309] width 334 height 369
click at [800, 134] on textarea "No because one the junk food is importan to some pwple some group one thing tha…" at bounding box center [828, 309] width 334 height 369
click at [671, 156] on textarea "No because one the junk food and sugary drinks is importan to some pwple some g…" at bounding box center [828, 309] width 334 height 369
click at [669, 148] on textarea "No because one the junk food and sugary drinks is importan to some pwple some g…" at bounding box center [828, 309] width 334 height 369
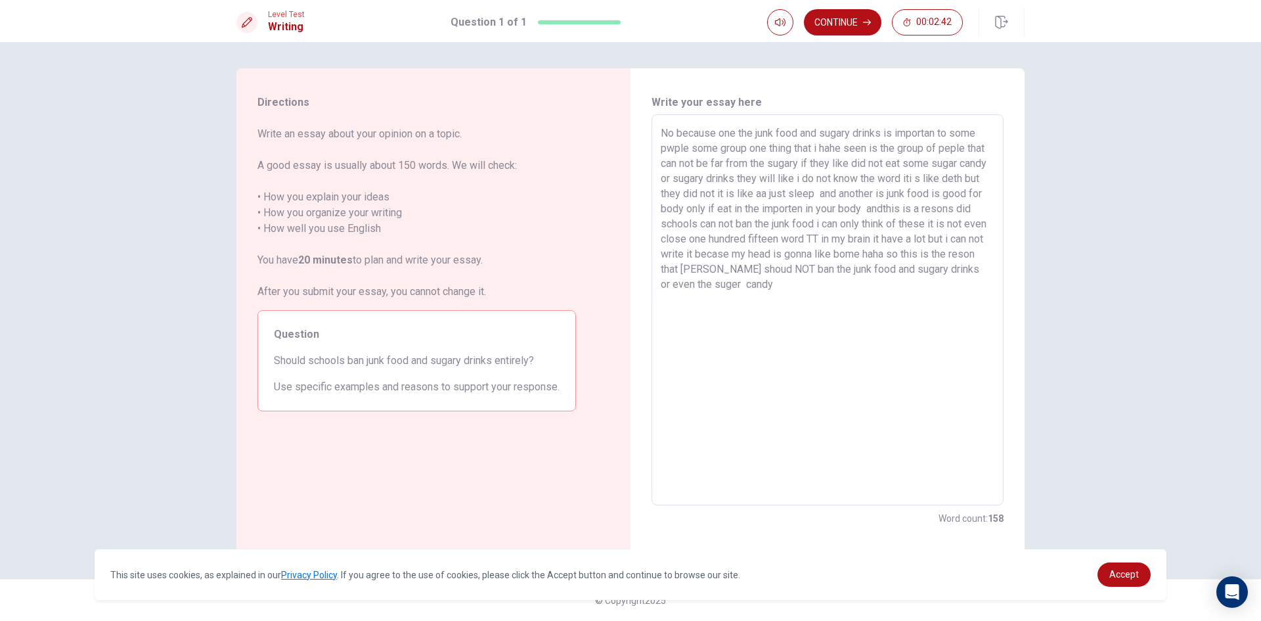
click at [671, 147] on textarea "No because one the junk food and sugary drinks is importan to some pwple some g…" at bounding box center [828, 309] width 334 height 369
click at [823, 6] on div "Level Test Writing Question 1 of 1 Continue 00:02:10" at bounding box center [630, 21] width 1261 height 42
click at [834, 14] on button "Continue" at bounding box center [843, 22] width 78 height 26
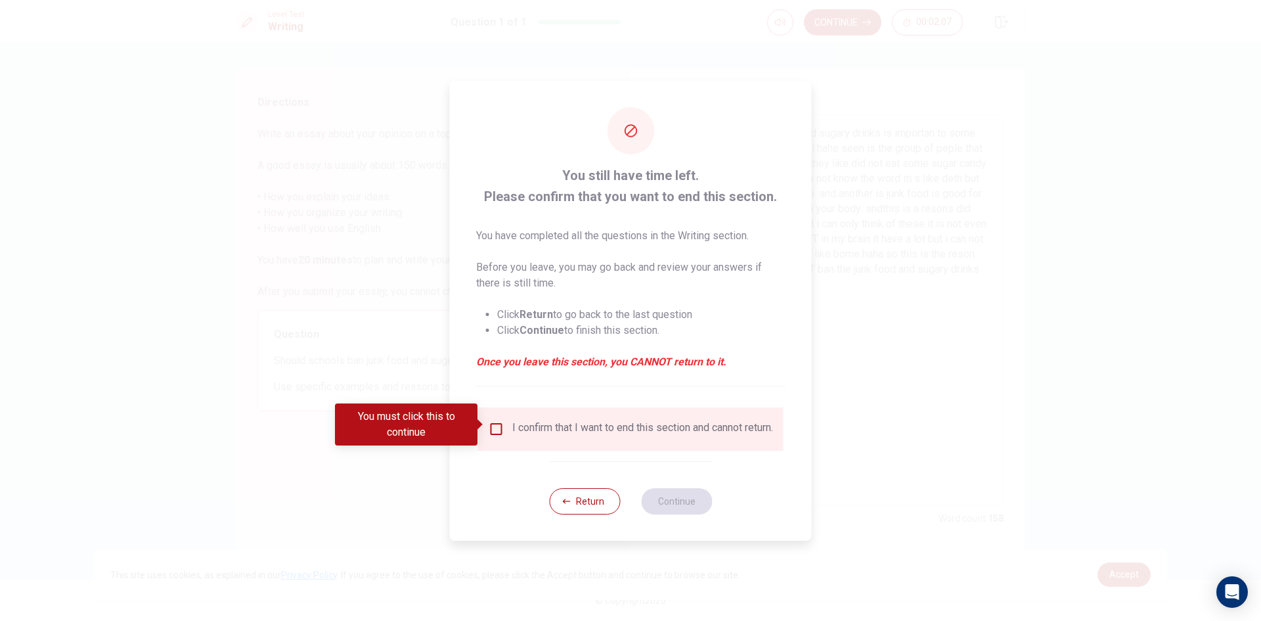
click at [482, 424] on span at bounding box center [481, 424] width 7 height 11
click at [491, 421] on input "You must click this to continue" at bounding box center [497, 429] width 16 height 16
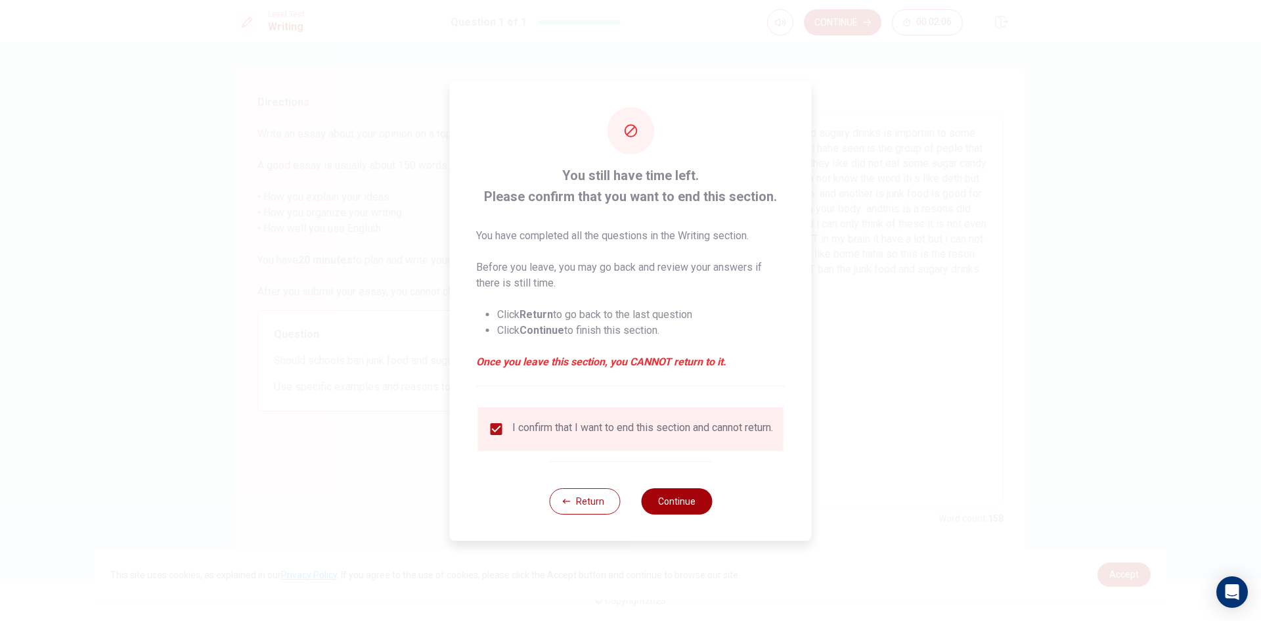
click at [681, 505] on button "Continue" at bounding box center [676, 501] width 71 height 26
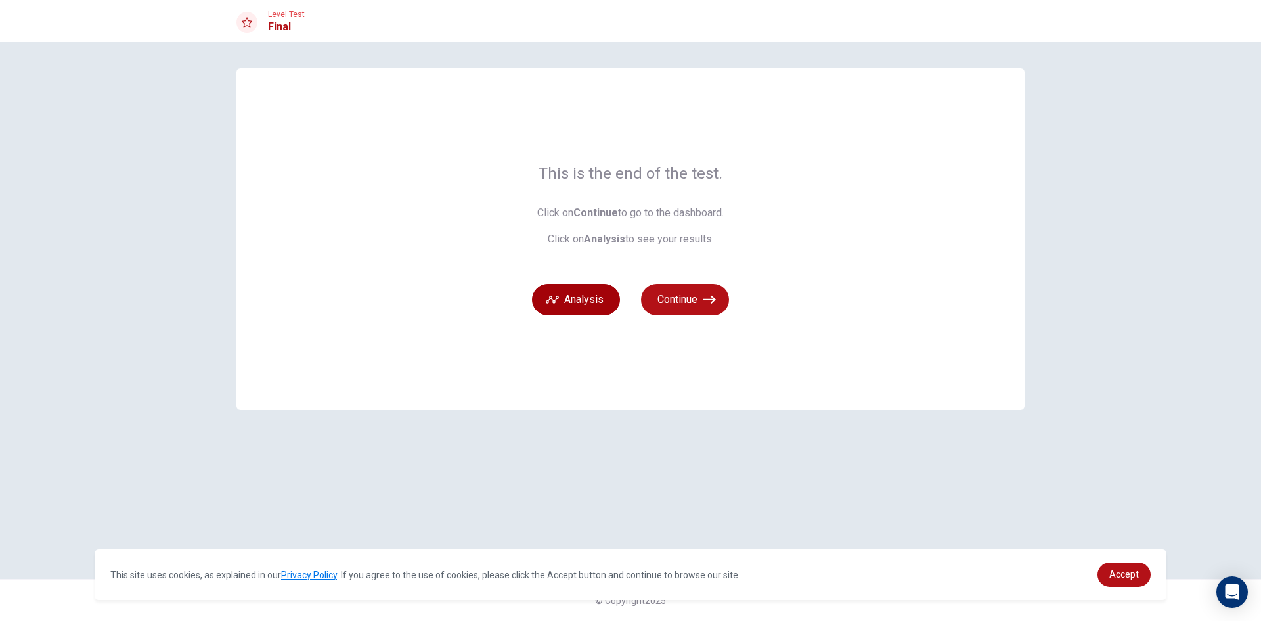
click at [566, 294] on button "Analysis" at bounding box center [576, 300] width 88 height 32
